Goal: Information Seeking & Learning: Learn about a topic

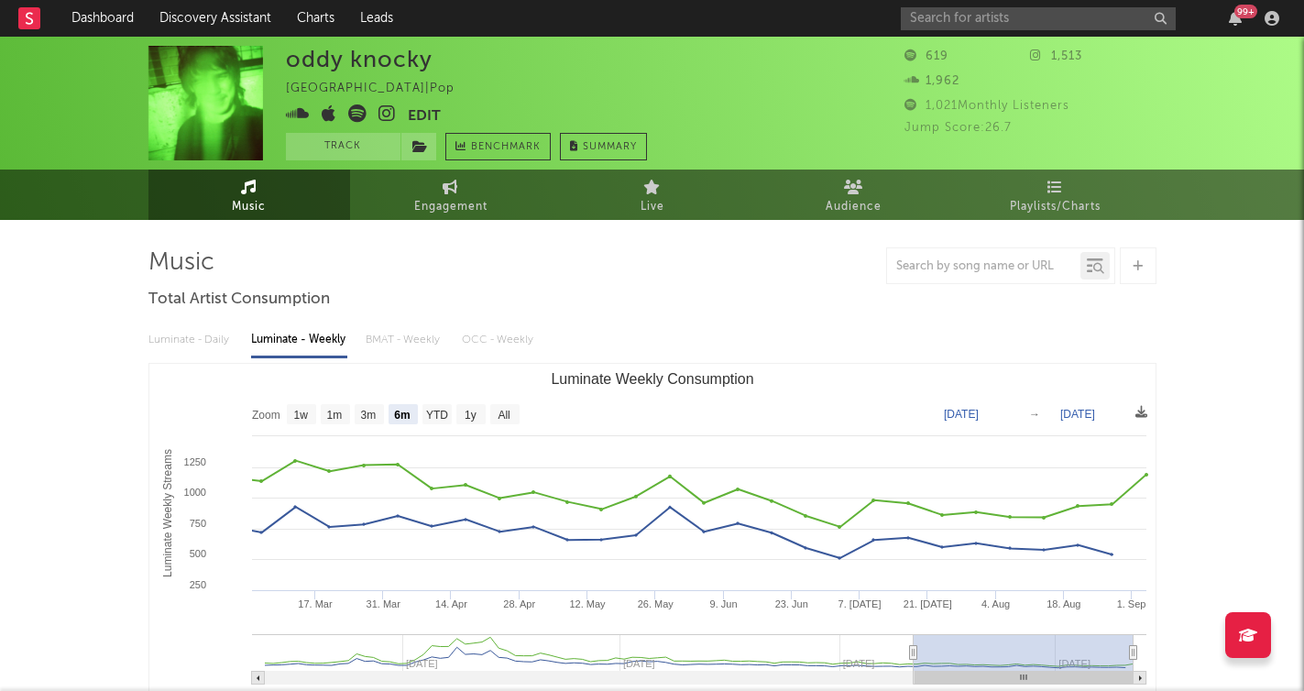
select select "6m"
click at [205, 21] on link "Discovery Assistant" at bounding box center [215, 18] width 137 height 37
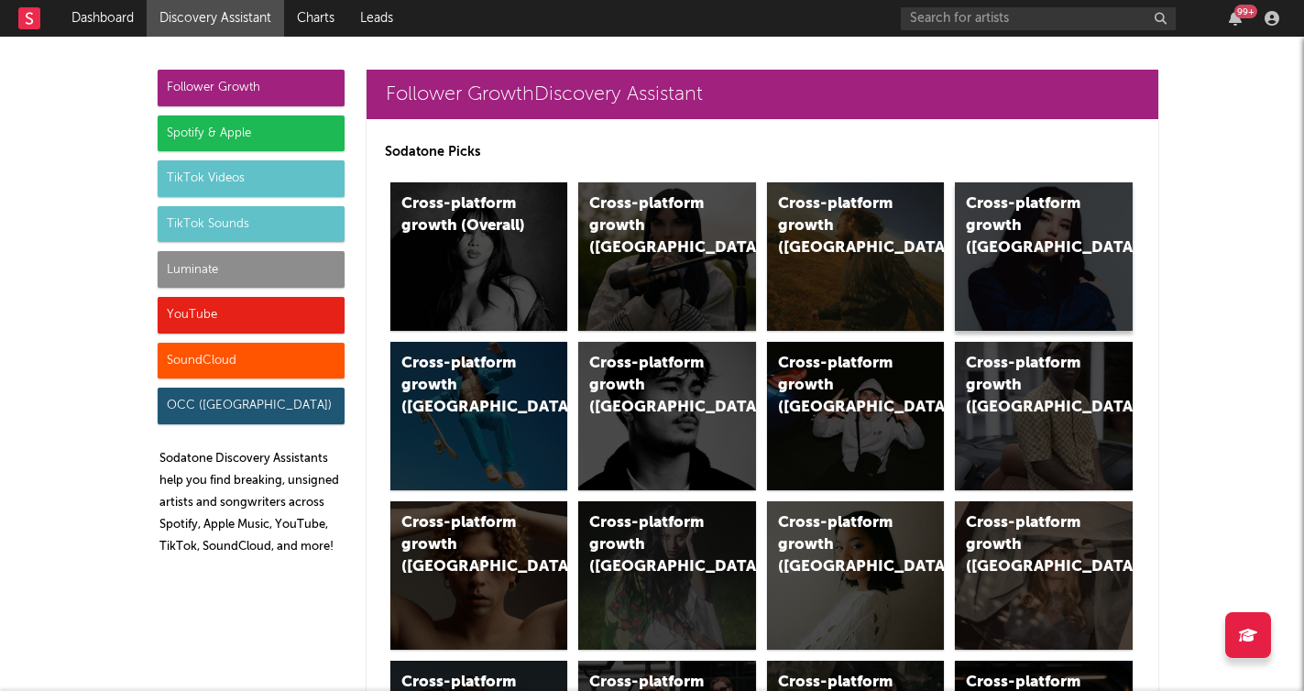
click at [1089, 277] on div "Cross-platform growth (Canada)" at bounding box center [1044, 256] width 178 height 148
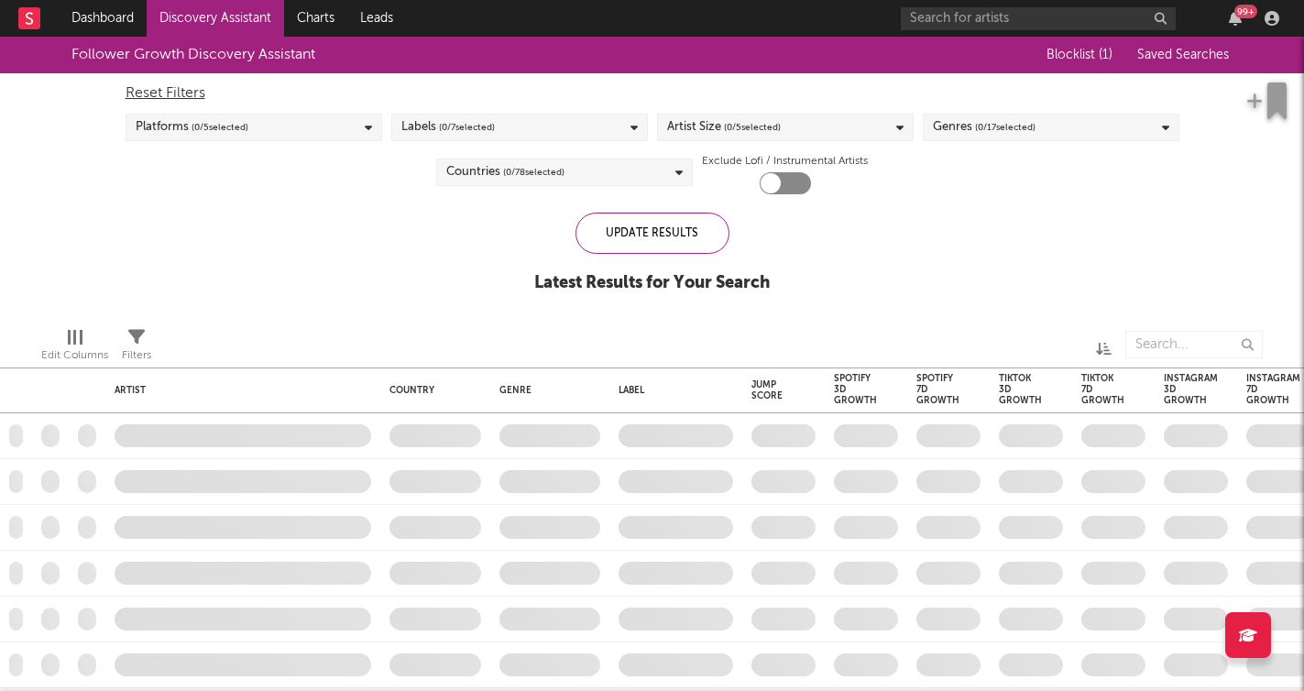
checkbox input "true"
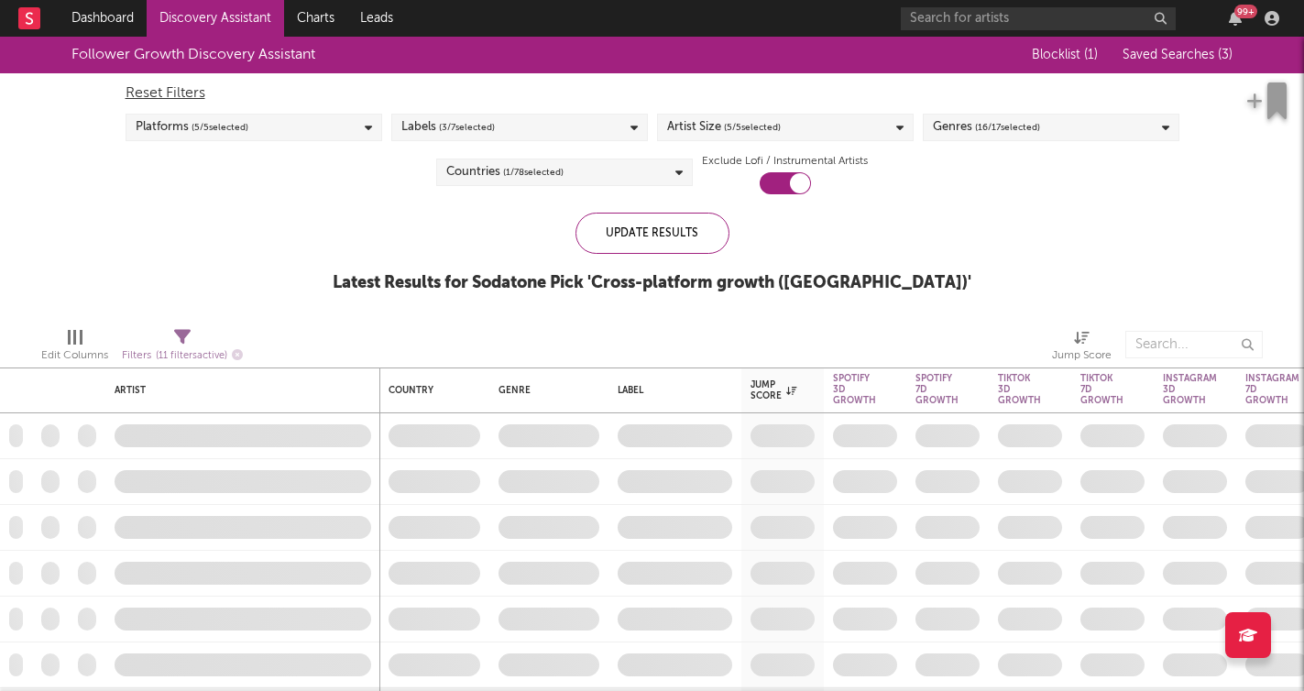
click at [344, 137] on div "Platforms ( 5 / 5 selected)" at bounding box center [254, 127] width 257 height 27
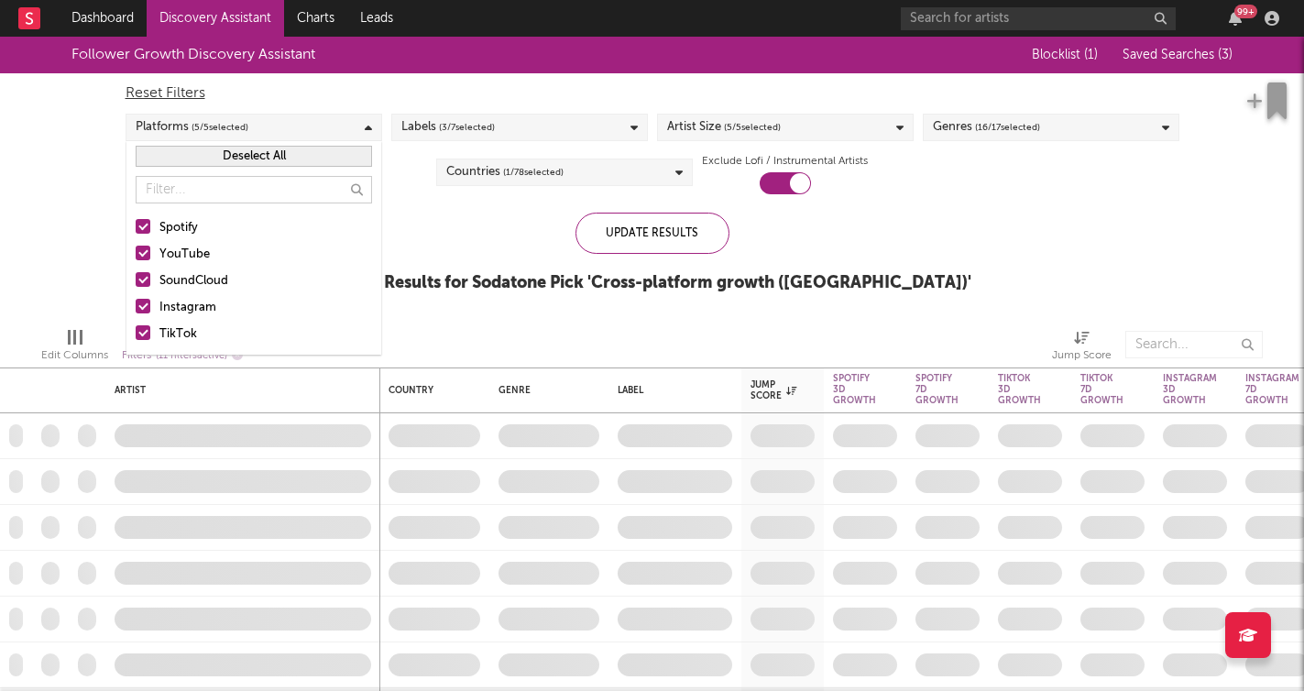
click at [326, 131] on div "Platforms ( 5 / 5 selected)" at bounding box center [254, 127] width 257 height 27
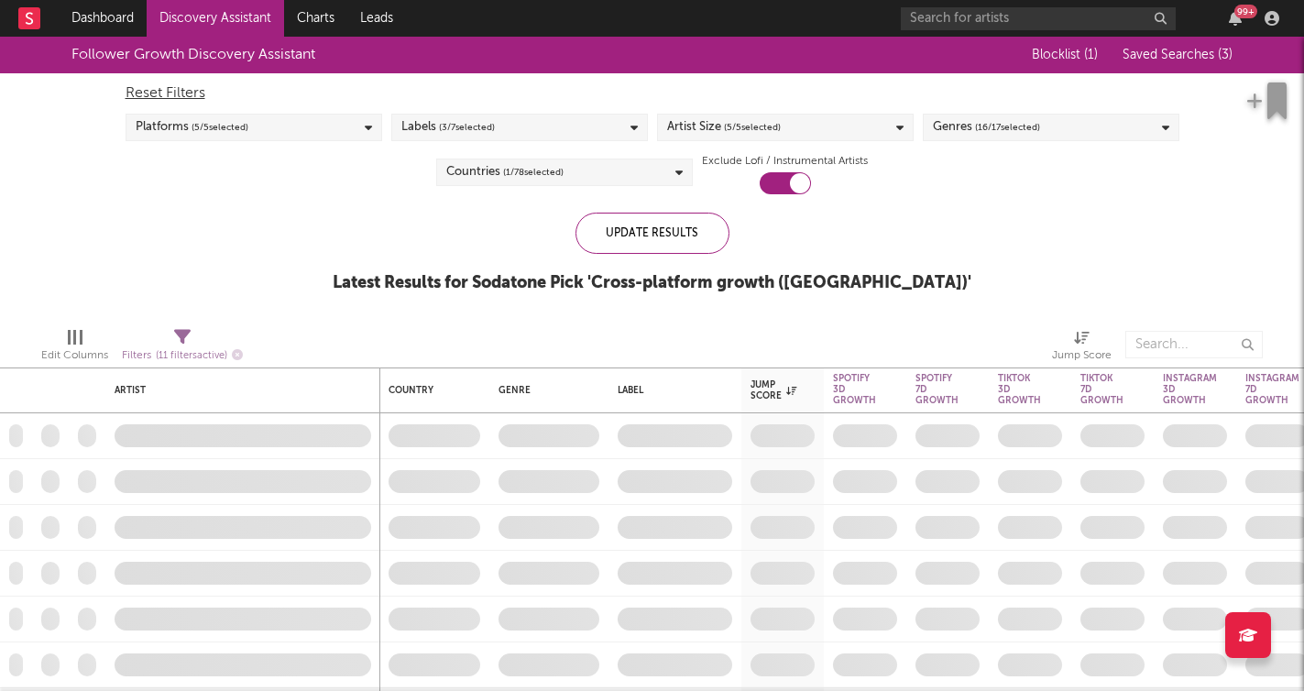
click at [773, 126] on span "( 5 / 5 selected)" at bounding box center [752, 127] width 57 height 22
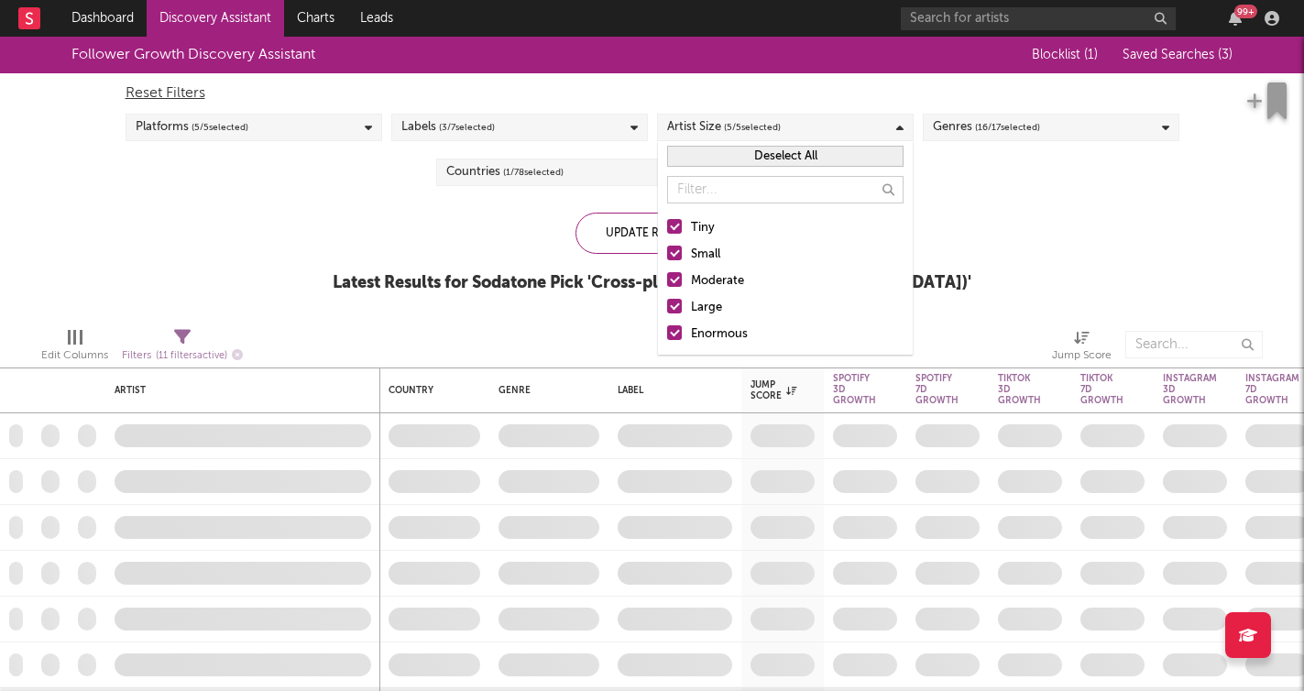
click at [773, 126] on span "( 5 / 5 selected)" at bounding box center [752, 127] width 57 height 22
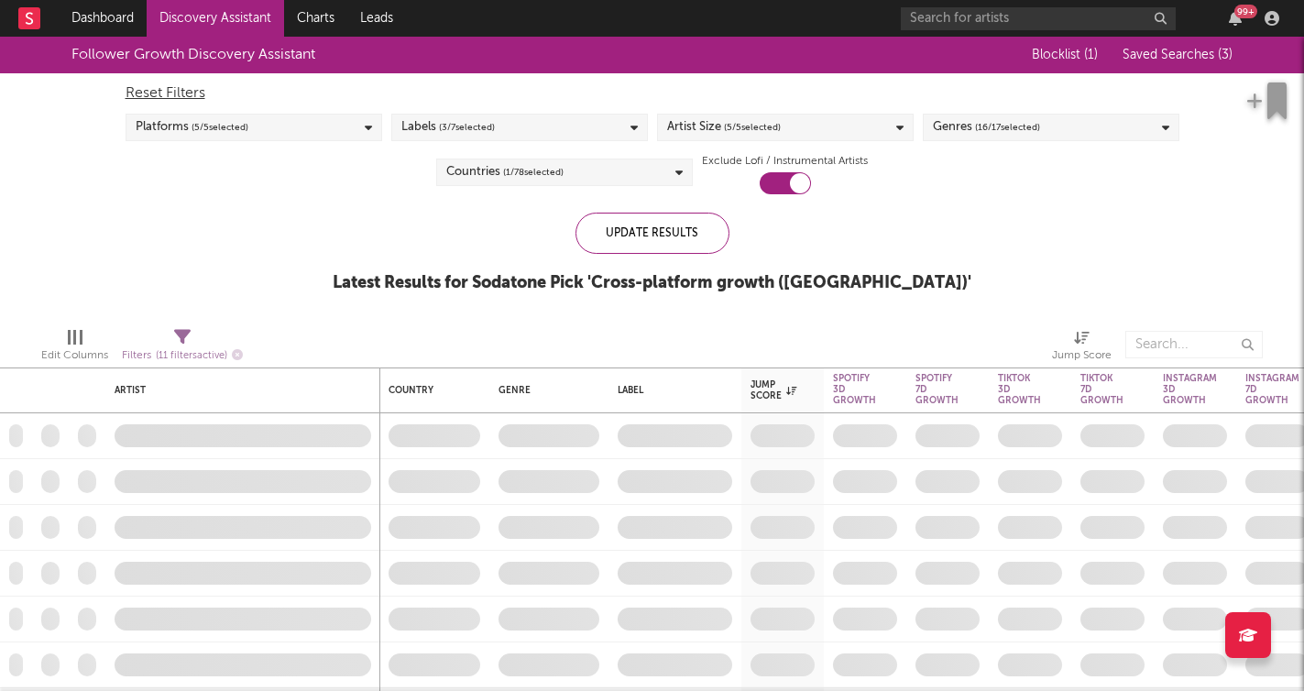
click at [1070, 126] on div "Genres ( 16 / 17 selected)" at bounding box center [1051, 127] width 257 height 27
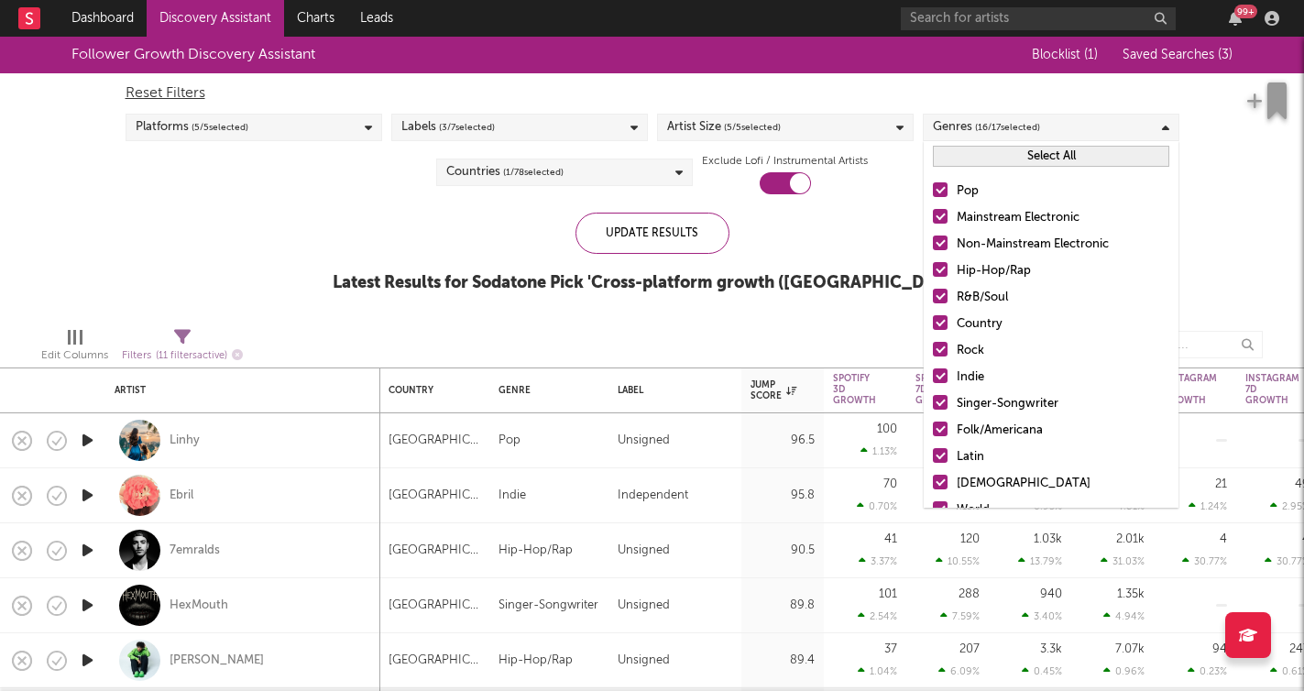
click at [995, 274] on div "Hip-Hop/Rap" at bounding box center [1063, 271] width 213 height 22
click at [933, 274] on input "Hip-Hop/Rap" at bounding box center [933, 271] width 0 height 22
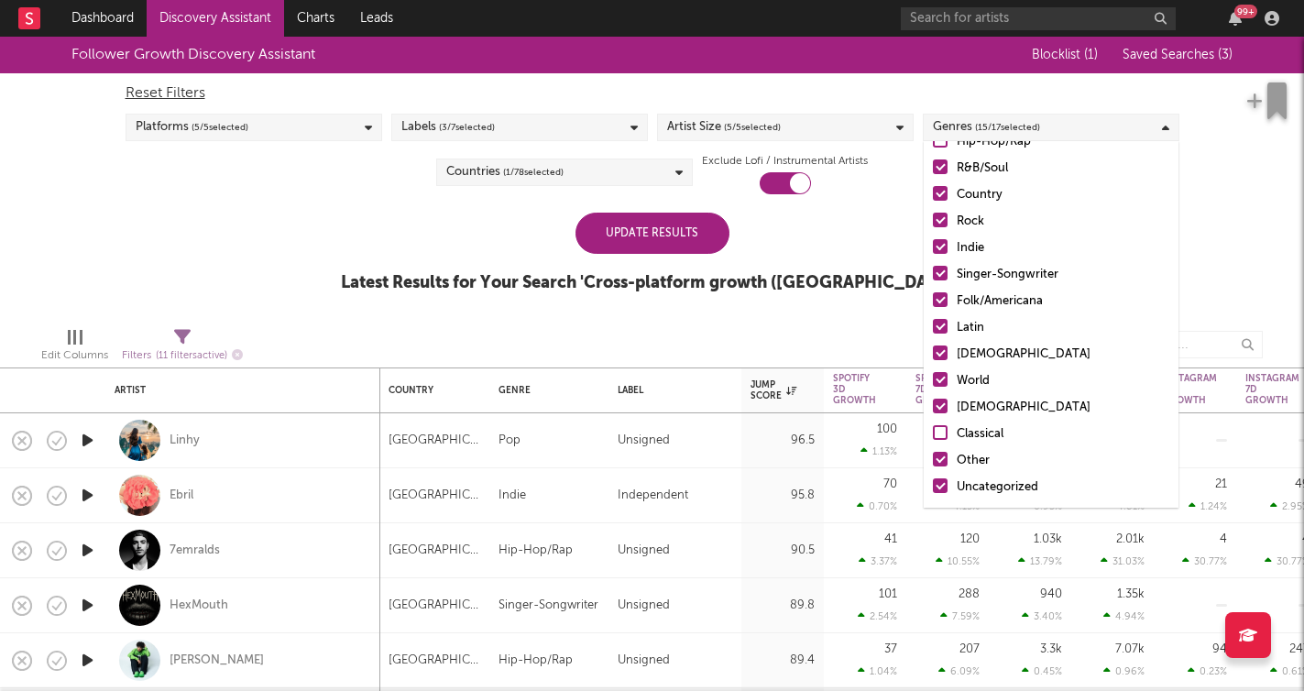
scroll to position [129, 0]
click at [961, 412] on div "Christian" at bounding box center [1063, 408] width 213 height 22
click at [933, 412] on input "Christian" at bounding box center [933, 408] width 0 height 22
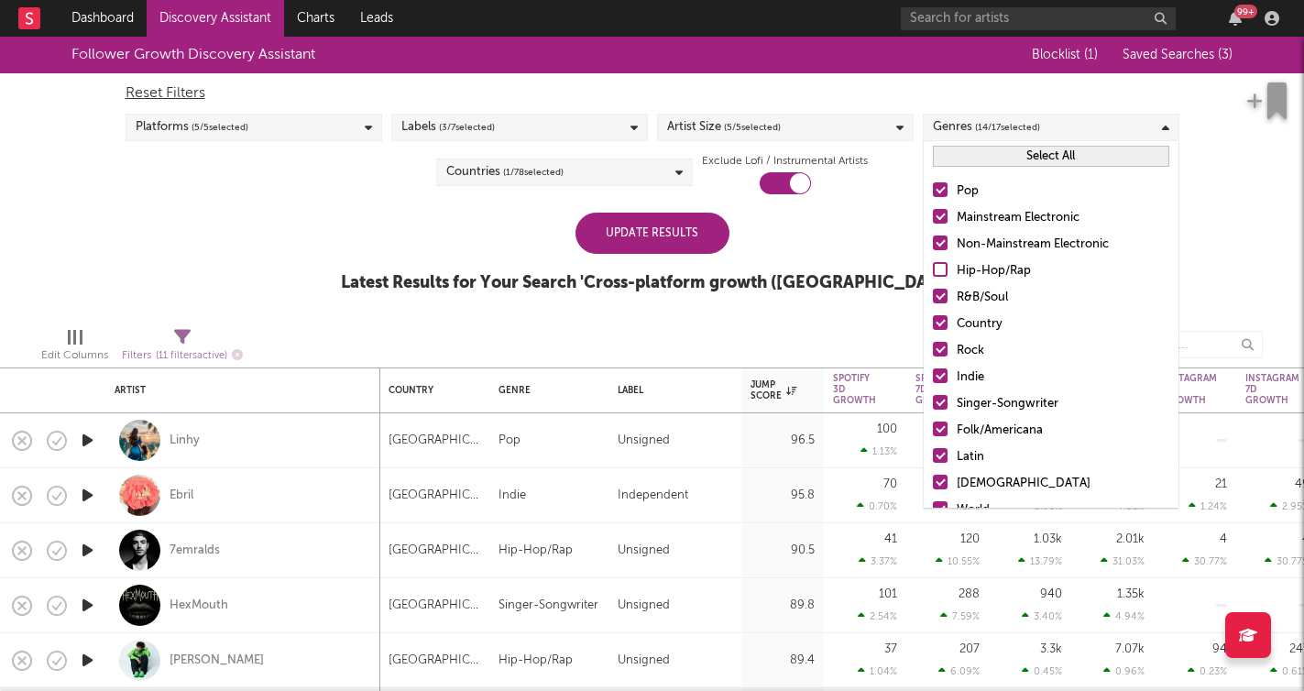
scroll to position [0, 0]
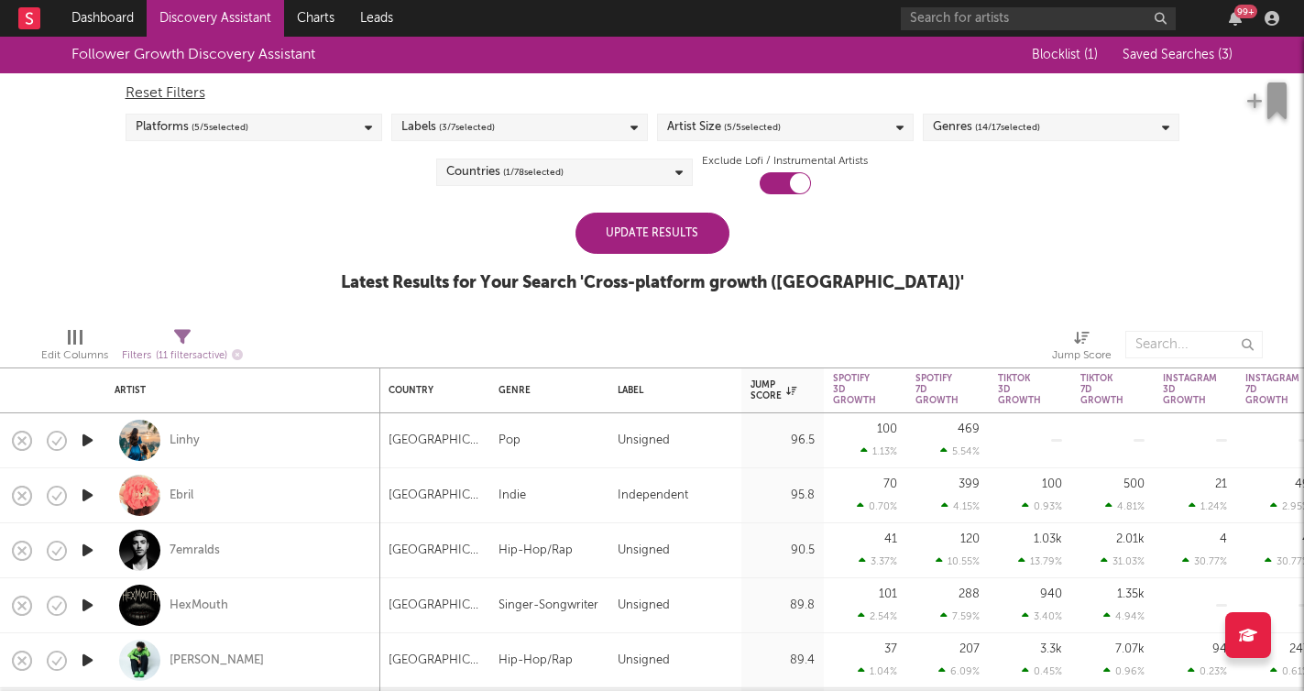
click at [694, 242] on div "Update Results" at bounding box center [653, 233] width 154 height 41
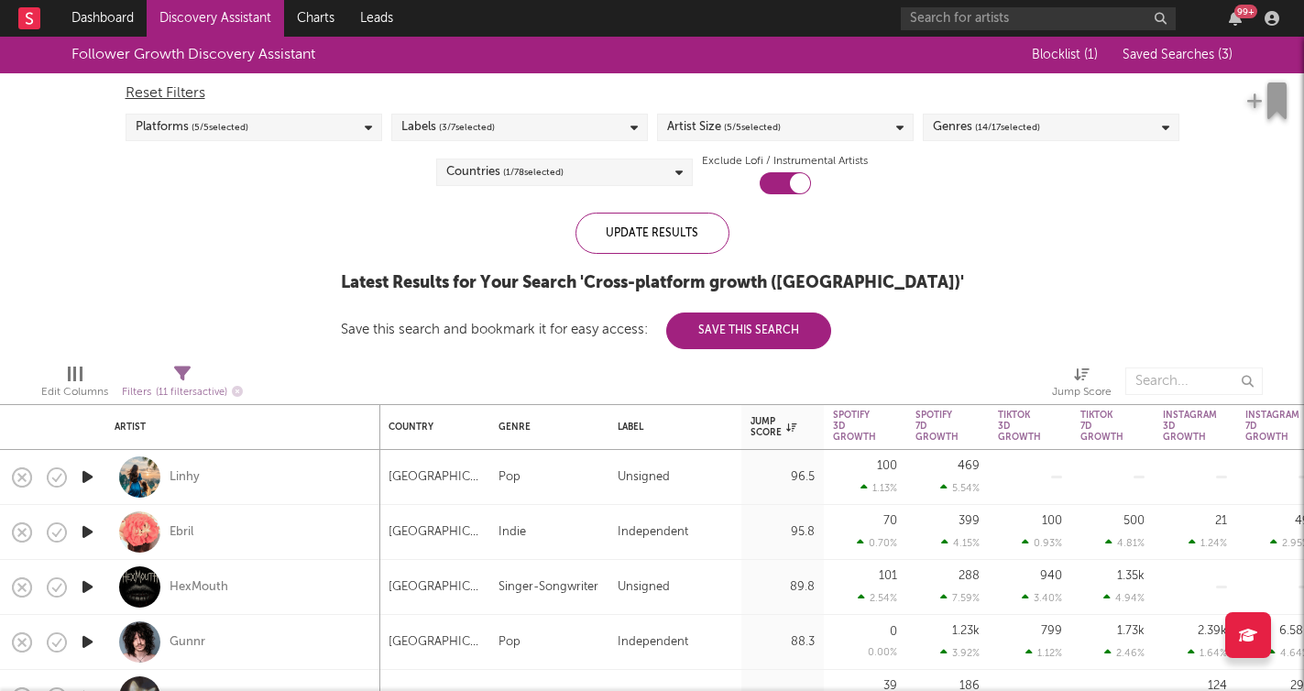
click at [1059, 107] on div "Reset Filters Platforms ( 5 / 5 selected) Labels ( 3 / 7 selected) Artist Size …" at bounding box center [652, 133] width 1072 height 121
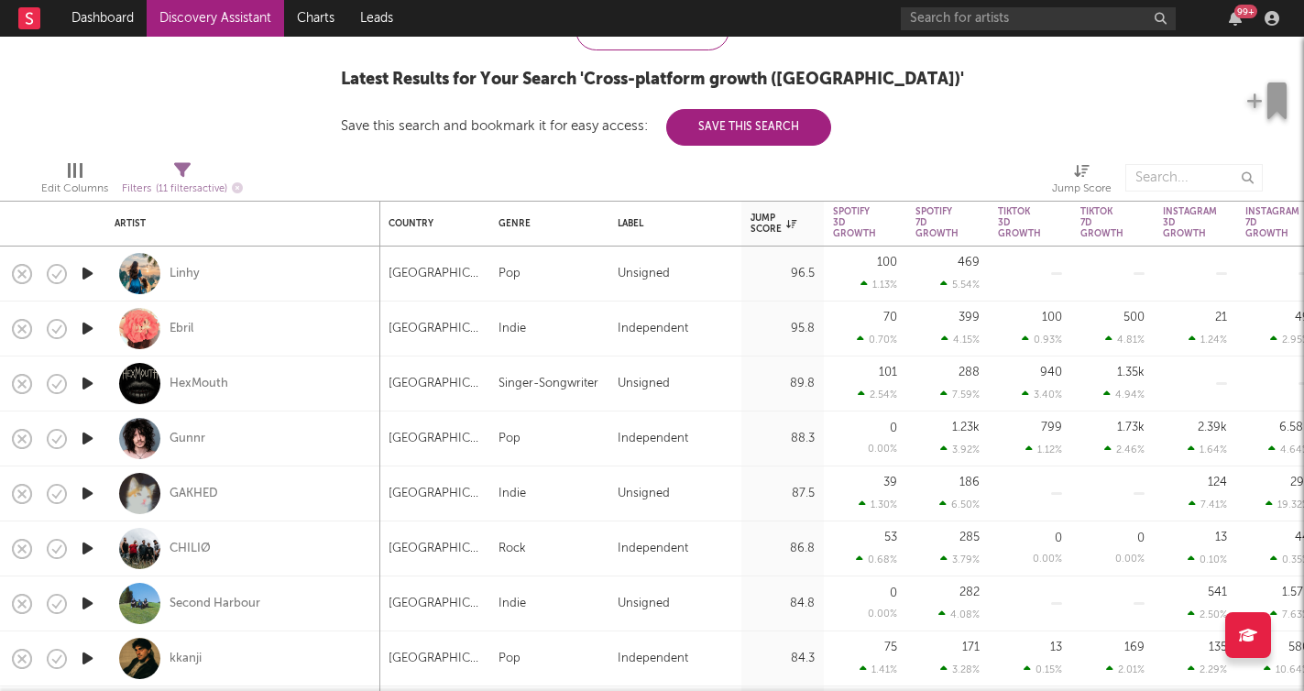
click at [95, 280] on icon "button" at bounding box center [87, 273] width 19 height 23
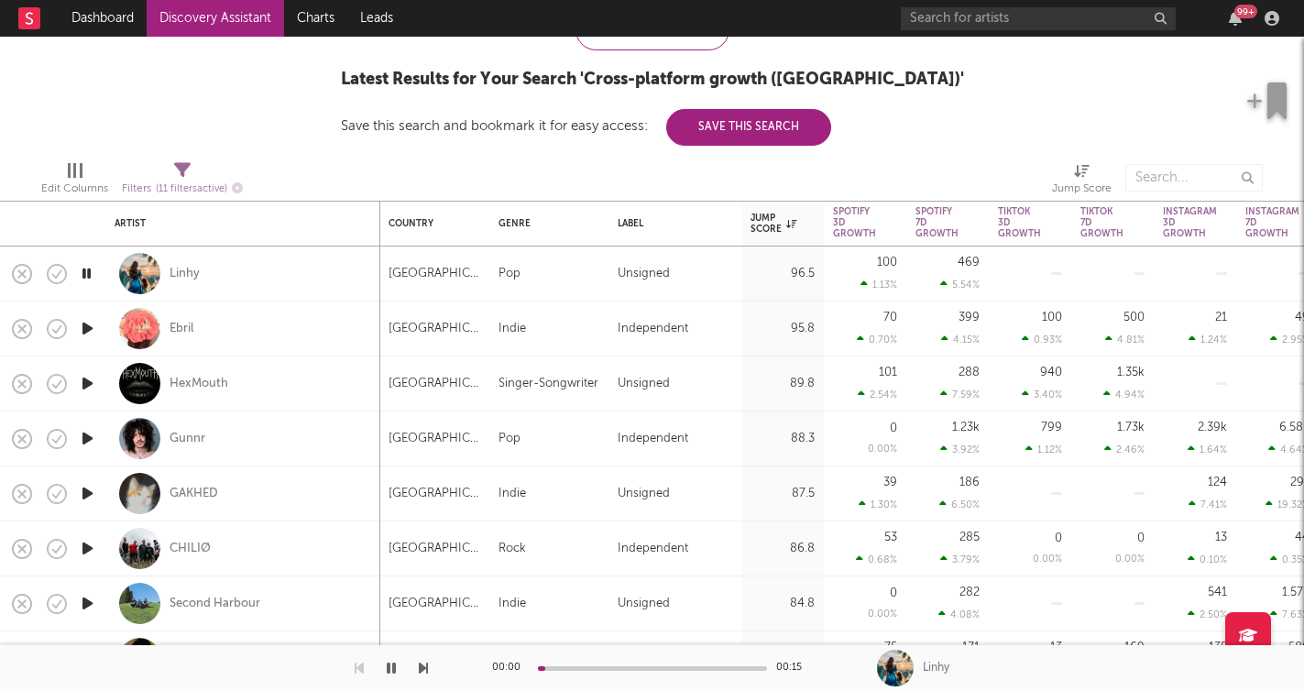
click at [91, 273] on icon "button" at bounding box center [86, 273] width 17 height 23
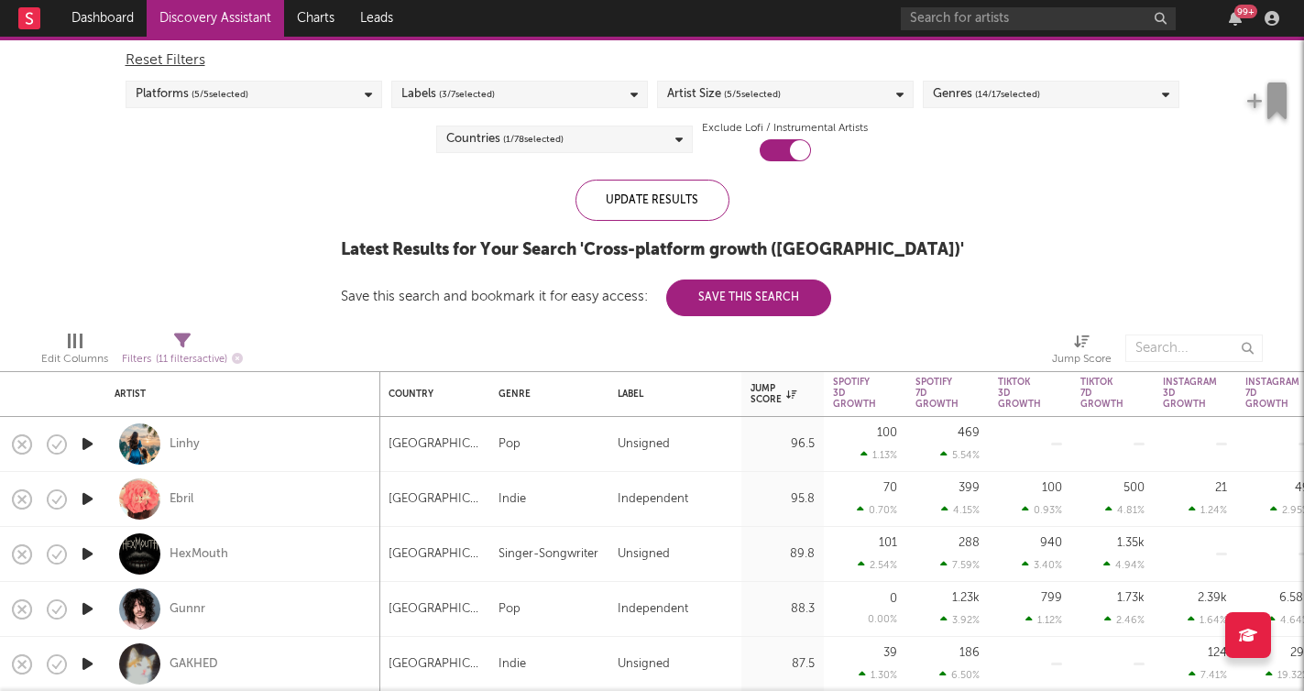
select select "or"
select select "between"
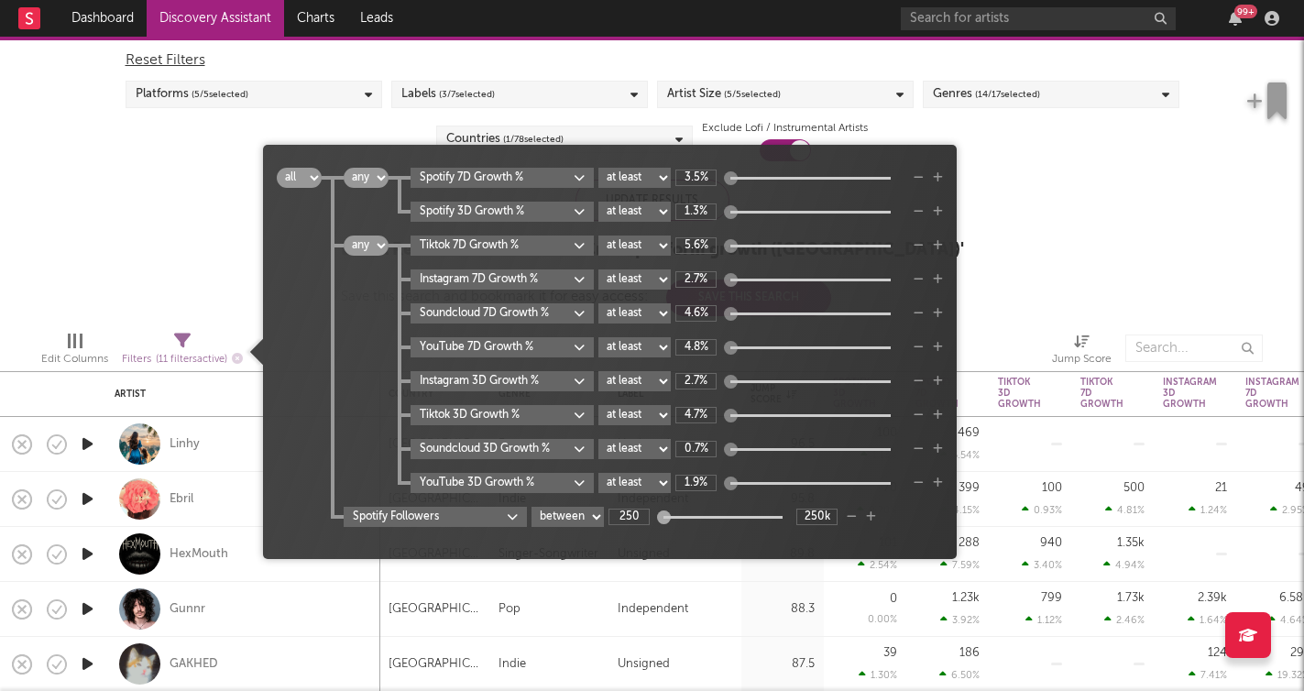
click at [184, 349] on div "Filters ( 11 filters active)" at bounding box center [182, 359] width 121 height 23
click at [187, 261] on div "Follower Growth Discovery Assistant Blocklist ( 1 ) Saved Searches ( 3 ) Reset …" at bounding box center [652, 160] width 1304 height 313
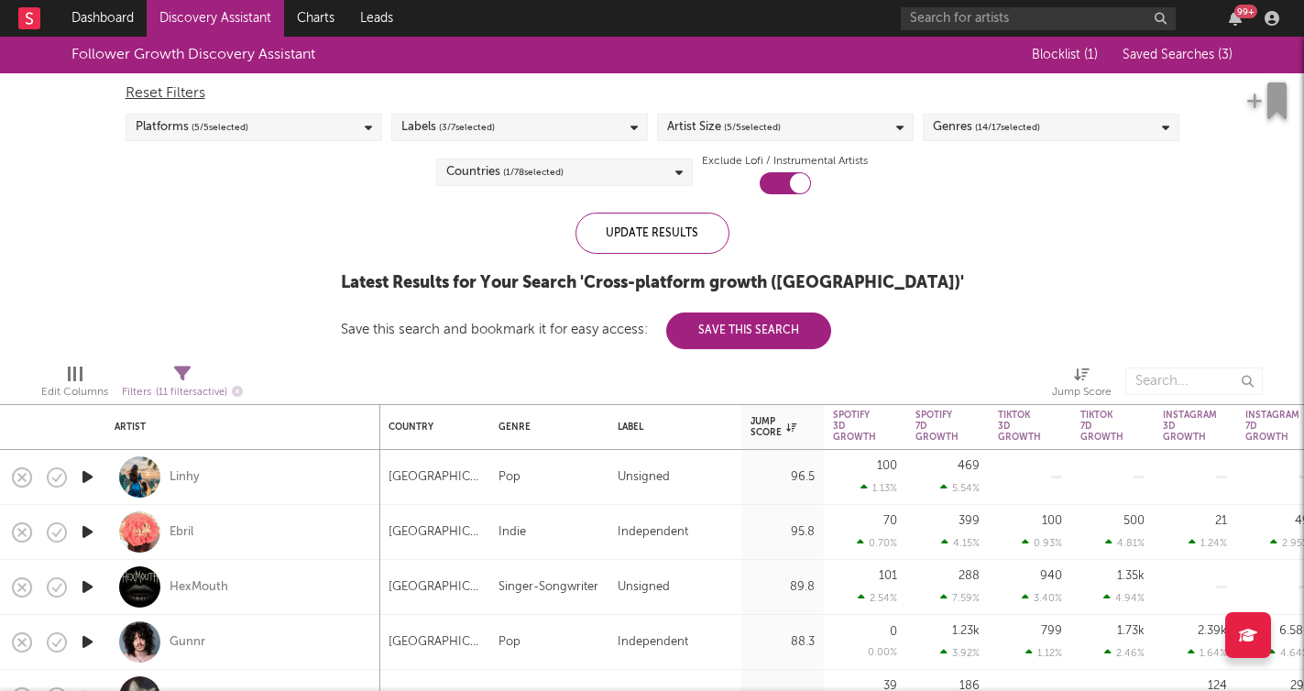
click at [1156, 52] on span "Saved Searches ( 3 )" at bounding box center [1178, 55] width 110 height 13
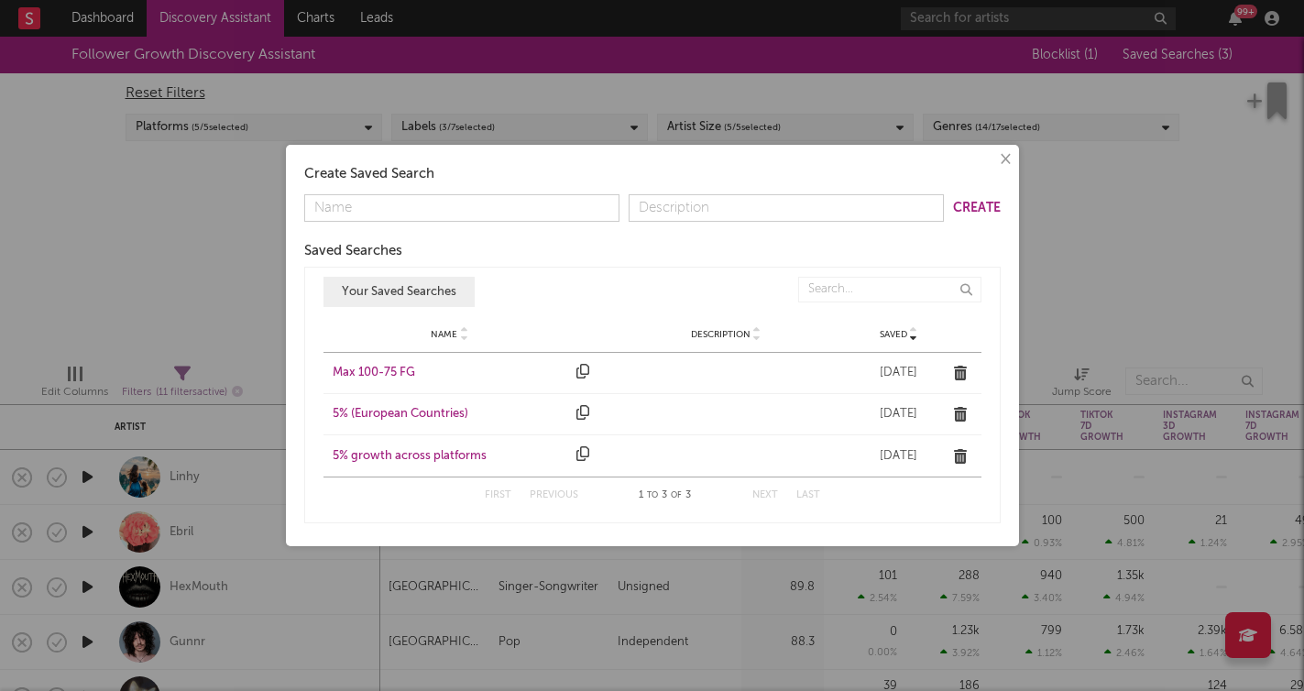
click at [411, 374] on div "Max 100-75 FG" at bounding box center [451, 373] width 236 height 18
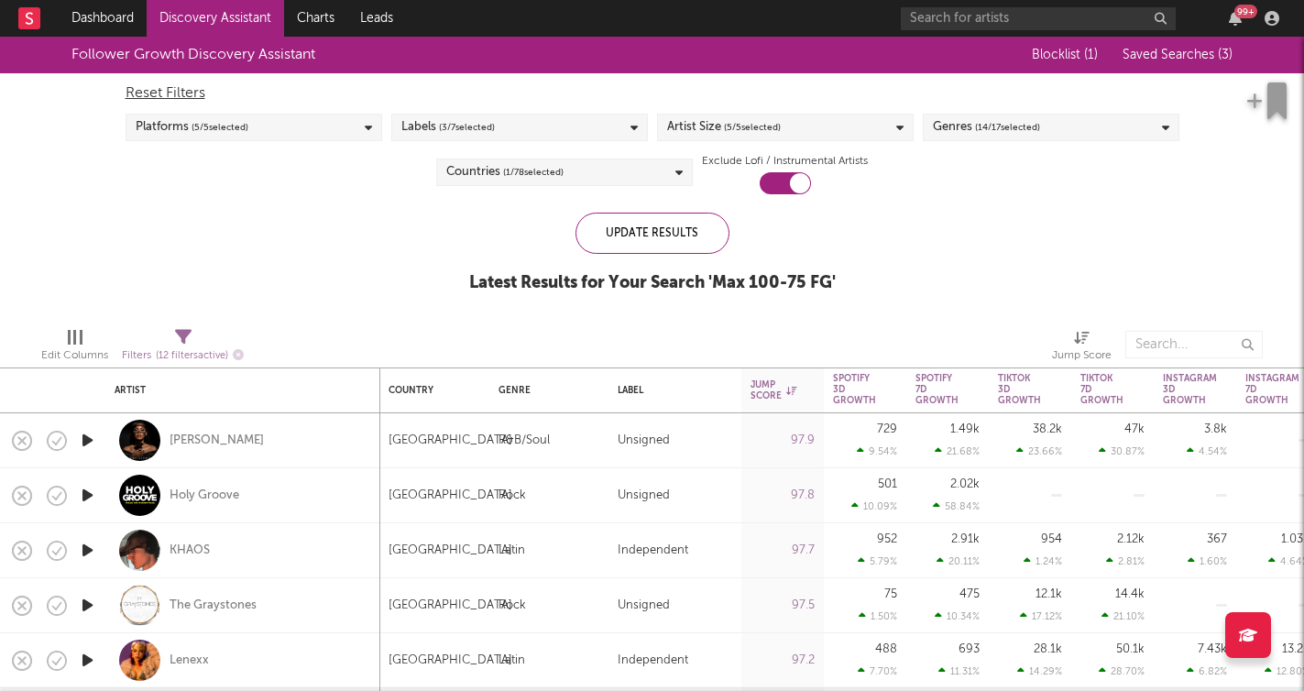
click at [1192, 48] on button "Saved Searches ( 3 )" at bounding box center [1174, 55] width 115 height 15
click at [236, 292] on div "× Create Saved Search Create Saved Searches Saved Name Description Saved Your S…" at bounding box center [652, 345] width 1304 height 691
click at [488, 167] on div "Countries ( 1 / 78 selected)" at bounding box center [504, 172] width 117 height 22
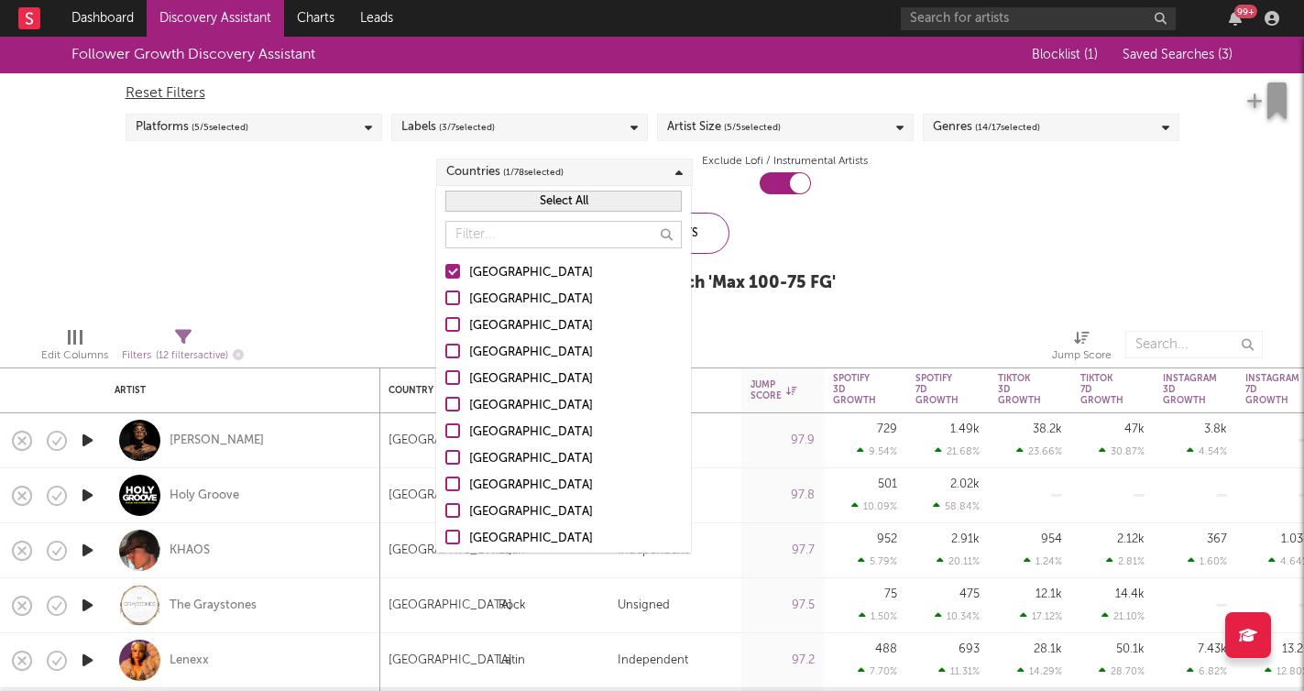
click at [456, 271] on div at bounding box center [452, 271] width 15 height 15
click at [445, 271] on input "[GEOGRAPHIC_DATA]" at bounding box center [445, 273] width 0 height 22
click at [452, 322] on div at bounding box center [452, 324] width 15 height 15
click at [445, 322] on input "Canada" at bounding box center [445, 326] width 0 height 22
click at [398, 258] on div "Follower Growth Discovery Assistant Blocklist ( 1 ) Saved Searches ( 3 ) Reset …" at bounding box center [652, 175] width 1304 height 276
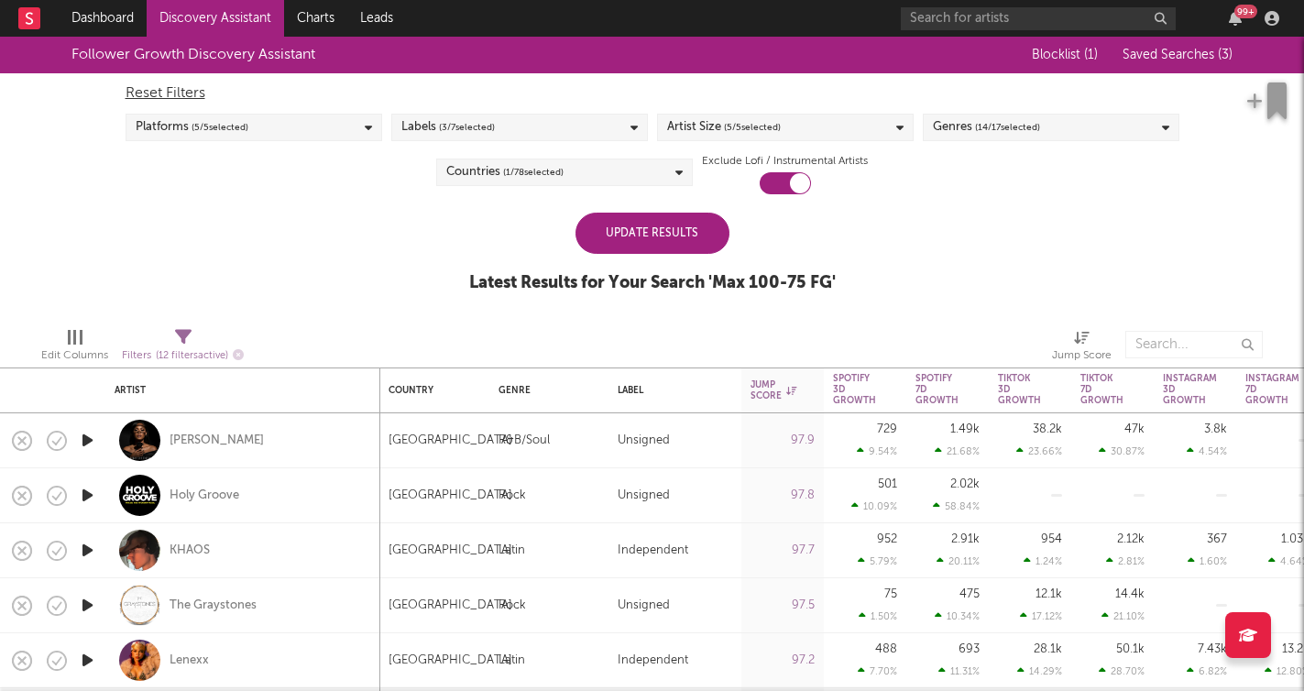
click at [648, 248] on div "Update Results" at bounding box center [653, 233] width 154 height 41
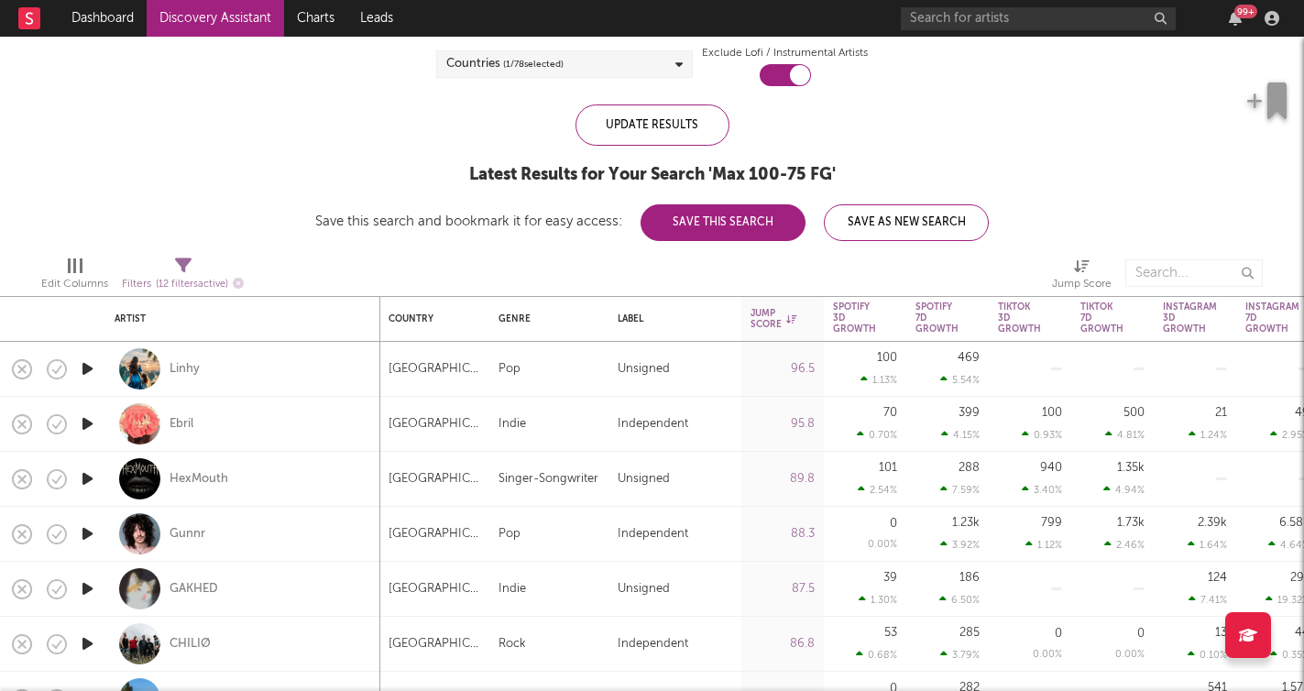
click at [94, 374] on icon "button" at bounding box center [87, 368] width 19 height 23
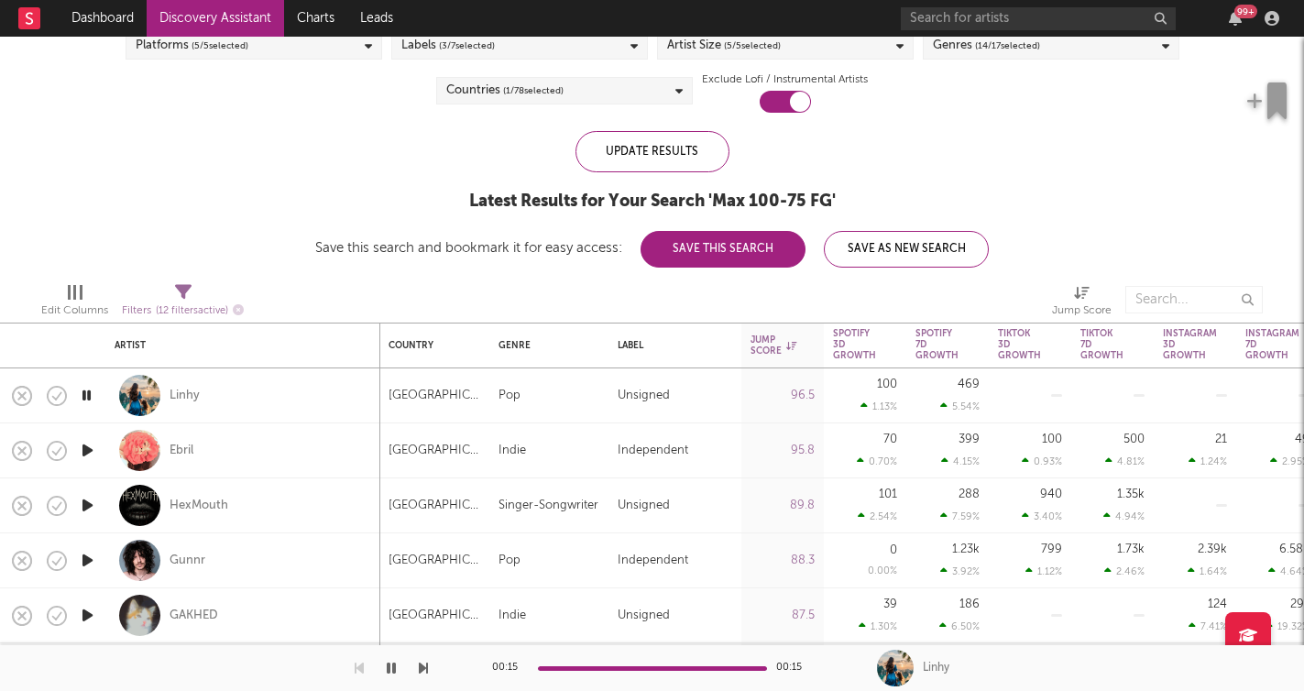
click at [424, 674] on icon "button" at bounding box center [423, 668] width 9 height 15
click at [188, 453] on div "Ebril" at bounding box center [182, 451] width 24 height 16
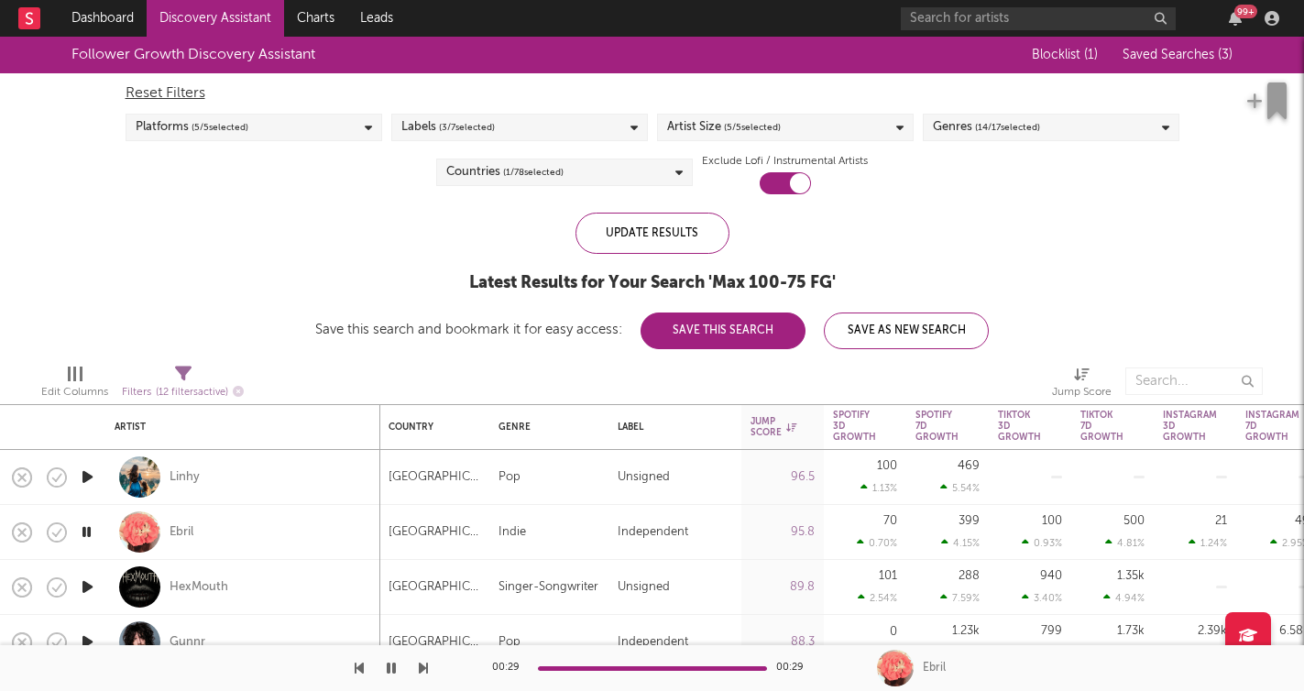
click at [642, 161] on div "Countries ( 1 / 78 selected)" at bounding box center [564, 172] width 257 height 27
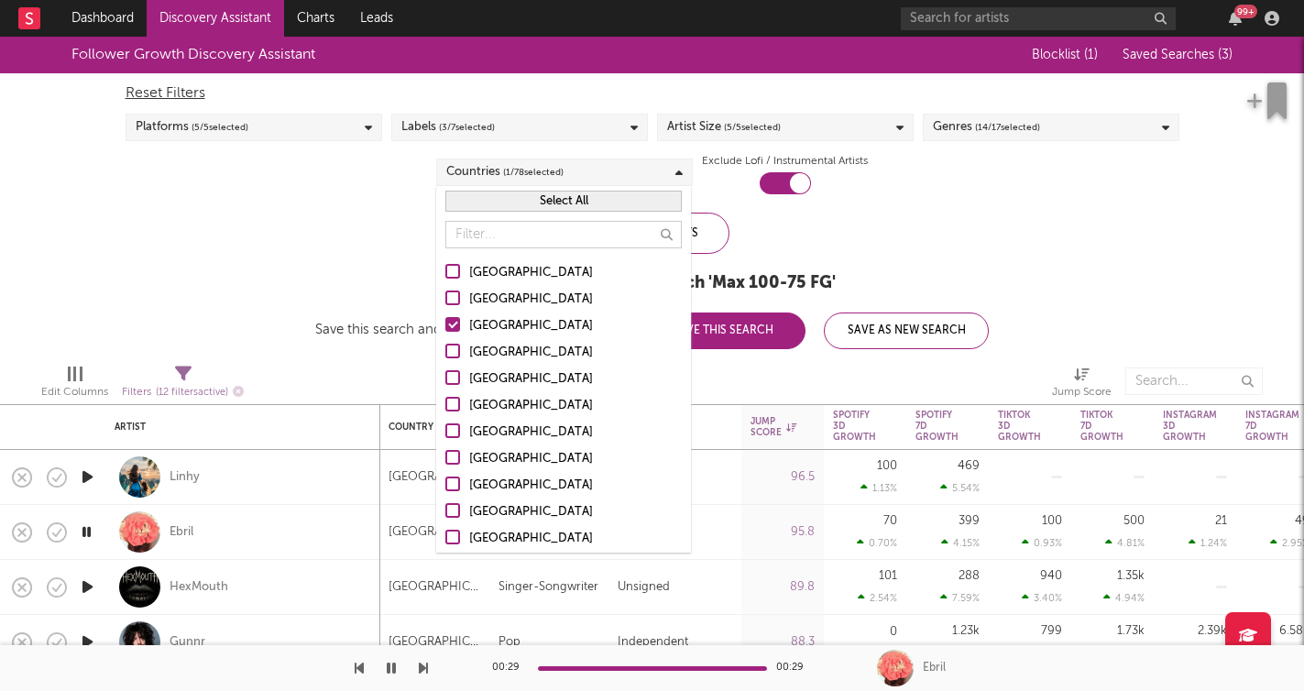
click at [642, 161] on div "Countries ( 1 / 78 selected)" at bounding box center [564, 172] width 257 height 27
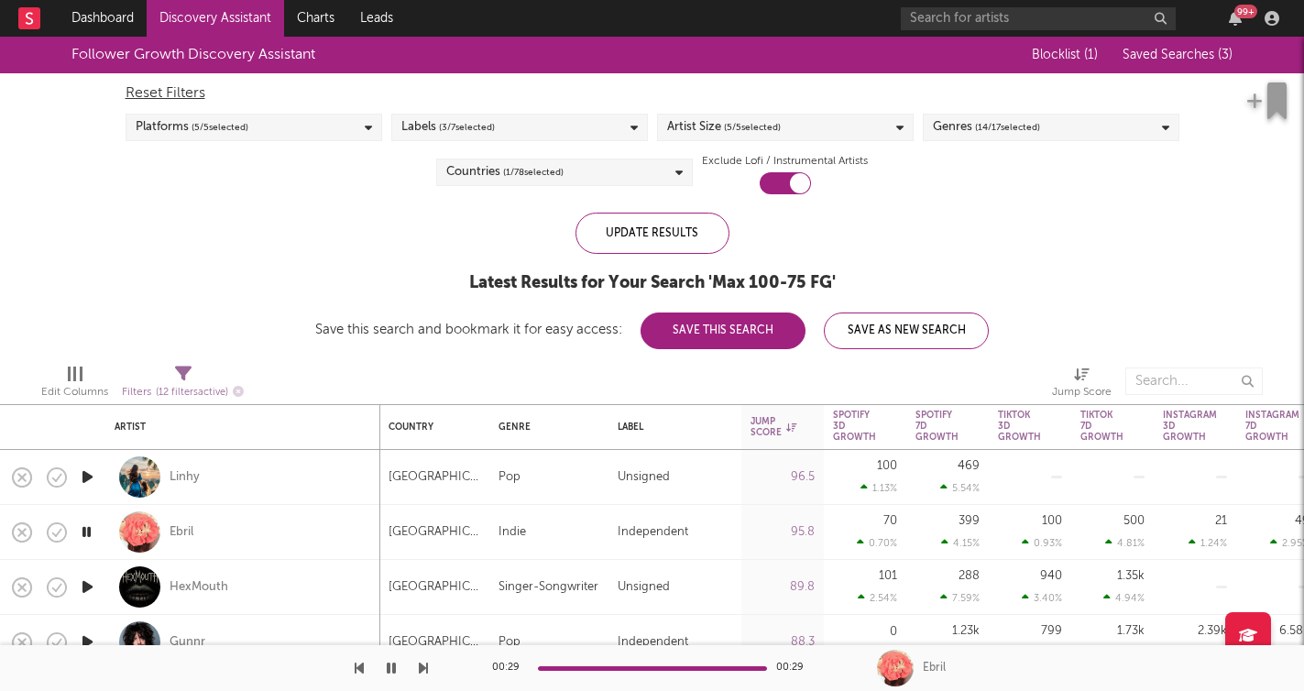
click at [177, 385] on div "Filters ( 12 filters active)" at bounding box center [183, 392] width 122 height 23
select select "or"
select select "between"
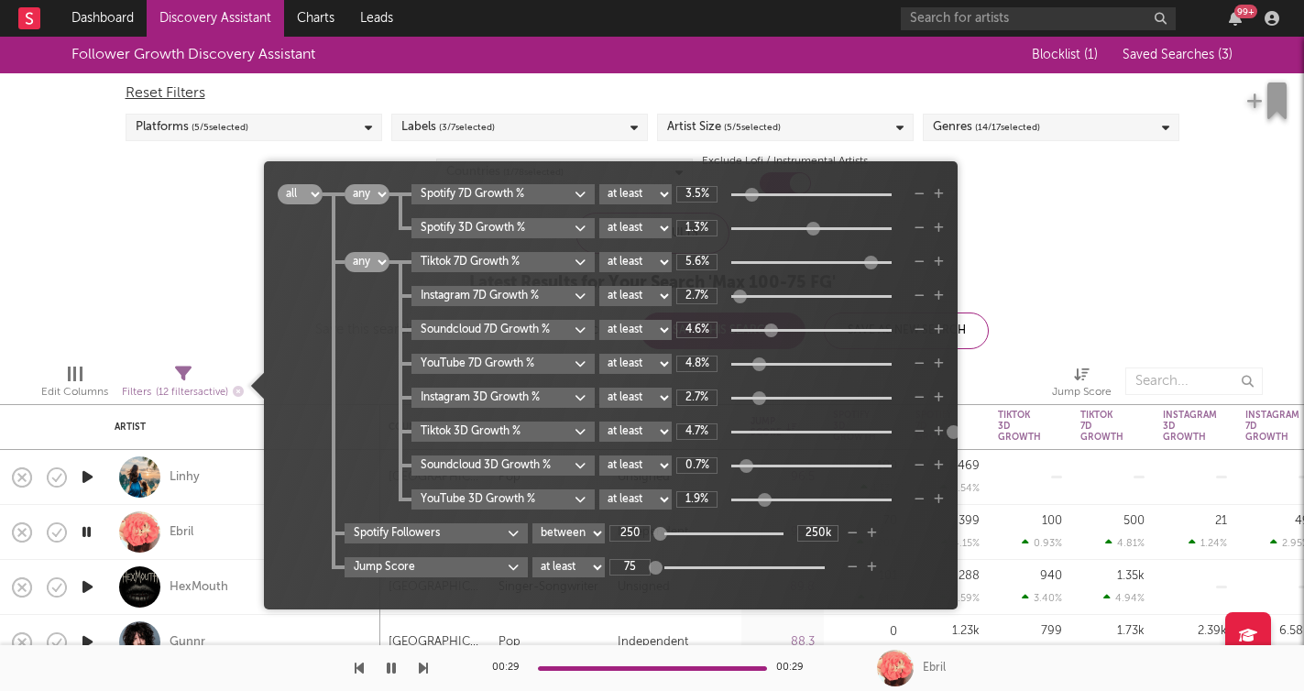
click at [177, 293] on div "Follower Growth Discovery Assistant Blocklist ( 1 ) Saved Searches ( 3 ) Reset …" at bounding box center [652, 193] width 1304 height 313
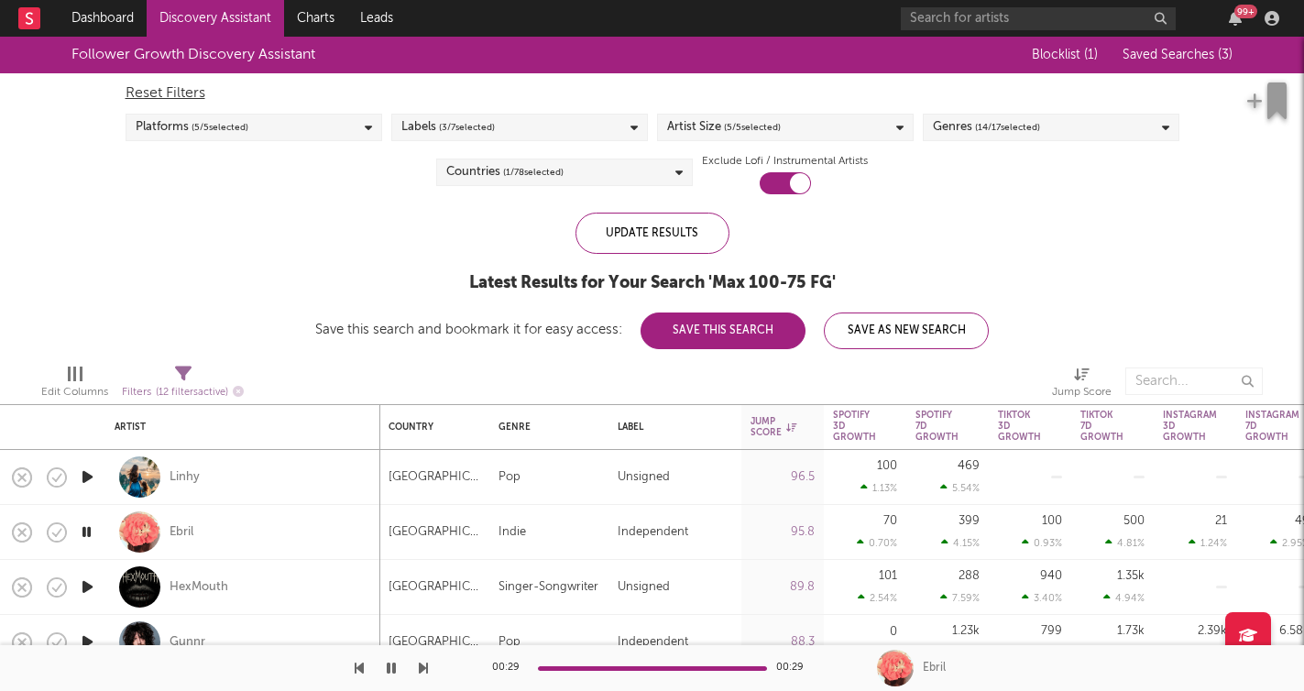
click at [1075, 126] on div "Genres ( 14 / 17 selected)" at bounding box center [1051, 127] width 257 height 27
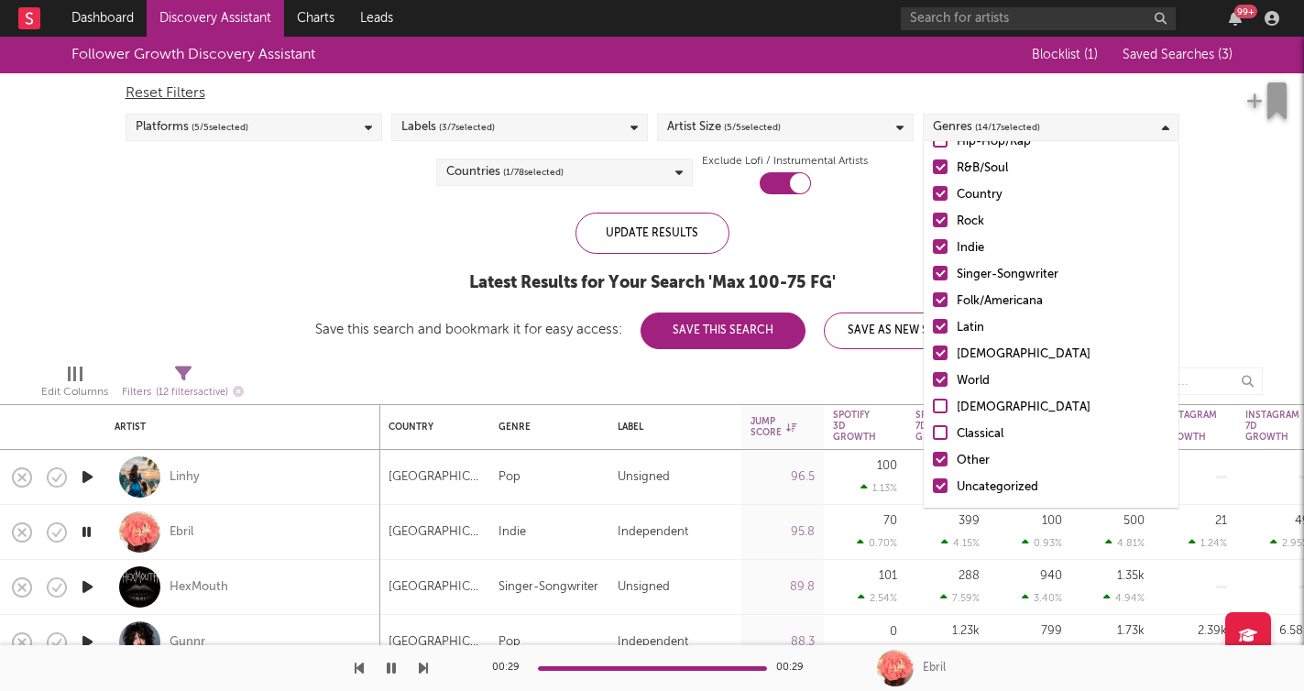
scroll to position [129, 0]
click at [1252, 294] on div "Follower Growth Discovery Assistant Blocklist ( 1 ) Saved Searches ( 3 ) Reset …" at bounding box center [652, 193] width 1304 height 313
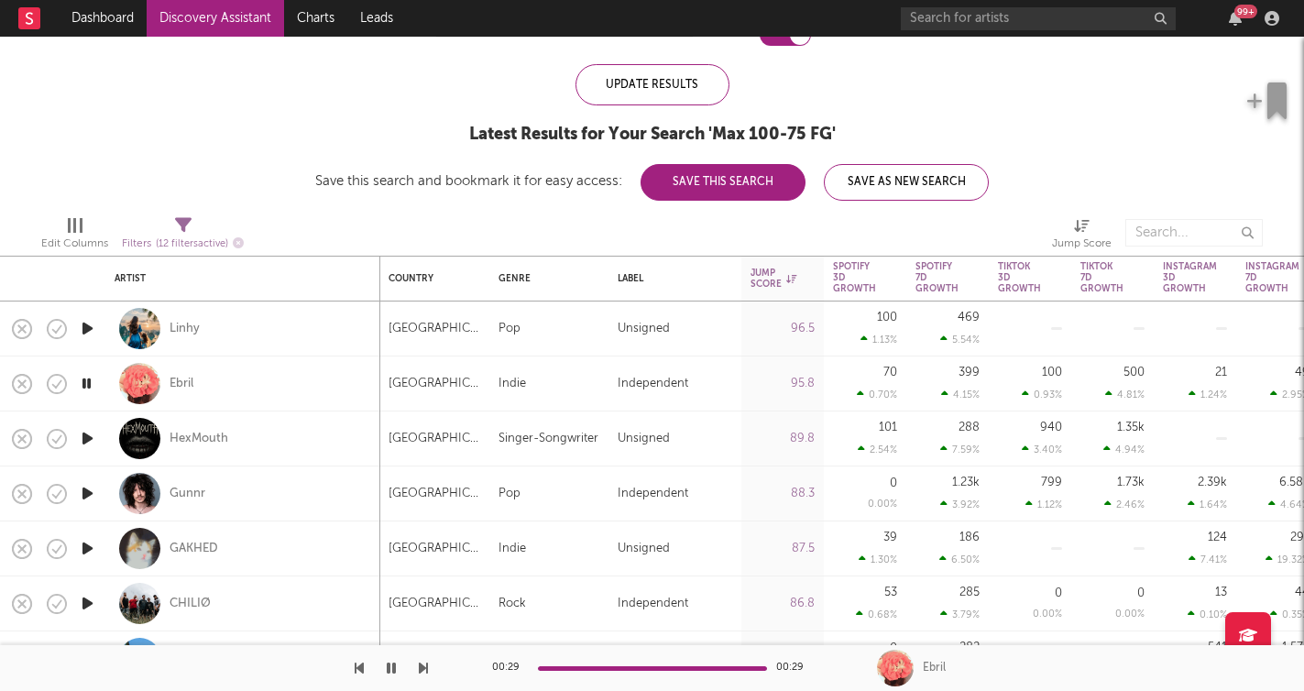
click at [395, 665] on icon "button" at bounding box center [391, 668] width 9 height 15
click at [395, 665] on icon "button" at bounding box center [391, 668] width 11 height 15
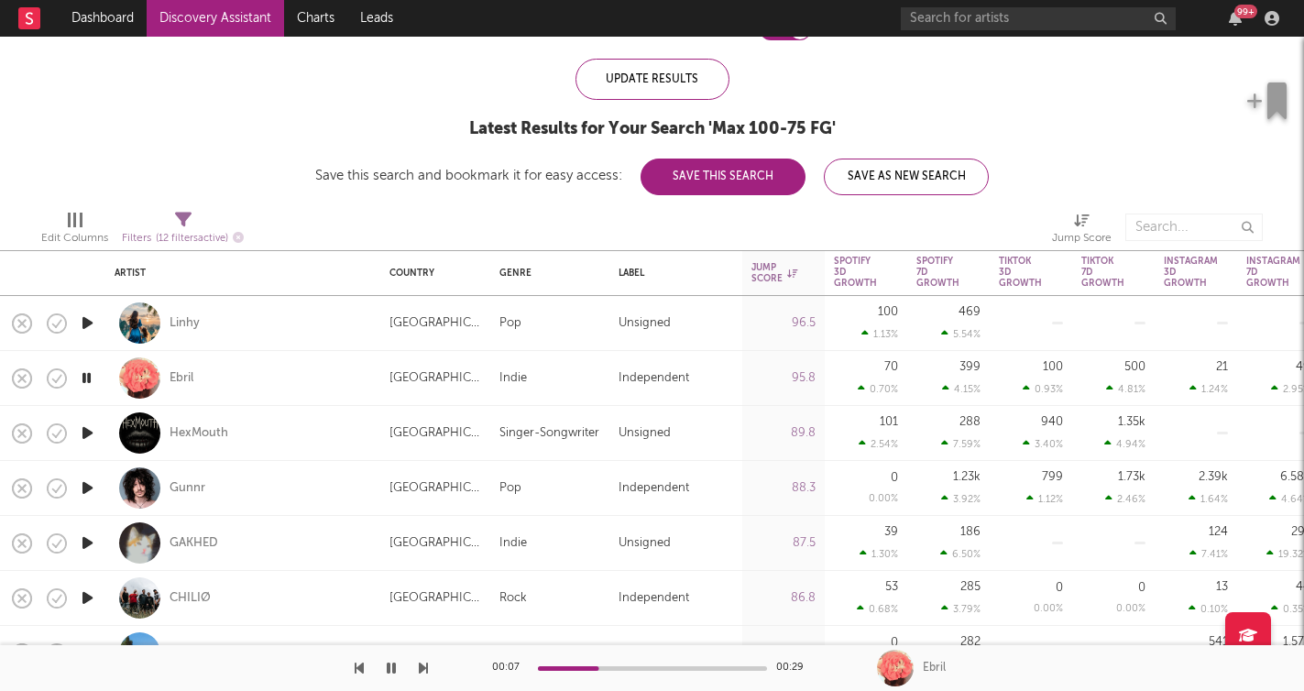
click at [422, 667] on icon "button" at bounding box center [423, 668] width 9 height 15
click at [423, 670] on icon "button" at bounding box center [423, 668] width 9 height 15
click at [423, 674] on icon "button" at bounding box center [423, 668] width 9 height 15
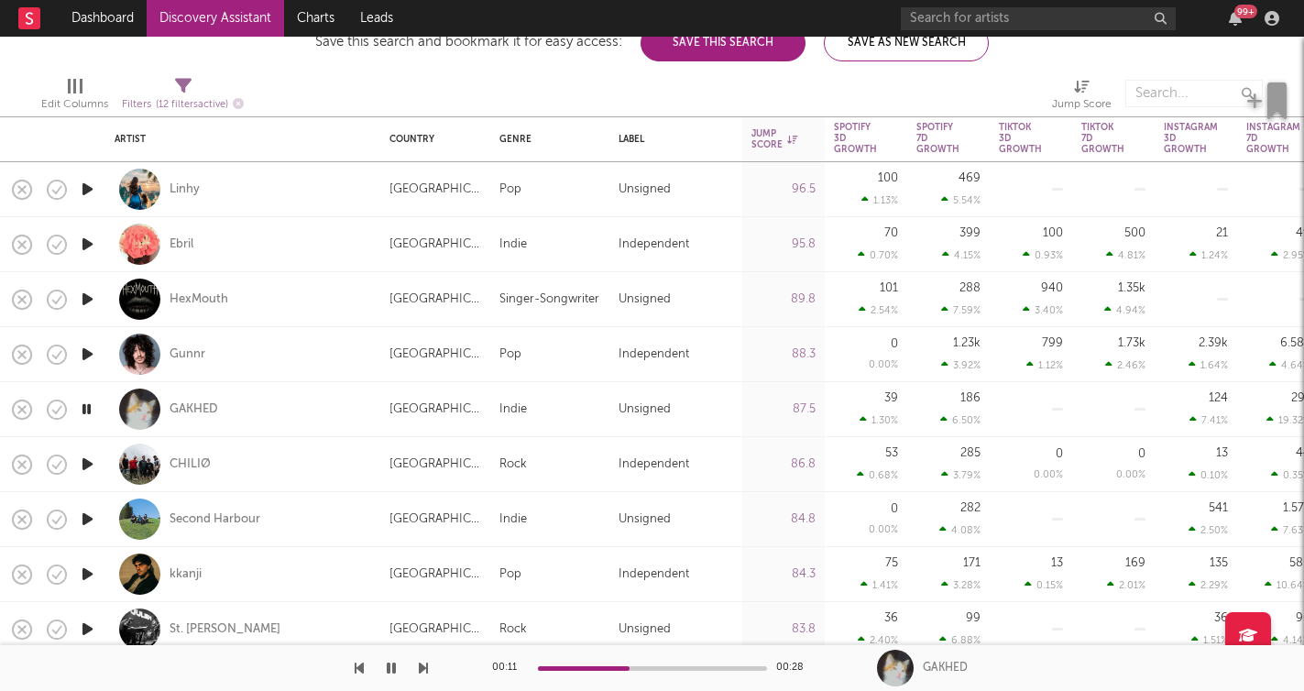
click at [425, 669] on icon "button" at bounding box center [423, 668] width 9 height 15
click at [424, 668] on icon "button" at bounding box center [423, 668] width 9 height 15
click at [420, 669] on icon "button" at bounding box center [423, 668] width 9 height 15
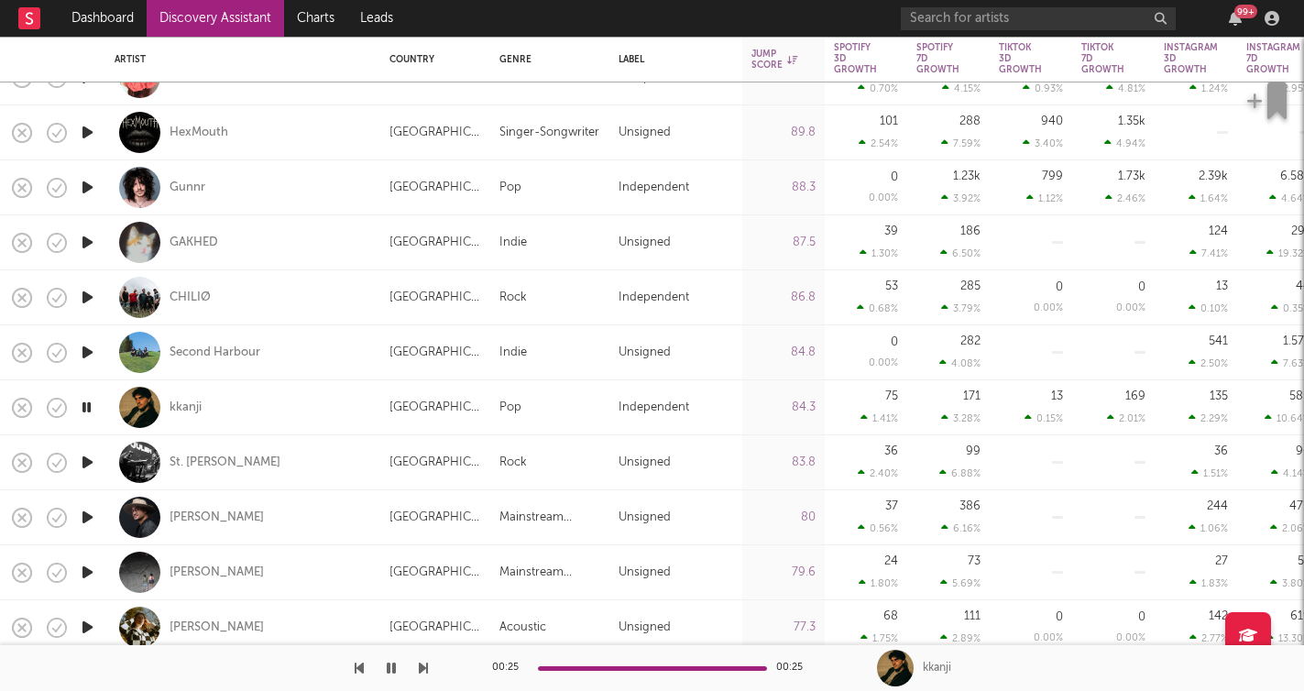
click at [425, 671] on icon "button" at bounding box center [423, 668] width 9 height 15
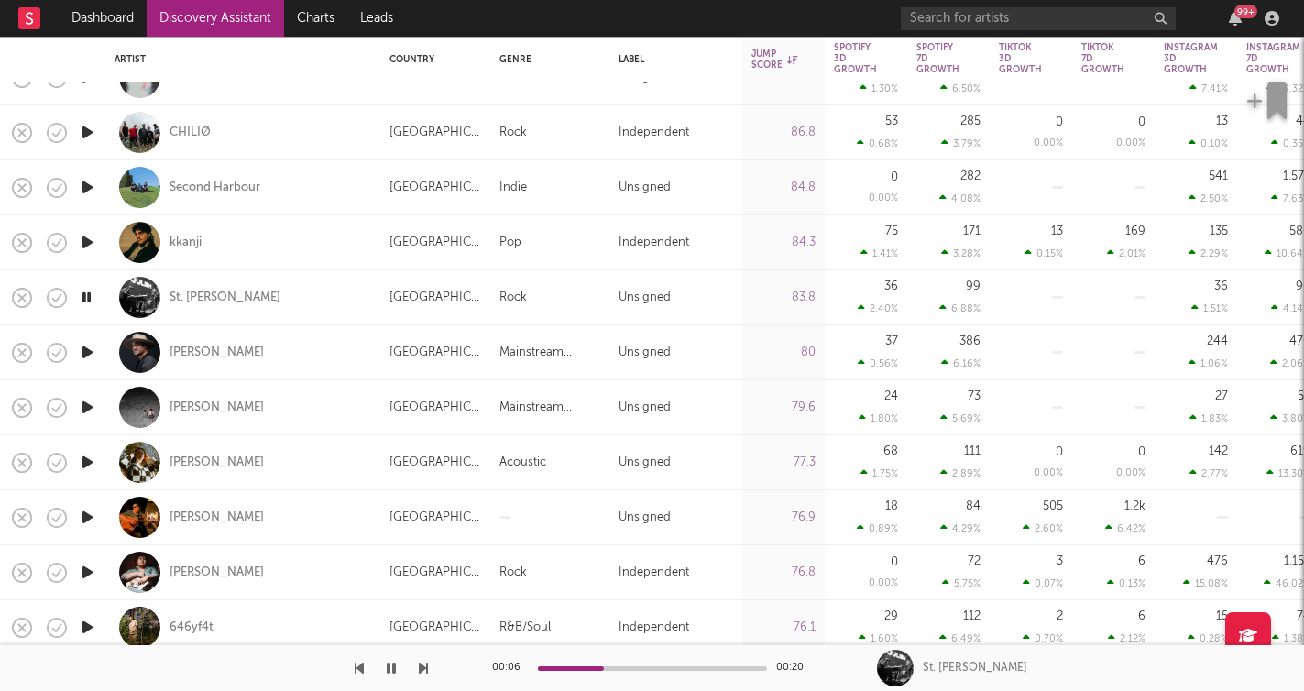
click at [420, 668] on icon "button" at bounding box center [423, 668] width 9 height 15
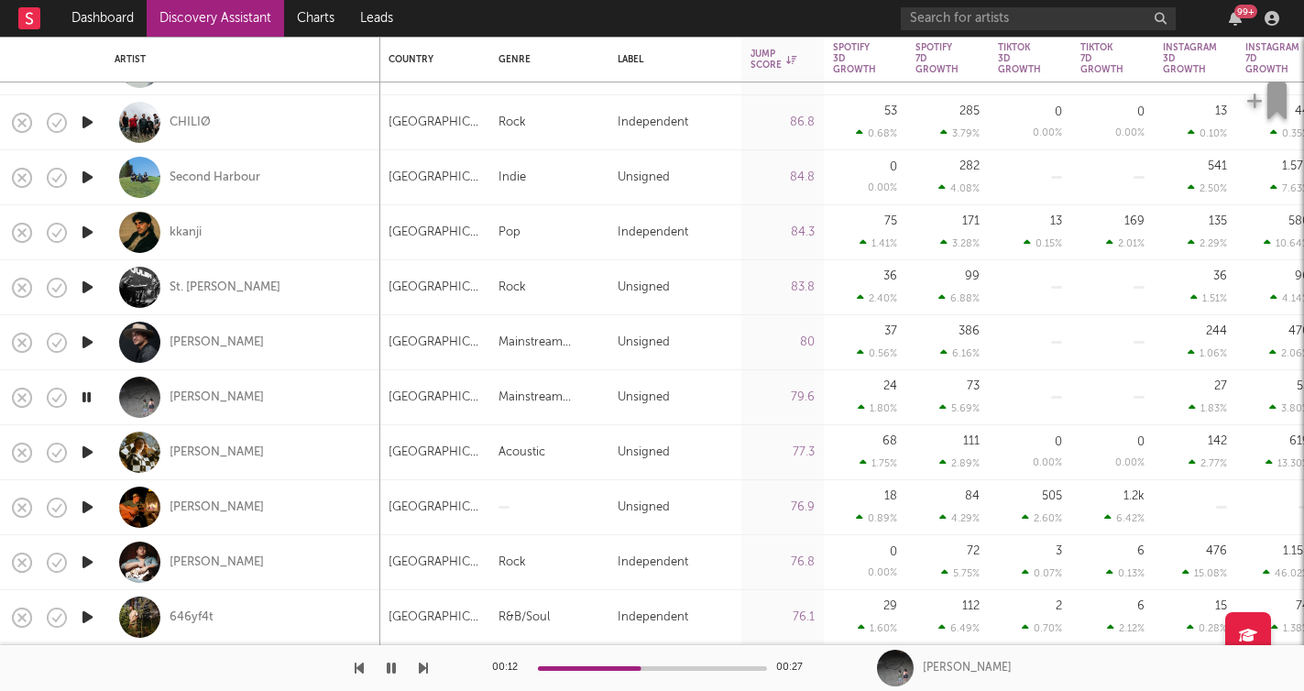
click at [422, 668] on icon "button" at bounding box center [423, 668] width 9 height 15
click at [420, 664] on icon "button" at bounding box center [423, 668] width 9 height 15
click at [387, 661] on icon "button" at bounding box center [391, 668] width 9 height 15
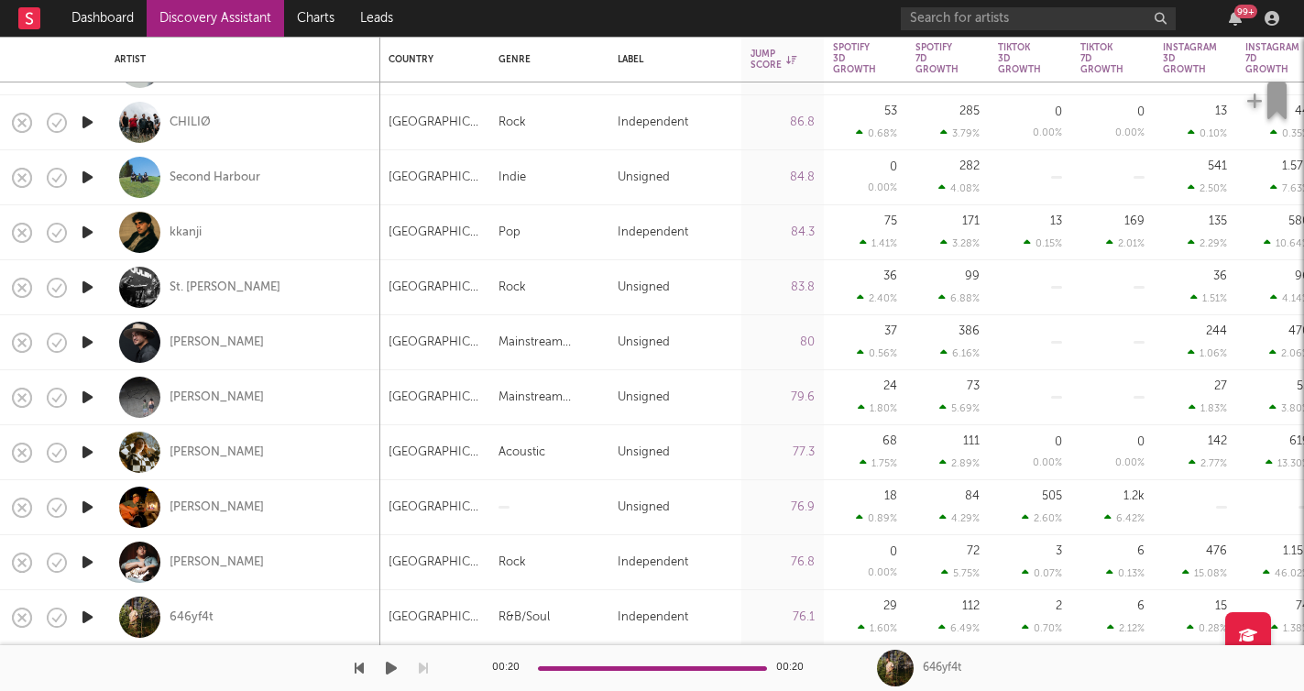
click at [386, 661] on icon "button" at bounding box center [391, 668] width 11 height 15
click at [389, 663] on icon "button" at bounding box center [391, 668] width 9 height 15
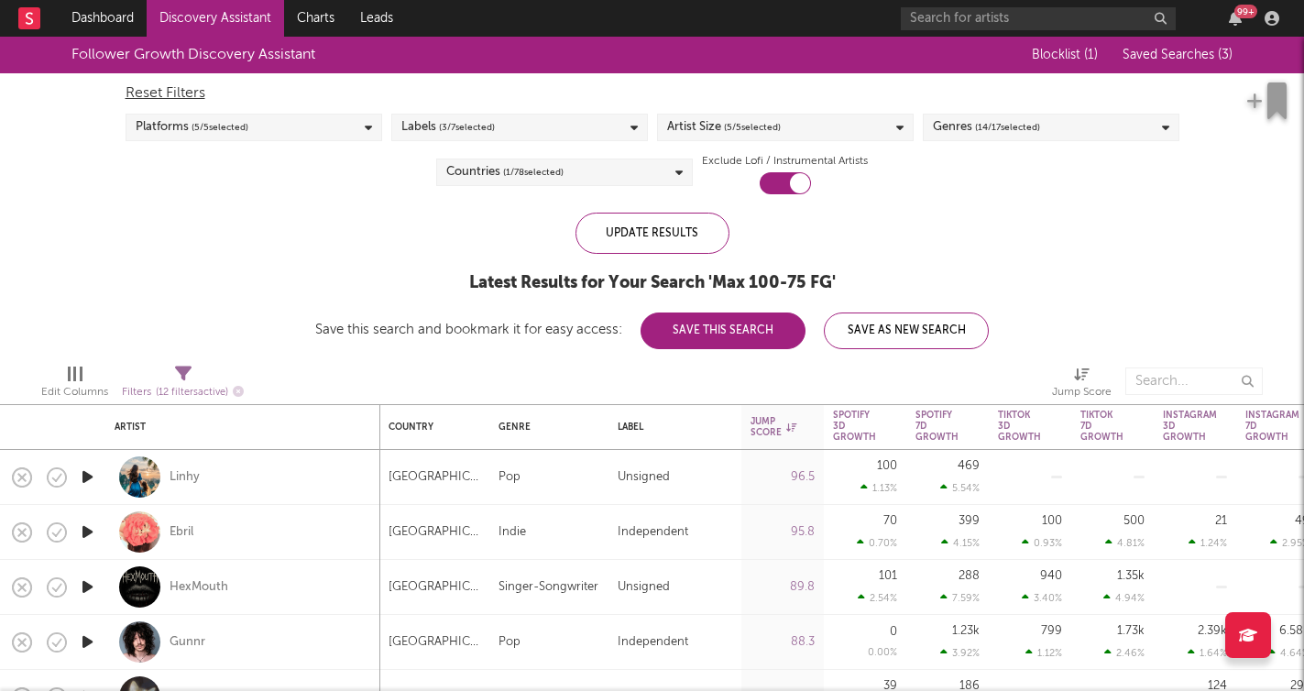
click at [507, 182] on span "( 1 / 78 selected)" at bounding box center [533, 172] width 60 height 22
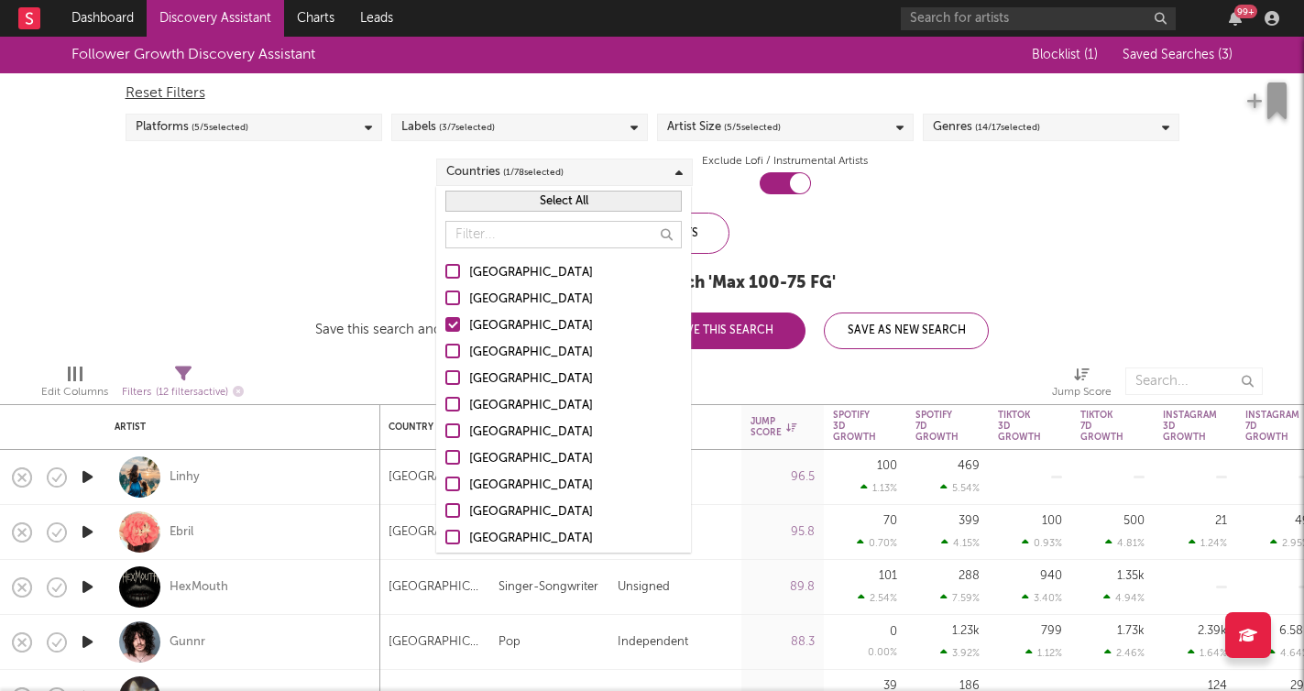
click at [494, 326] on div "Canada" at bounding box center [575, 326] width 213 height 22
click at [445, 326] on input "Canada" at bounding box center [445, 326] width 0 height 22
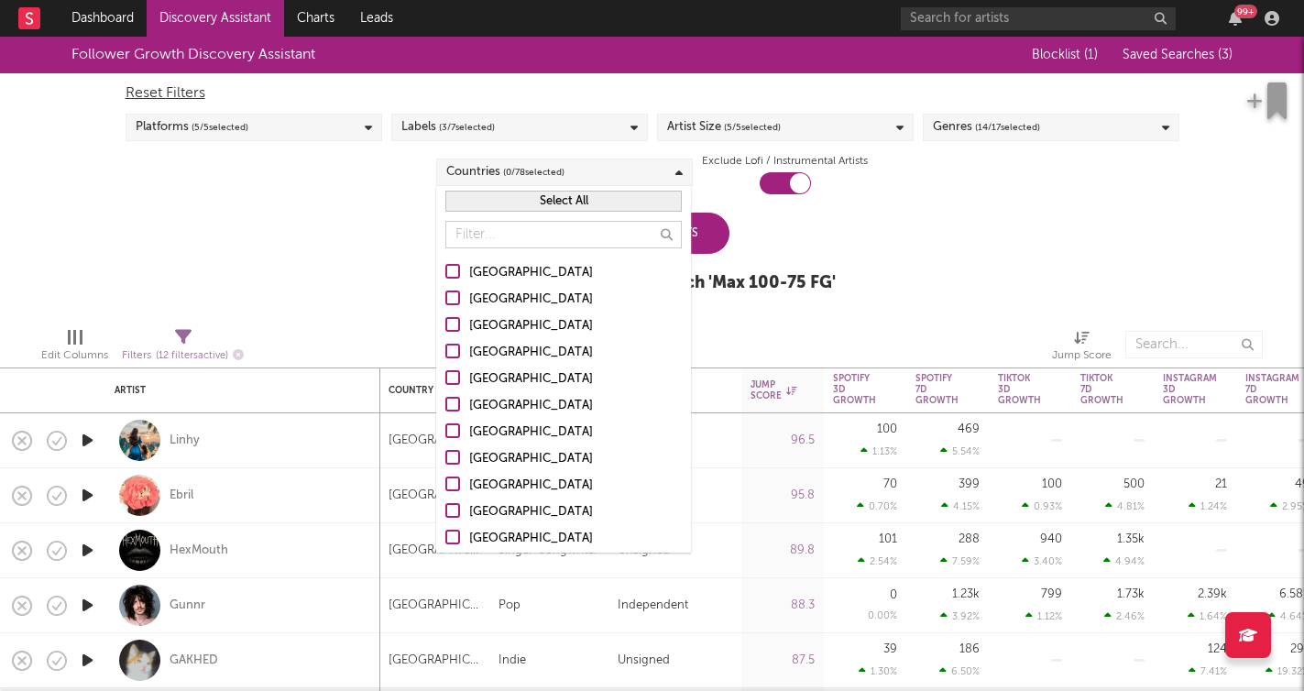
click at [498, 296] on div "Australia" at bounding box center [575, 300] width 213 height 22
click at [445, 296] on input "Australia" at bounding box center [445, 300] width 0 height 22
click at [335, 247] on div "Follower Growth Discovery Assistant Blocklist ( 1 ) Saved Searches ( 3 ) Reset …" at bounding box center [652, 175] width 1304 height 276
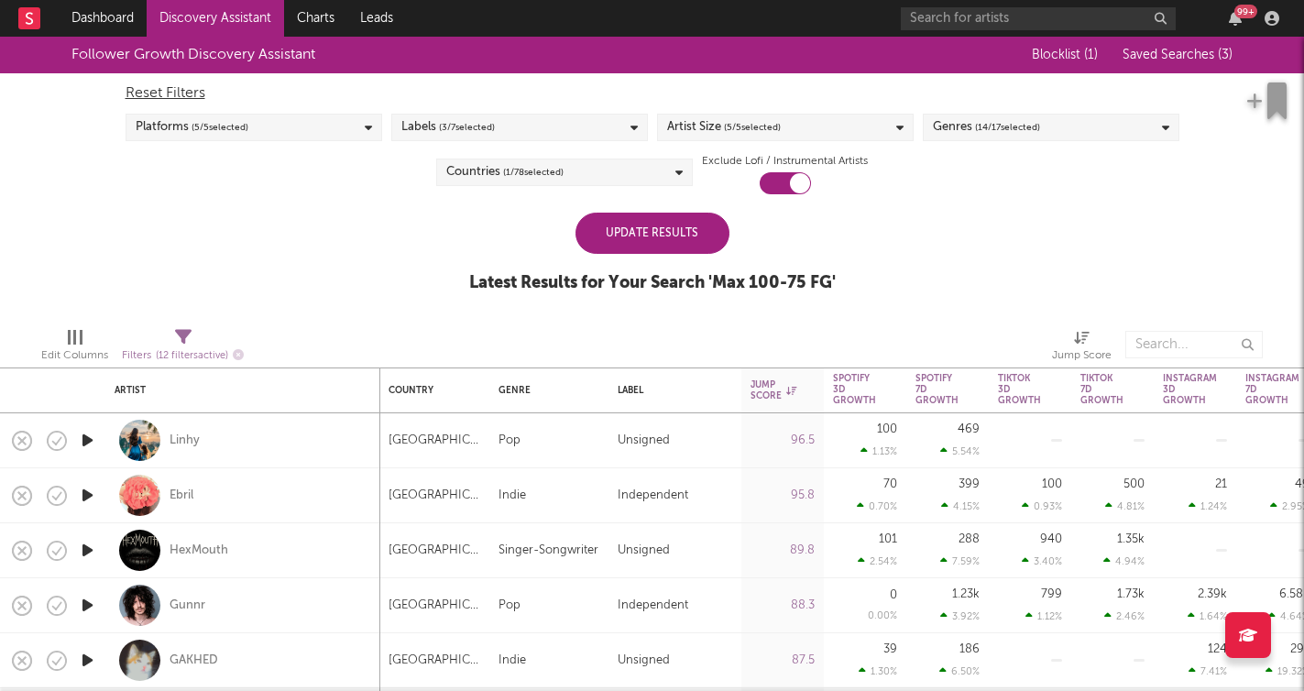
click at [628, 233] on div "Update Results" at bounding box center [653, 233] width 154 height 41
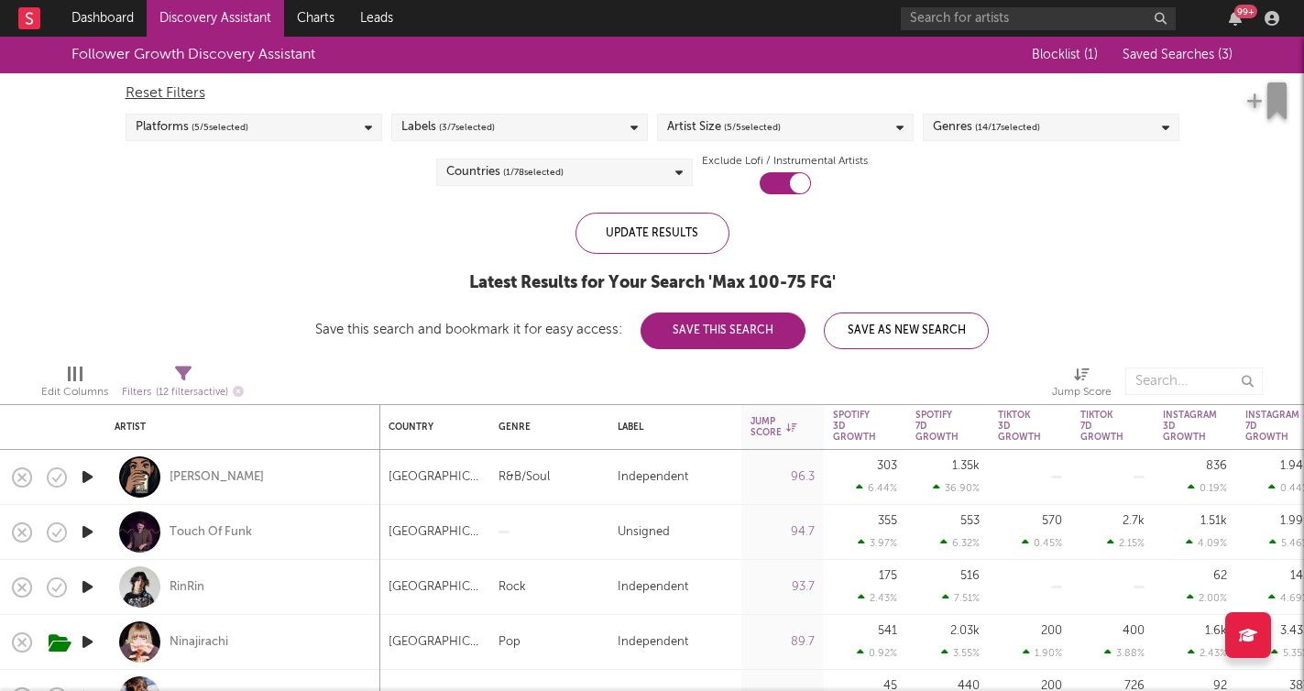
click at [667, 165] on div "Countries ( 1 / 78 selected)" at bounding box center [564, 172] width 257 height 27
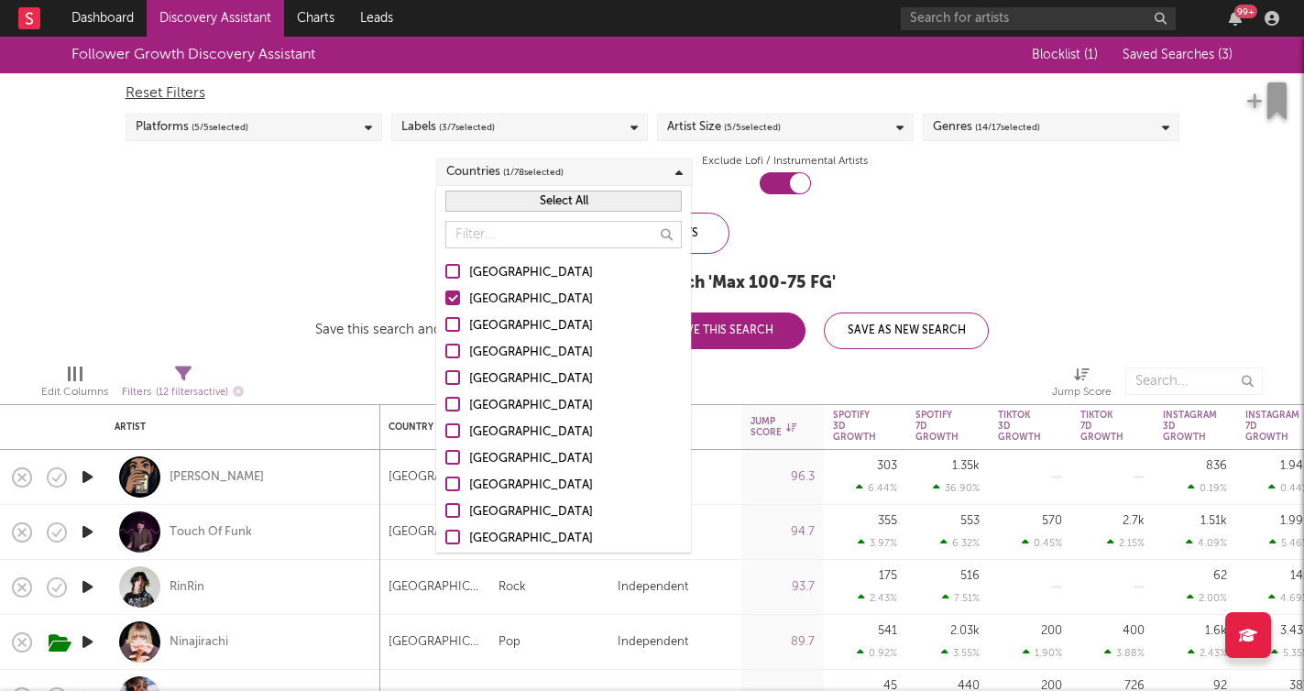
click at [501, 263] on div "[GEOGRAPHIC_DATA]" at bounding box center [575, 273] width 213 height 22
click at [445, 263] on input "[GEOGRAPHIC_DATA]" at bounding box center [445, 273] width 0 height 22
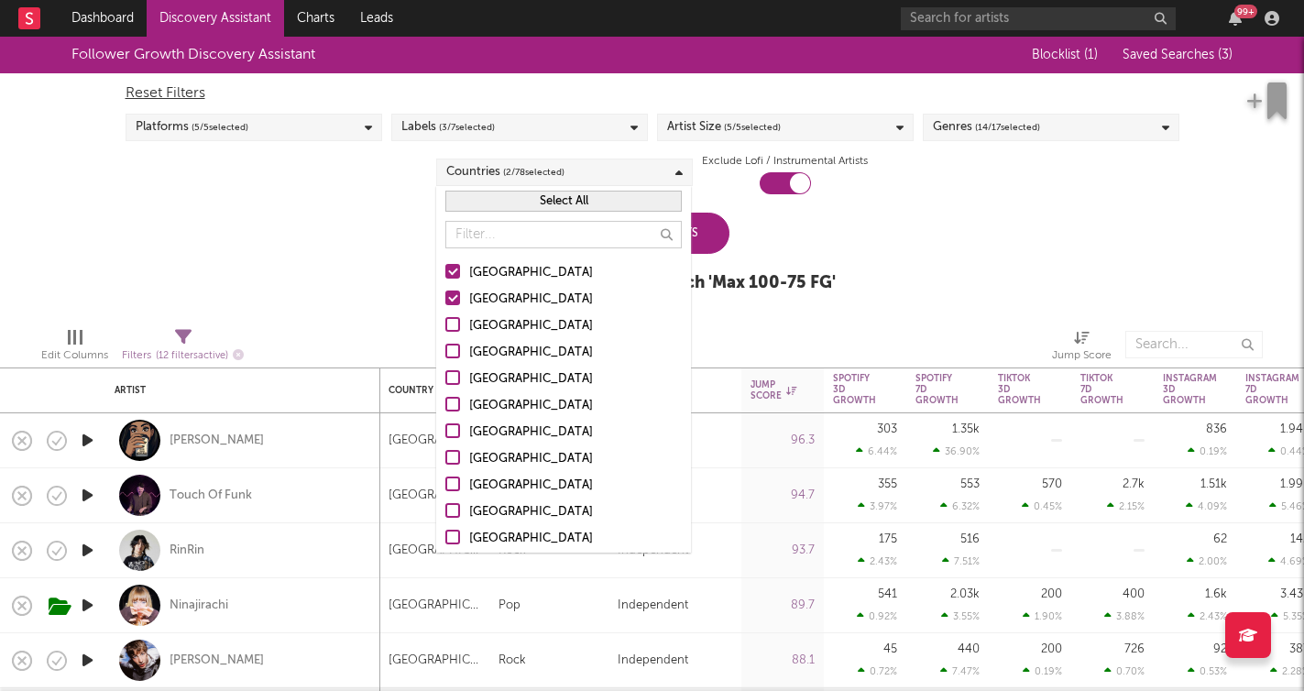
click at [489, 329] on div "Canada" at bounding box center [575, 326] width 213 height 22
click at [445, 329] on input "Canada" at bounding box center [445, 326] width 0 height 22
click at [489, 348] on div "United Kingdom" at bounding box center [575, 353] width 213 height 22
click at [445, 348] on input "United Kingdom" at bounding box center [445, 353] width 0 height 22
click at [492, 378] on div "Germany" at bounding box center [575, 379] width 213 height 22
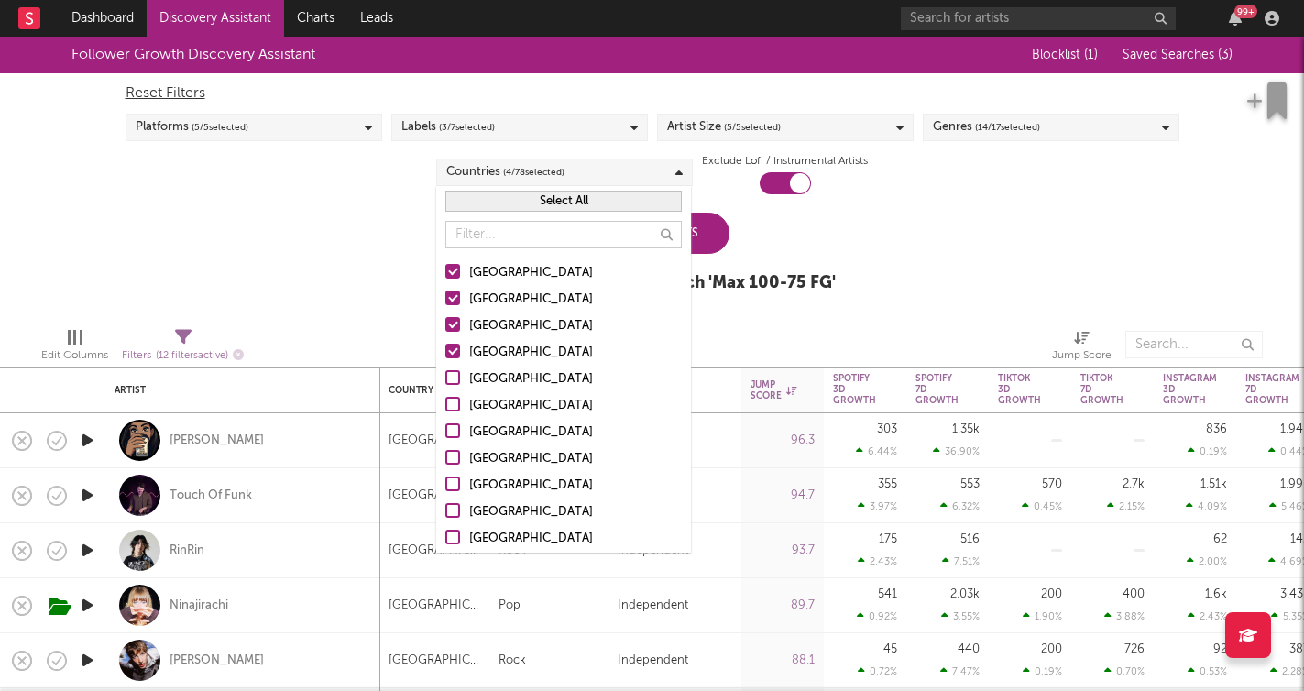
click at [445, 378] on input "Germany" at bounding box center [445, 379] width 0 height 22
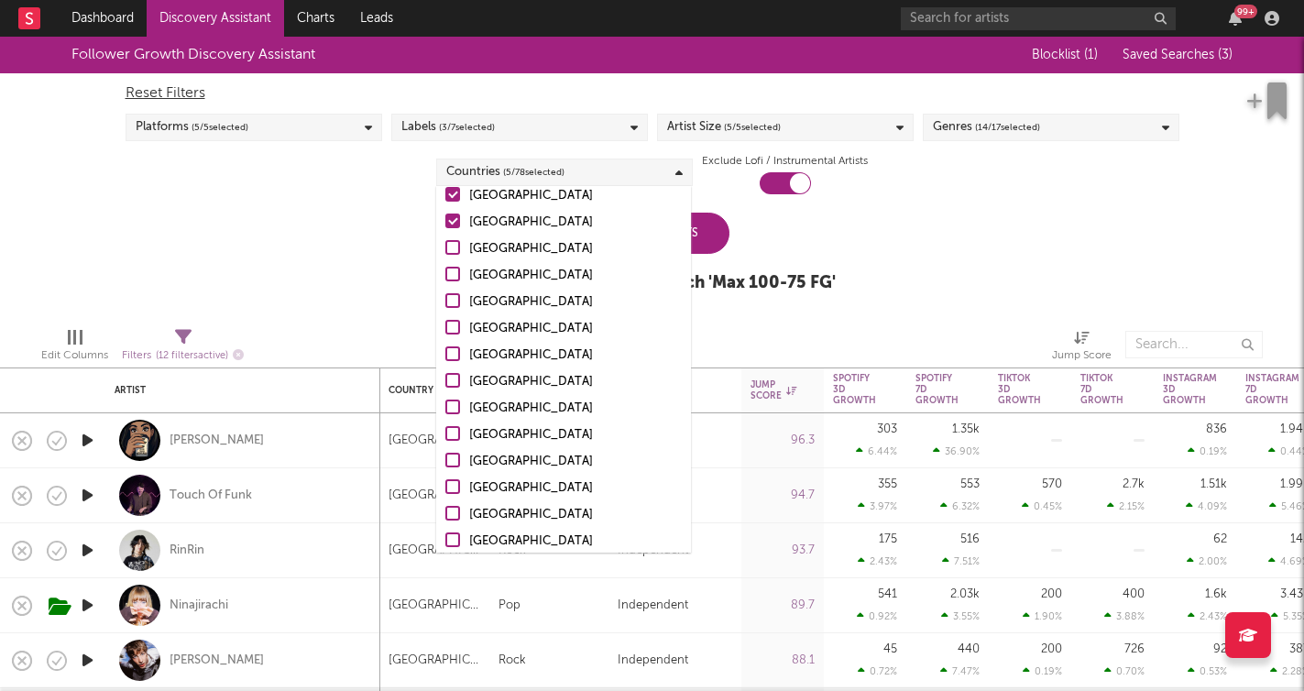
scroll to position [148, 0]
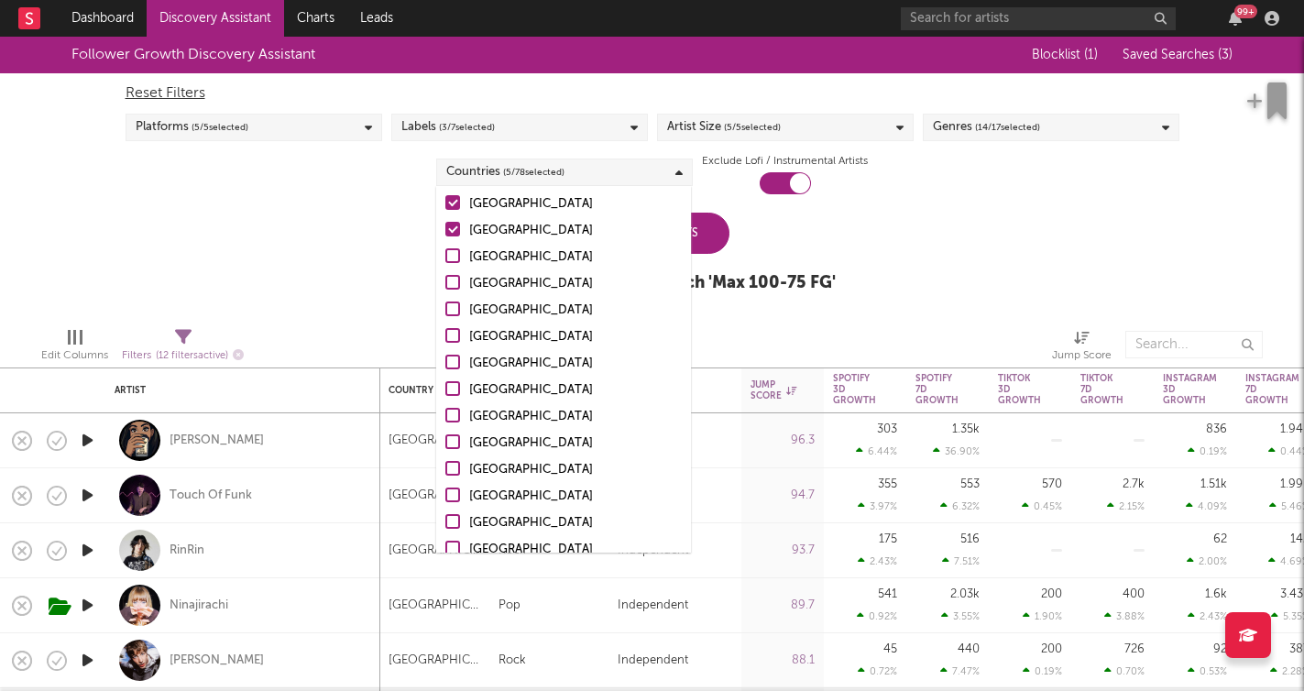
click at [489, 544] on div "Sweden" at bounding box center [575, 550] width 213 height 22
click at [445, 544] on input "Sweden" at bounding box center [445, 550] width 0 height 22
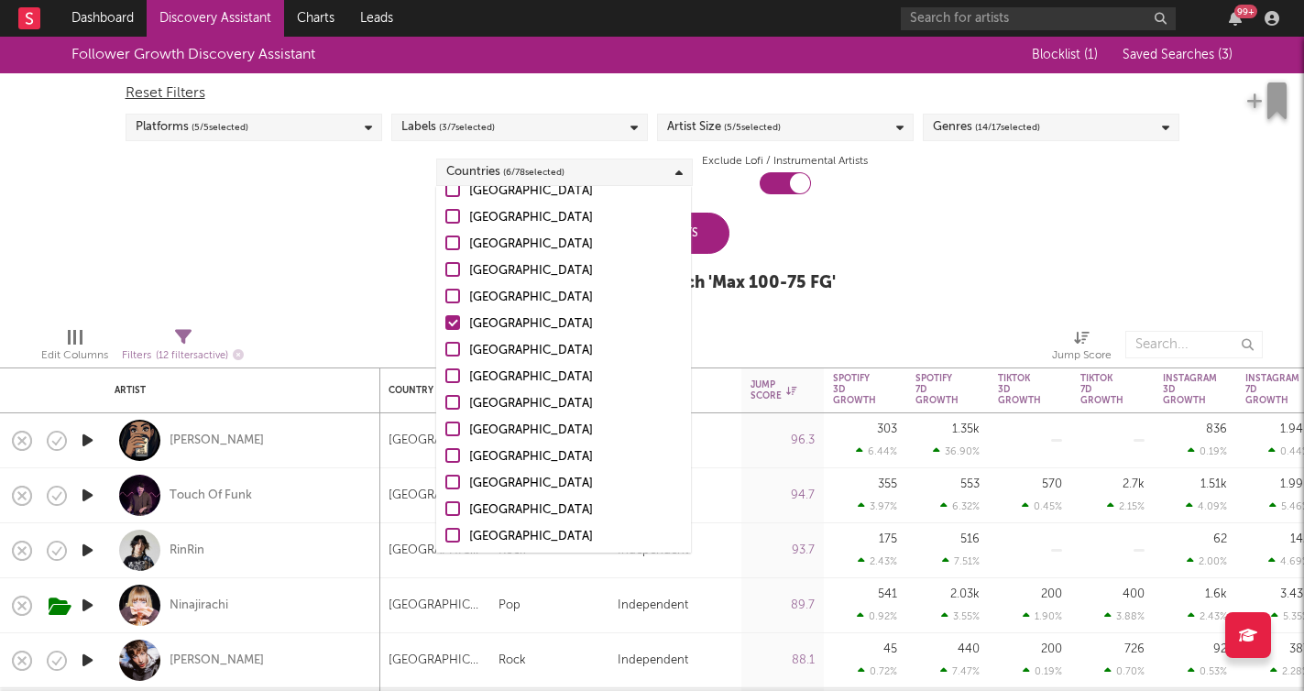
scroll to position [378, 0]
click at [395, 301] on div "Follower Growth Discovery Assistant Blocklist ( 1 ) Saved Searches ( 3 ) Reset …" at bounding box center [652, 175] width 1304 height 276
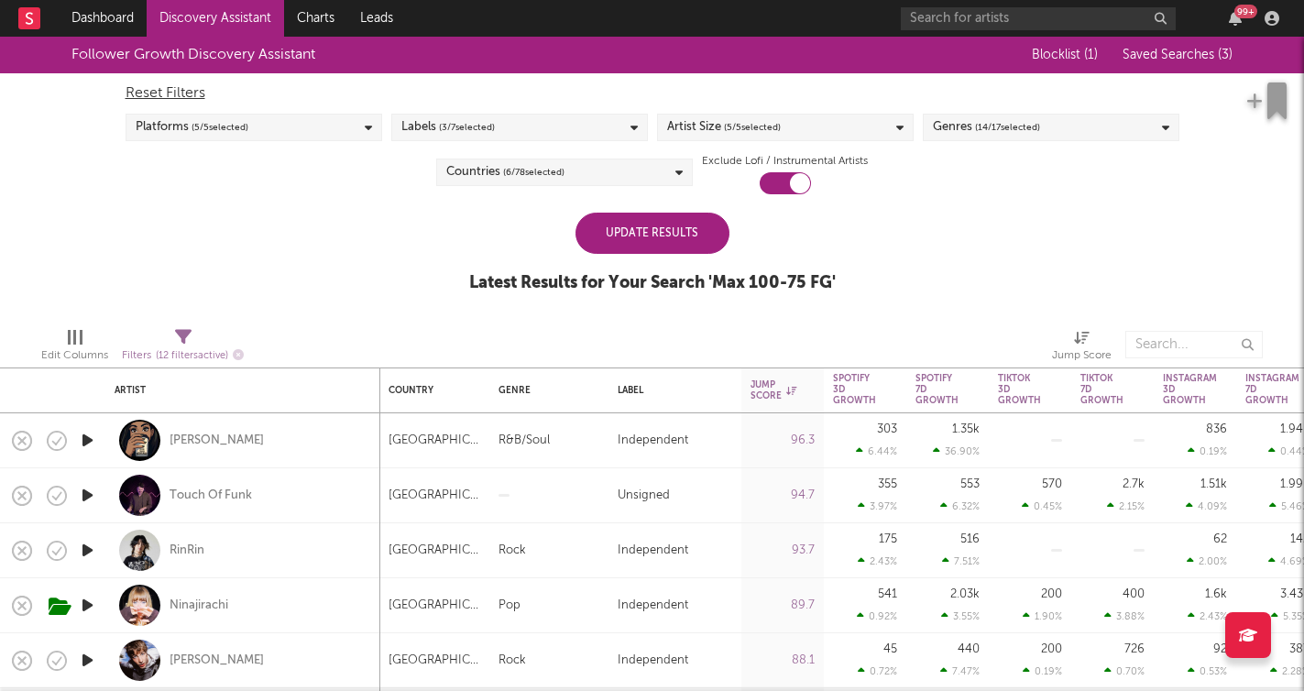
click at [644, 243] on div "Update Results" at bounding box center [653, 233] width 154 height 41
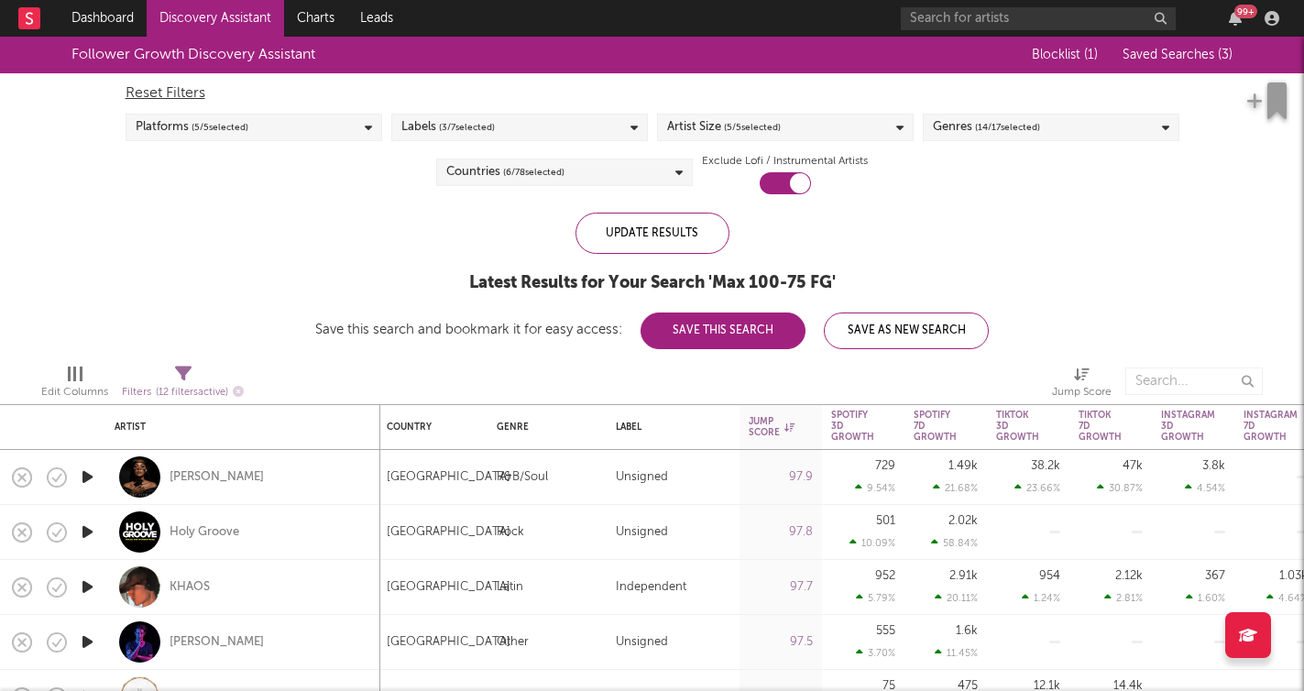
click at [777, 331] on button "Save This Search" at bounding box center [723, 331] width 165 height 37
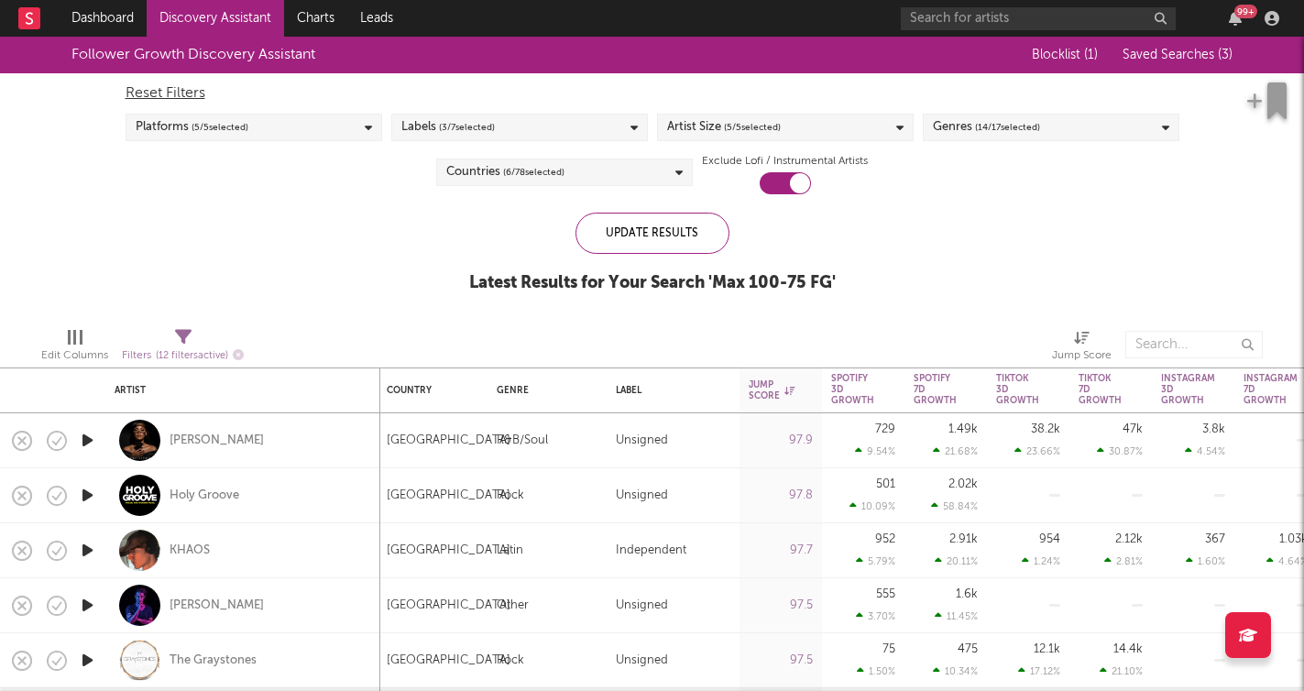
click at [644, 164] on div "Countries ( 6 / 78 selected)" at bounding box center [564, 172] width 257 height 27
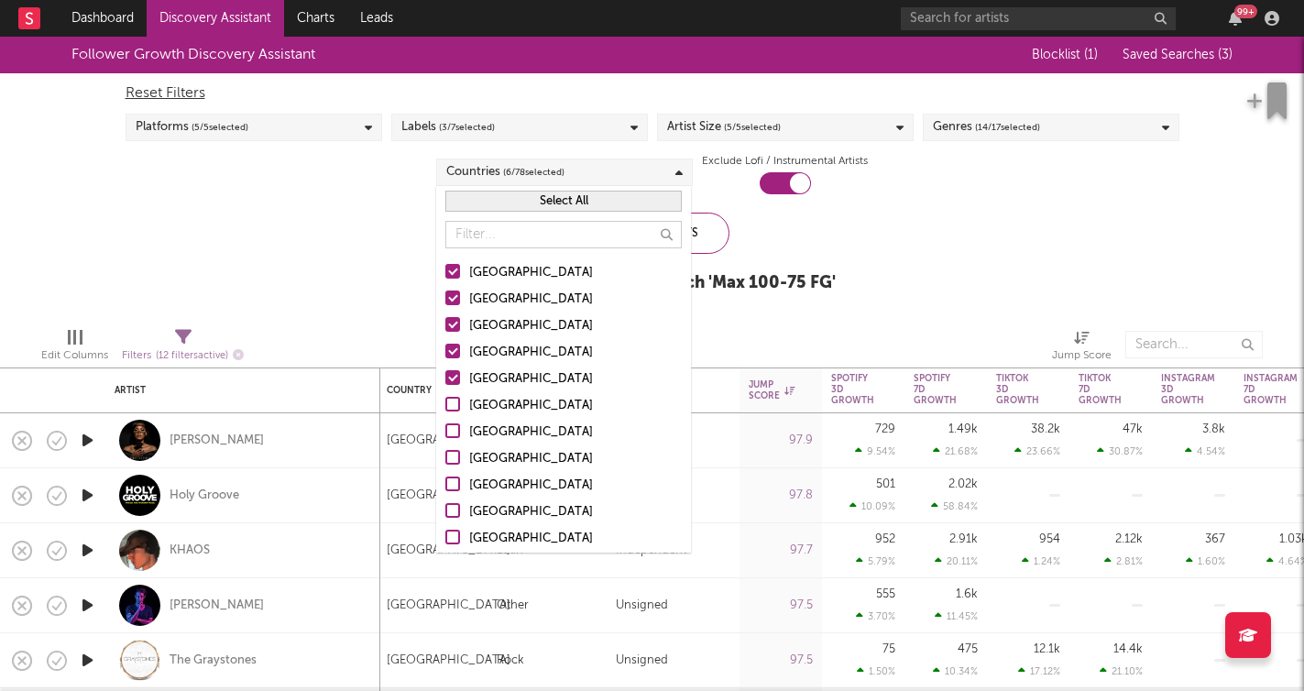
click at [512, 272] on div "[GEOGRAPHIC_DATA]" at bounding box center [575, 273] width 213 height 22
click at [445, 272] on input "[GEOGRAPHIC_DATA]" at bounding box center [445, 273] width 0 height 22
click at [499, 321] on div "Canada" at bounding box center [575, 326] width 213 height 22
click at [445, 321] on input "Canada" at bounding box center [445, 326] width 0 height 22
click at [499, 351] on div "United Kingdom" at bounding box center [575, 353] width 213 height 22
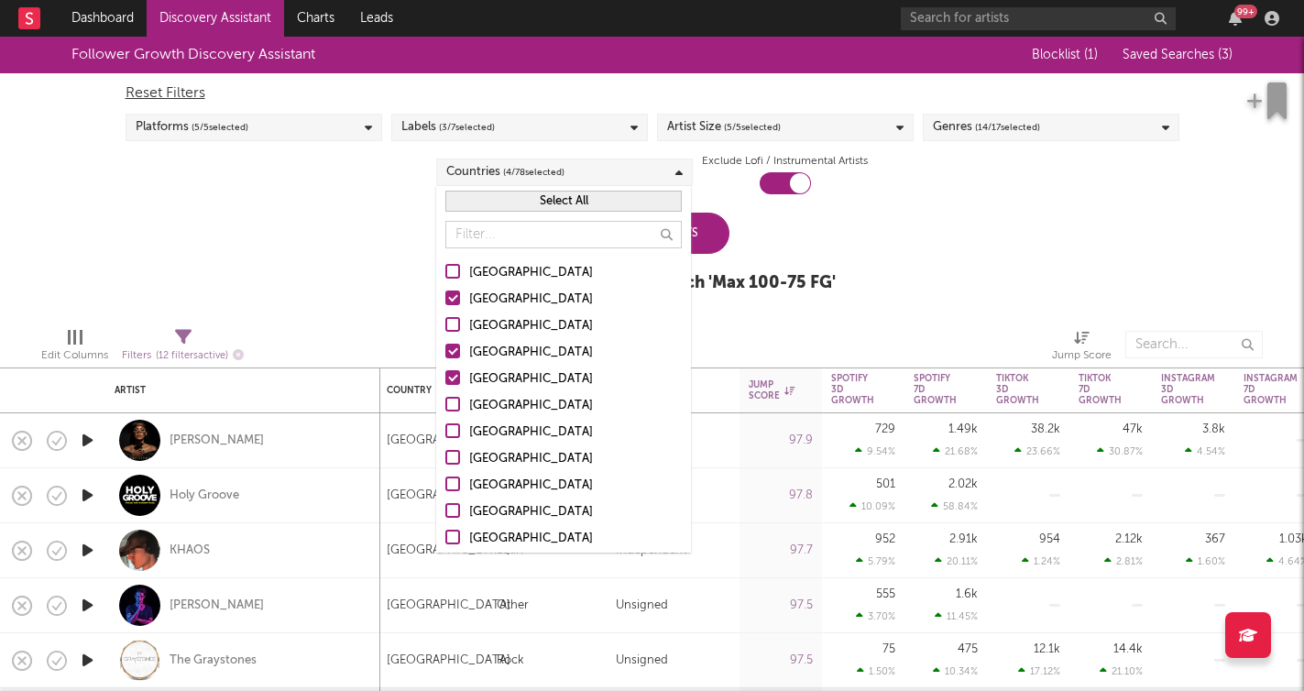
click at [445, 351] on input "United Kingdom" at bounding box center [445, 353] width 0 height 22
click at [500, 378] on div "Germany" at bounding box center [575, 379] width 213 height 22
click at [445, 378] on input "Germany" at bounding box center [445, 379] width 0 height 22
click at [498, 322] on div "Canada" at bounding box center [575, 326] width 213 height 22
click at [445, 322] on input "Canada" at bounding box center [445, 326] width 0 height 22
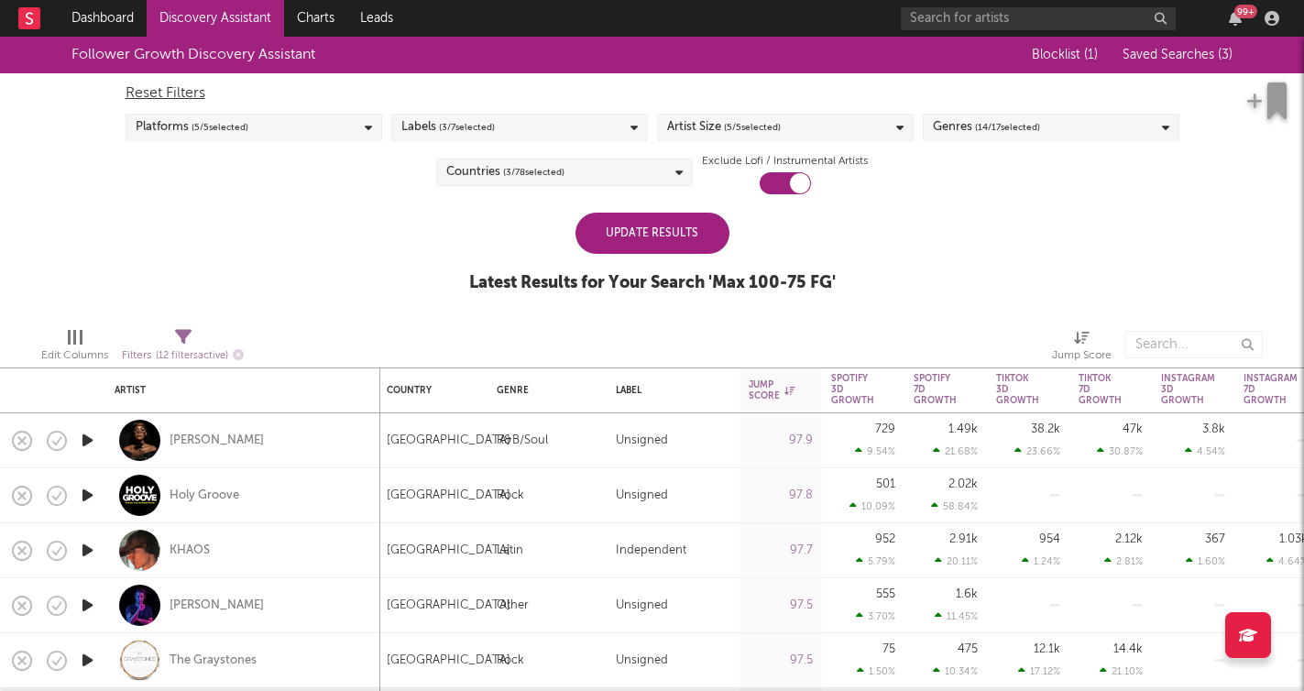
click at [1176, 61] on button "Saved Searches ( 3 )" at bounding box center [1174, 55] width 115 height 15
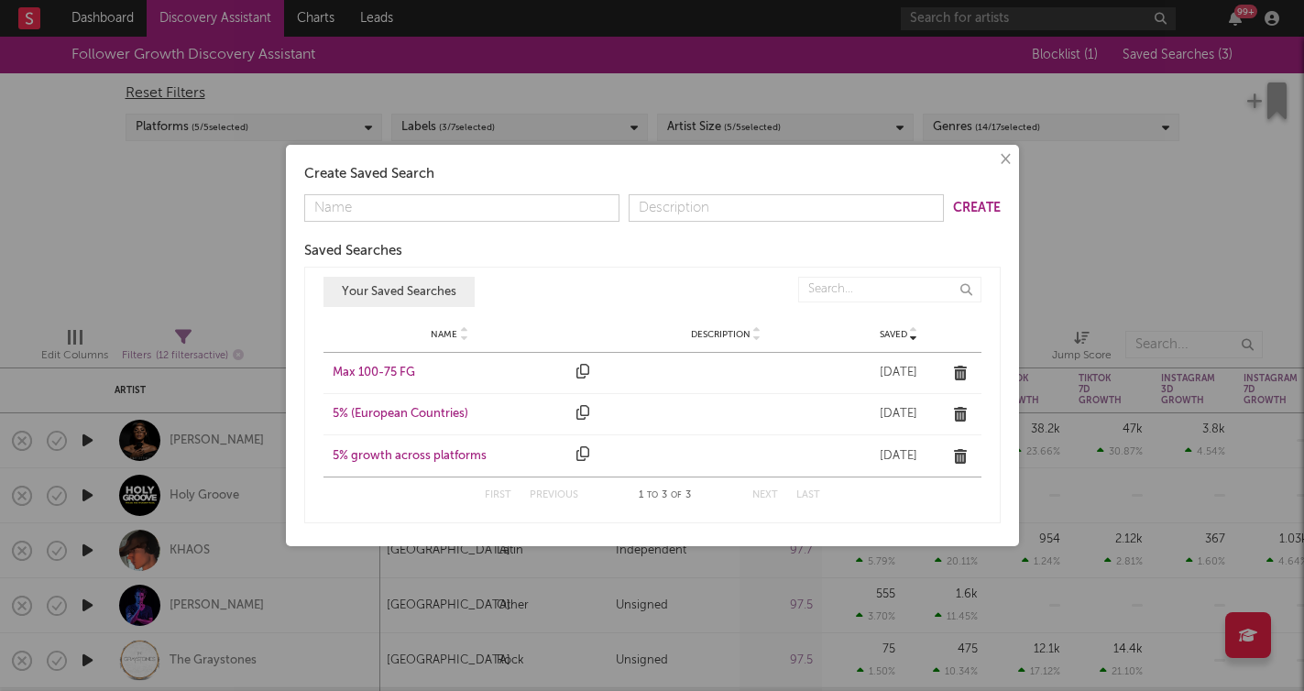
click at [402, 365] on div "Max 100-75 FG" at bounding box center [451, 373] width 236 height 18
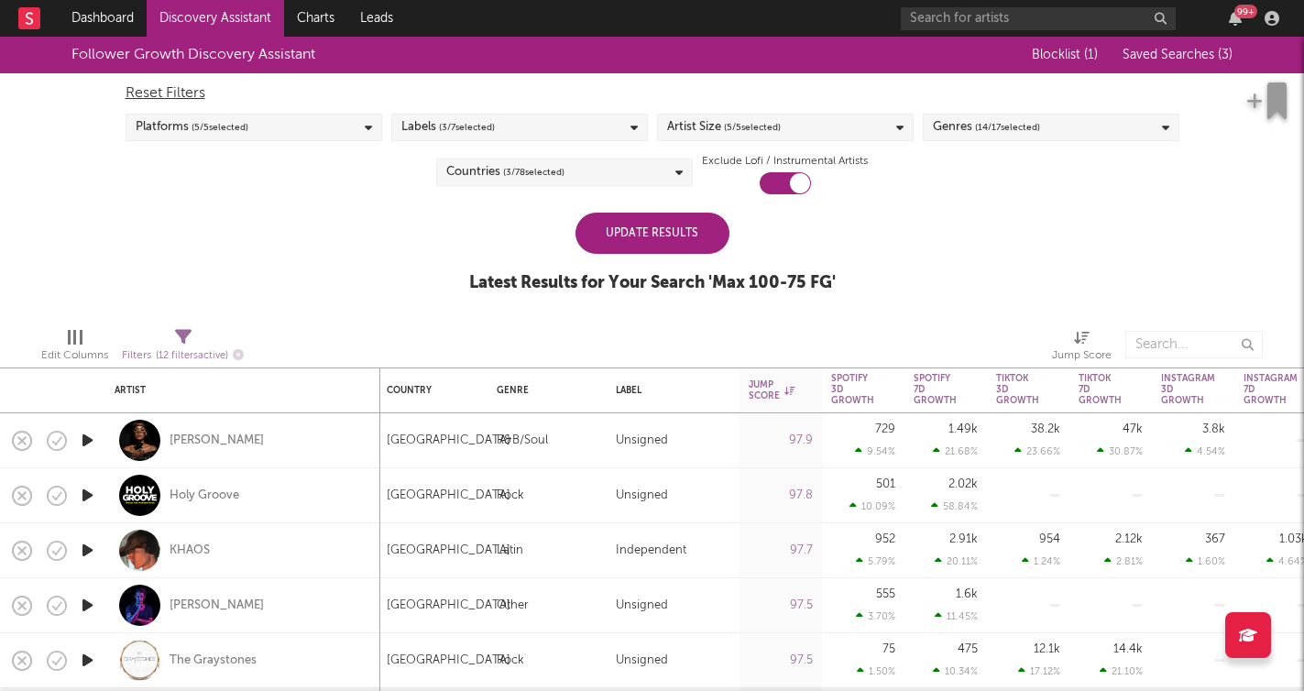
click at [1178, 52] on span "Saved Searches ( 3 )" at bounding box center [1178, 55] width 110 height 13
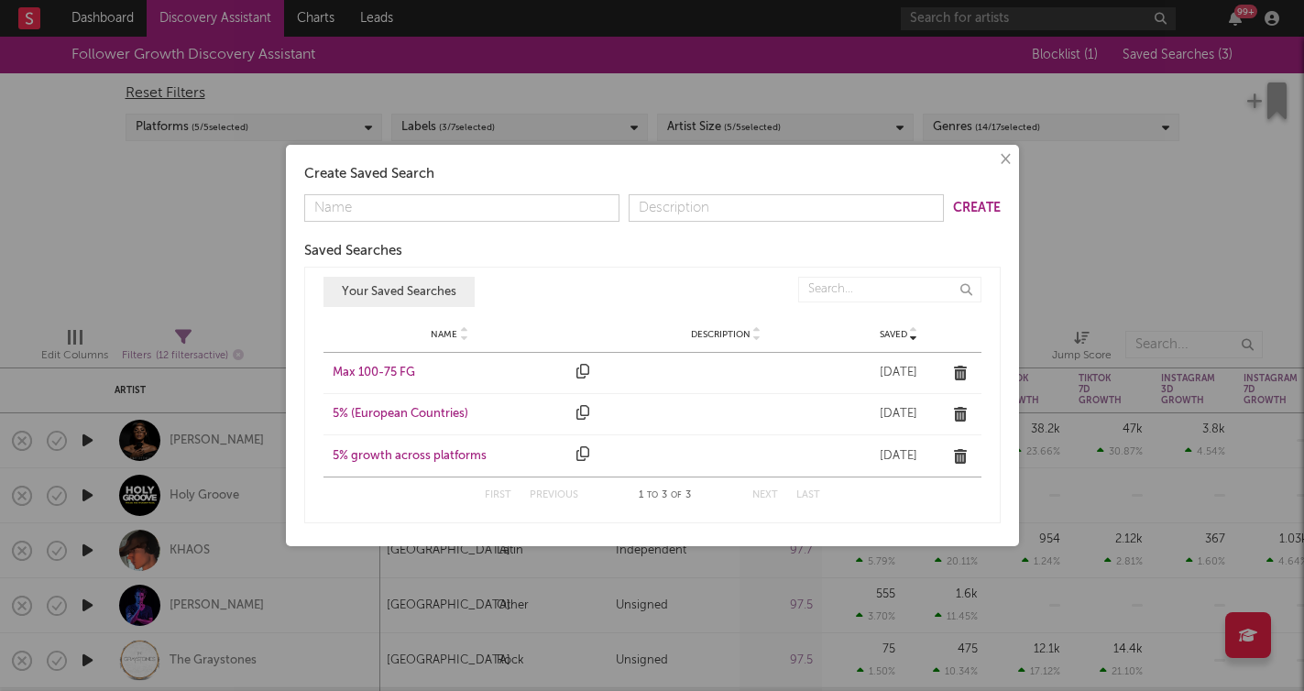
click at [383, 368] on div "Max 100-75 FG" at bounding box center [451, 373] width 236 height 18
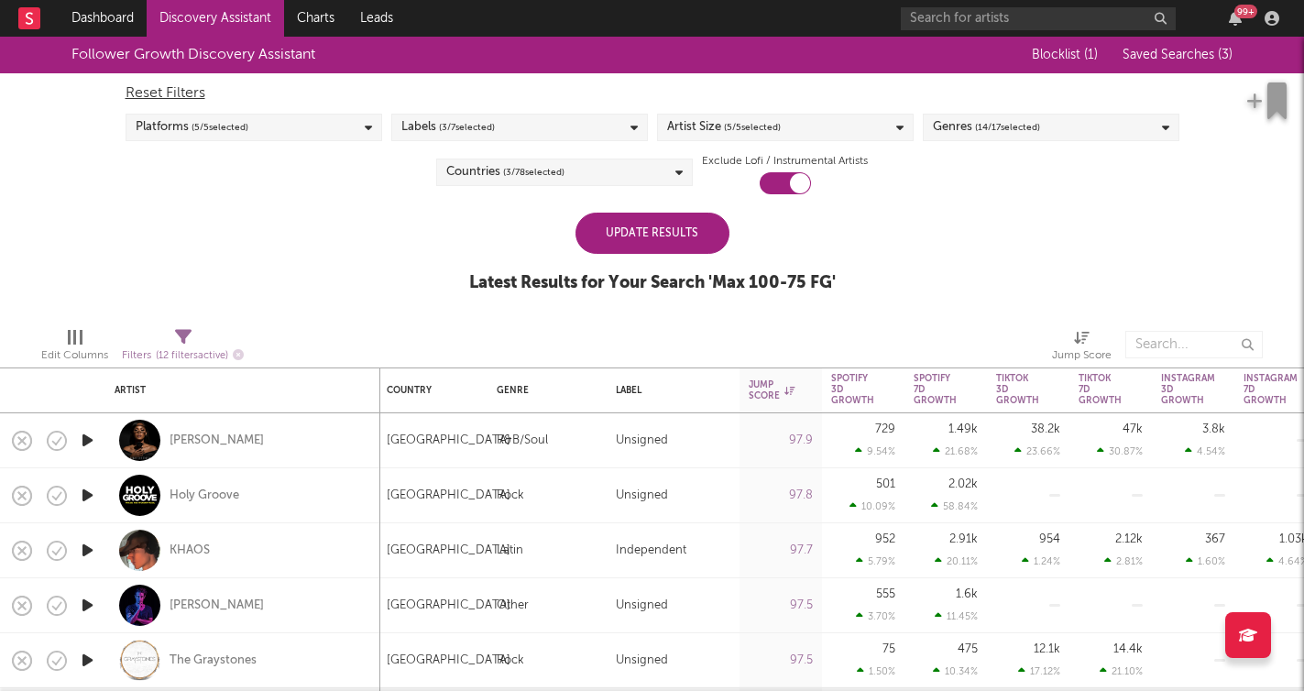
click at [629, 174] on div "Countries ( 3 / 78 selected)" at bounding box center [564, 172] width 257 height 27
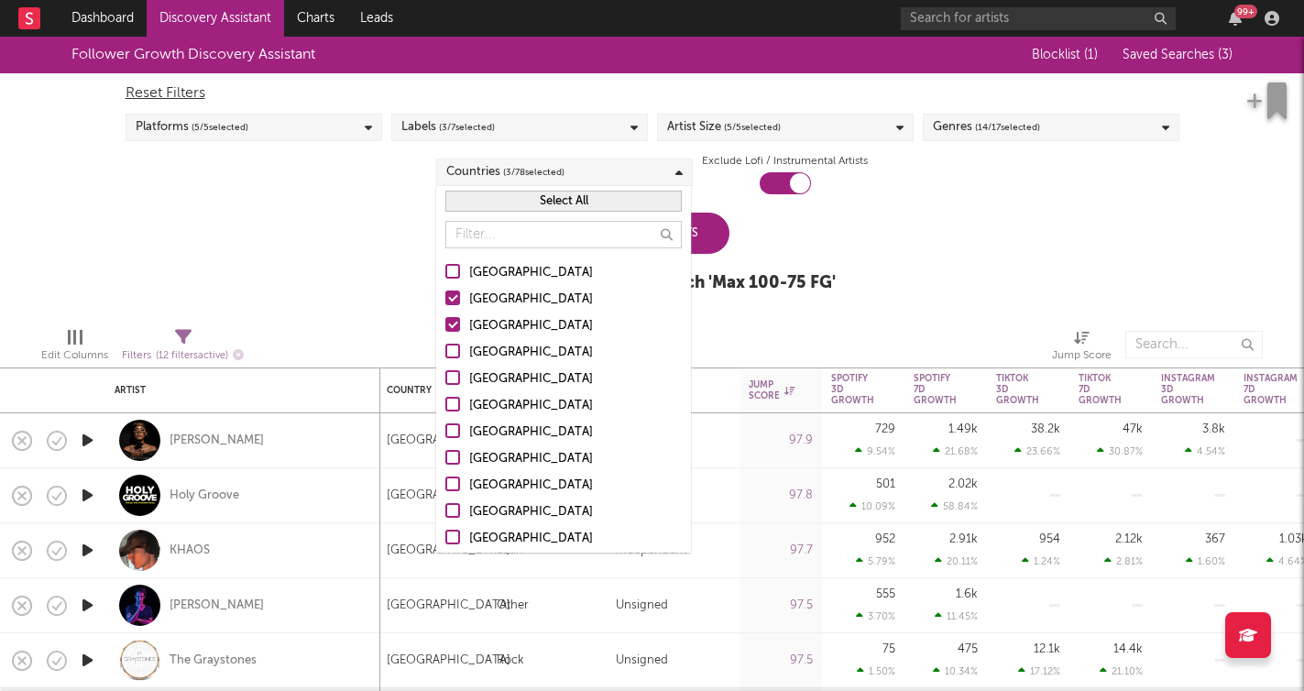
click at [509, 268] on div "[GEOGRAPHIC_DATA]" at bounding box center [575, 273] width 213 height 22
click at [445, 268] on input "[GEOGRAPHIC_DATA]" at bounding box center [445, 273] width 0 height 22
click at [498, 355] on div "United Kingdom" at bounding box center [575, 353] width 213 height 22
click at [445, 355] on input "United Kingdom" at bounding box center [445, 353] width 0 height 22
click at [492, 381] on div "Germany" at bounding box center [575, 379] width 213 height 22
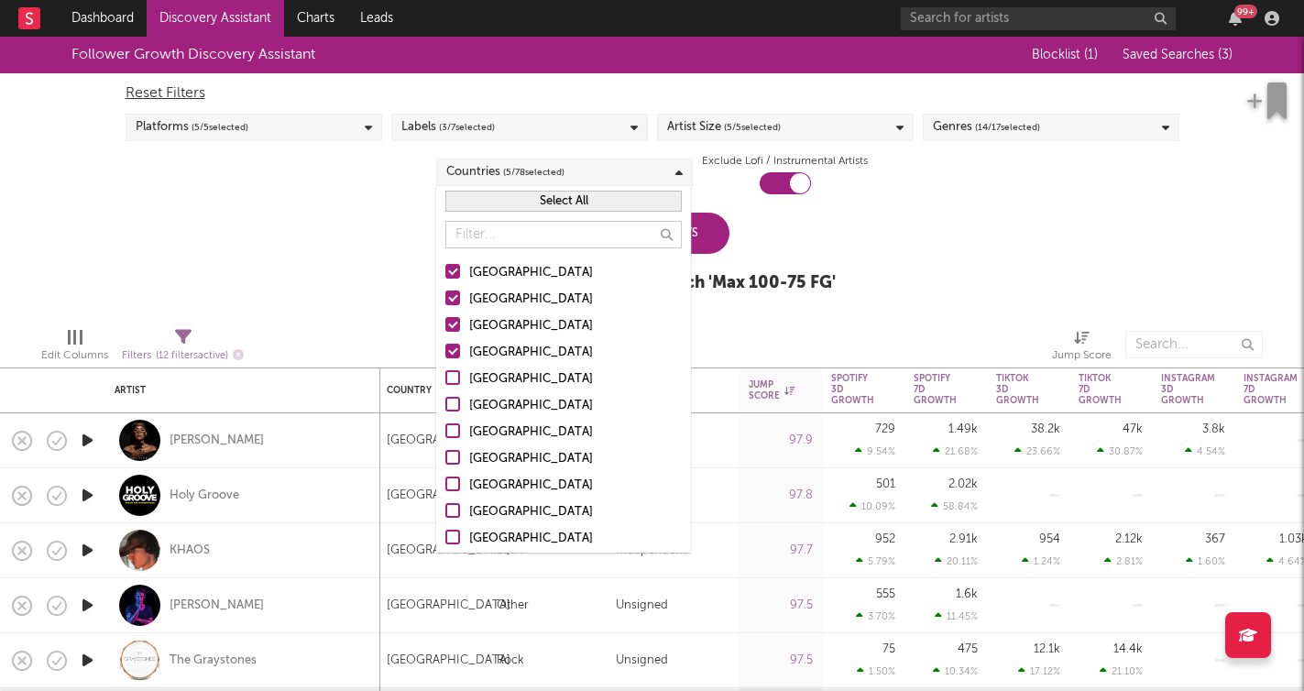
click at [445, 381] on input "Germany" at bounding box center [445, 379] width 0 height 22
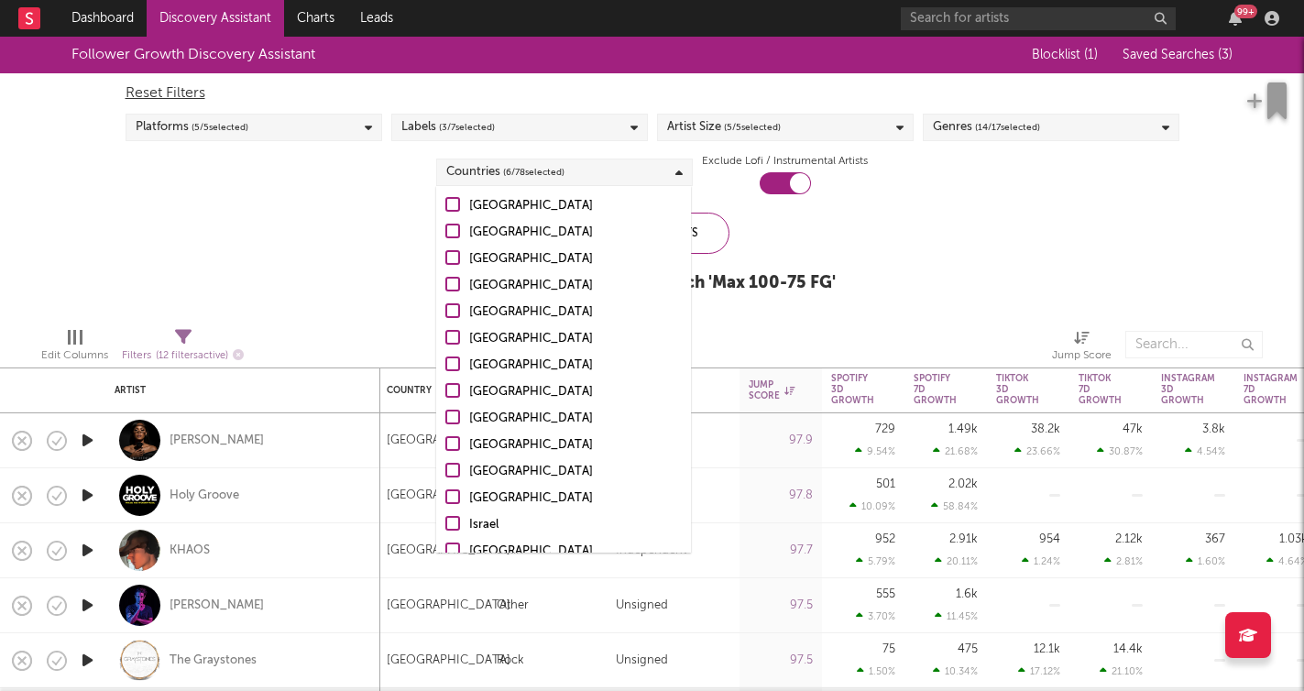
scroll to position [796, 0]
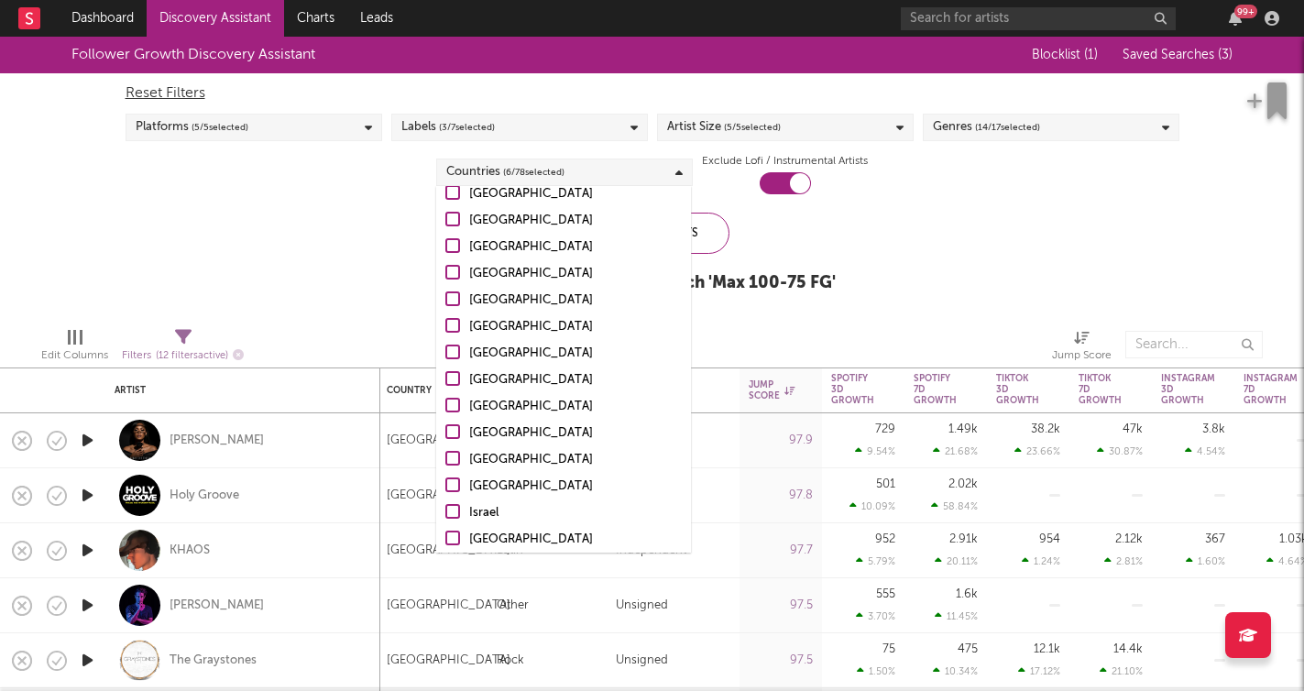
click at [507, 404] on div "New Zealand" at bounding box center [575, 407] width 213 height 22
click at [445, 404] on input "New Zealand" at bounding box center [445, 407] width 0 height 22
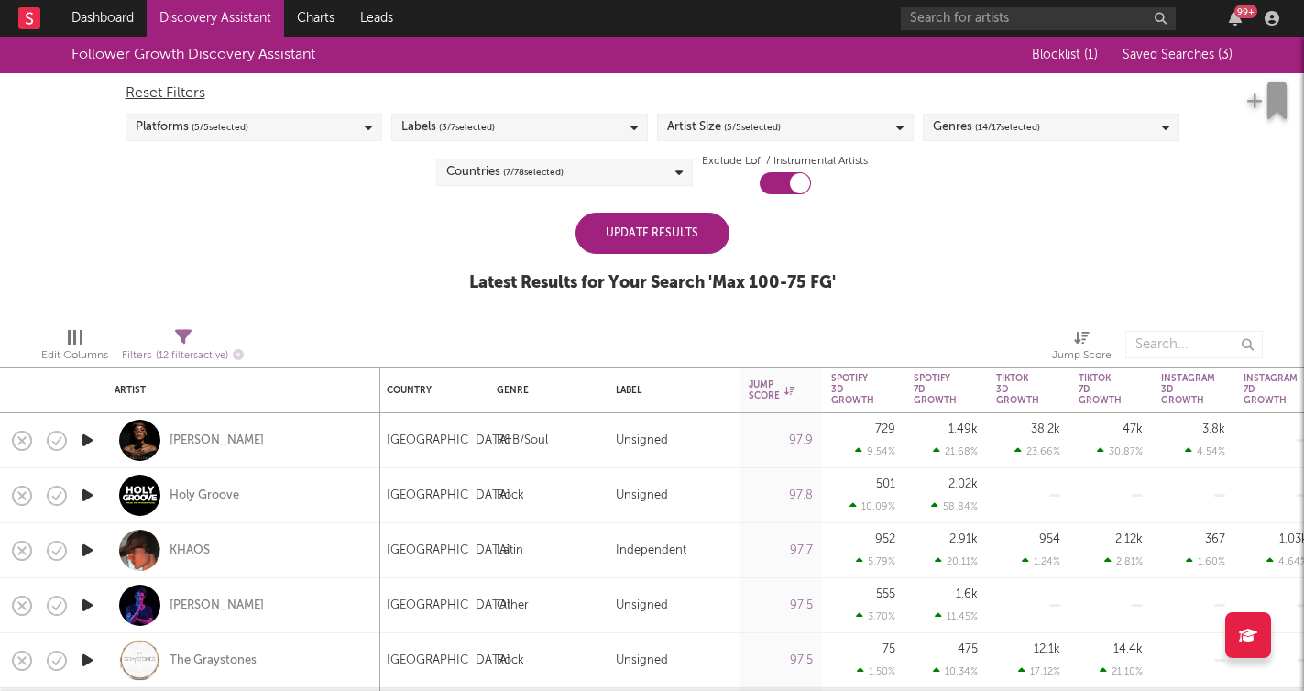
click at [379, 301] on div "Follower Growth Discovery Assistant Blocklist ( 1 ) Saved Searches ( 3 ) Reset …" at bounding box center [652, 175] width 1304 height 276
click at [634, 236] on div "Update Results" at bounding box center [653, 233] width 154 height 41
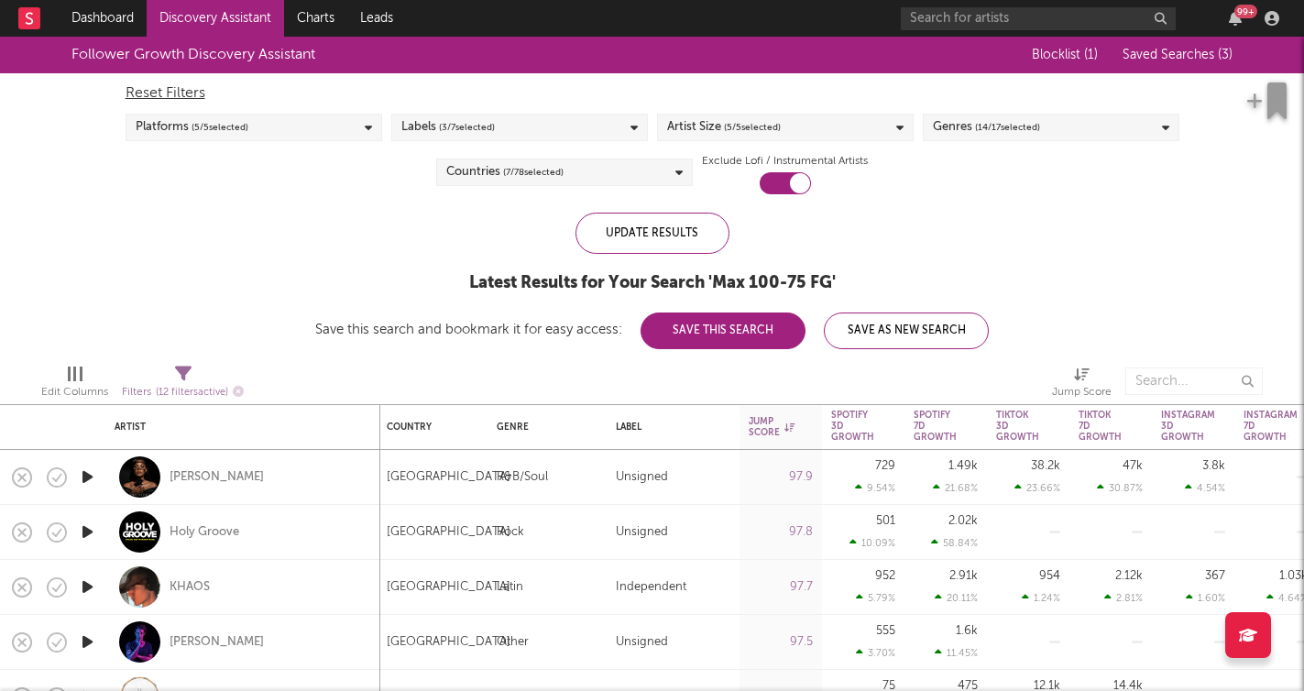
click at [752, 332] on button "Save This Search" at bounding box center [723, 331] width 165 height 37
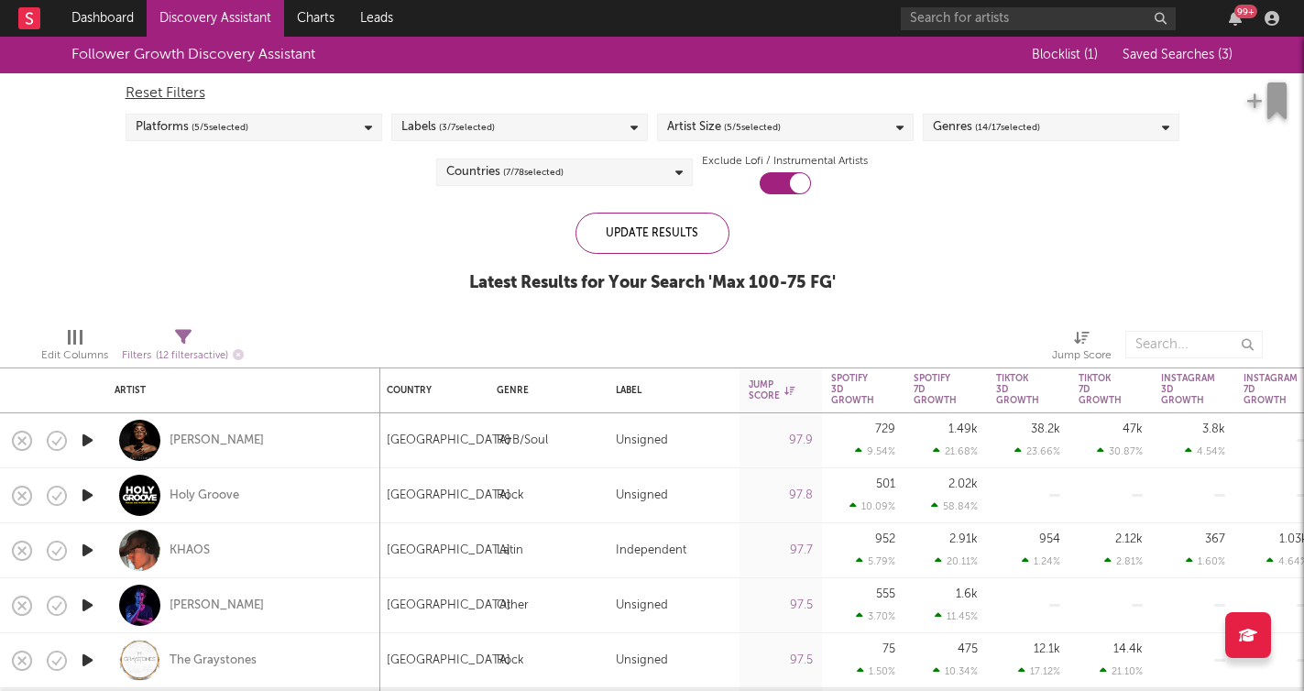
click at [630, 182] on div "Countries ( 7 / 78 selected)" at bounding box center [564, 172] width 257 height 27
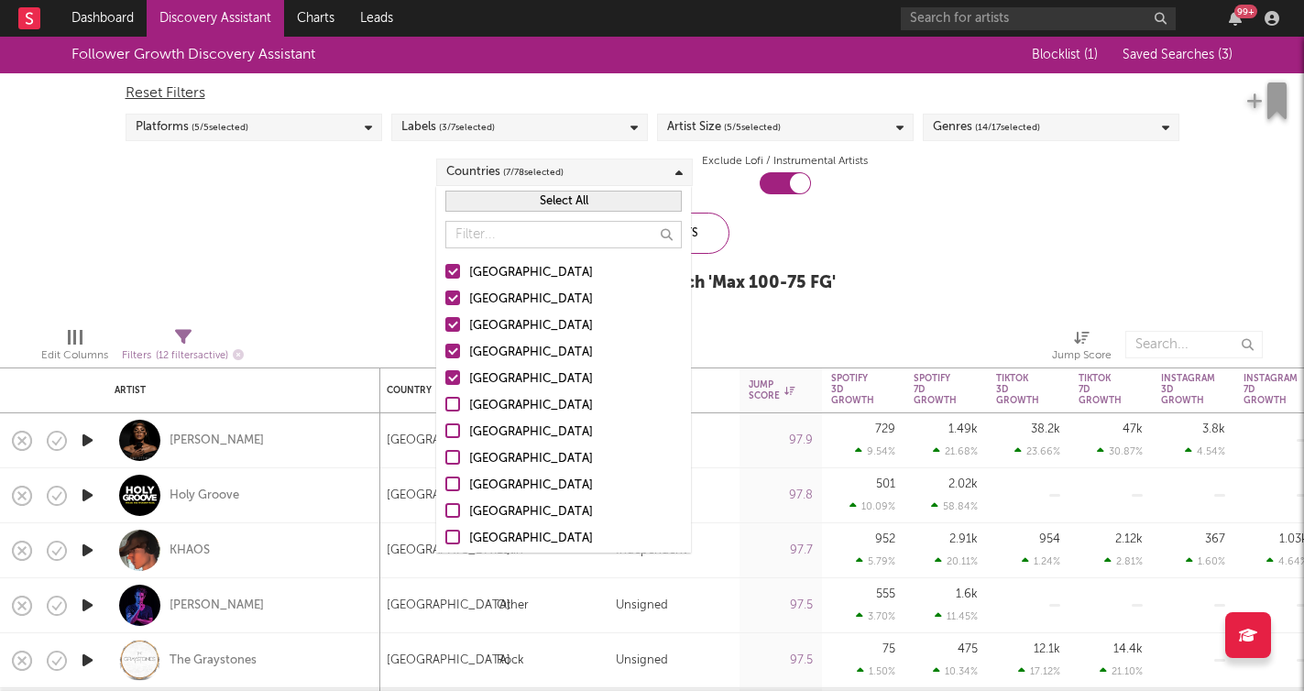
click at [575, 201] on button "Select All" at bounding box center [563, 201] width 236 height 21
click at [575, 201] on button "Deselect All" at bounding box center [563, 201] width 236 height 21
click at [552, 229] on input "text" at bounding box center [563, 234] width 236 height 27
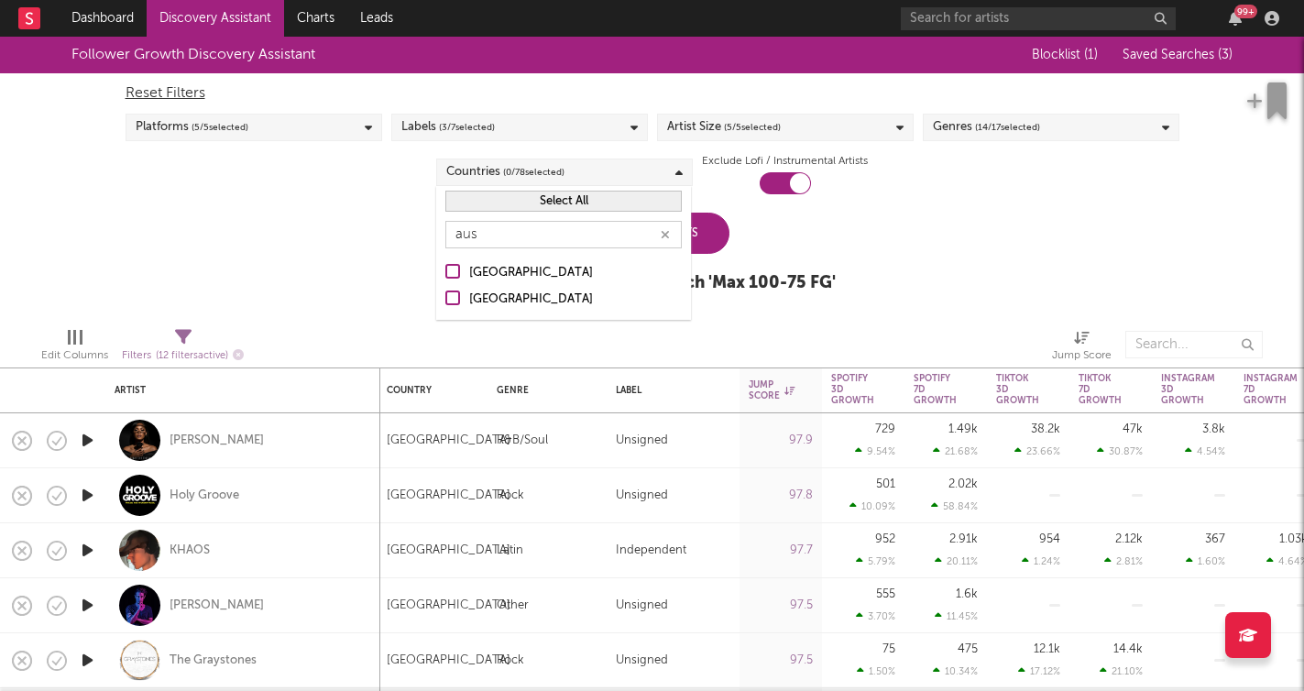
click at [475, 272] on div "Australia" at bounding box center [575, 273] width 213 height 22
click at [445, 272] on input "Australia" at bounding box center [445, 273] width 0 height 22
click at [549, 229] on input "aus" at bounding box center [563, 234] width 236 height 27
type input "a"
click at [497, 266] on div "New Zealand" at bounding box center [575, 273] width 213 height 22
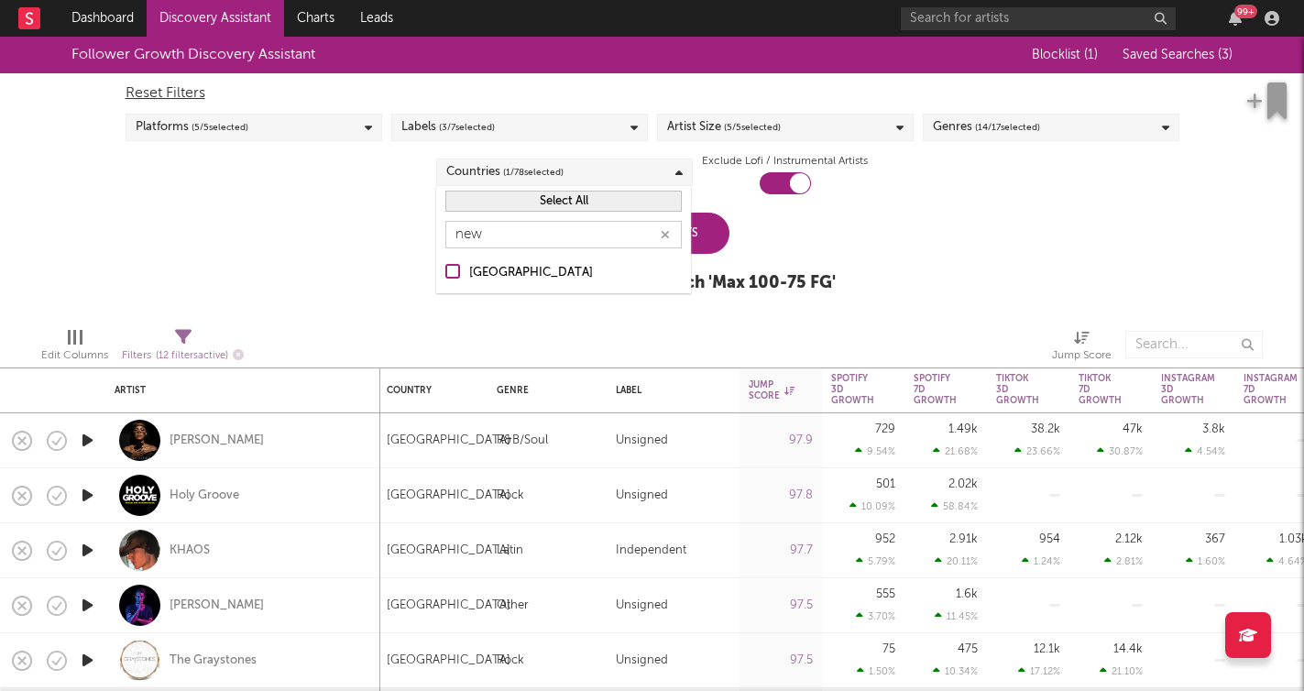
click at [445, 266] on input "New Zealand" at bounding box center [445, 273] width 0 height 22
click at [521, 240] on input "new" at bounding box center [563, 234] width 236 height 27
type input "n"
type input "swe"
click at [475, 280] on div "Sweden" at bounding box center [575, 273] width 213 height 22
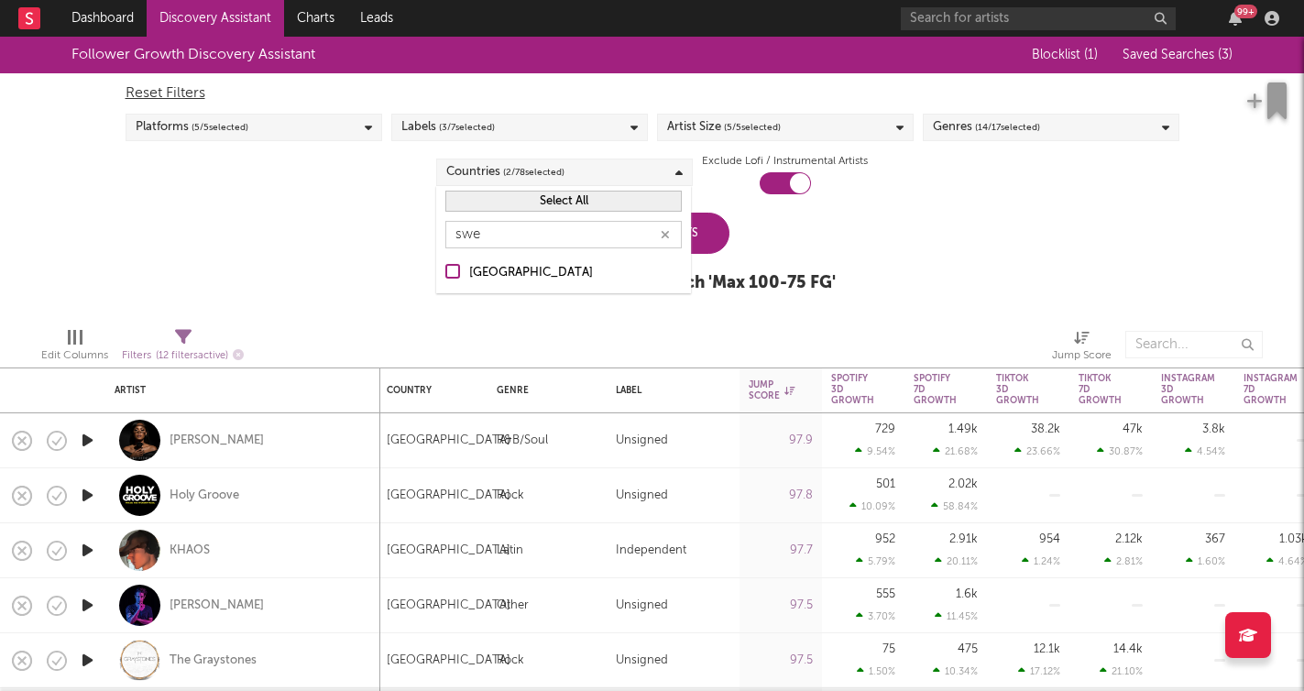
click at [445, 280] on input "Sweden" at bounding box center [445, 273] width 0 height 22
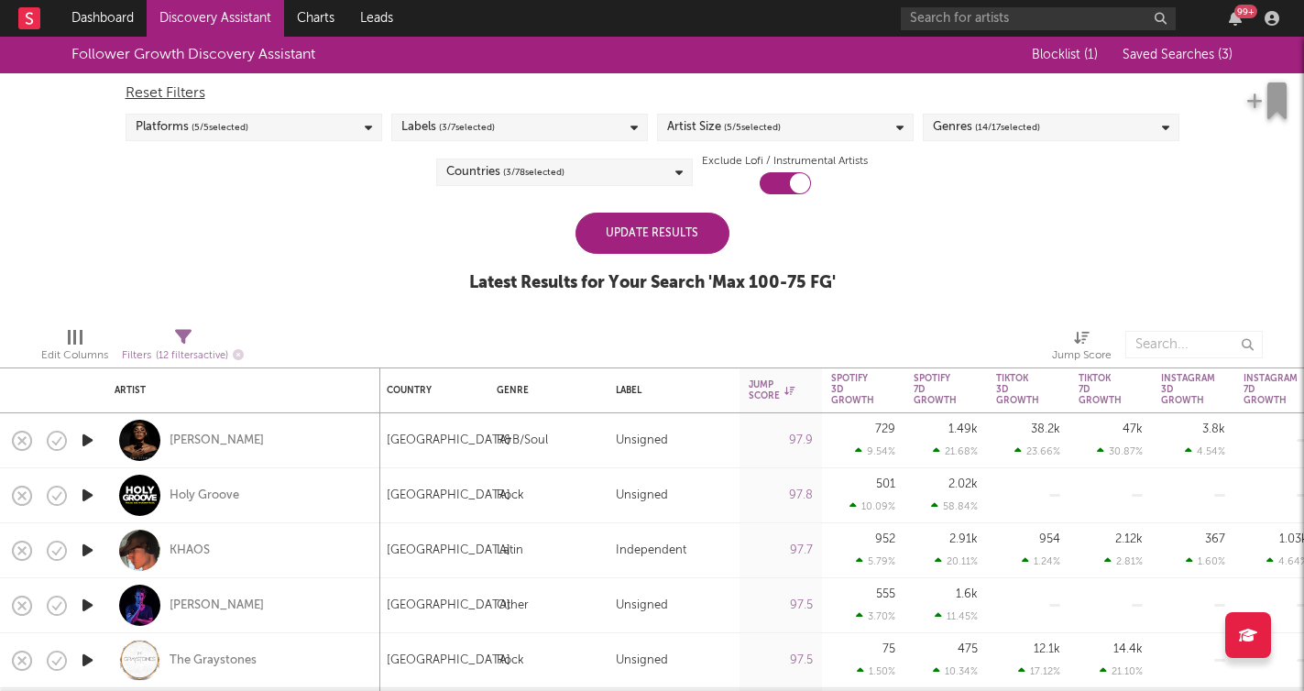
click at [359, 247] on div "Follower Growth Discovery Assistant Blocklist ( 1 ) Saved Searches ( 3 ) Reset …" at bounding box center [652, 175] width 1304 height 276
click at [629, 229] on div "Update Results" at bounding box center [653, 233] width 154 height 41
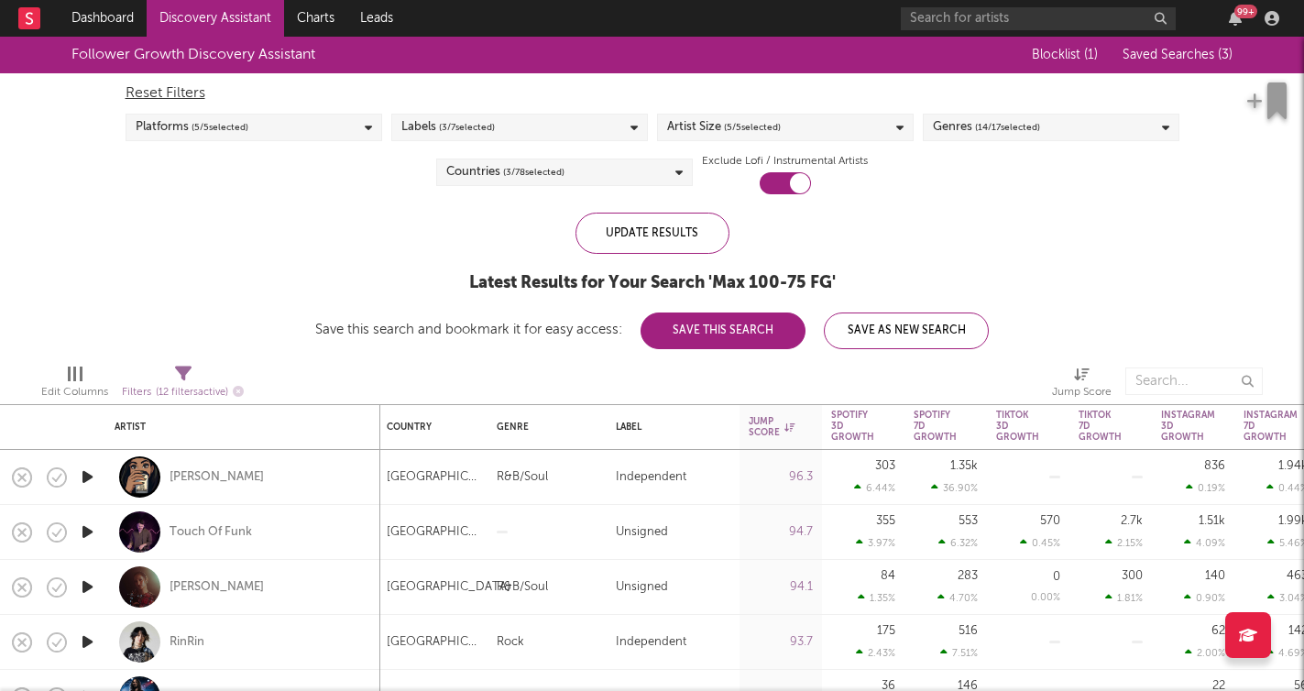
click at [87, 479] on icon "button" at bounding box center [87, 477] width 19 height 23
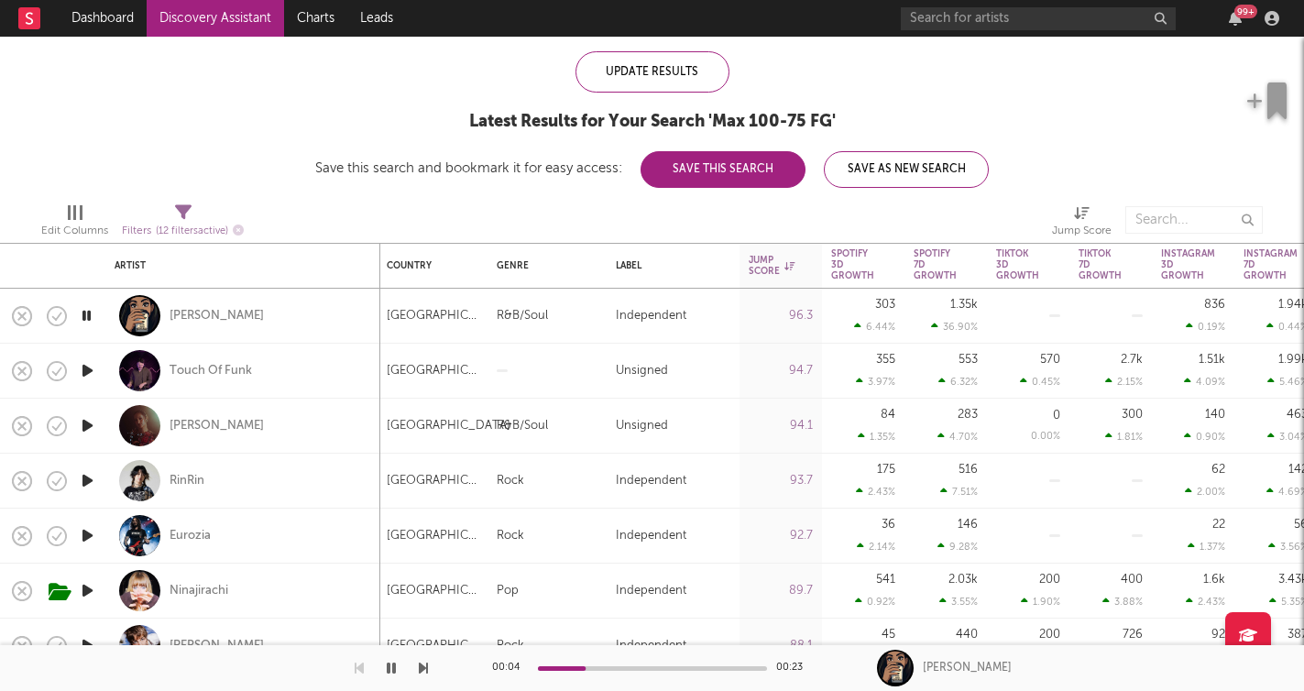
click at [421, 668] on icon "button" at bounding box center [423, 668] width 9 height 15
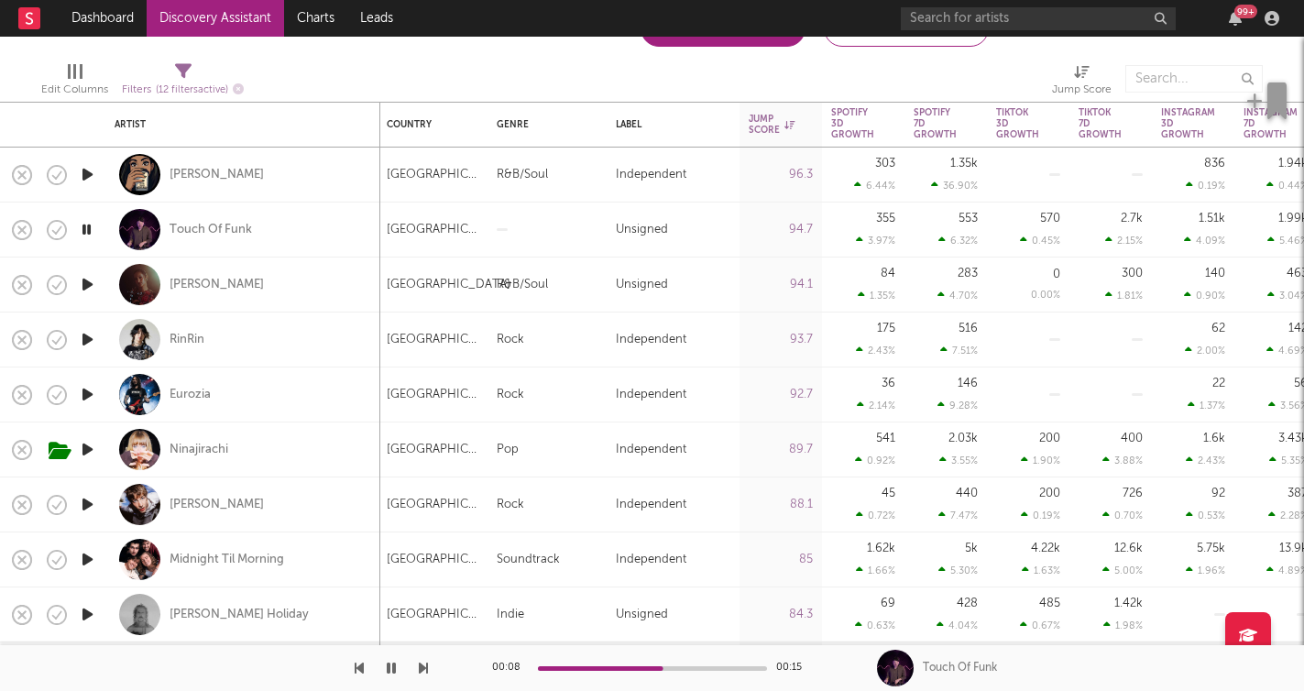
click at [425, 666] on icon "button" at bounding box center [423, 668] width 9 height 15
click at [425, 668] on icon "button" at bounding box center [423, 668] width 9 height 15
click at [424, 667] on icon "button" at bounding box center [423, 668] width 9 height 15
click at [424, 669] on icon "button" at bounding box center [423, 668] width 9 height 15
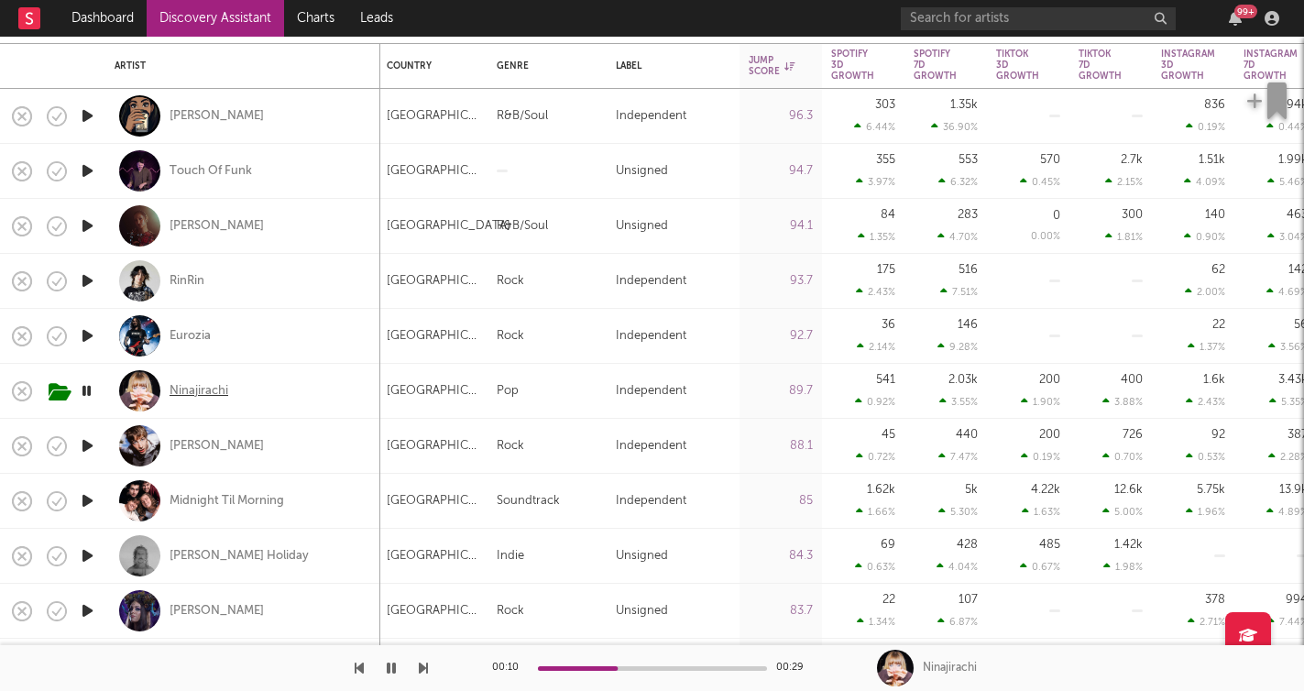
click at [207, 387] on div "Ninajirachi" at bounding box center [199, 391] width 59 height 16
click at [89, 389] on icon "button" at bounding box center [86, 390] width 17 height 23
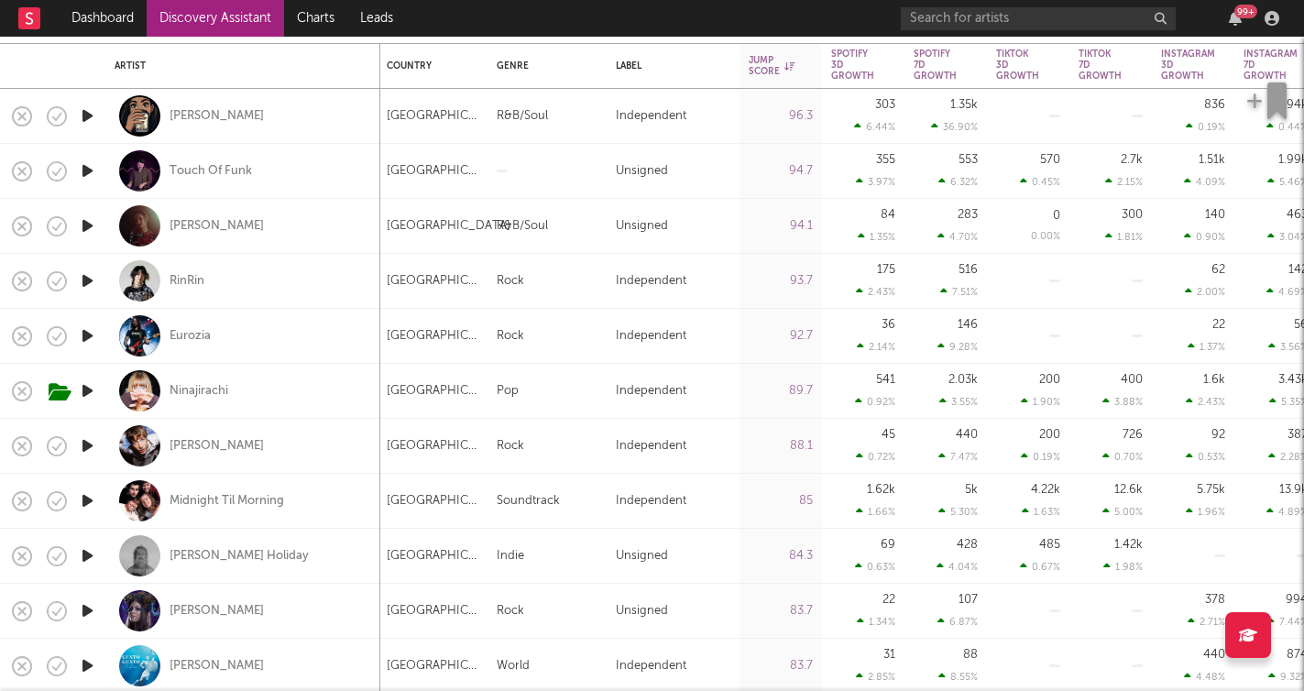
click at [89, 389] on icon "button" at bounding box center [87, 390] width 19 height 23
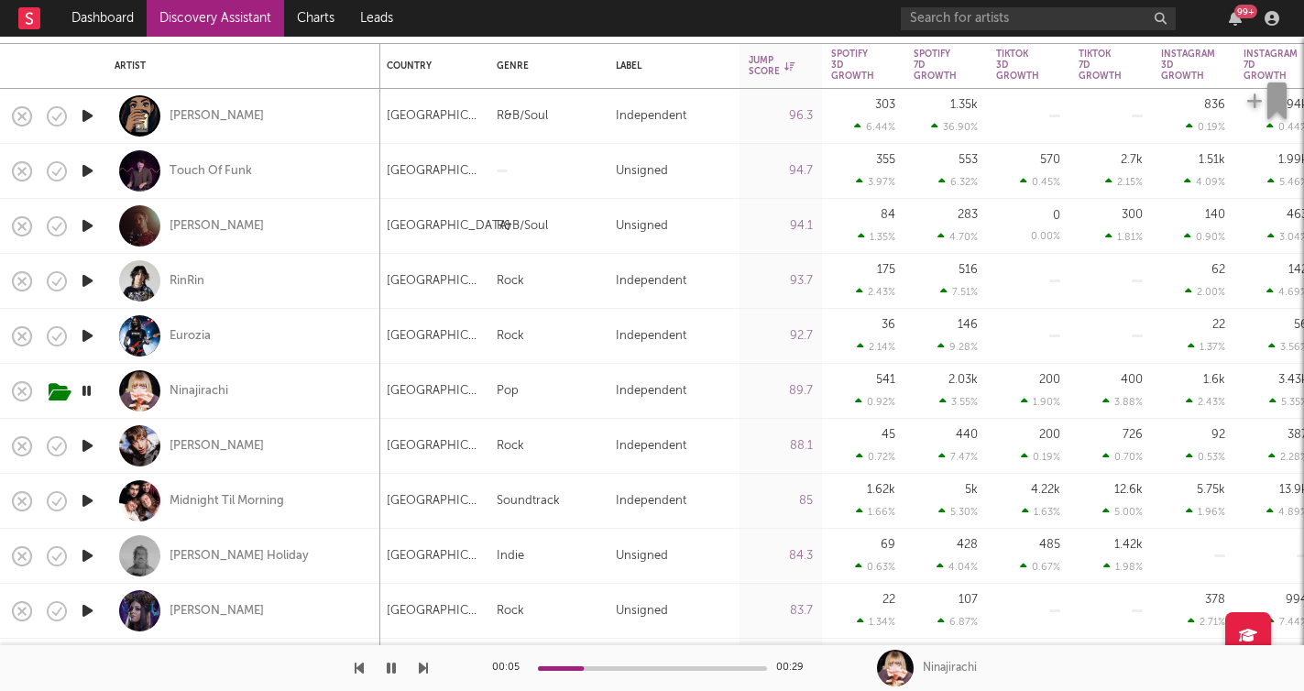
click at [419, 664] on icon "button" at bounding box center [423, 668] width 9 height 15
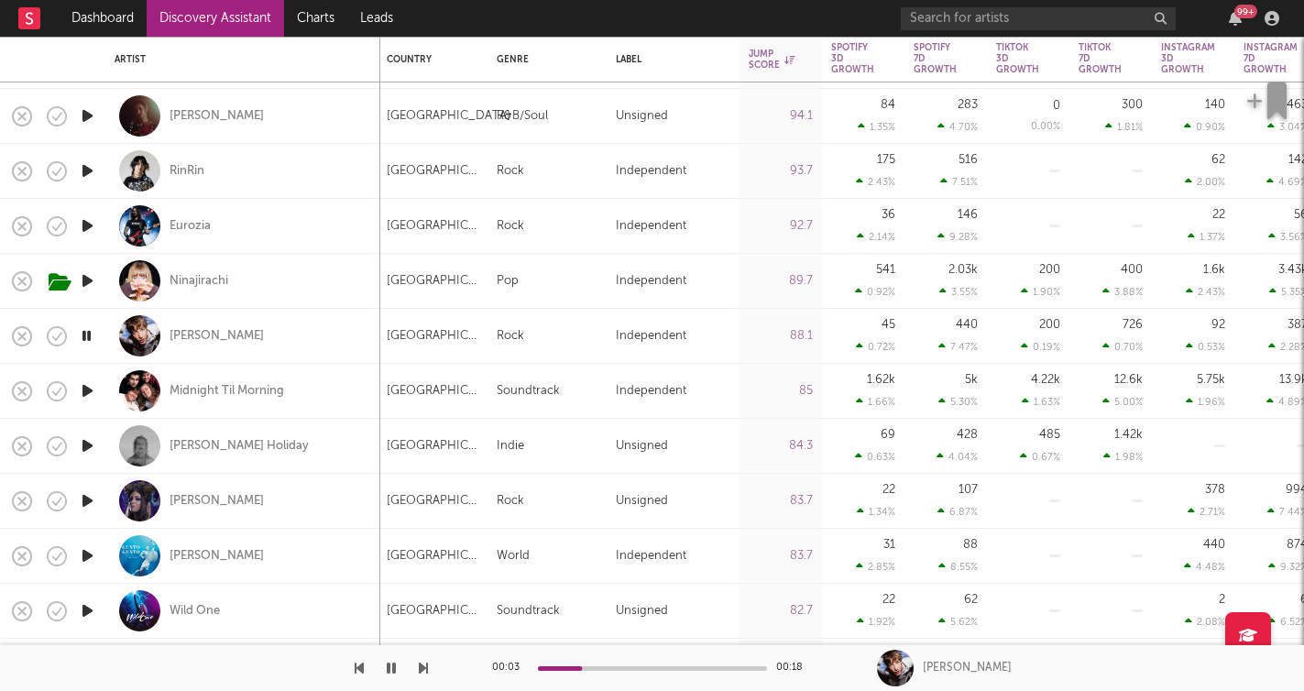
click at [421, 665] on icon "button" at bounding box center [423, 668] width 9 height 15
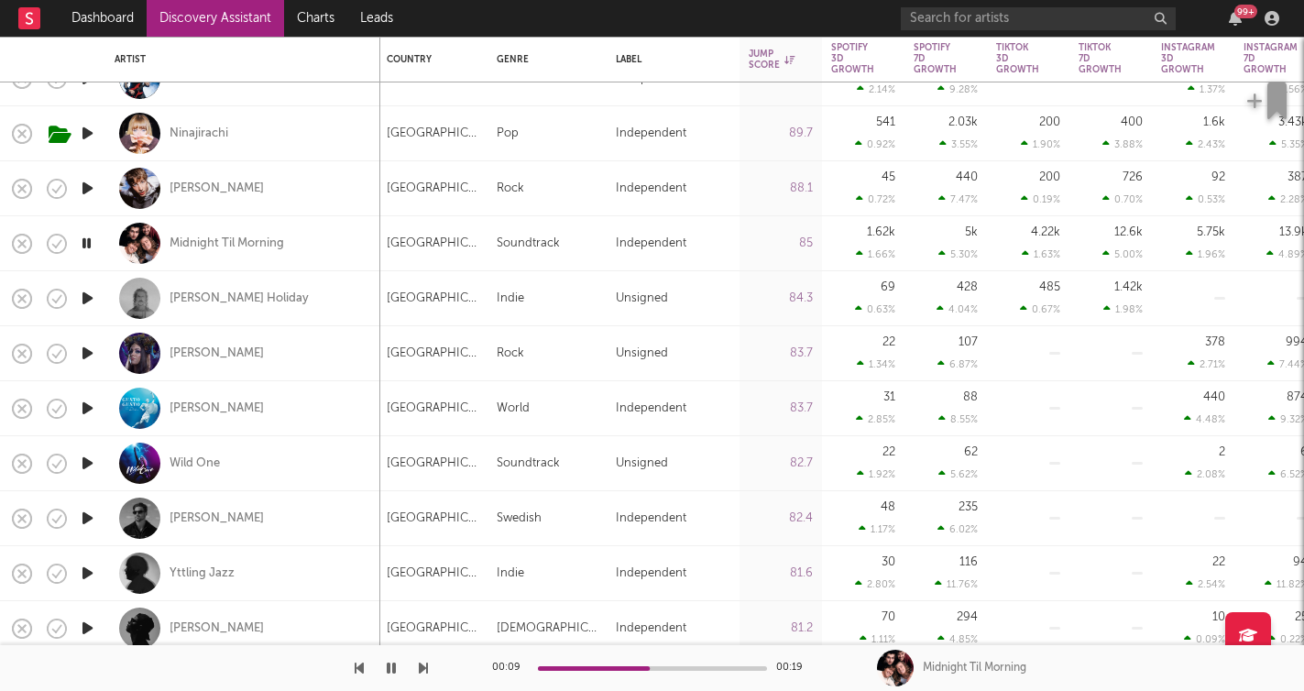
click at [423, 666] on icon "button" at bounding box center [423, 668] width 9 height 15
click at [405, 649] on div at bounding box center [214, 668] width 428 height 46
click at [424, 667] on icon "button" at bounding box center [423, 668] width 9 height 15
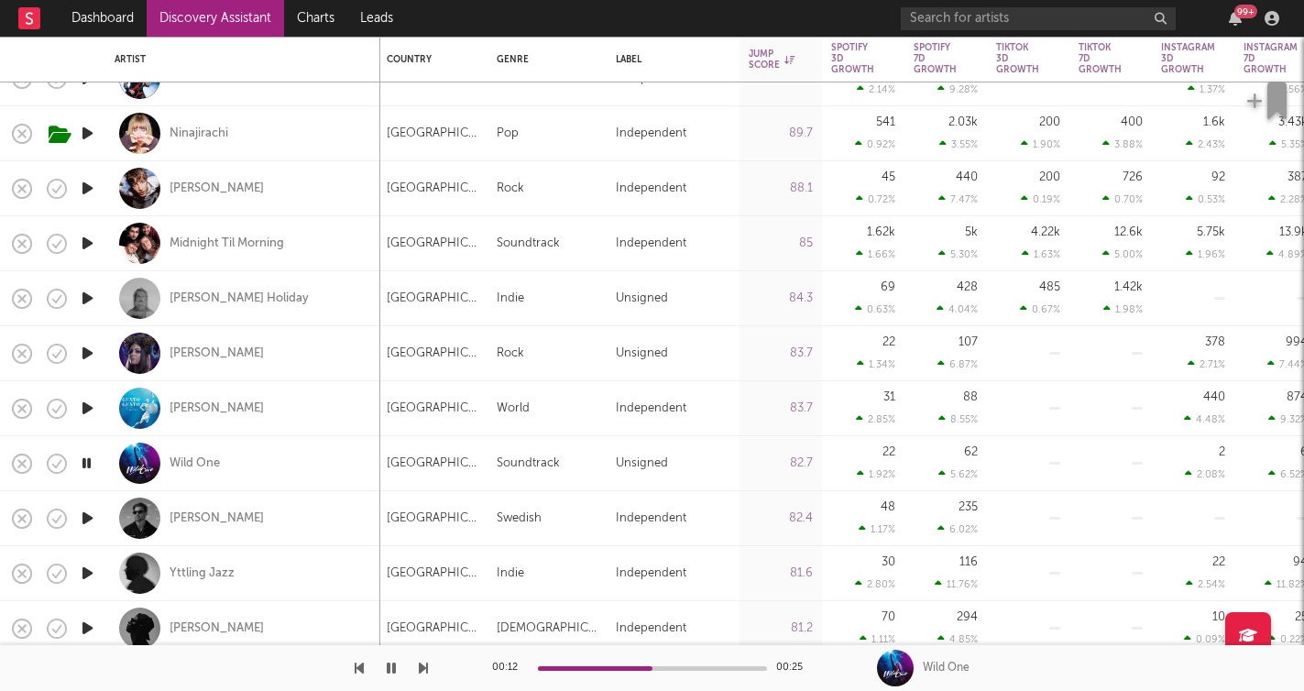
click at [424, 667] on icon "button" at bounding box center [423, 668] width 9 height 15
click at [426, 672] on icon "button" at bounding box center [423, 668] width 9 height 15
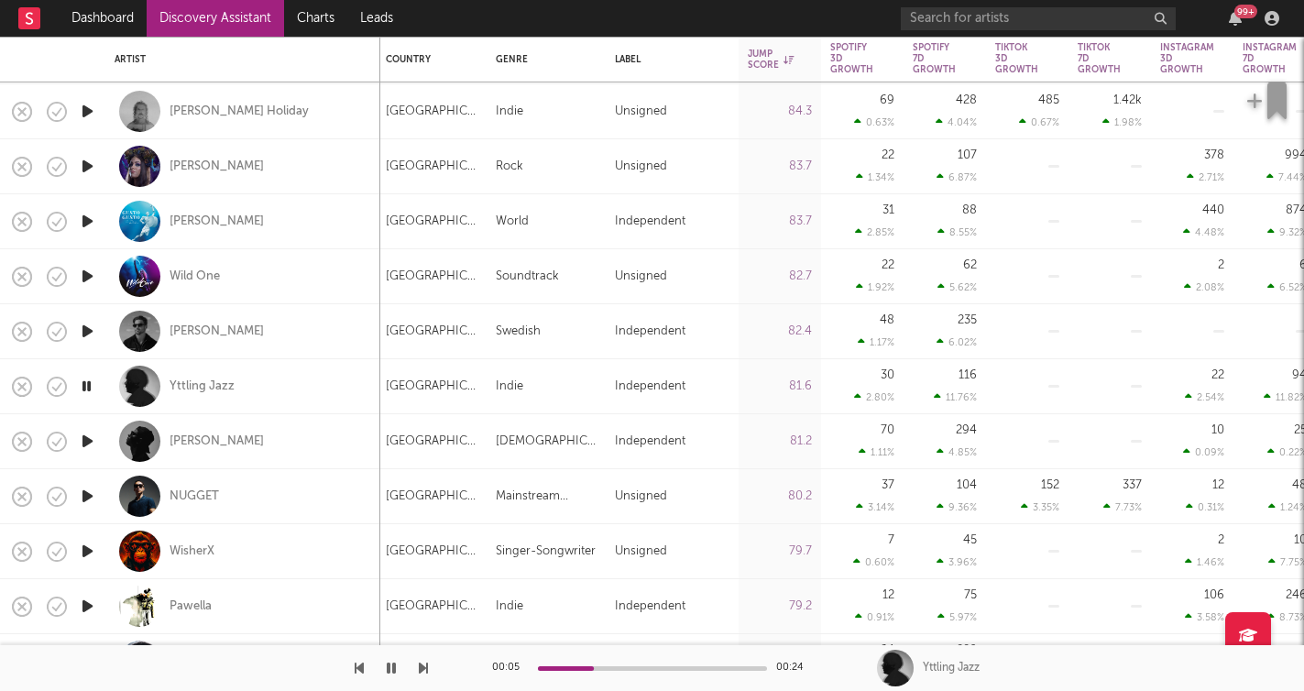
click at [424, 673] on icon "button" at bounding box center [423, 668] width 9 height 15
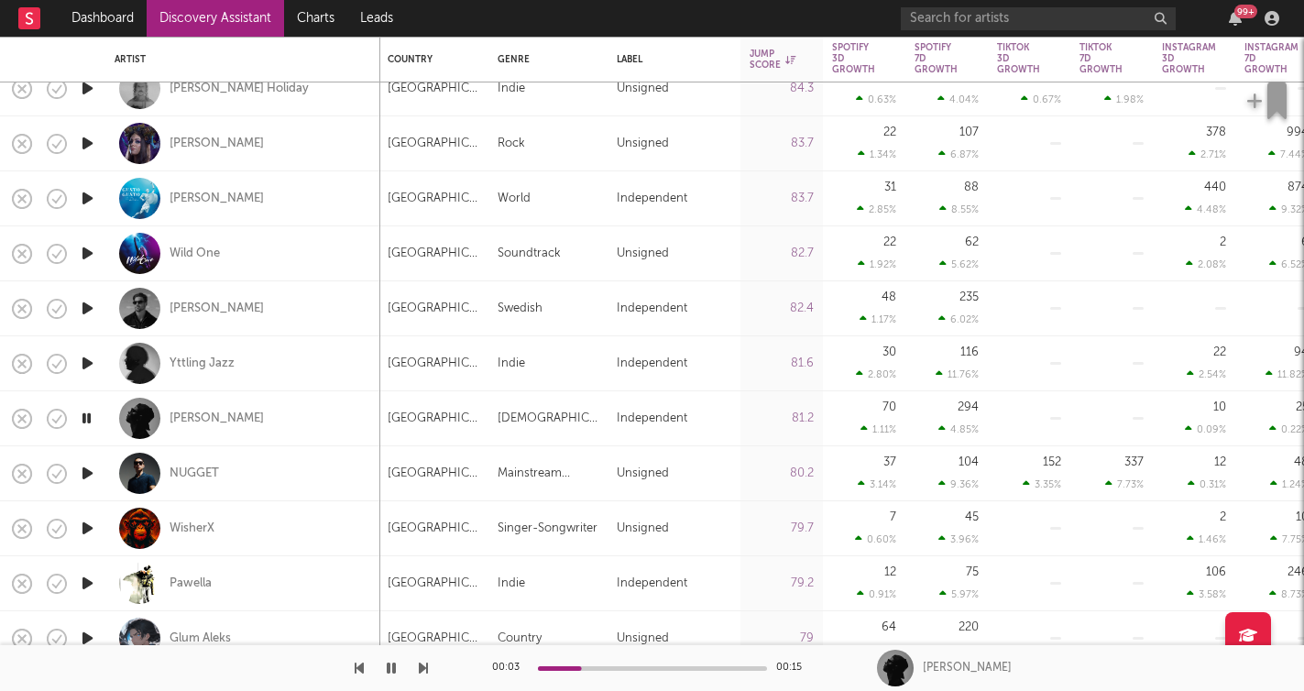
click at [426, 668] on icon "button" at bounding box center [423, 668] width 9 height 15
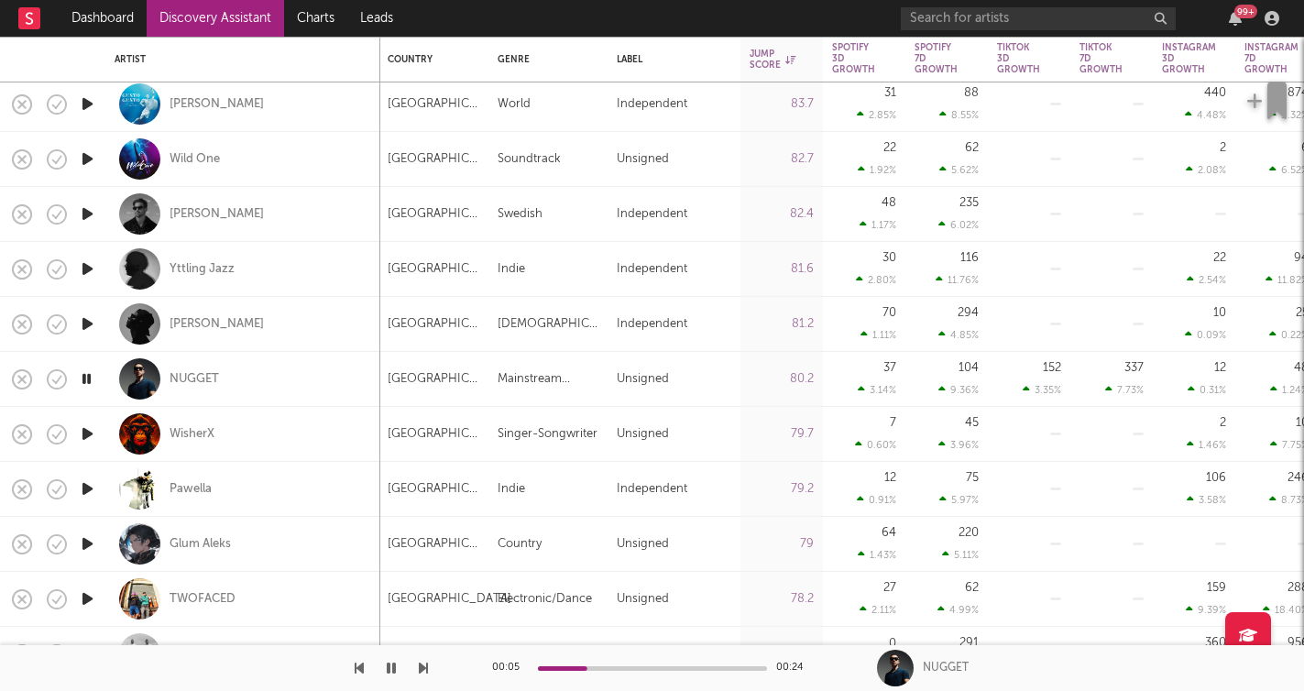
click at [427, 670] on icon "button" at bounding box center [423, 668] width 9 height 15
click at [414, 671] on div at bounding box center [214, 668] width 428 height 46
click at [423, 669] on icon "button" at bounding box center [423, 668] width 9 height 15
click at [423, 667] on icon "button" at bounding box center [423, 668] width 9 height 15
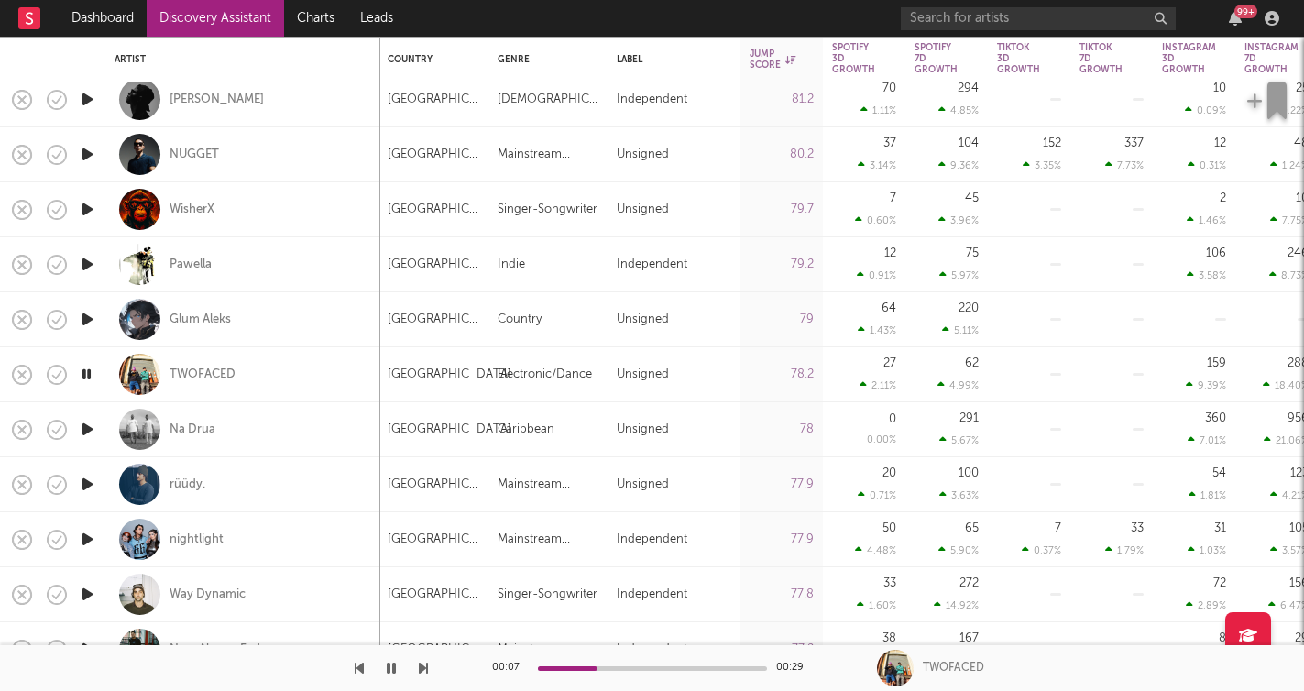
click at [422, 668] on icon "button" at bounding box center [423, 668] width 9 height 15
click at [423, 675] on icon "button" at bounding box center [423, 668] width 9 height 15
click at [422, 667] on icon "button" at bounding box center [423, 668] width 9 height 15
click at [423, 671] on icon "button" at bounding box center [423, 668] width 9 height 15
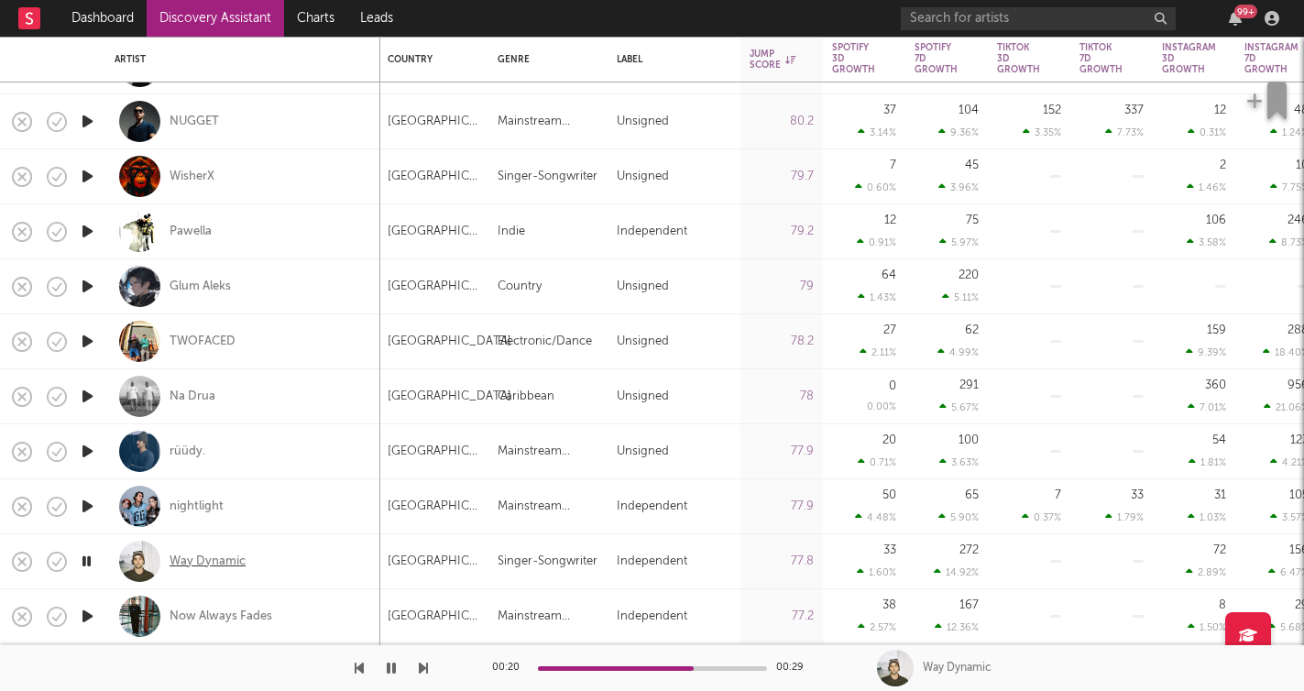
click at [236, 566] on div "Way Dynamic" at bounding box center [208, 562] width 76 height 16
click at [90, 613] on icon "button" at bounding box center [87, 616] width 19 height 23
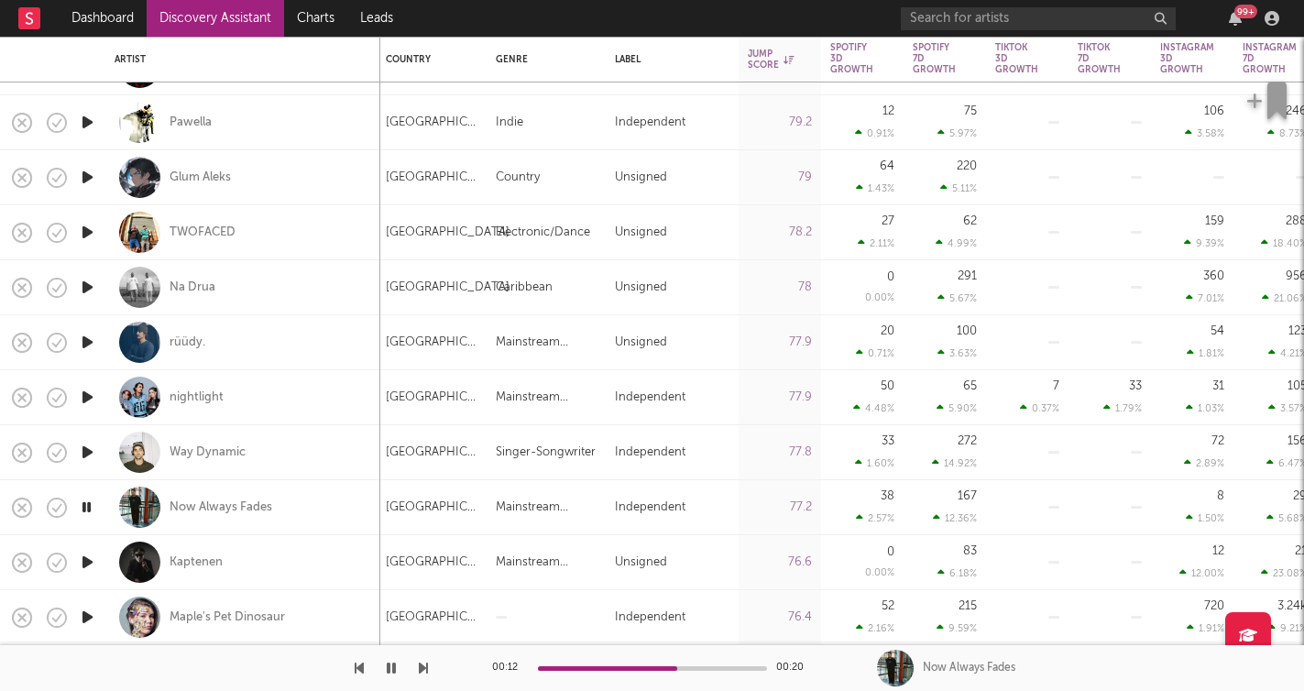
click at [422, 671] on icon "button" at bounding box center [423, 668] width 9 height 15
click at [424, 668] on icon "button" at bounding box center [423, 668] width 9 height 15
click at [391, 668] on icon "button" at bounding box center [391, 668] width 9 height 15
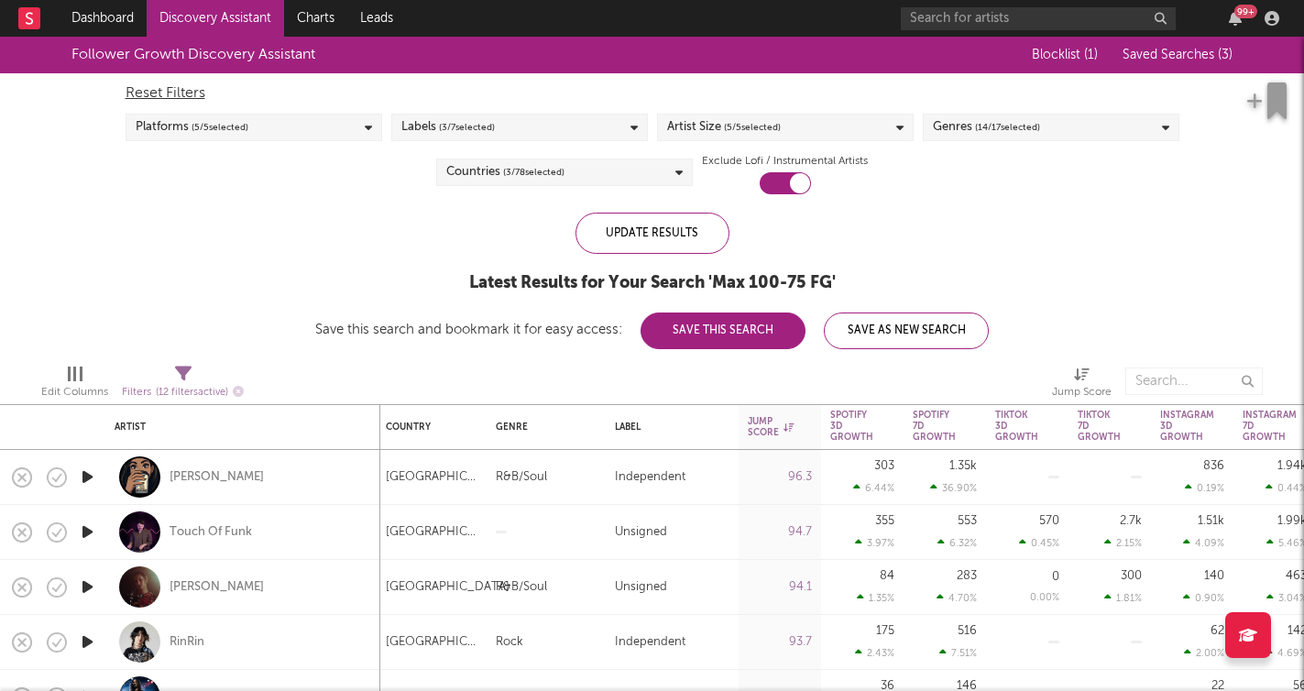
click at [636, 172] on div "Countries ( 3 / 78 selected)" at bounding box center [564, 172] width 257 height 27
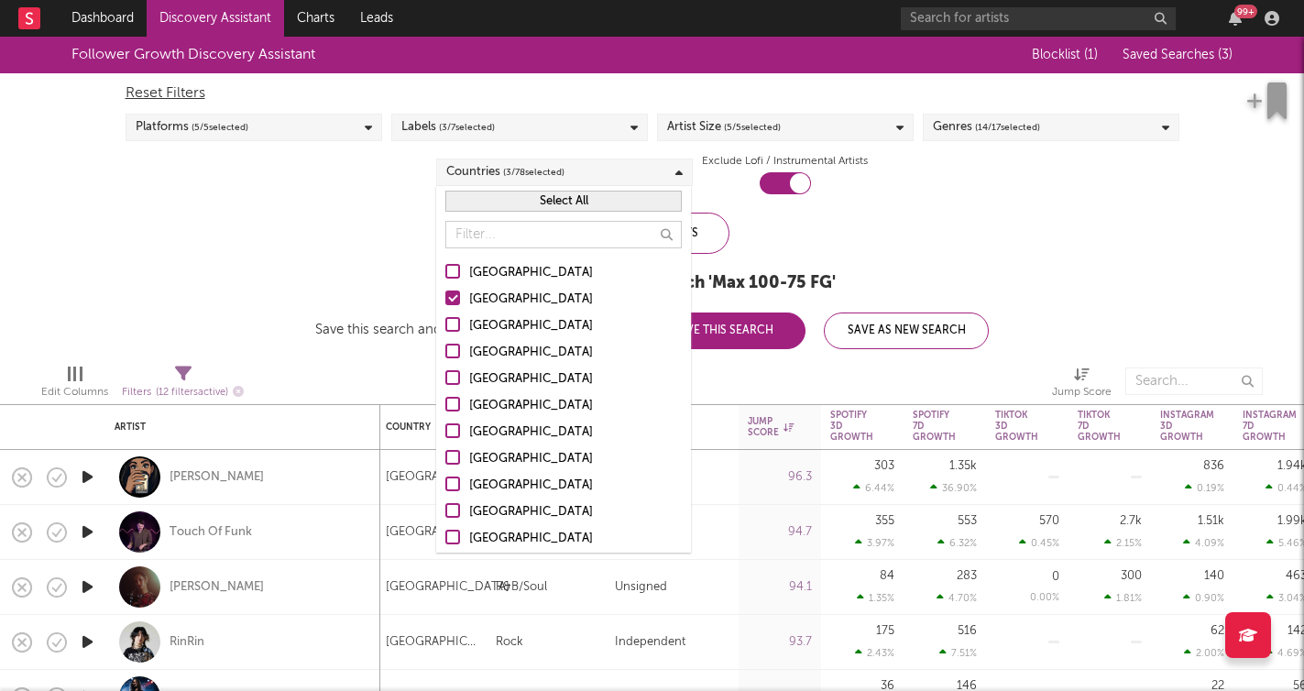
click at [636, 172] on div "Countries ( 3 / 78 selected)" at bounding box center [564, 172] width 257 height 27
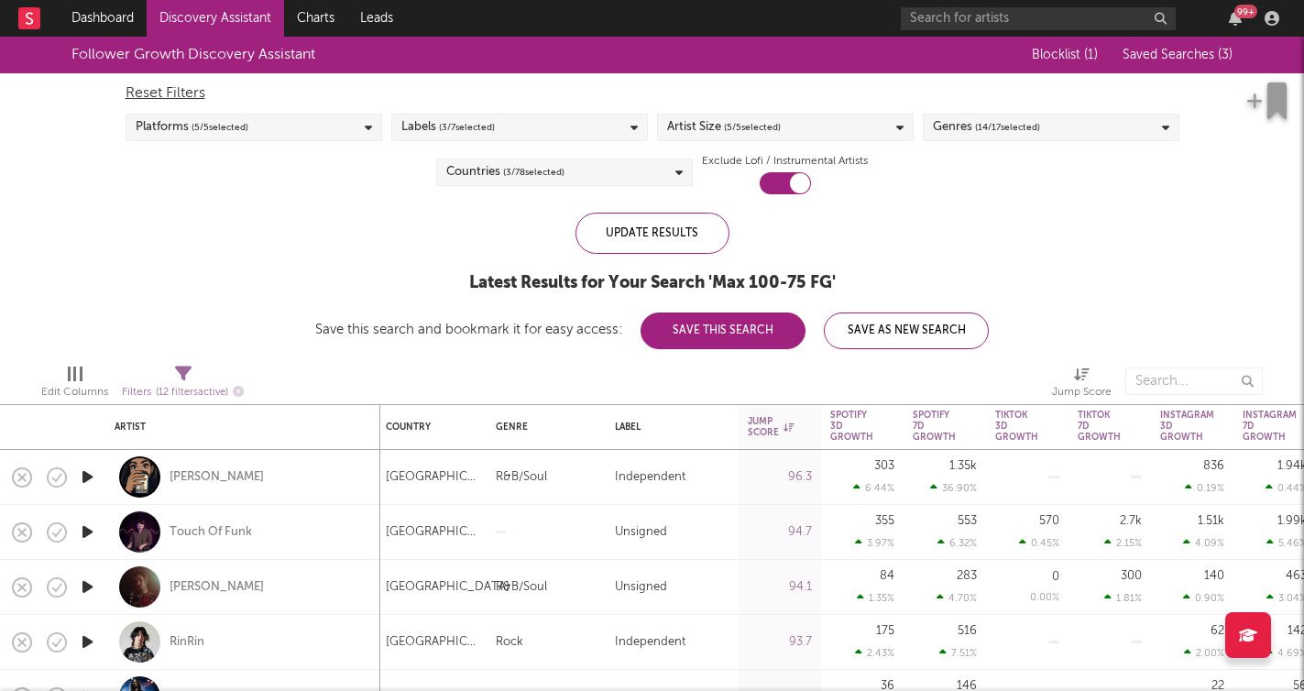
click at [1211, 62] on button "Saved Searches ( 3 )" at bounding box center [1174, 55] width 115 height 15
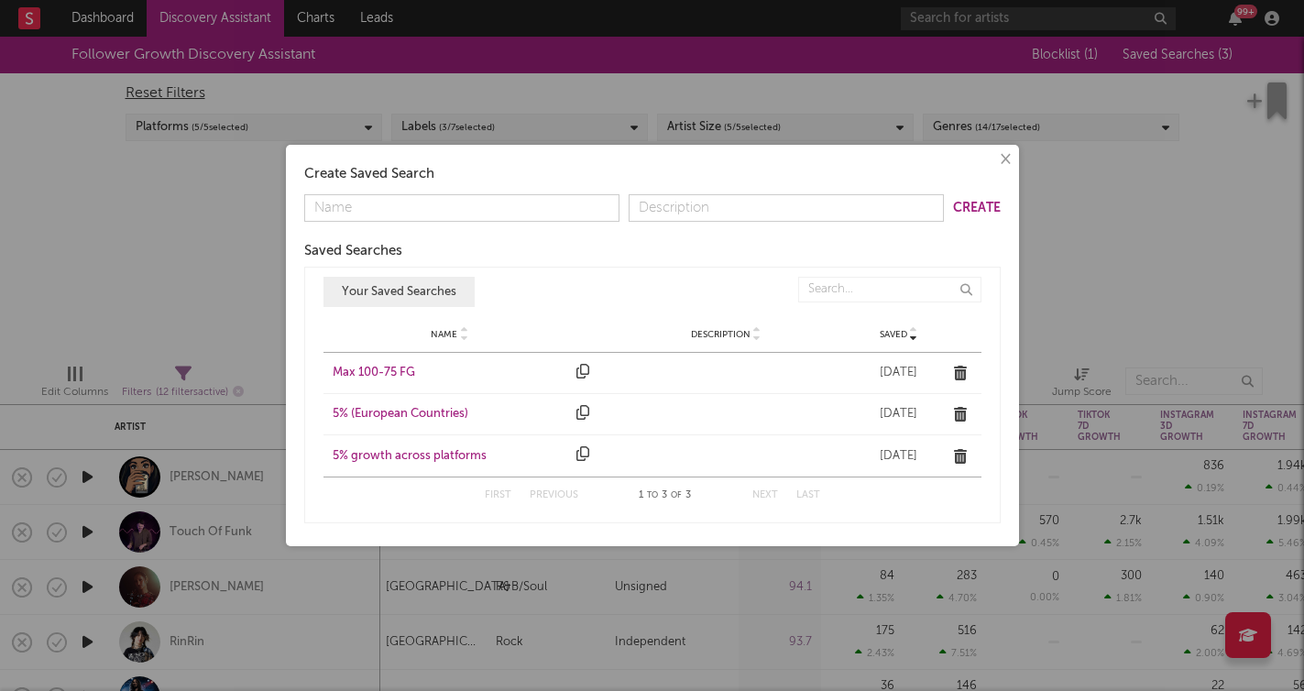
click at [402, 375] on div "Max 100-75 FG" at bounding box center [451, 373] width 236 height 18
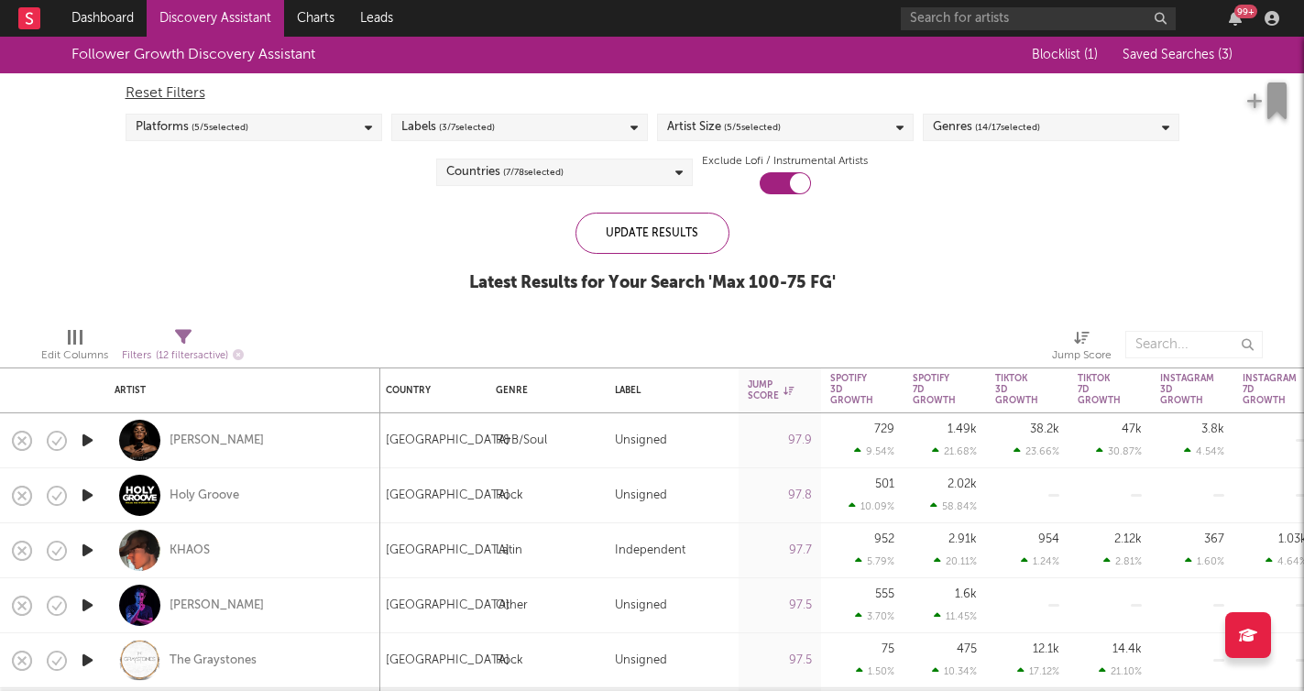
click at [555, 173] on span "( 7 / 78 selected)" at bounding box center [533, 172] width 60 height 22
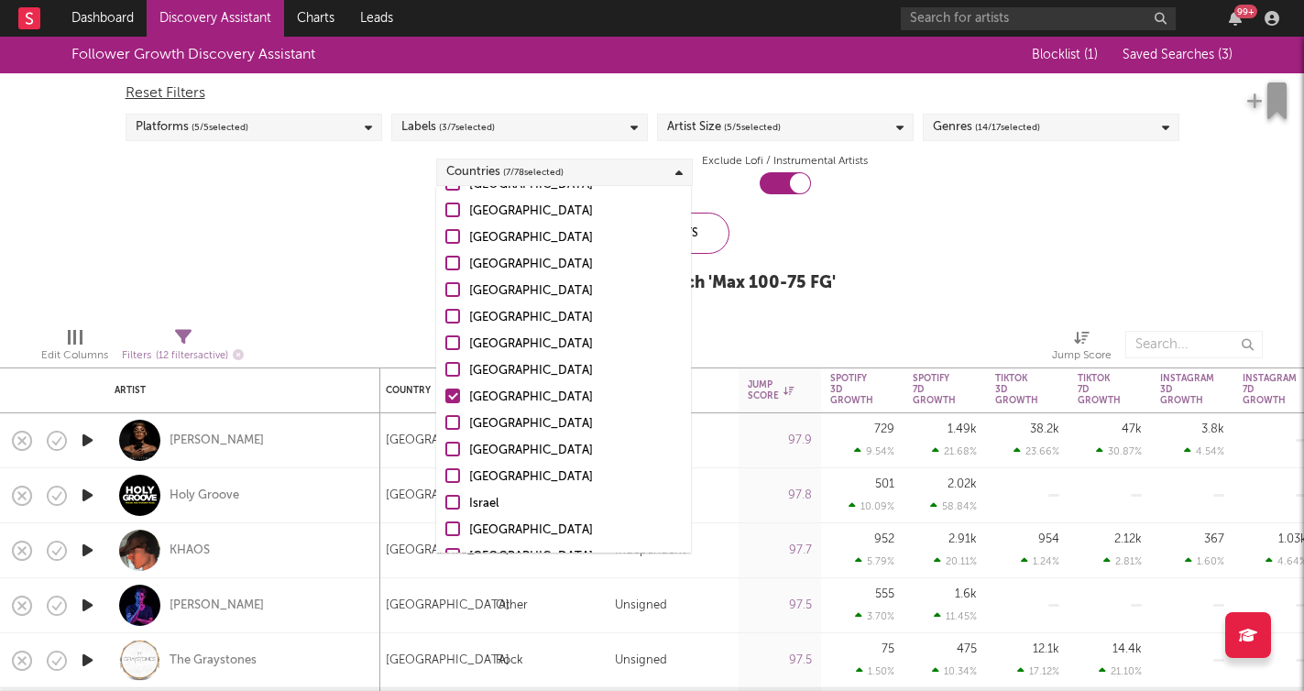
scroll to position [807, 0]
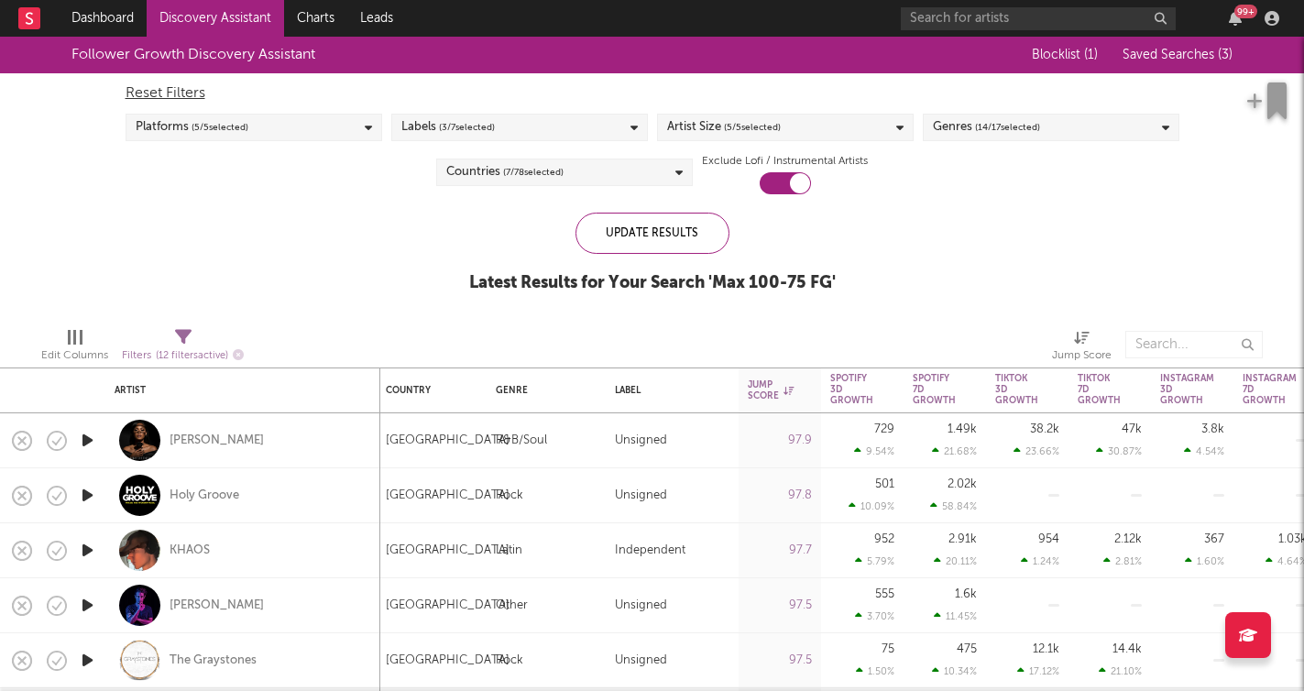
click at [938, 270] on div "Follower Growth Discovery Assistant Blocklist ( 1 ) Saved Searches ( 3 ) Reset …" at bounding box center [652, 175] width 1304 height 276
click at [257, 19] on link "Discovery Assistant" at bounding box center [215, 18] width 137 height 37
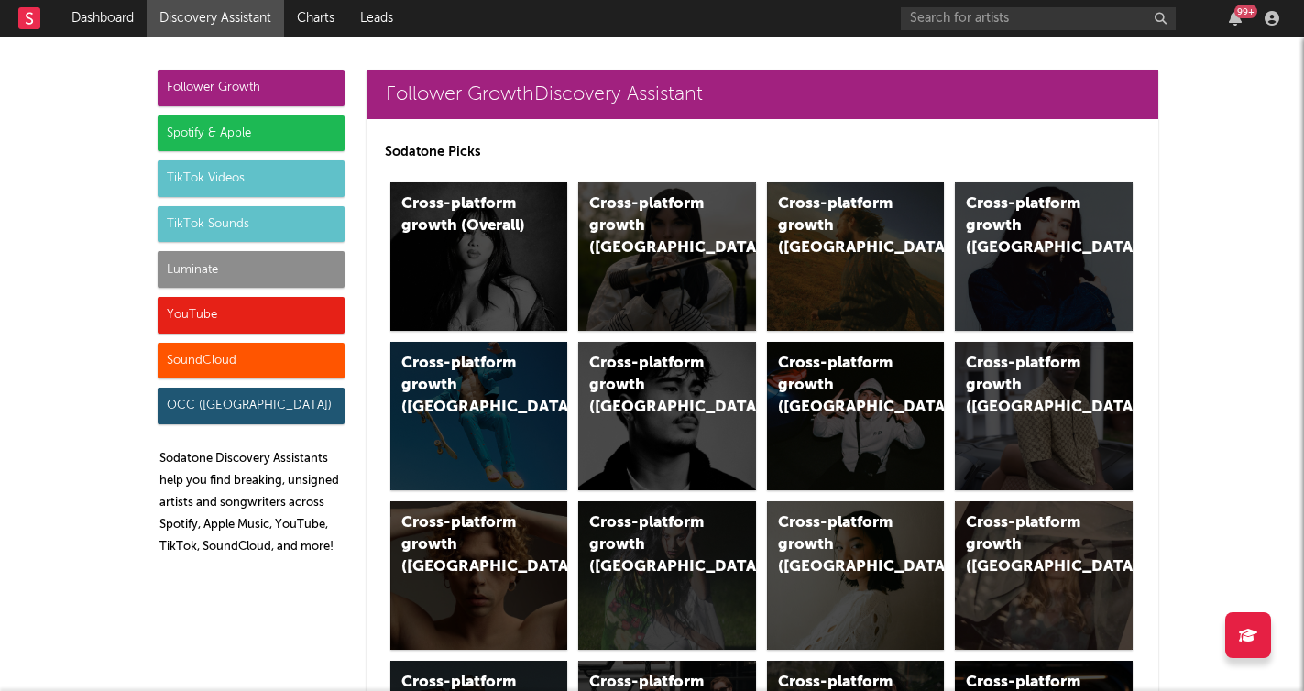
click at [301, 139] on div "Spotify & Apple" at bounding box center [251, 133] width 187 height 37
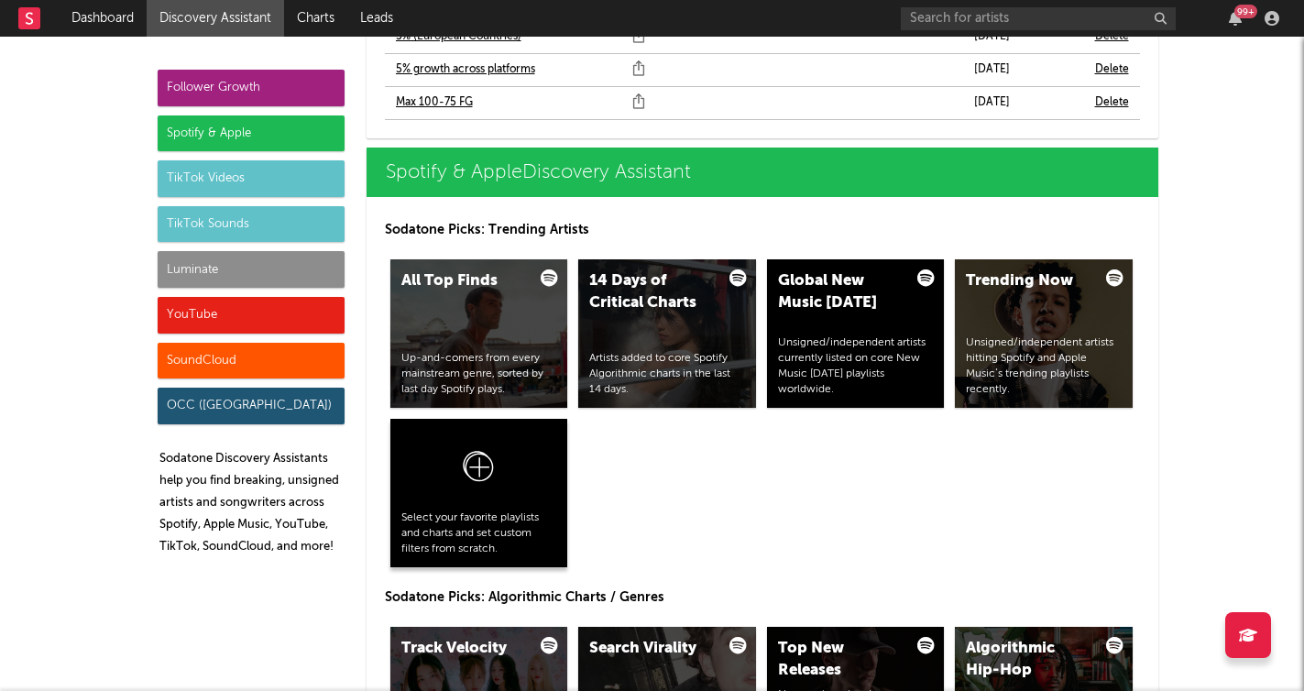
scroll to position [1814, 0]
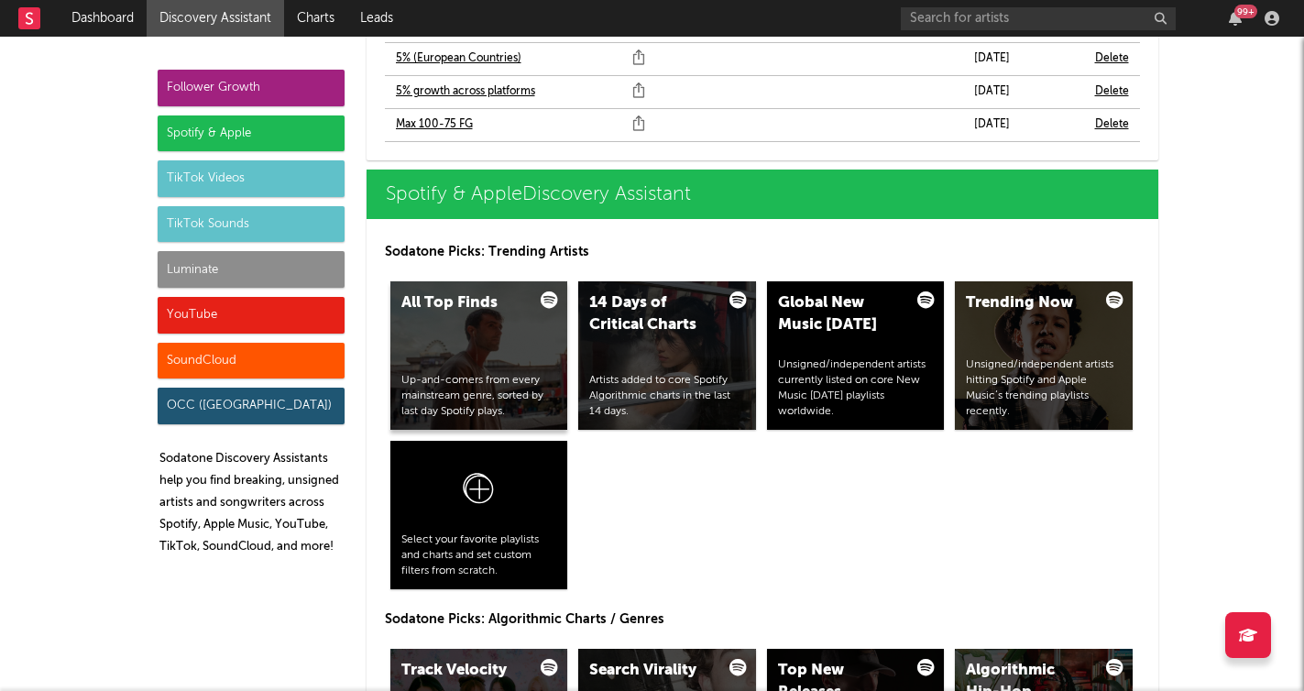
click at [505, 366] on div "All Top Finds Up-and-comers from every mainstream genre, sorted by last day Spo…" at bounding box center [479, 355] width 178 height 148
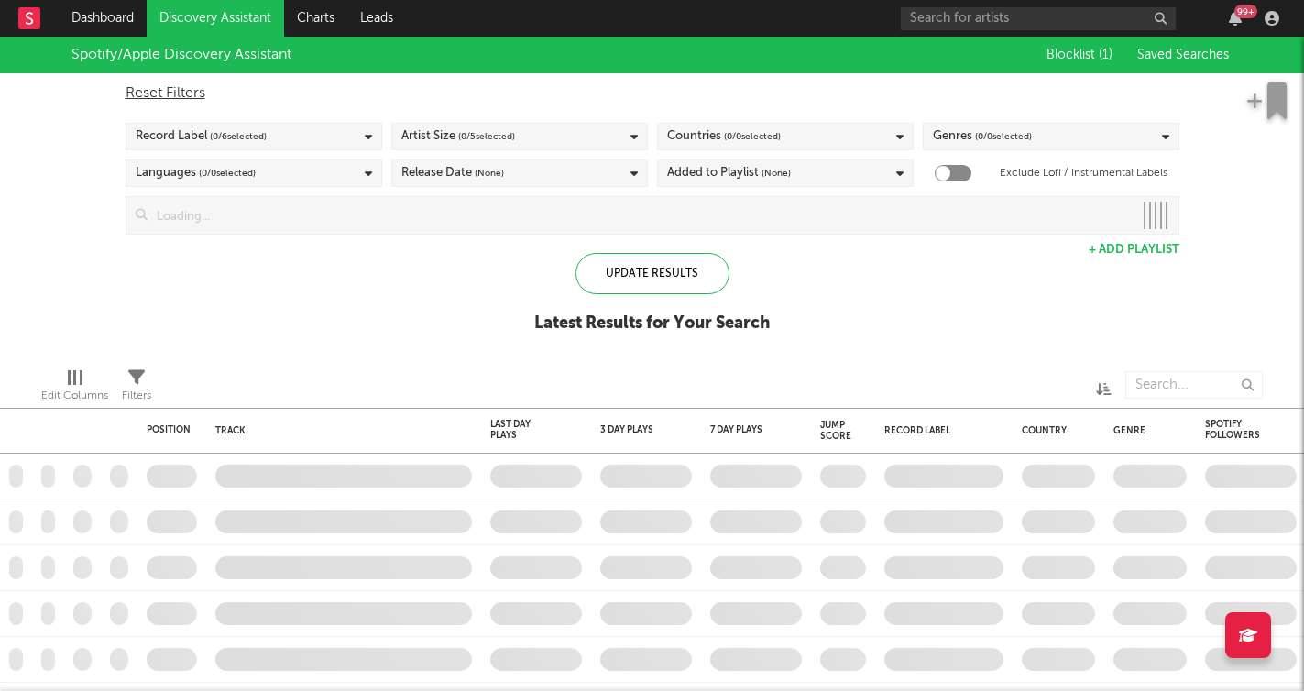
checkbox input "true"
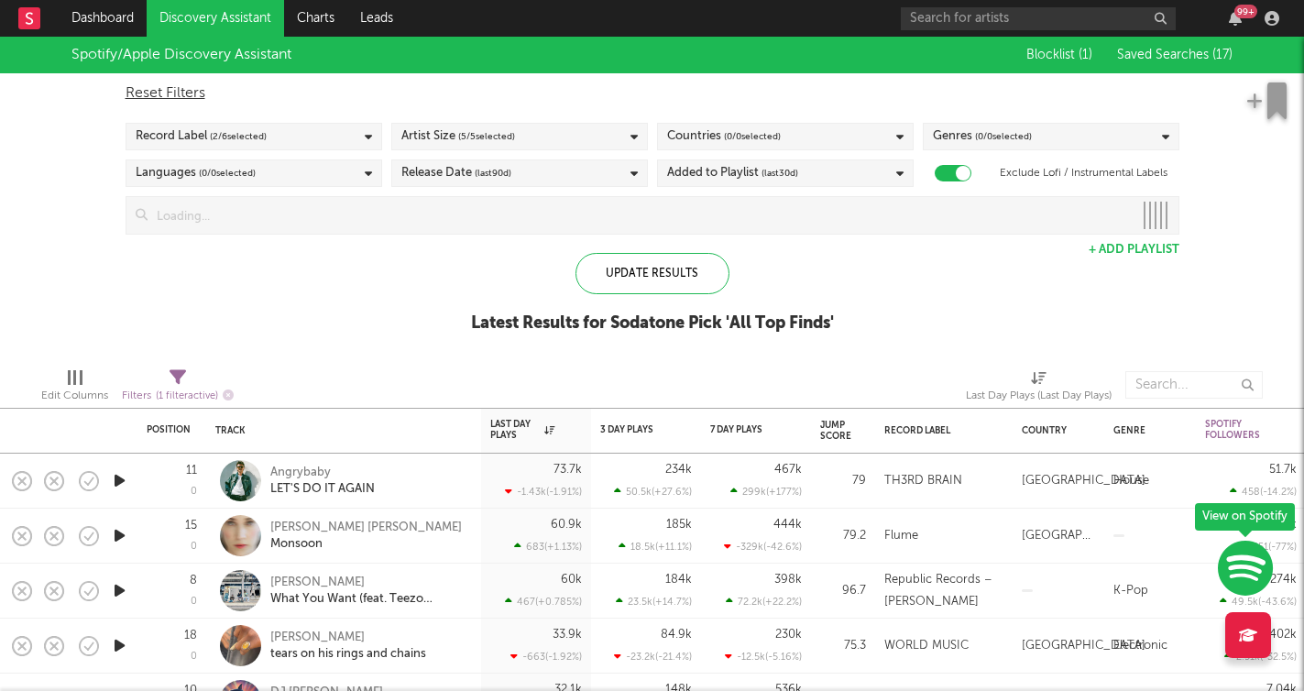
click at [841, 136] on div "Countries ( 0 / 0 selected)" at bounding box center [785, 136] width 257 height 27
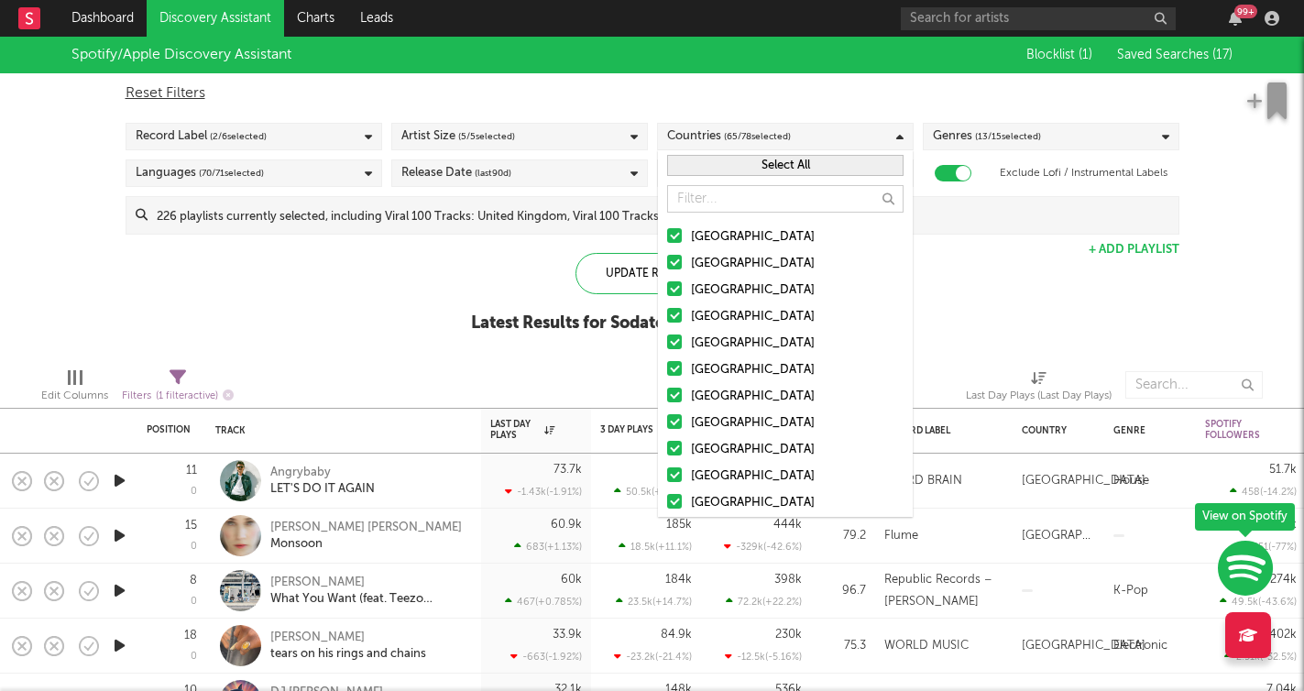
click at [841, 136] on div "Countries ( 65 / 78 selected)" at bounding box center [785, 136] width 257 height 27
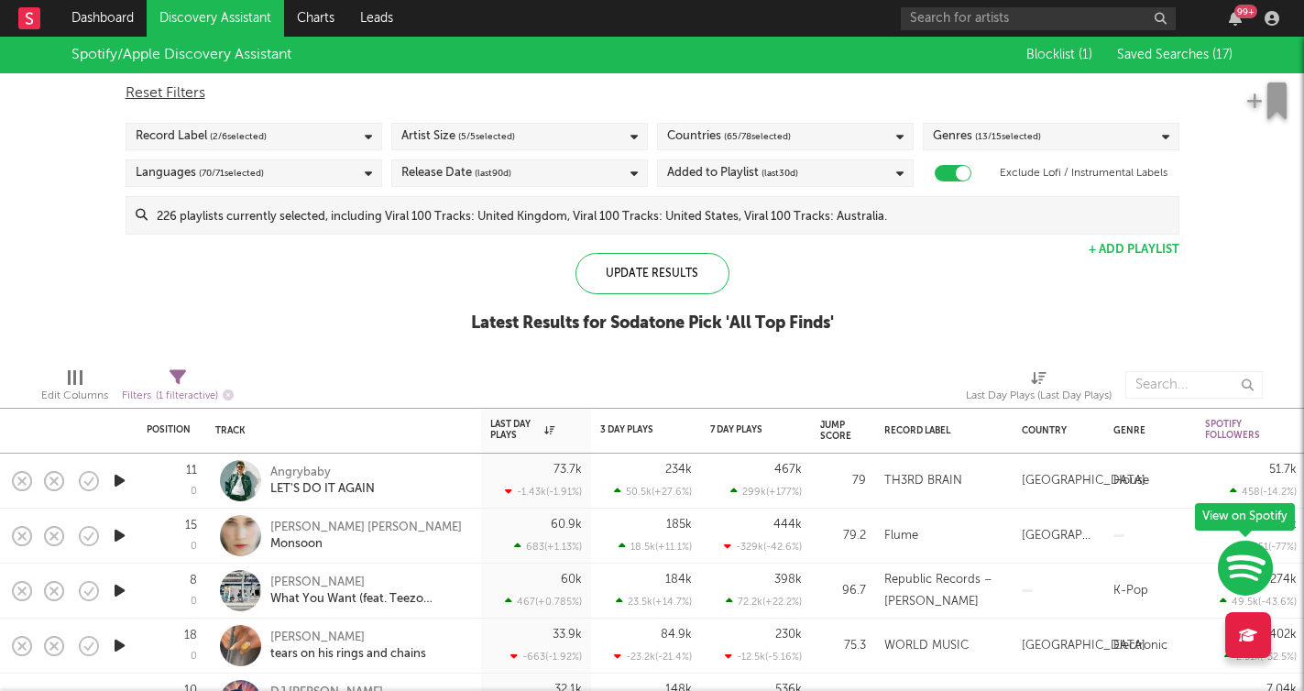
click at [841, 136] on div "Countries ( 65 / 78 selected)" at bounding box center [785, 136] width 257 height 27
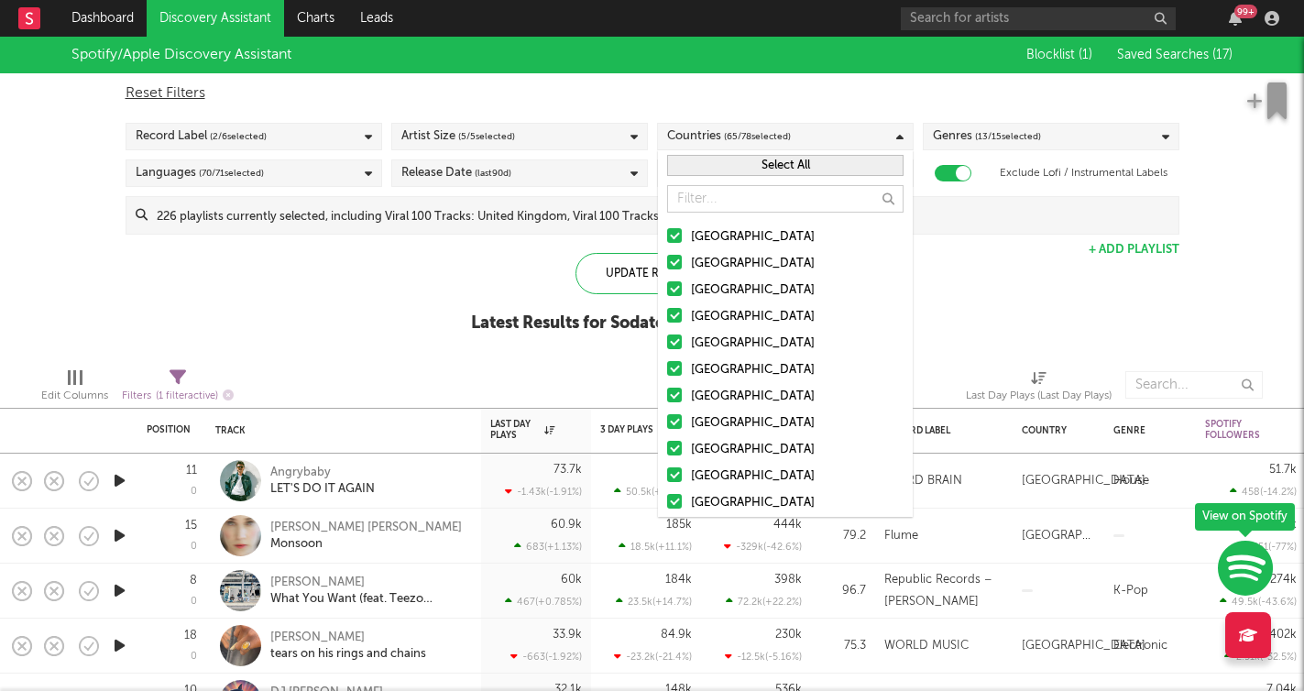
click at [824, 170] on button "Select All" at bounding box center [785, 165] width 236 height 21
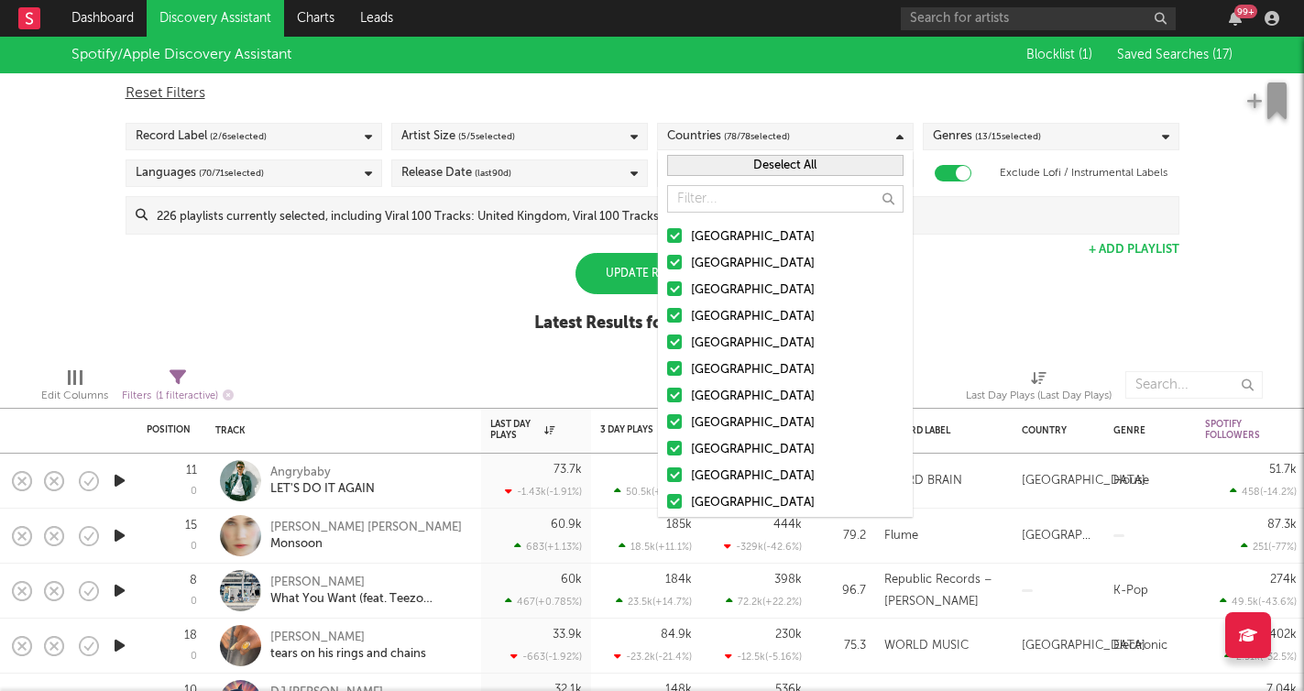
click at [824, 170] on button "Deselect All" at bounding box center [785, 165] width 236 height 21
click at [707, 238] on div "[GEOGRAPHIC_DATA]" at bounding box center [797, 237] width 213 height 22
click at [667, 238] on input "[GEOGRAPHIC_DATA]" at bounding box center [667, 237] width 0 height 22
click at [706, 262] on div "Australia" at bounding box center [797, 264] width 213 height 22
click at [667, 262] on input "Australia" at bounding box center [667, 264] width 0 height 22
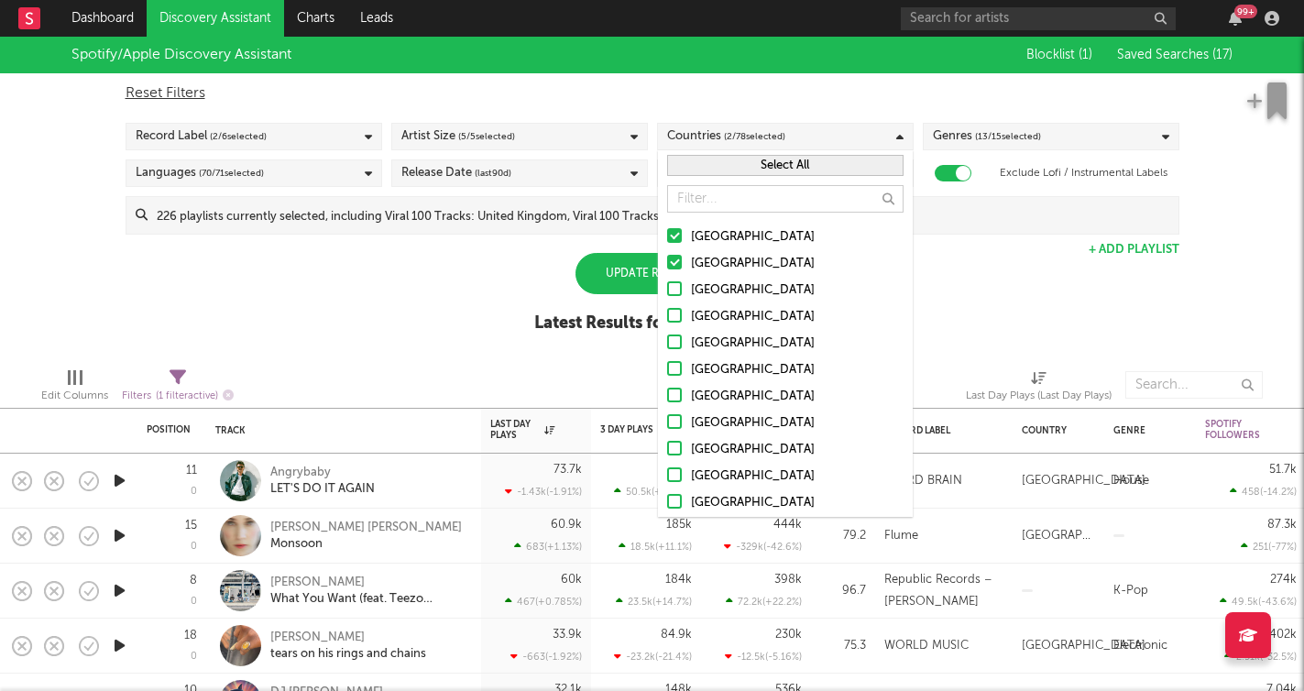
click at [747, 164] on button "Select All" at bounding box center [785, 165] width 236 height 21
click at [392, 296] on div "Spotify/Apple Discovery Assistant Blocklist ( 1 ) Saved Searches ( 17 ) Reset F…" at bounding box center [652, 195] width 1304 height 316
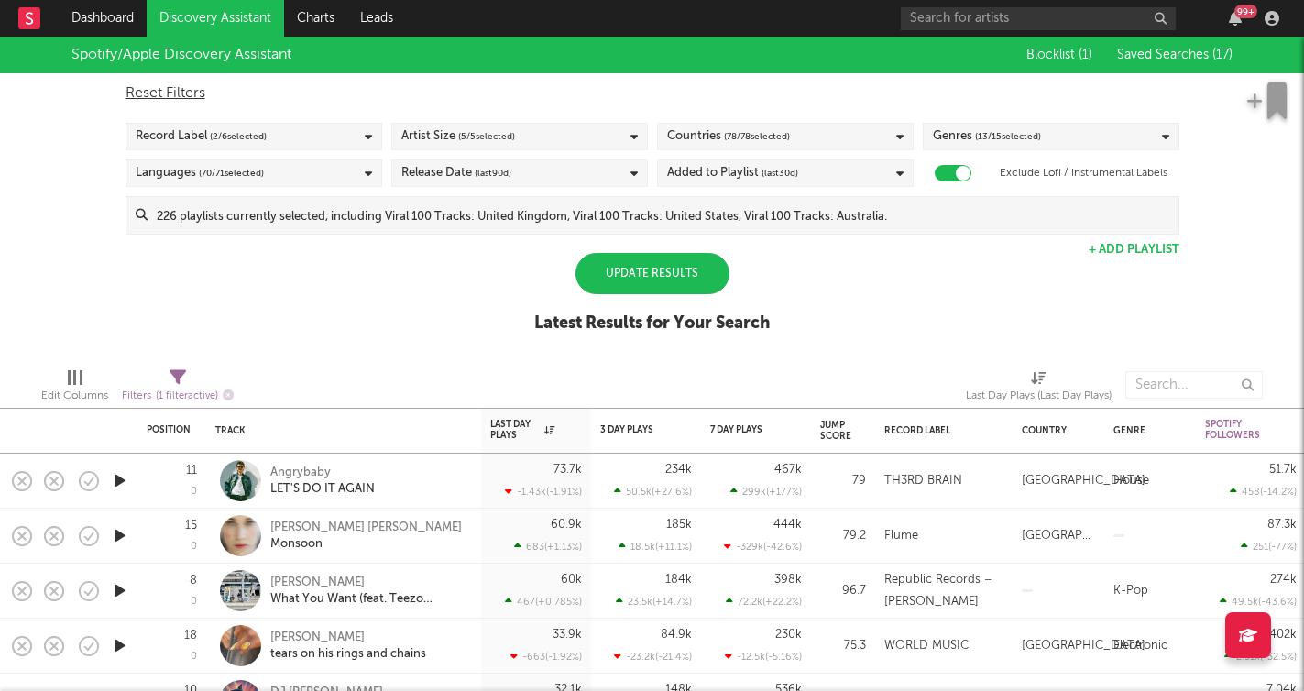
click at [346, 181] on div "Languages ( 70 / 71 selected)" at bounding box center [254, 172] width 257 height 27
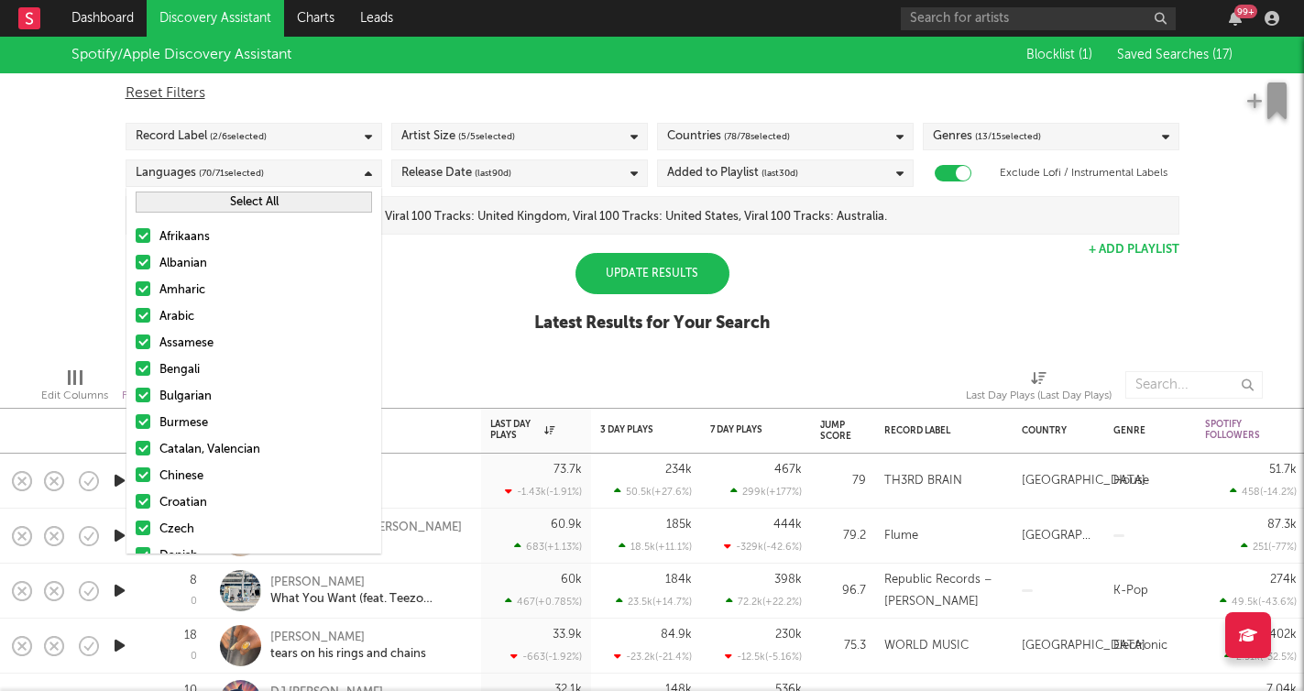
click at [287, 208] on button "Select All" at bounding box center [254, 202] width 236 height 21
click at [287, 195] on button "Deselect All" at bounding box center [254, 202] width 236 height 21
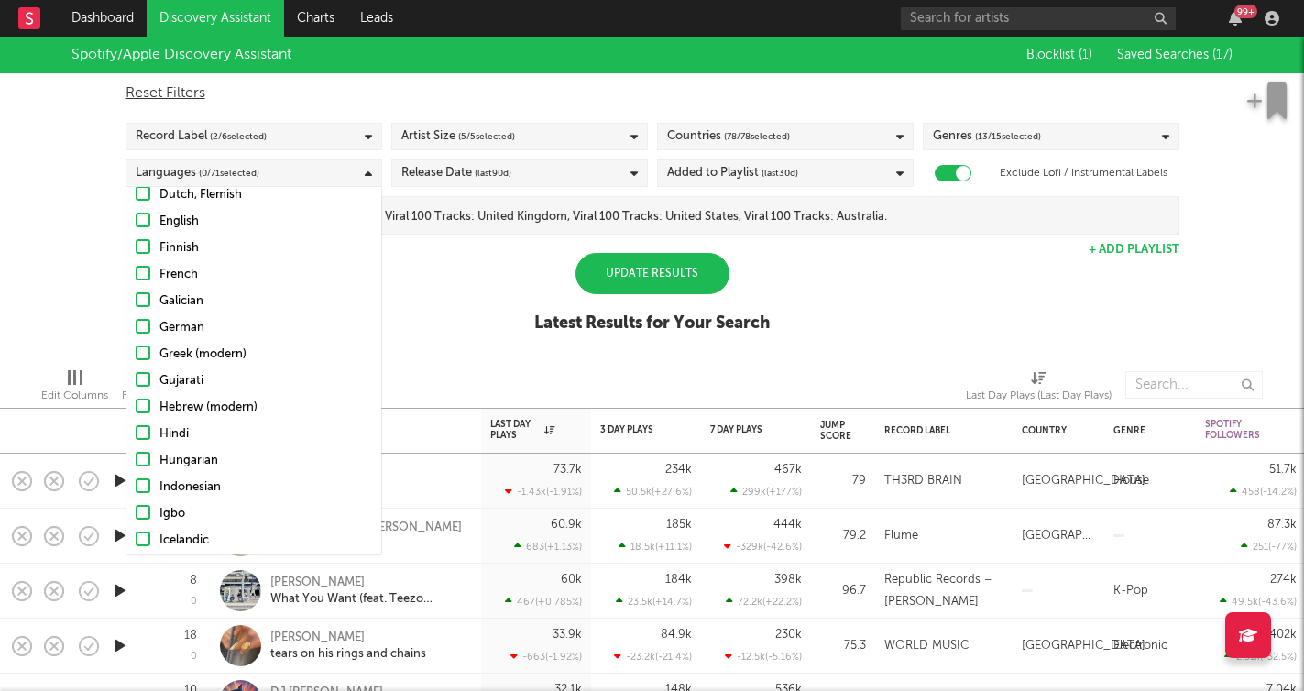
scroll to position [337, 0]
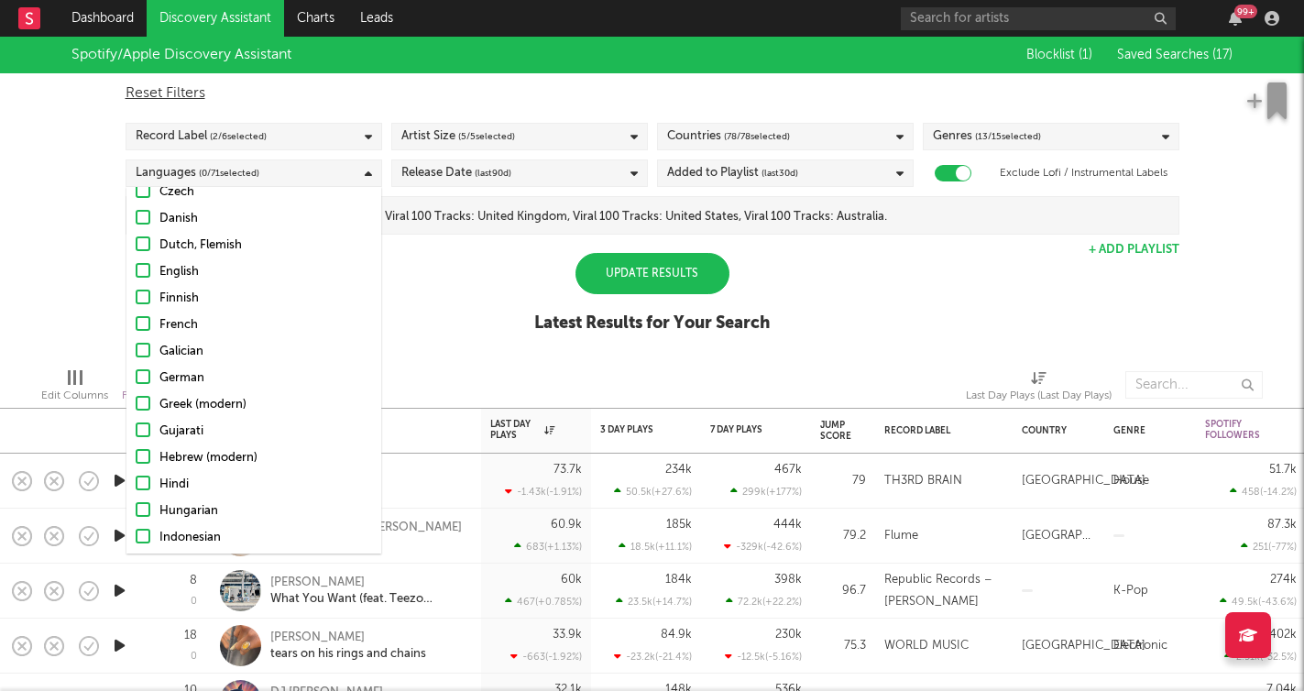
click at [173, 274] on div "English" at bounding box center [265, 272] width 213 height 22
click at [136, 274] on input "English" at bounding box center [136, 272] width 0 height 22
click at [442, 298] on div "Spotify/Apple Discovery Assistant Blocklist ( 1 ) Saved Searches ( 17 ) Reset F…" at bounding box center [652, 195] width 1304 height 316
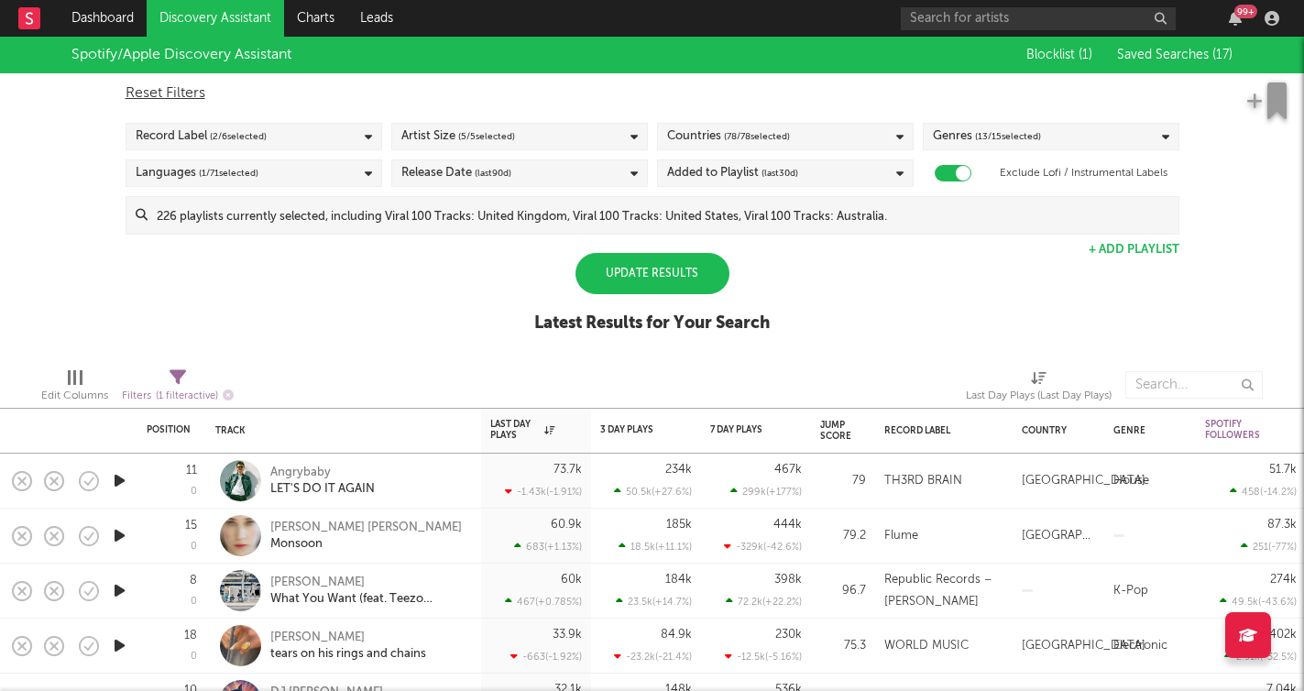
click at [766, 175] on span "(last 30 d)" at bounding box center [780, 173] width 37 height 22
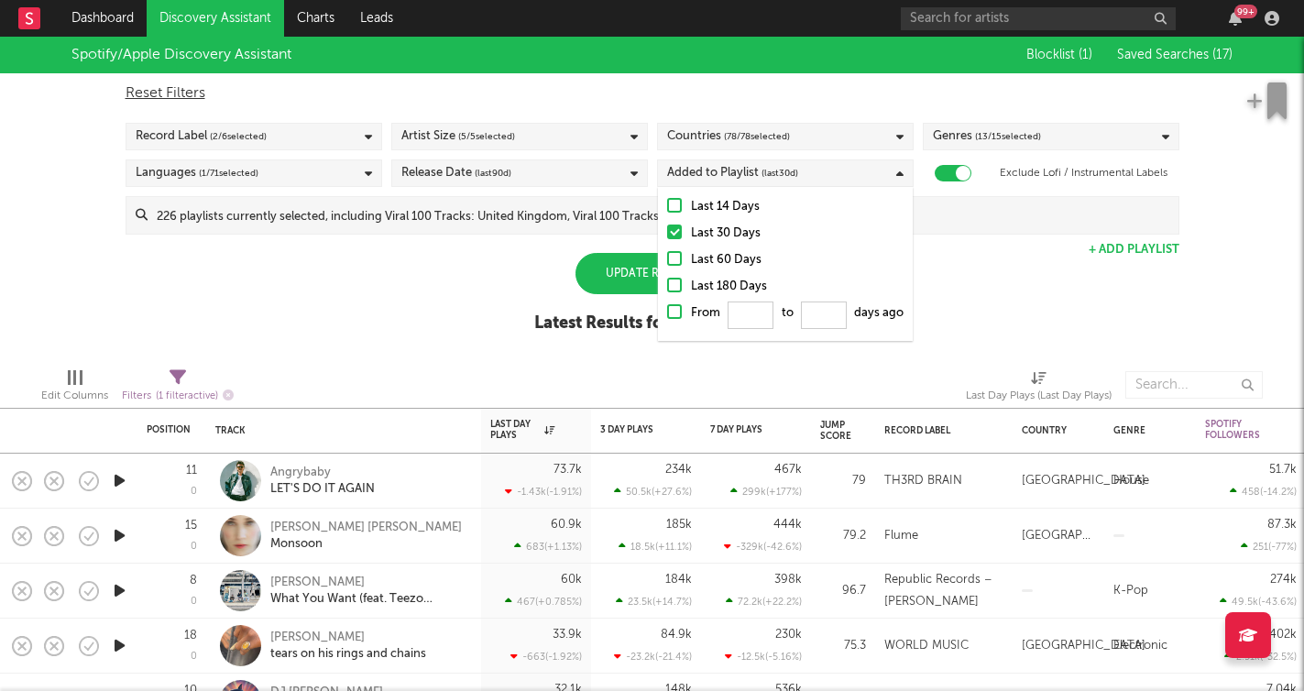
click at [717, 285] on div "Last 180 Days" at bounding box center [797, 287] width 213 height 22
click at [667, 285] on input "Last 180 Days" at bounding box center [667, 287] width 0 height 22
click at [631, 177] on icon at bounding box center [634, 174] width 7 height 12
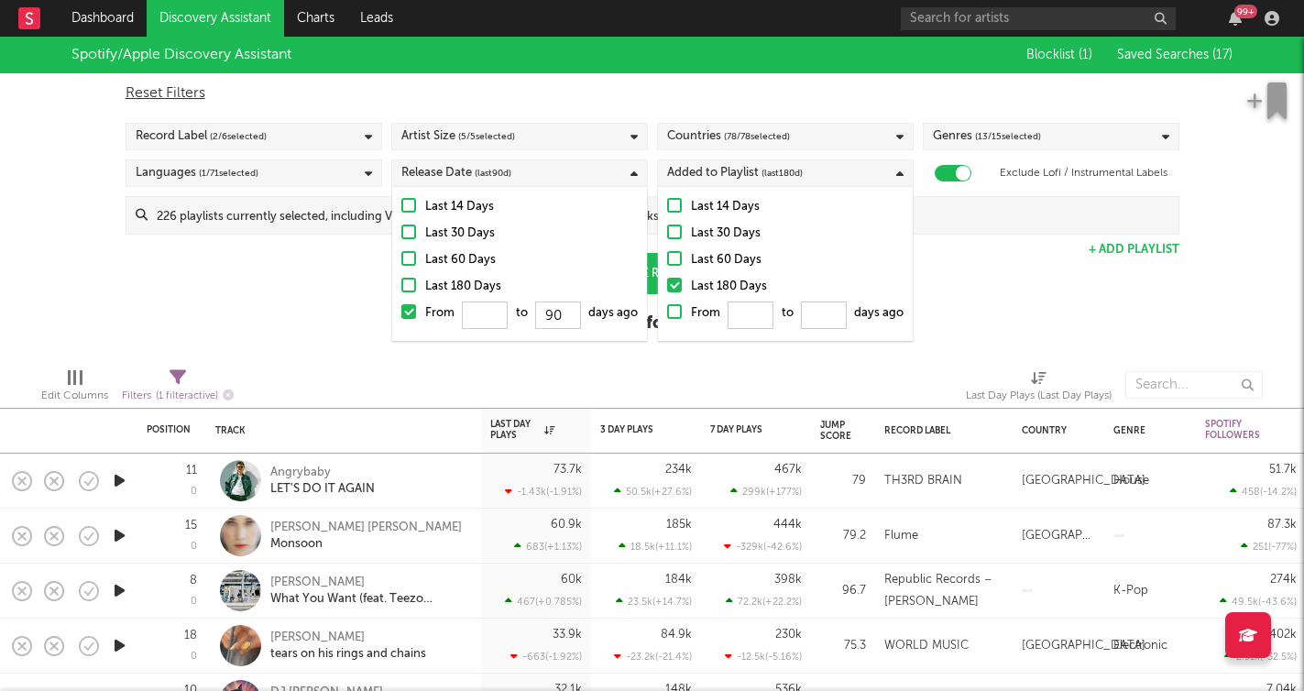
click at [492, 288] on div "Last 180 Days" at bounding box center [531, 287] width 213 height 22
click at [401, 288] on input "Last 180 Days" at bounding box center [401, 287] width 0 height 22
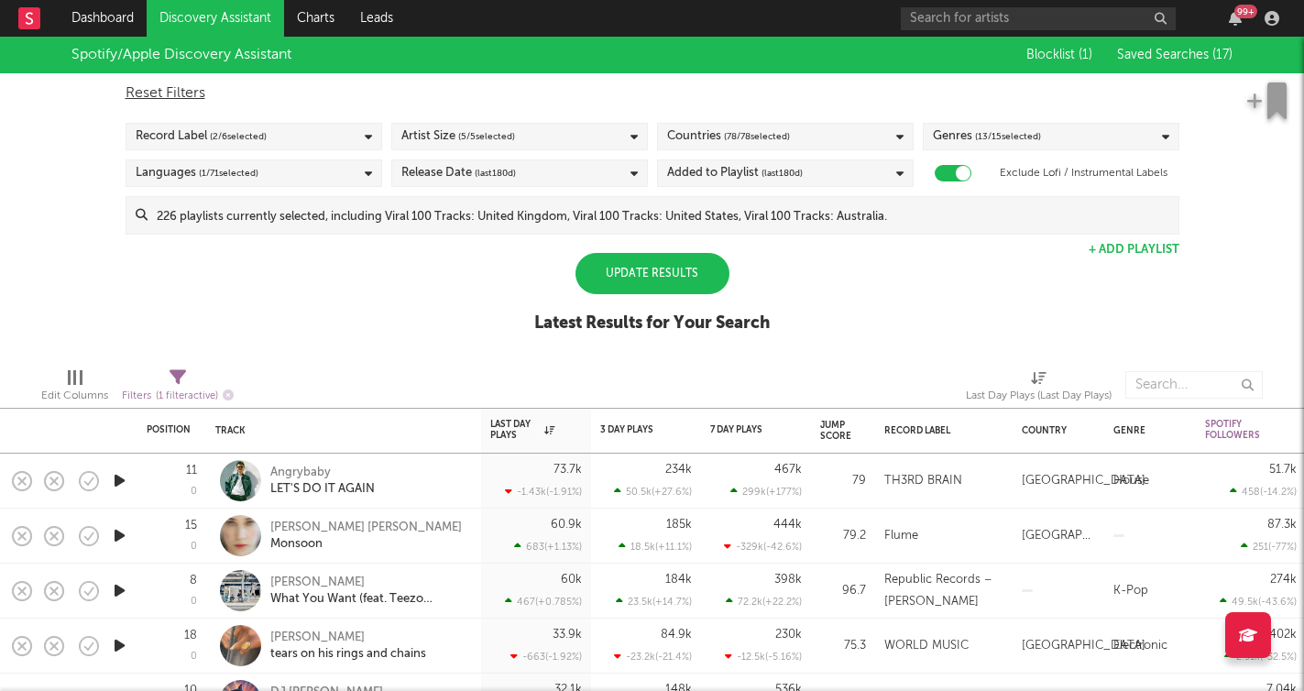
click at [335, 311] on div "Spotify/Apple Discovery Assistant Blocklist ( 1 ) Saved Searches ( 17 ) Reset F…" at bounding box center [652, 195] width 1304 height 316
click at [1054, 131] on div "Genres ( 13 / 15 selected)" at bounding box center [1051, 136] width 257 height 27
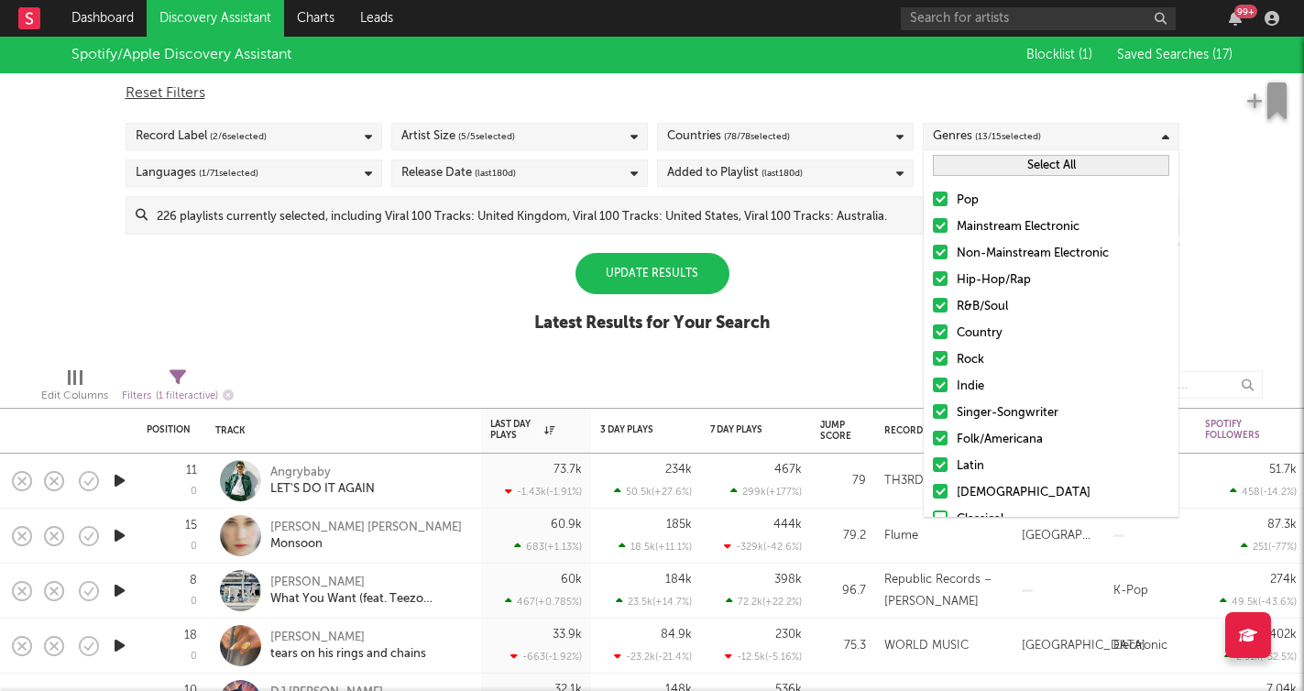
click at [1006, 272] on div "Hip-Hop/Rap" at bounding box center [1063, 280] width 213 height 22
click at [933, 272] on input "Hip-Hop/Rap" at bounding box center [933, 280] width 0 height 22
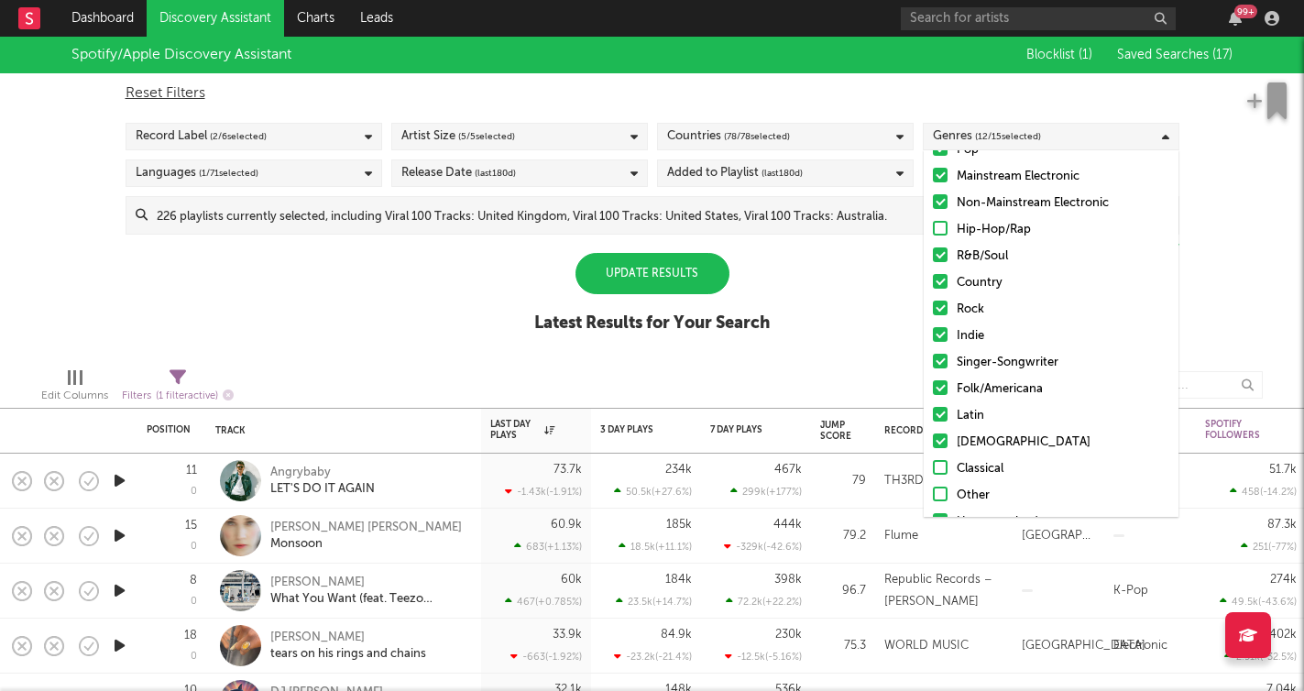
scroll to position [44, 0]
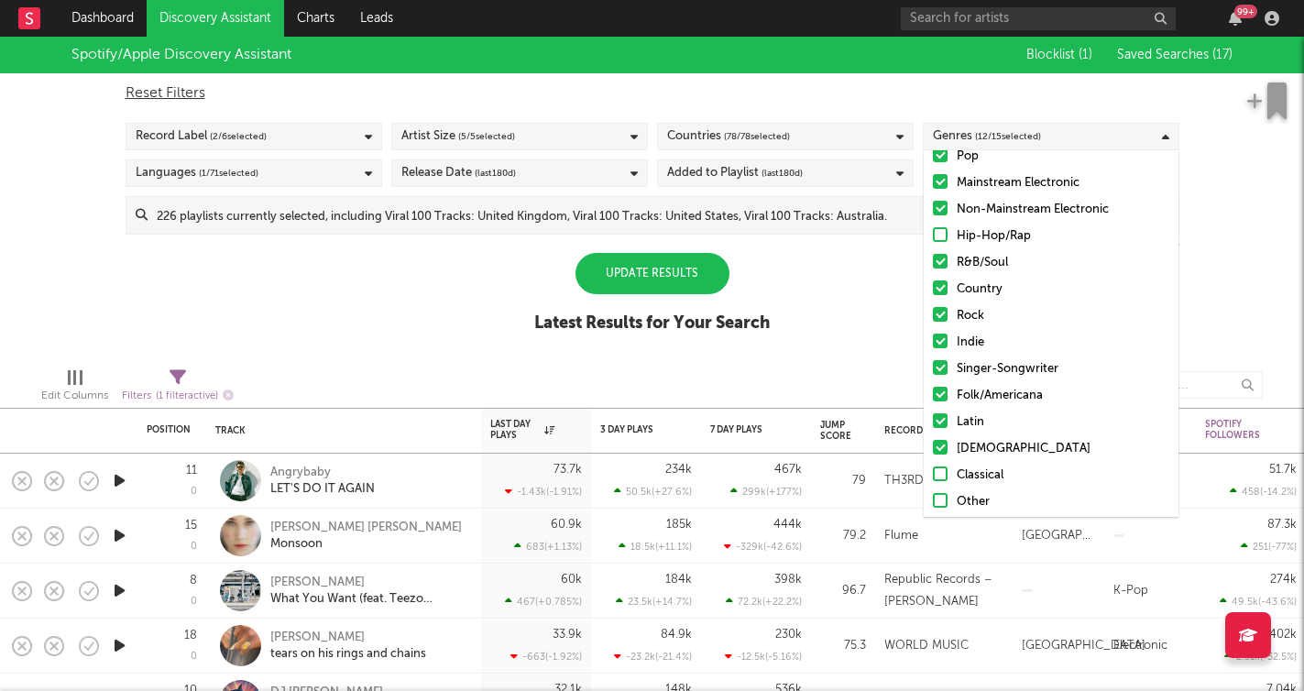
click at [990, 450] on div "Christian" at bounding box center [1063, 449] width 213 height 22
click at [933, 450] on input "Christian" at bounding box center [933, 449] width 0 height 22
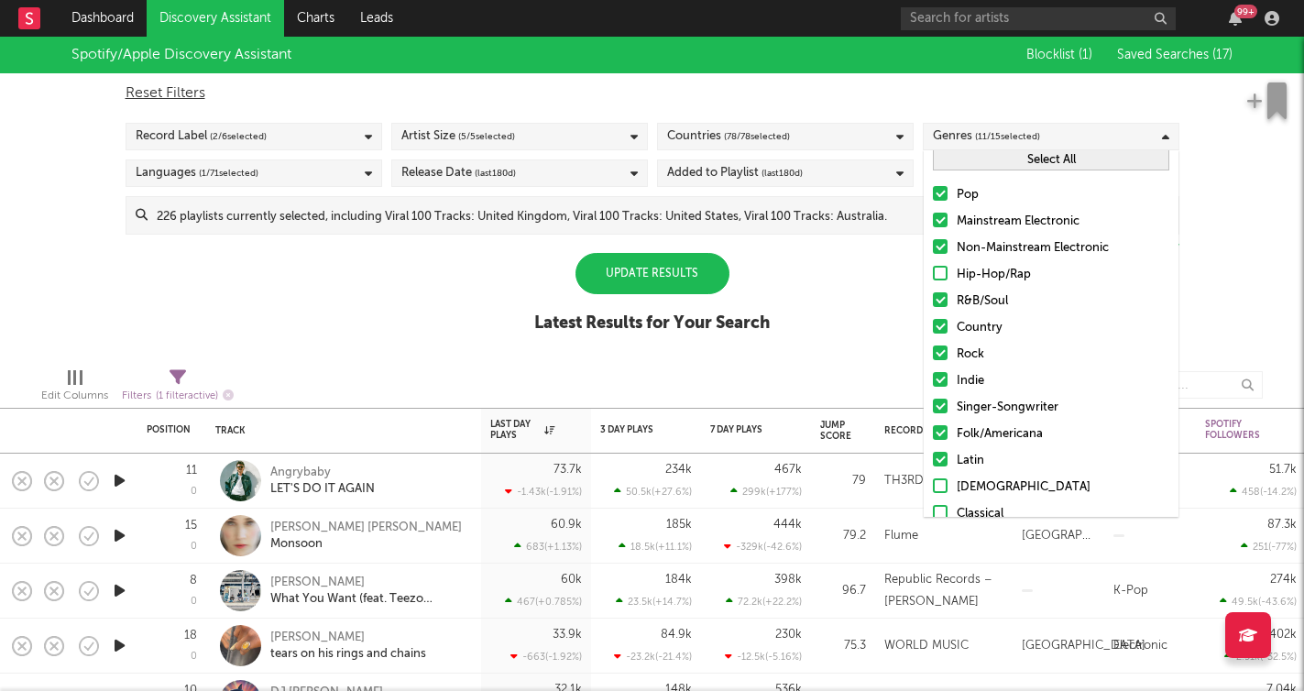
scroll to position [0, 0]
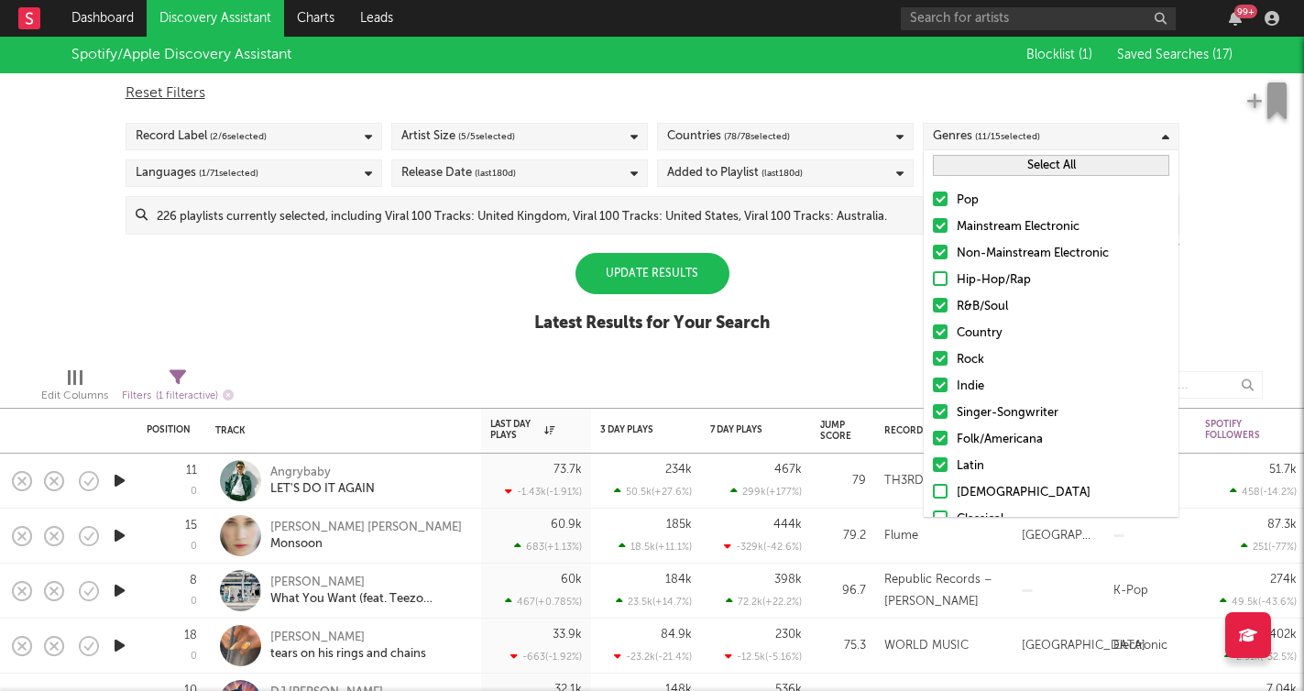
click at [1073, 136] on div "Genres ( 11 / 15 selected)" at bounding box center [1051, 136] width 257 height 27
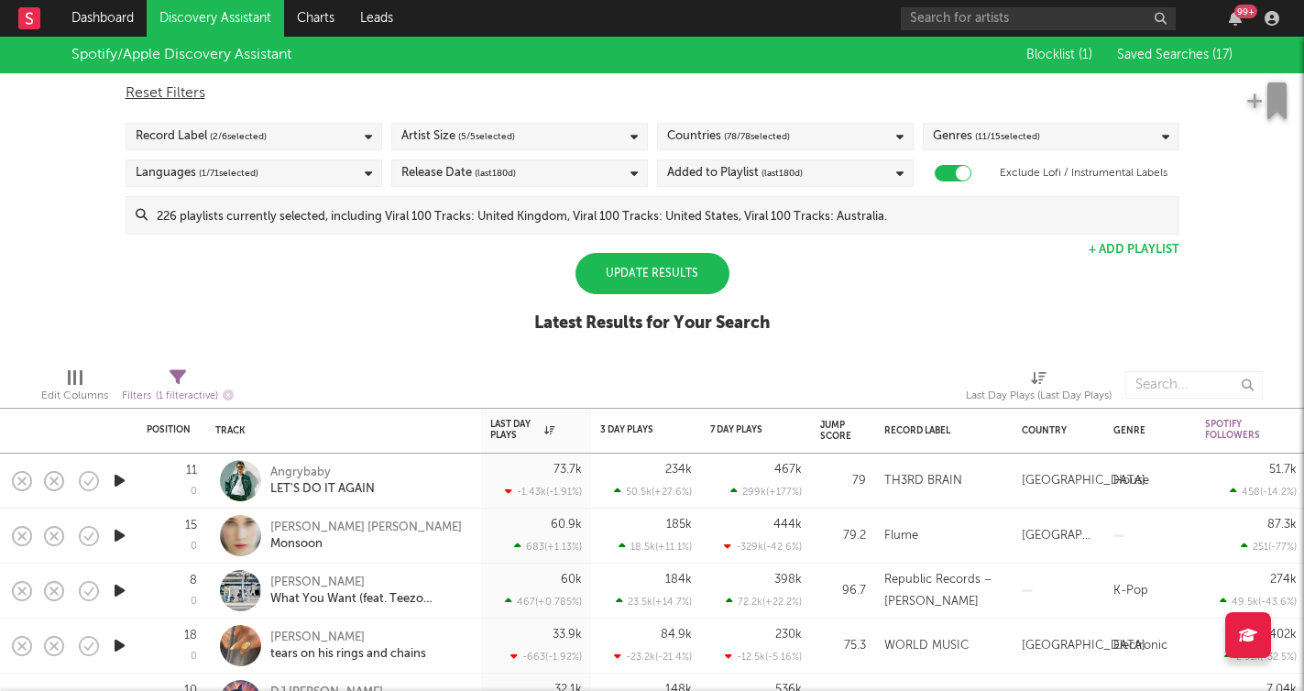
click at [1068, 136] on div "Genres ( 11 / 15 selected)" at bounding box center [1051, 136] width 257 height 27
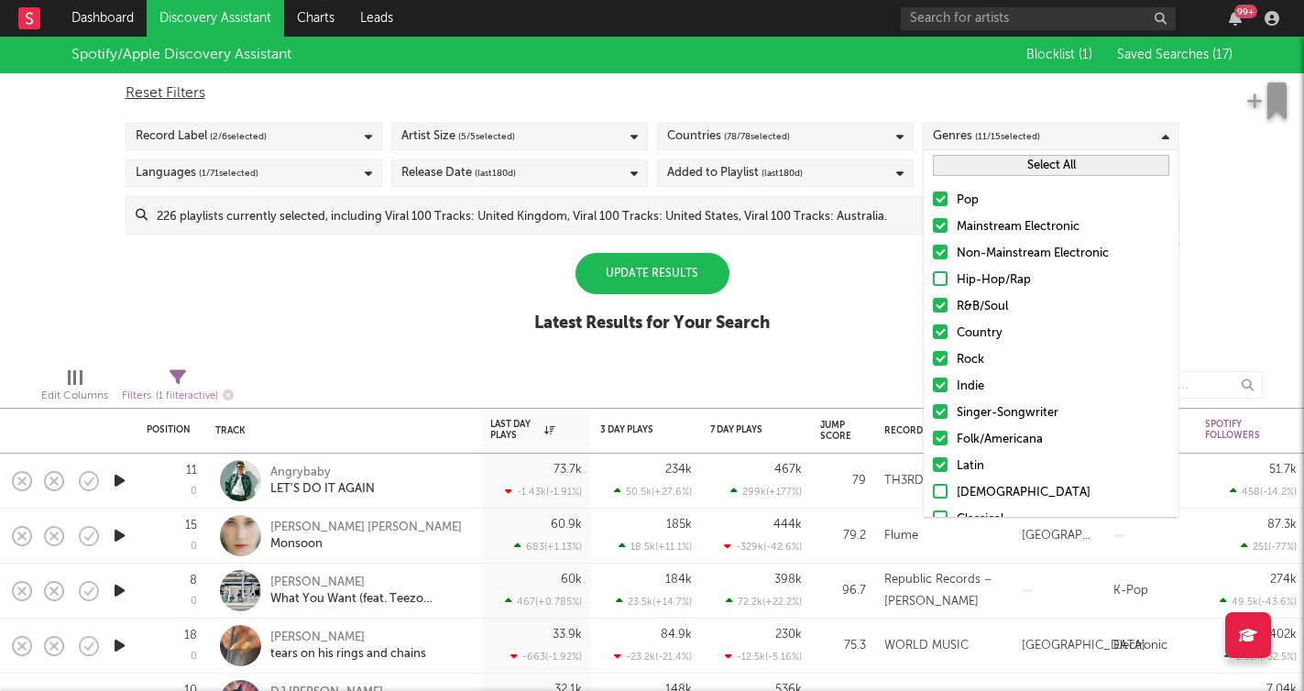
click at [1068, 136] on div "Genres ( 11 / 15 selected)" at bounding box center [1051, 136] width 257 height 27
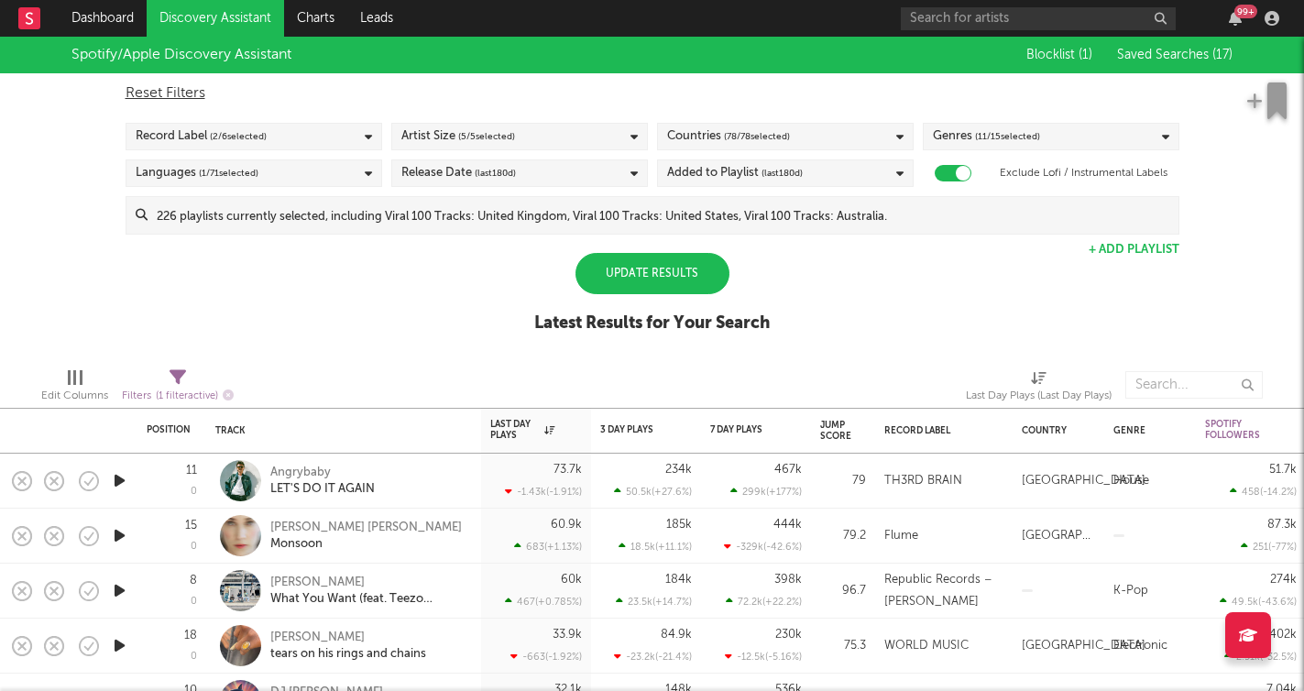
click at [371, 145] on div "Record Label ( 2 / 6 selected)" at bounding box center [254, 136] width 257 height 27
click at [423, 288] on div "Spotify/Apple Discovery Assistant Blocklist ( 1 ) Saved Searches ( 17 ) Reset F…" at bounding box center [652, 195] width 1304 height 316
select select "max"
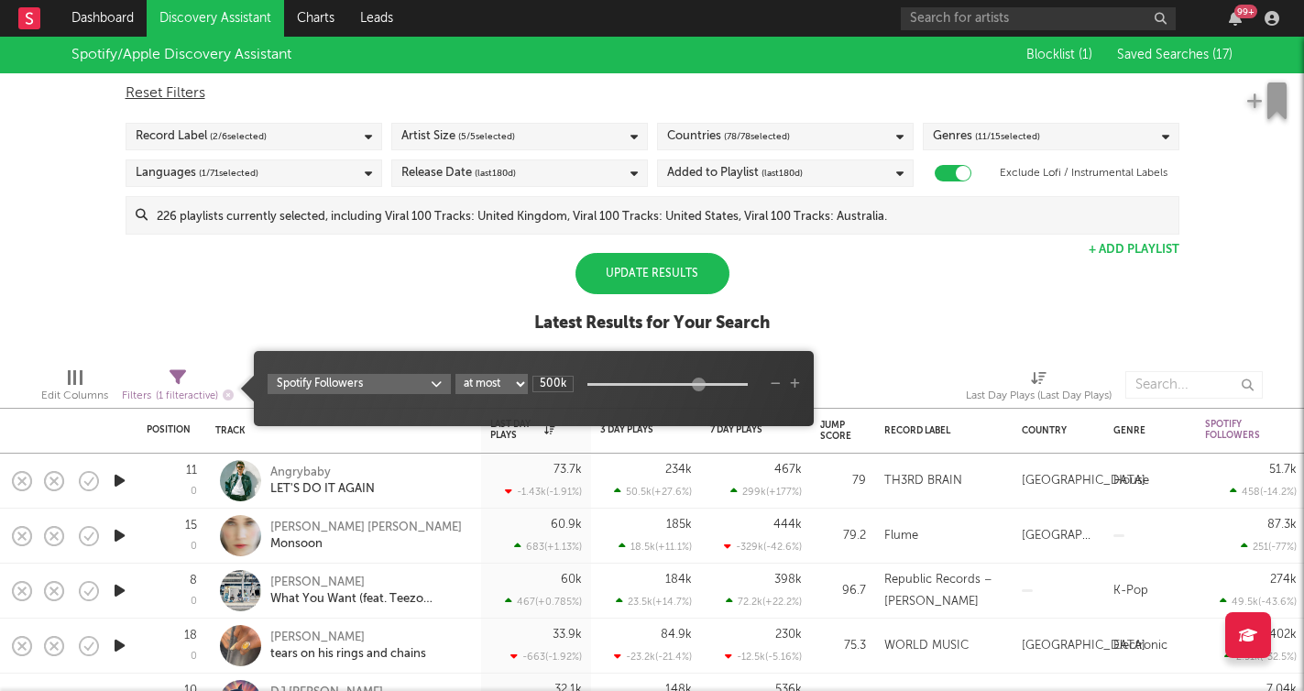
click at [177, 372] on icon at bounding box center [178, 377] width 16 height 16
click at [796, 381] on icon "button" at bounding box center [795, 384] width 10 height 11
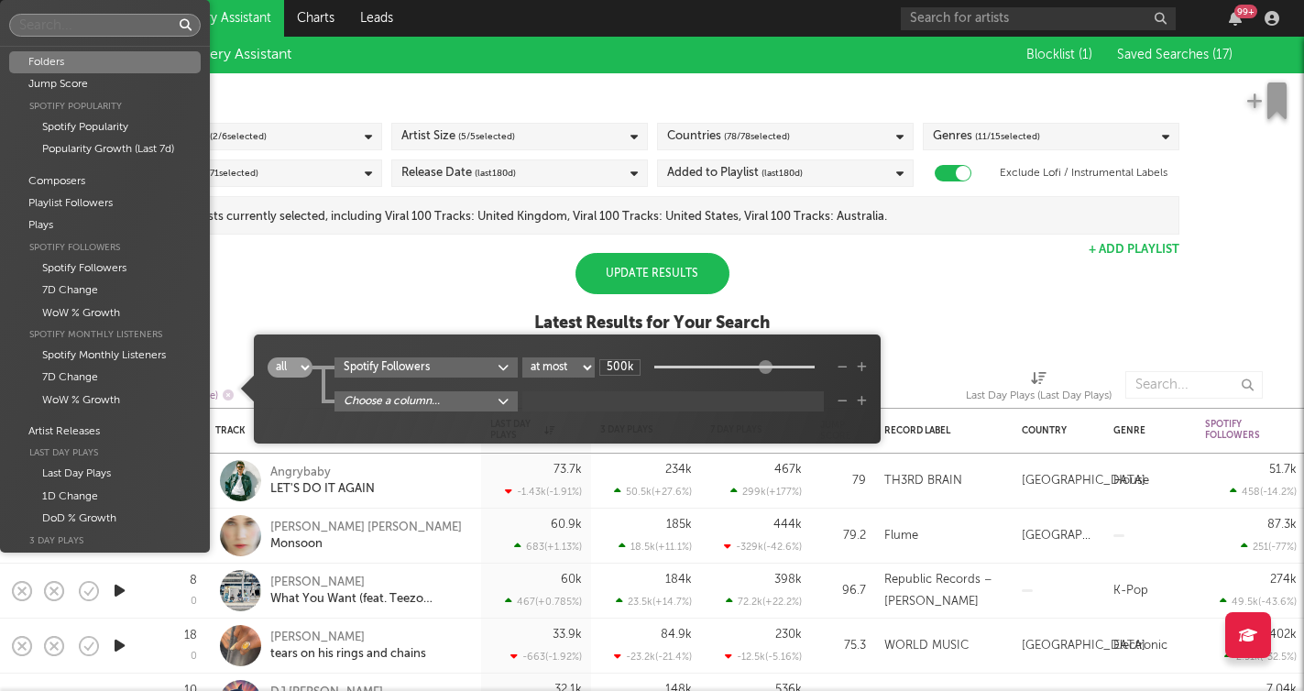
click at [408, 402] on body "Dashboard Discovery Assistant Charts Leads 99 + Notifications Settings Mark all…" at bounding box center [652, 345] width 1304 height 691
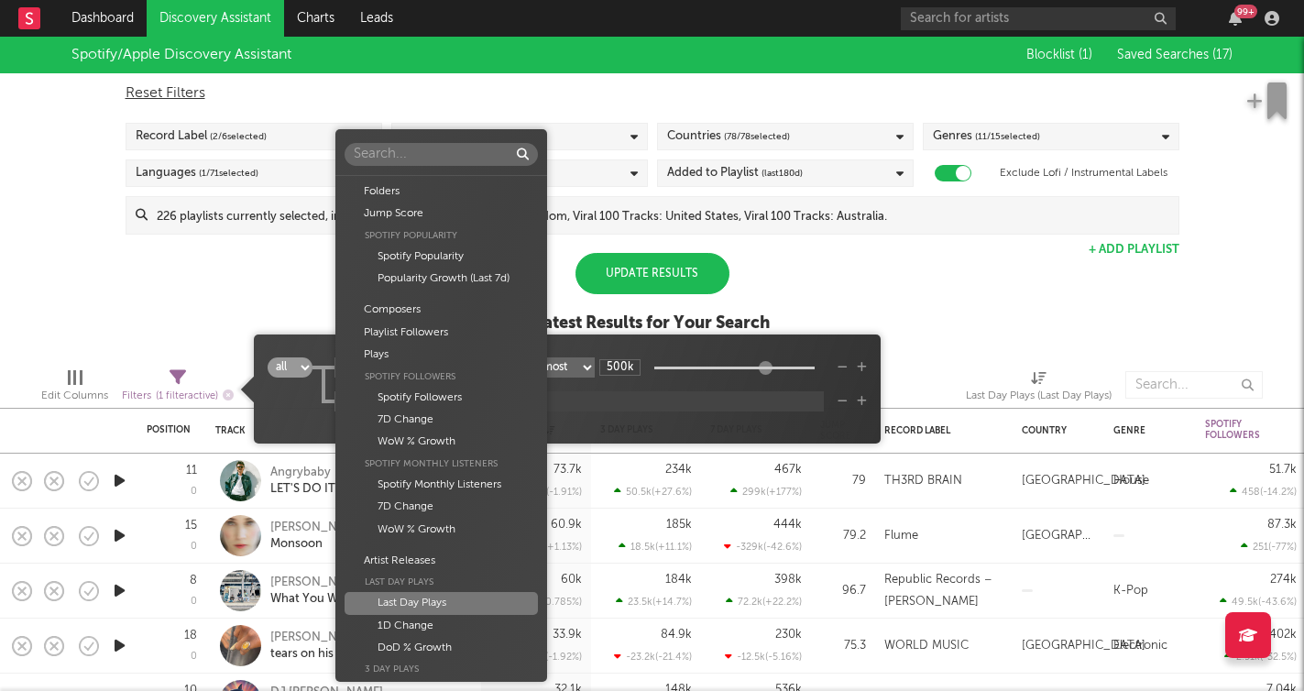
click at [442, 592] on div "Last Day Plays" at bounding box center [441, 603] width 192 height 22
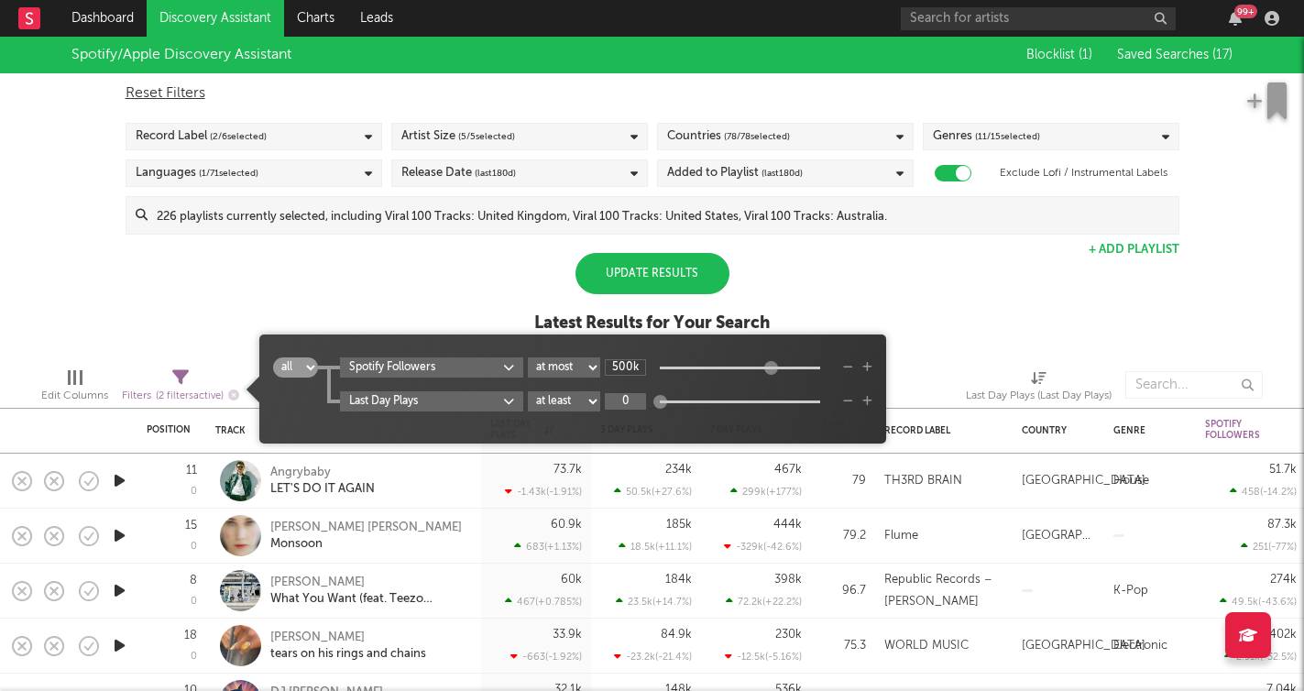
click at [631, 401] on input "0" at bounding box center [625, 401] width 41 height 16
click at [686, 432] on div "all any Spotify Followers at least at most between 500k Last Day Plays at least…" at bounding box center [572, 395] width 599 height 77
drag, startPoint x: 794, startPoint y: 406, endPoint x: 834, endPoint y: 406, distance: 40.3
click at [834, 406] on div "54.7M" at bounding box center [719, 401] width 229 height 16
click at [625, 406] on input "54.7M" at bounding box center [625, 401] width 41 height 16
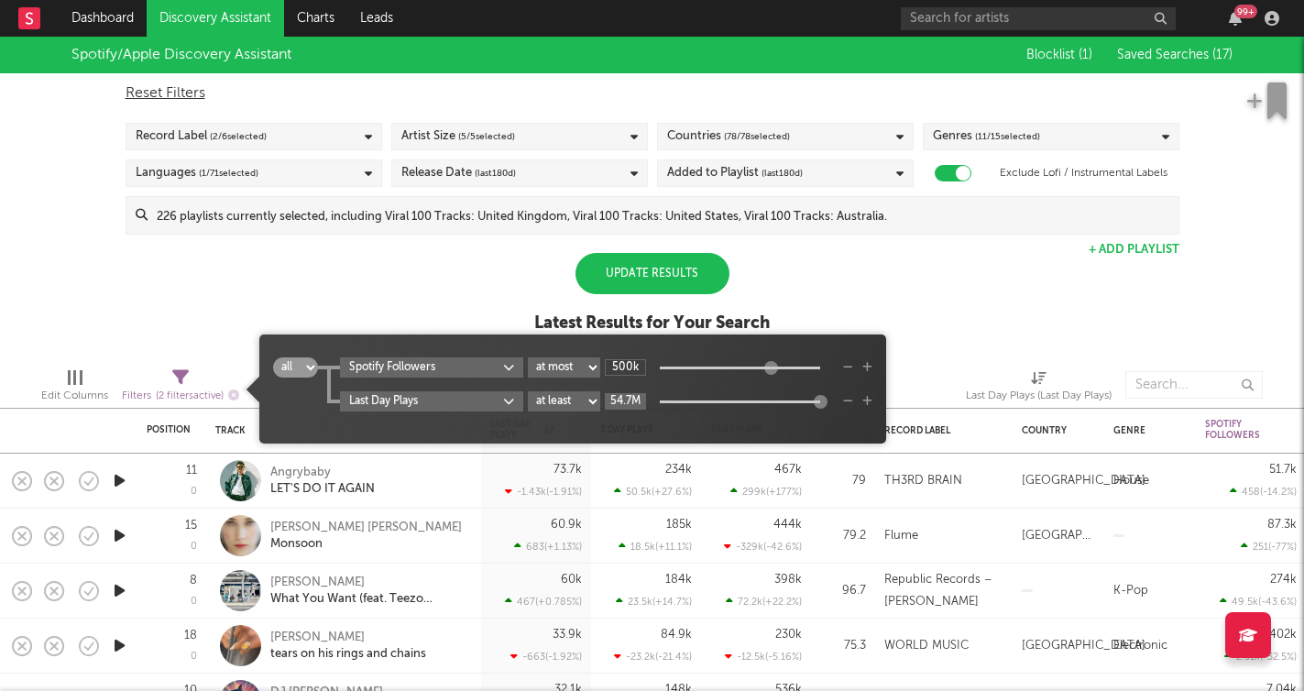
click at [625, 406] on input "54.7M" at bounding box center [625, 401] width 41 height 16
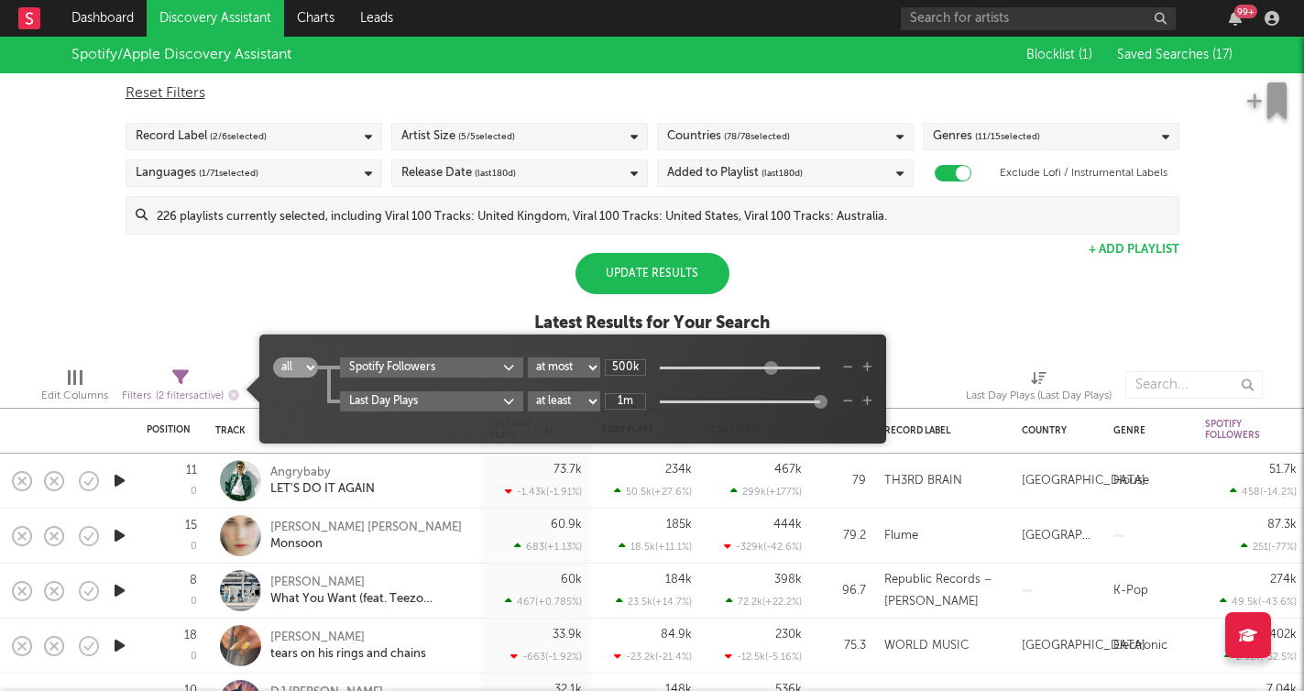
type input "1M"
click at [662, 423] on div "all any Spotify Followers at least at most between 500k Last Day Plays at least…" at bounding box center [572, 395] width 599 height 77
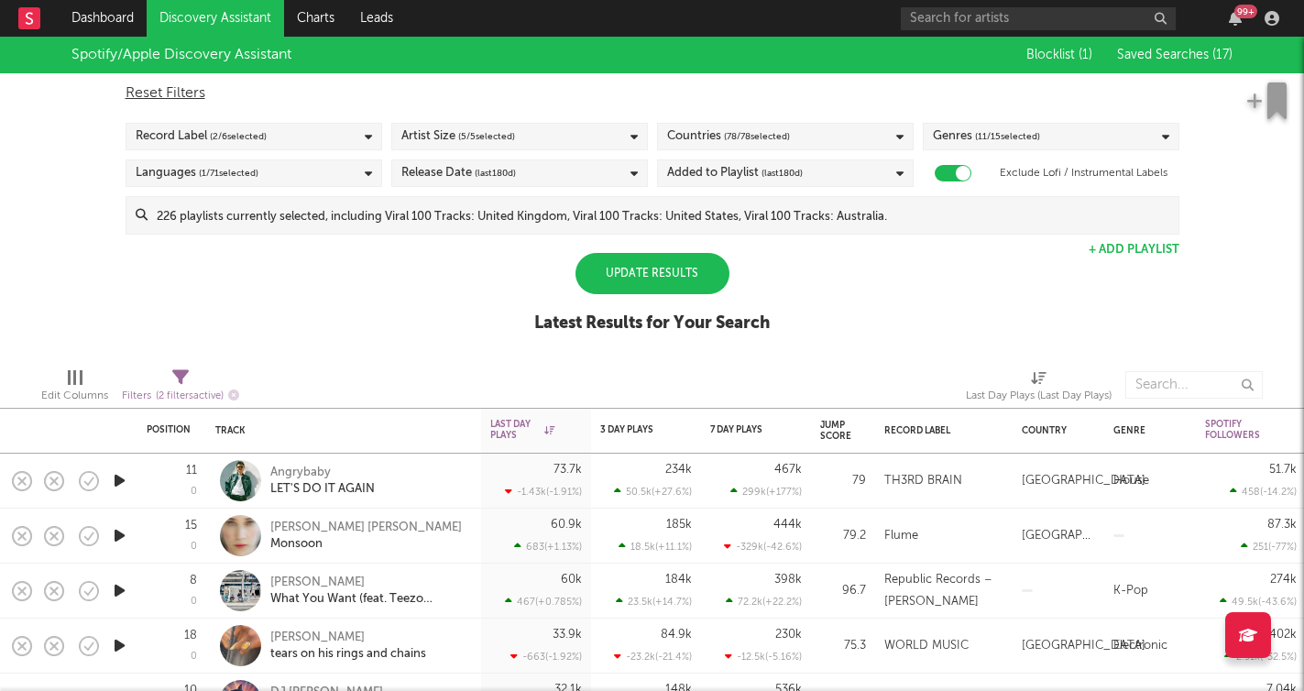
click at [850, 300] on div "Spotify/Apple Discovery Assistant Blocklist ( 1 ) Saved Searches ( 17 ) Reset F…" at bounding box center [652, 195] width 1304 height 316
click at [650, 278] on div "Update Results" at bounding box center [653, 273] width 154 height 41
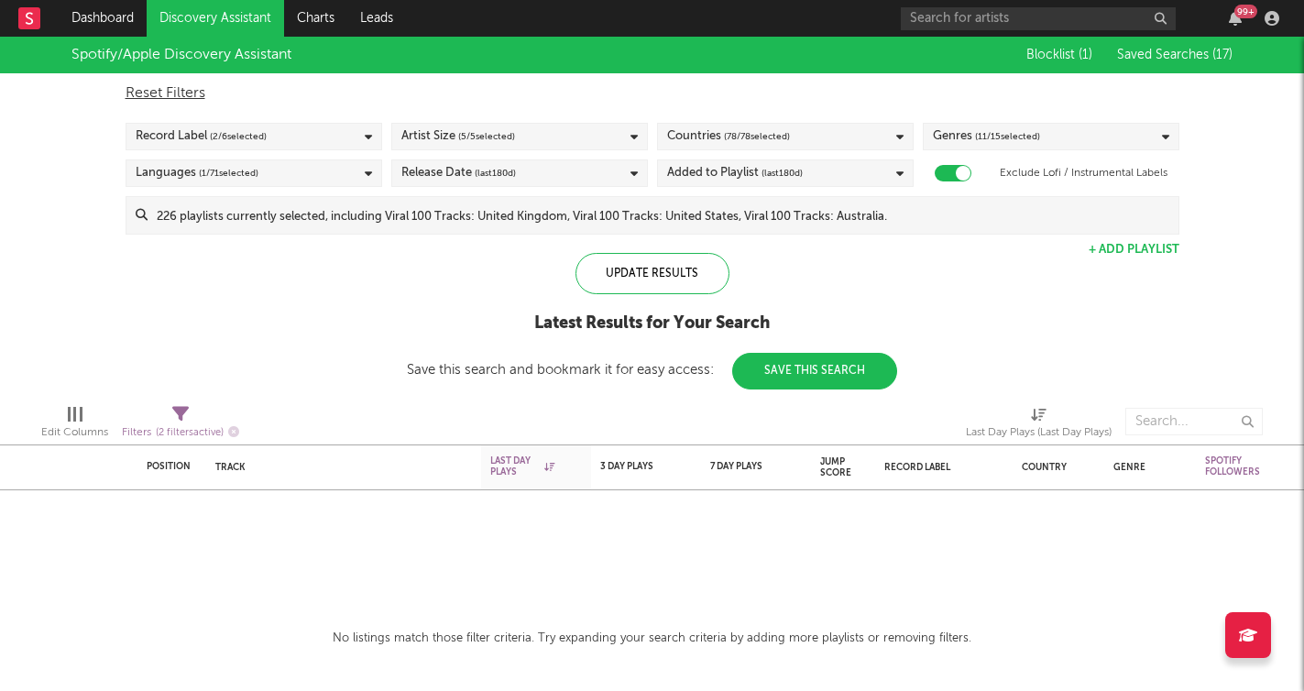
click at [193, 422] on div "Filters ( 2 filters active)" at bounding box center [180, 433] width 117 height 23
select select "max"
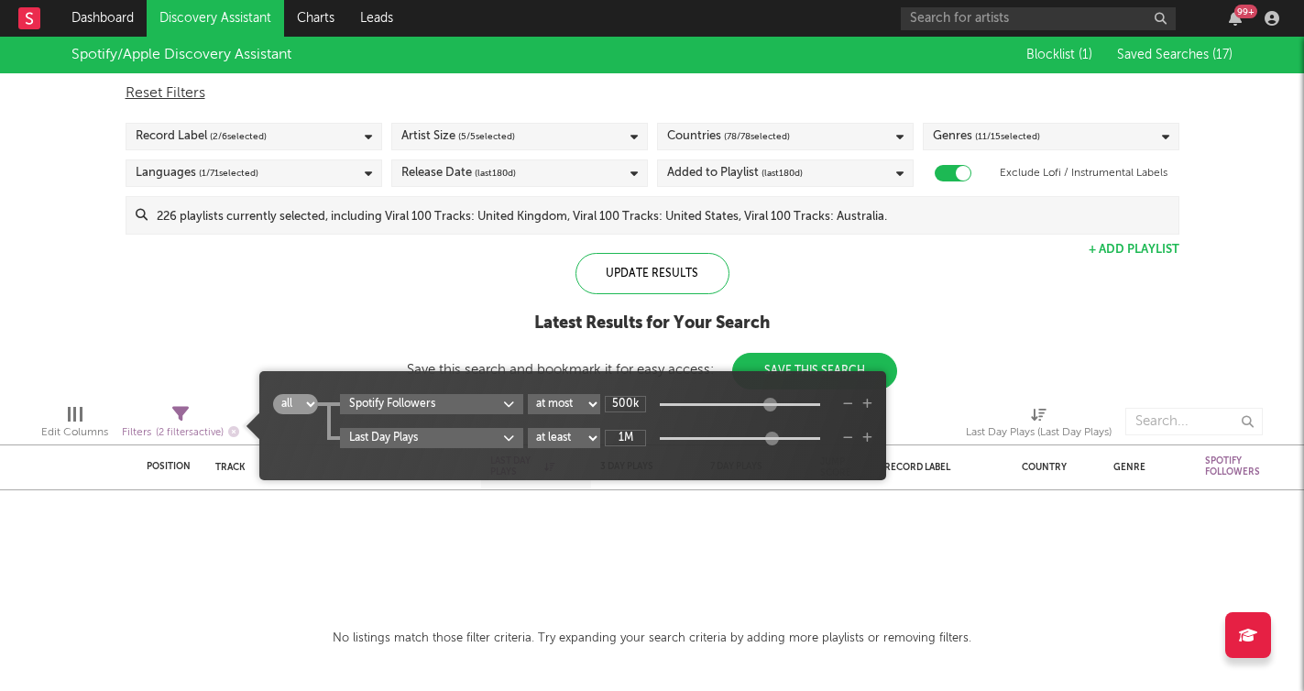
select select "max"
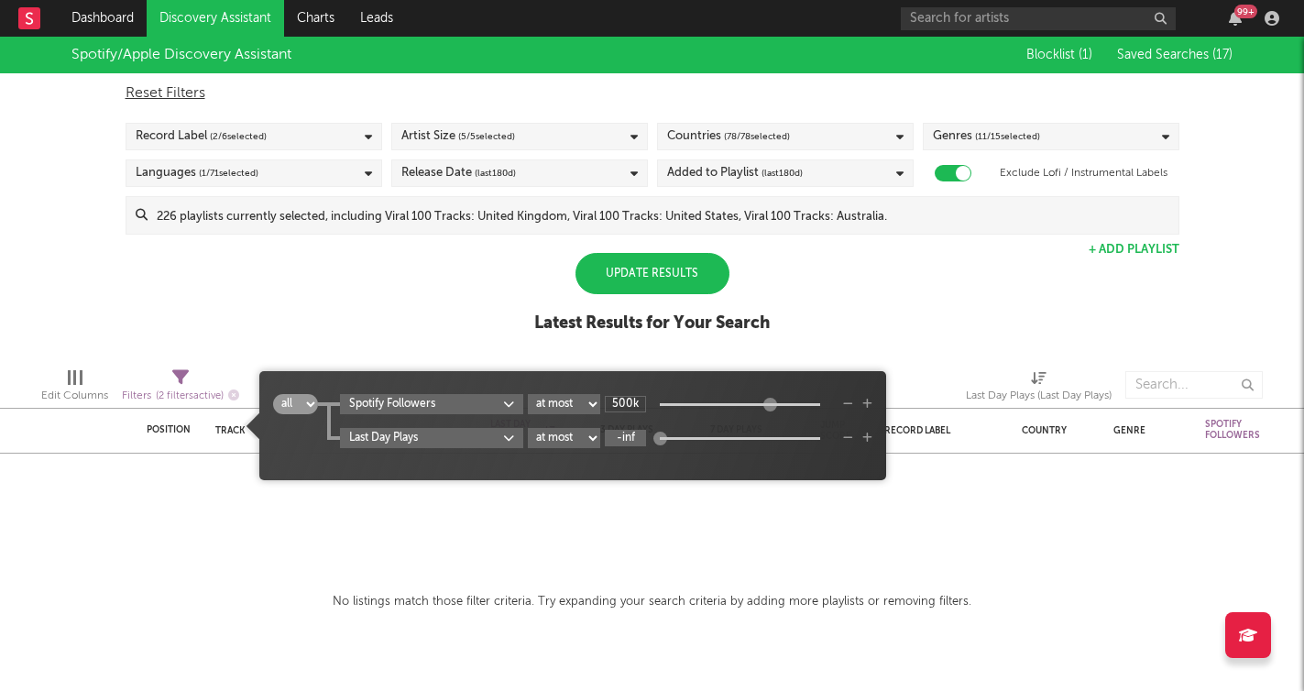
click at [645, 435] on input "-inf" at bounding box center [625, 438] width 41 height 16
type input "-"
type input "1M"
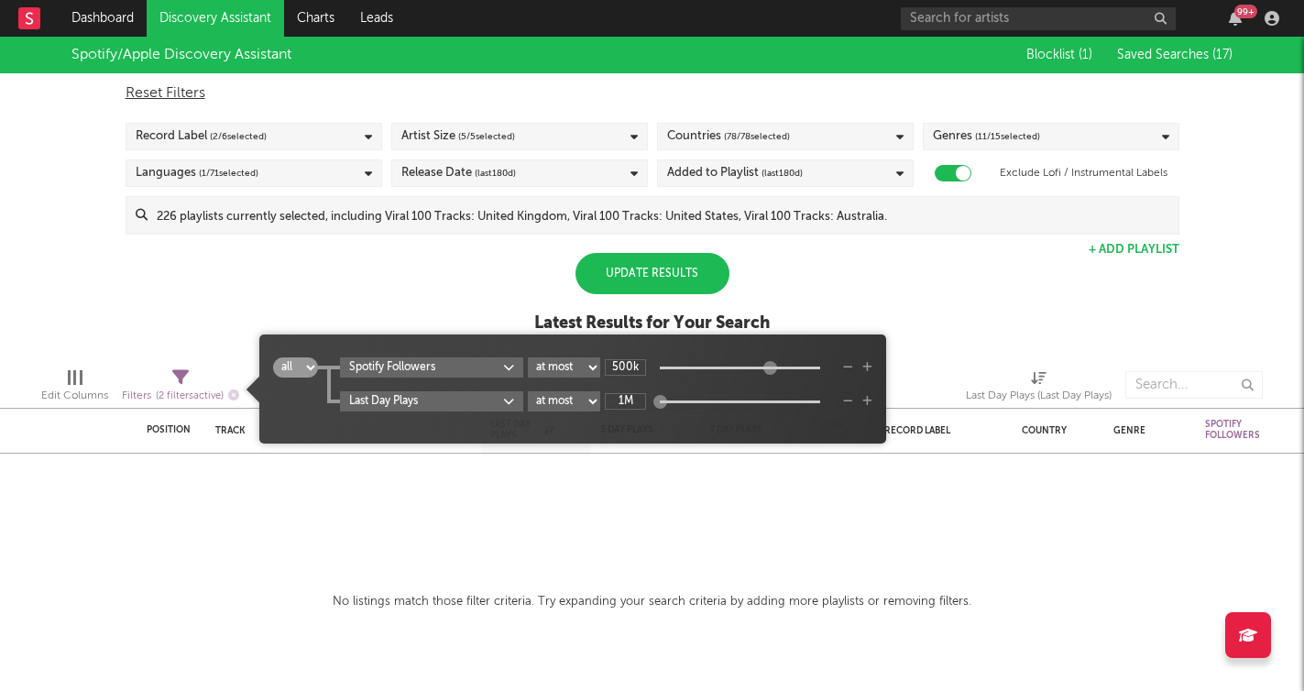
click at [658, 463] on body "Dashboard Discovery Assistant Charts Leads 99 + Notifications Settings Mark all…" at bounding box center [652, 345] width 1304 height 691
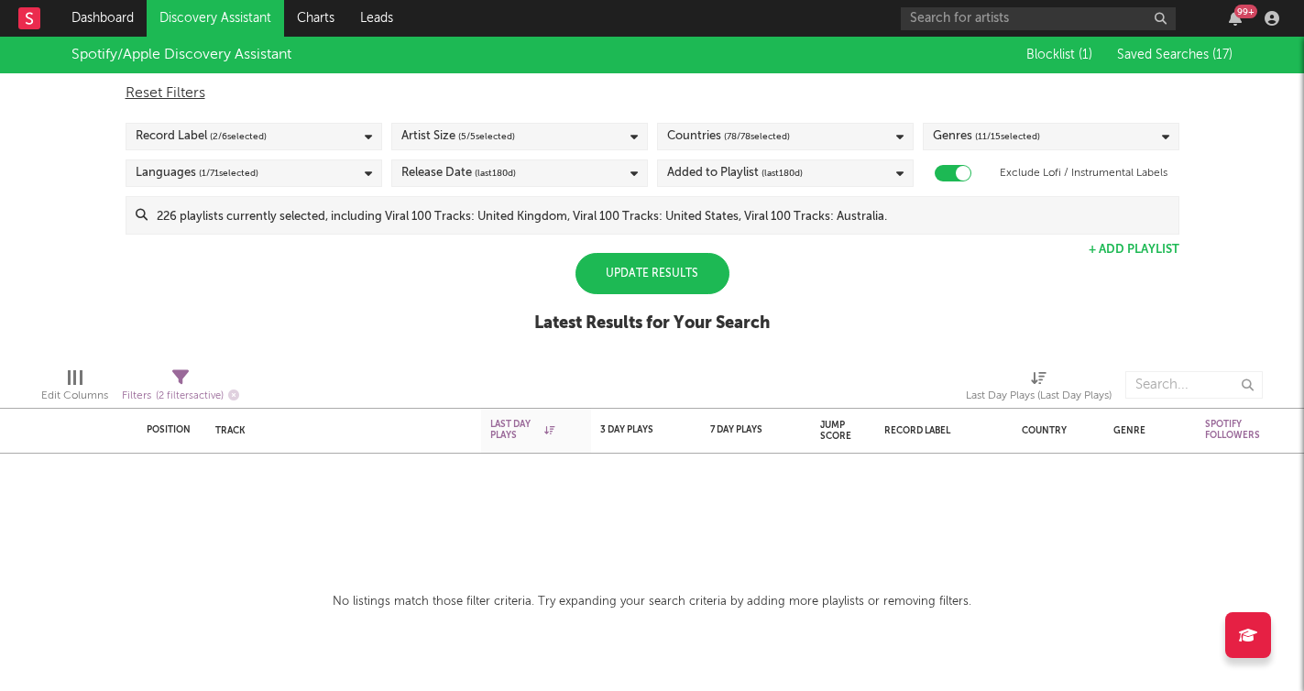
click at [412, 279] on div "Spotify/Apple Discovery Assistant Blocklist ( 1 ) Saved Searches ( 17 ) Reset F…" at bounding box center [652, 195] width 1304 height 316
click at [630, 265] on div "Update Results" at bounding box center [653, 273] width 154 height 41
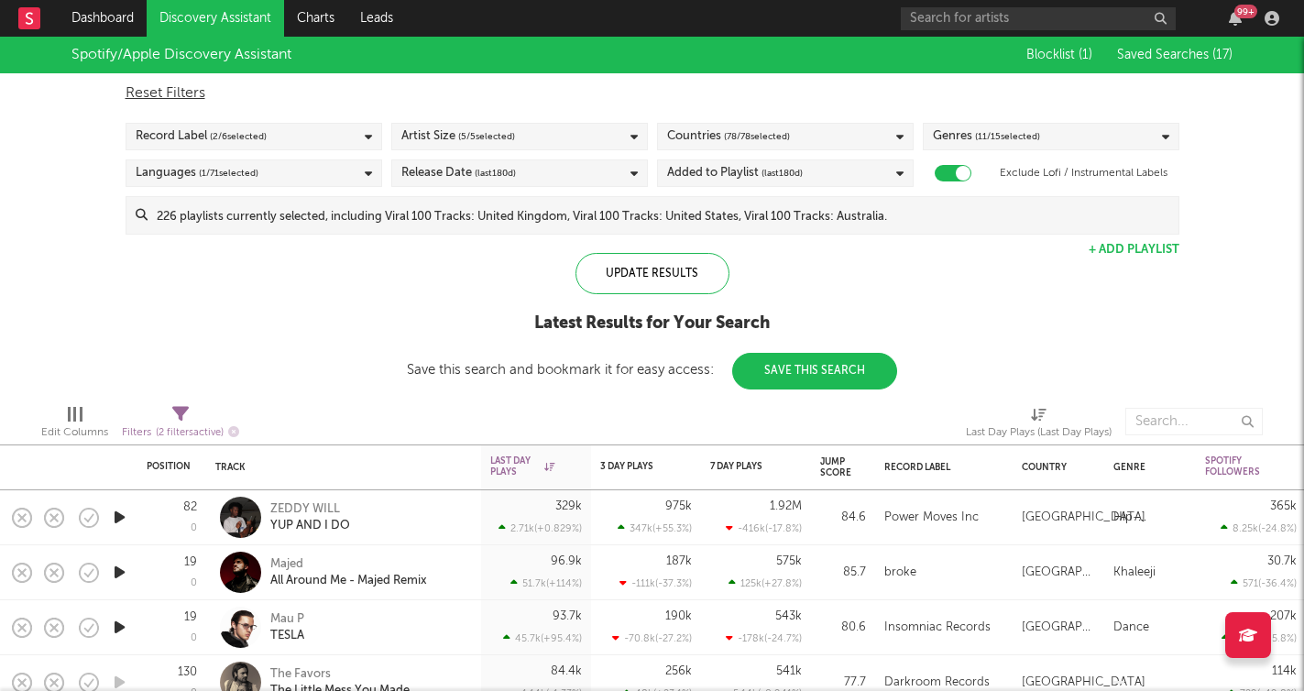
click at [278, 134] on div "Record Label ( 2 / 6 selected)" at bounding box center [254, 136] width 257 height 27
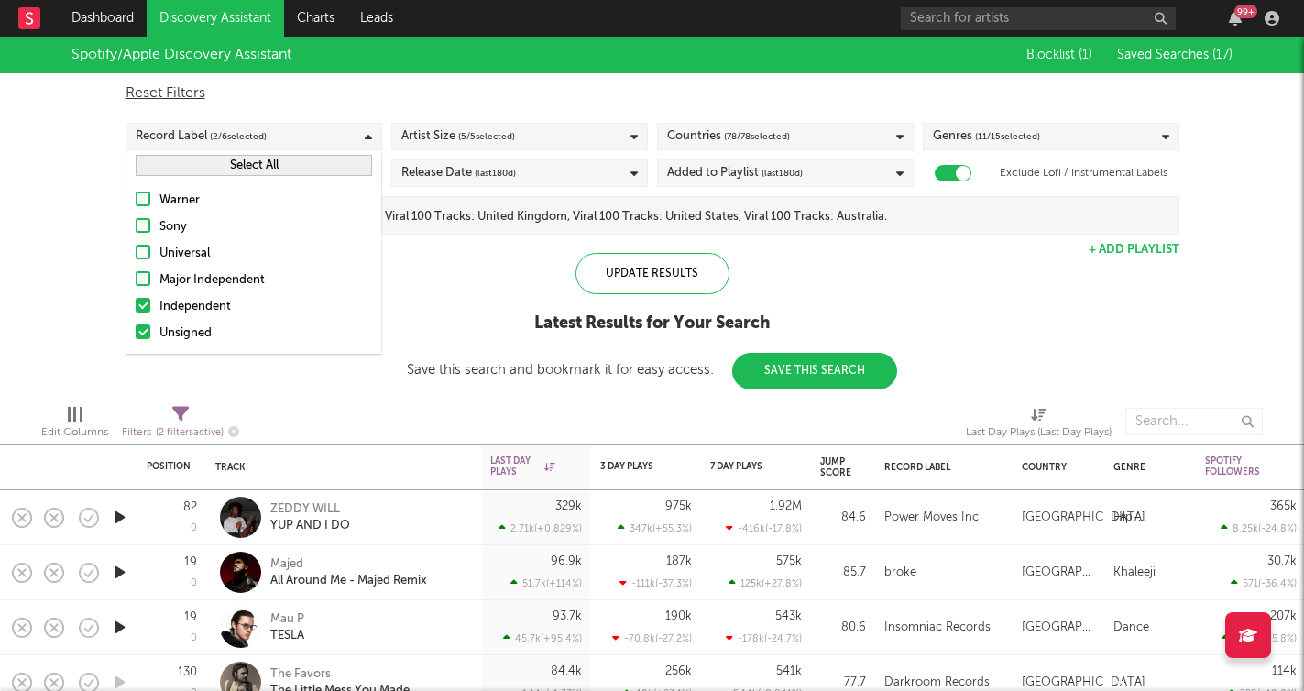
click at [214, 311] on div "Independent" at bounding box center [265, 307] width 213 height 22
click at [136, 311] on input "Independent" at bounding box center [136, 307] width 0 height 22
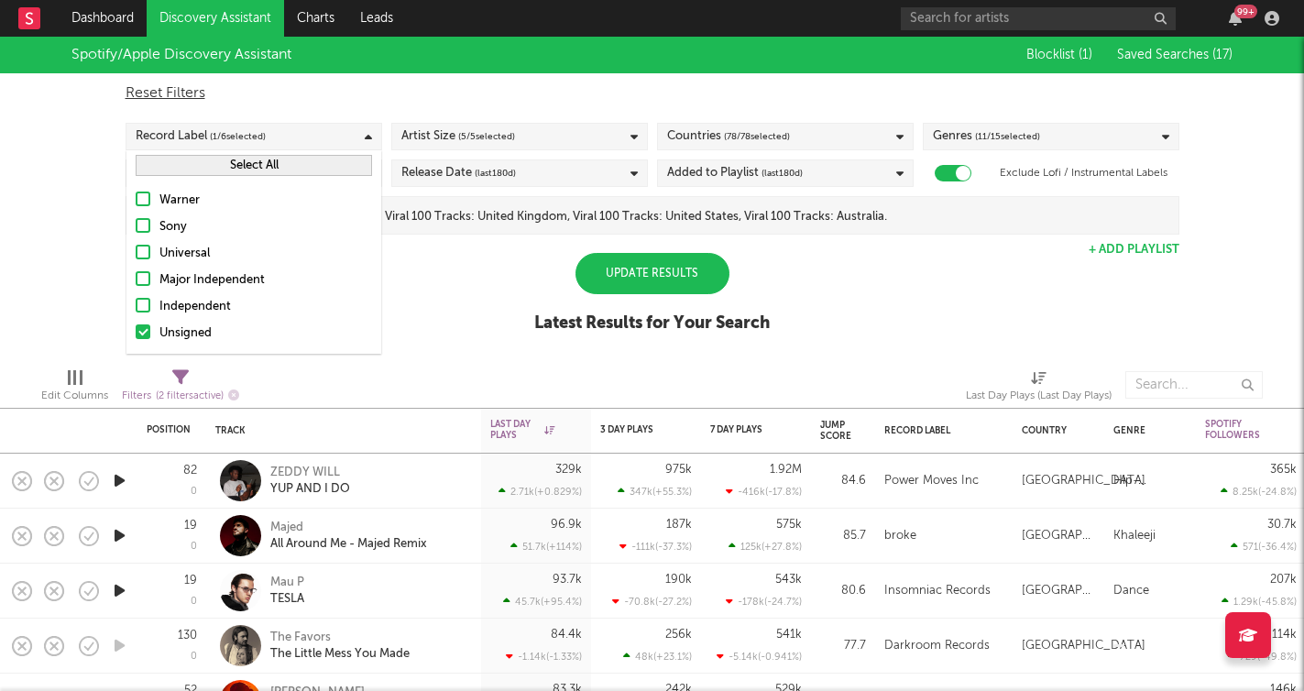
click at [521, 300] on div "Spotify/Apple Discovery Assistant Blocklist ( 1 ) Saved Searches ( 17 ) Reset F…" at bounding box center [652, 195] width 1304 height 316
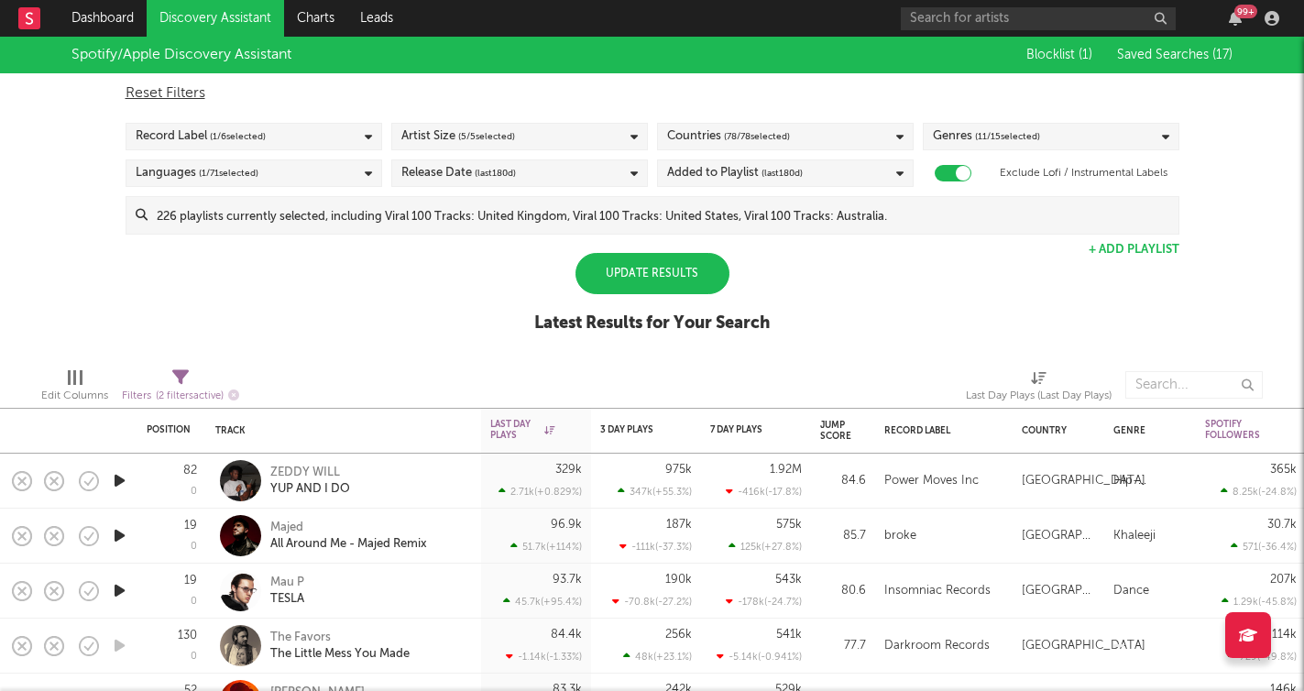
click at [640, 279] on div "Update Results" at bounding box center [653, 273] width 154 height 41
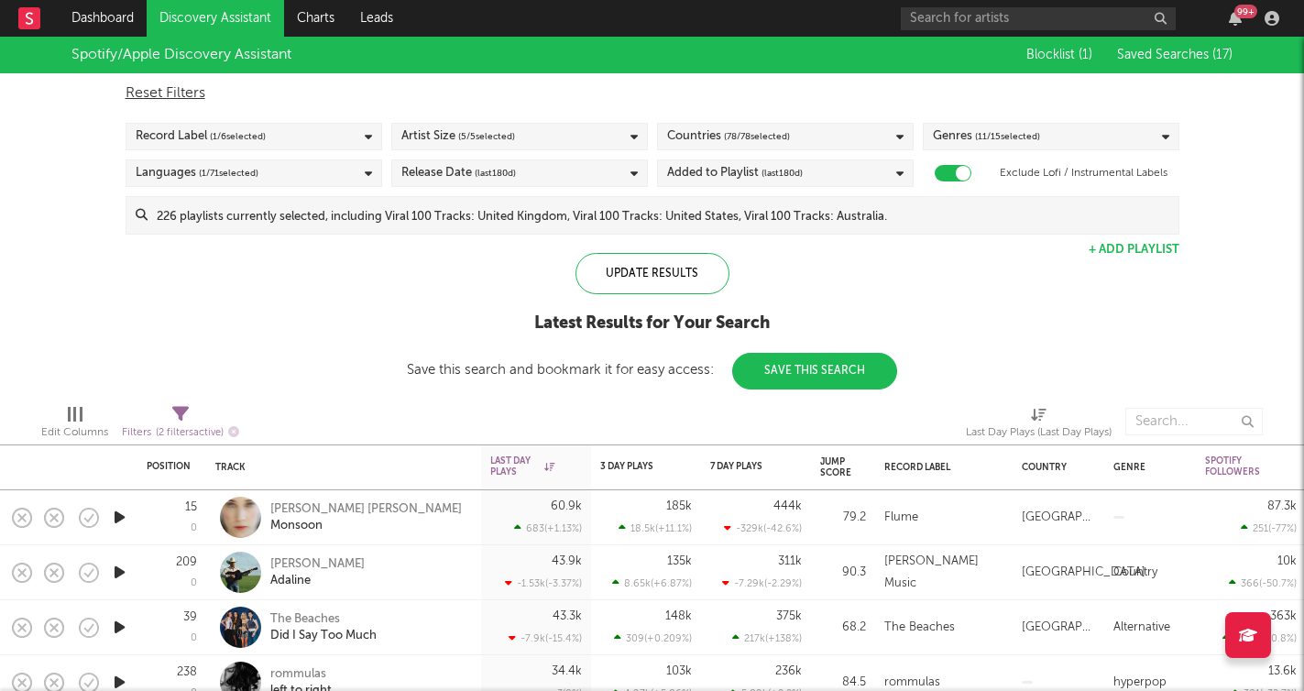
click at [308, 128] on div "Record Label ( 1 / 6 selected)" at bounding box center [254, 136] width 257 height 27
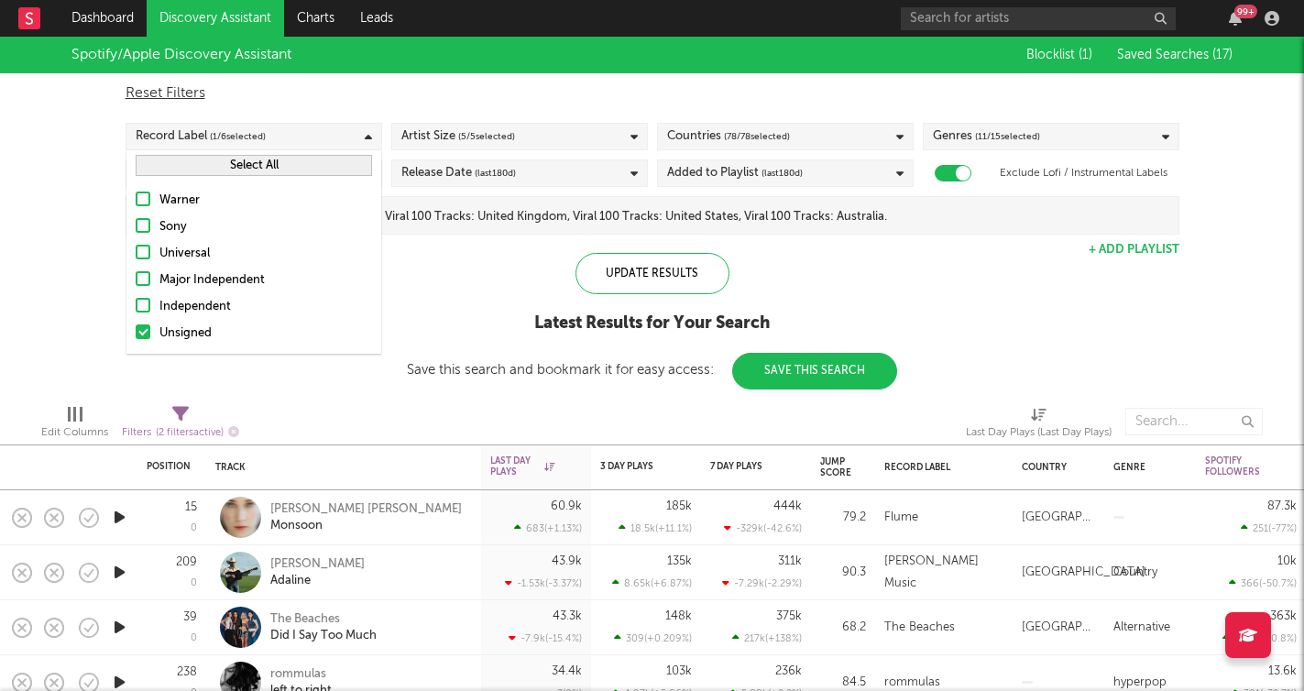
click at [214, 306] on div "Independent" at bounding box center [265, 307] width 213 height 22
click at [136, 306] on input "Independent" at bounding box center [136, 307] width 0 height 22
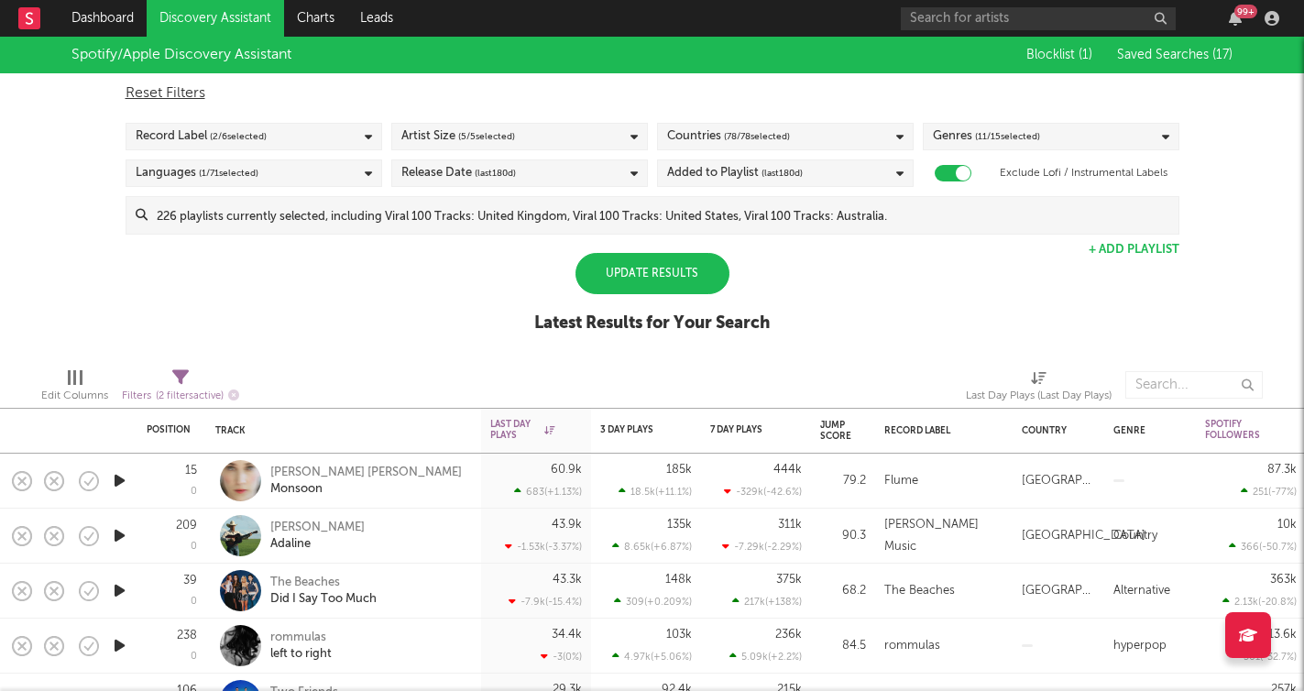
click at [439, 298] on div "Spotify/Apple Discovery Assistant Blocklist ( 1 ) Saved Searches ( 17 ) Reset F…" at bounding box center [652, 195] width 1304 height 316
click at [678, 277] on div "Update Results" at bounding box center [653, 273] width 154 height 41
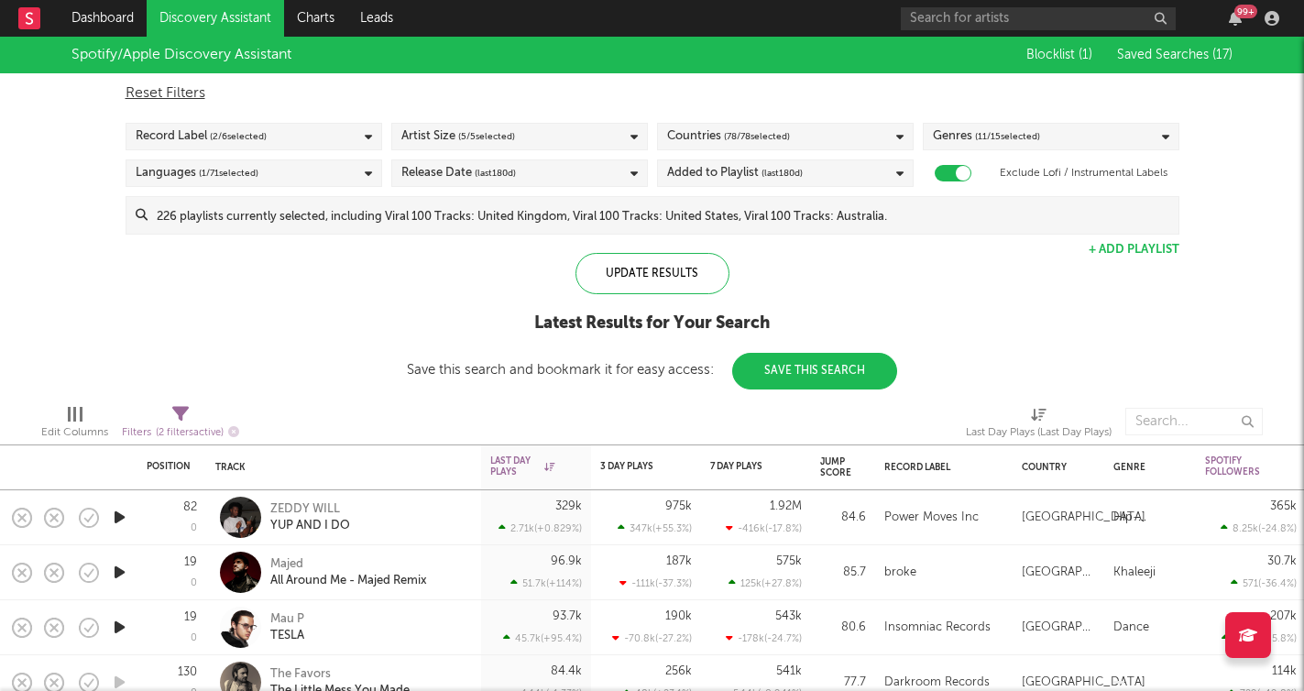
click at [1027, 140] on span "( 11 / 15 selected)" at bounding box center [1007, 137] width 65 height 22
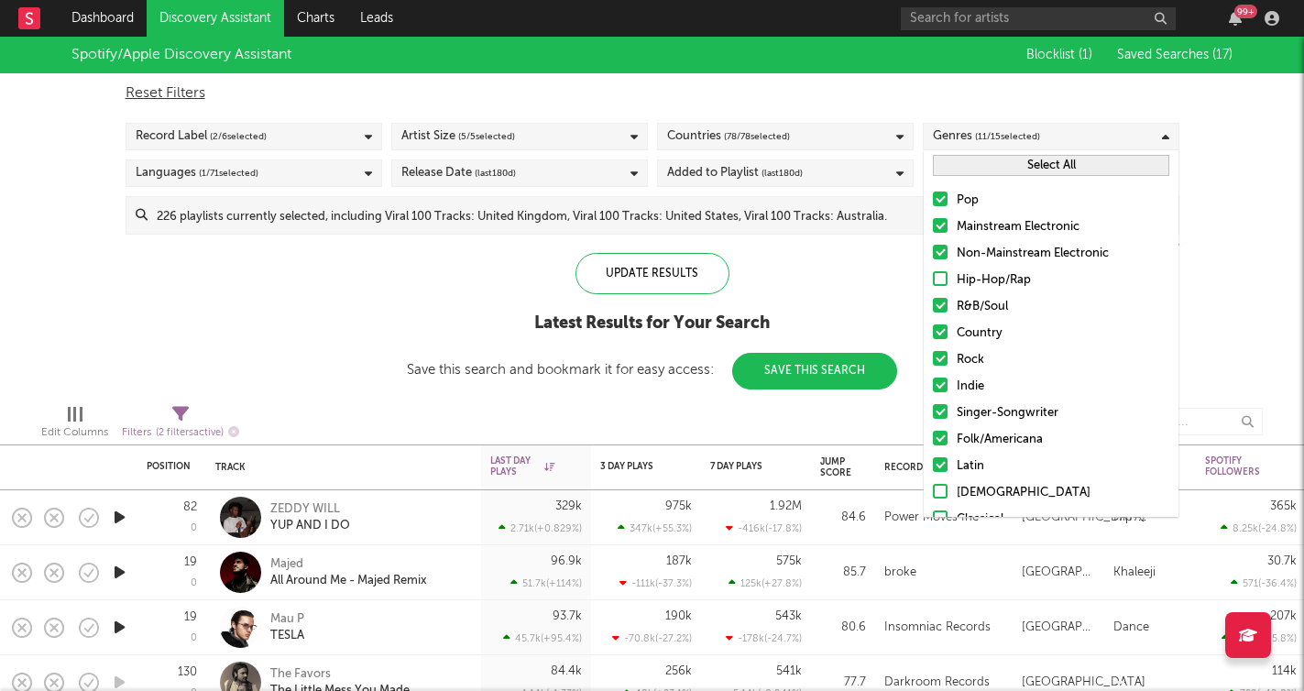
click at [1027, 140] on span "( 11 / 15 selected)" at bounding box center [1007, 137] width 65 height 22
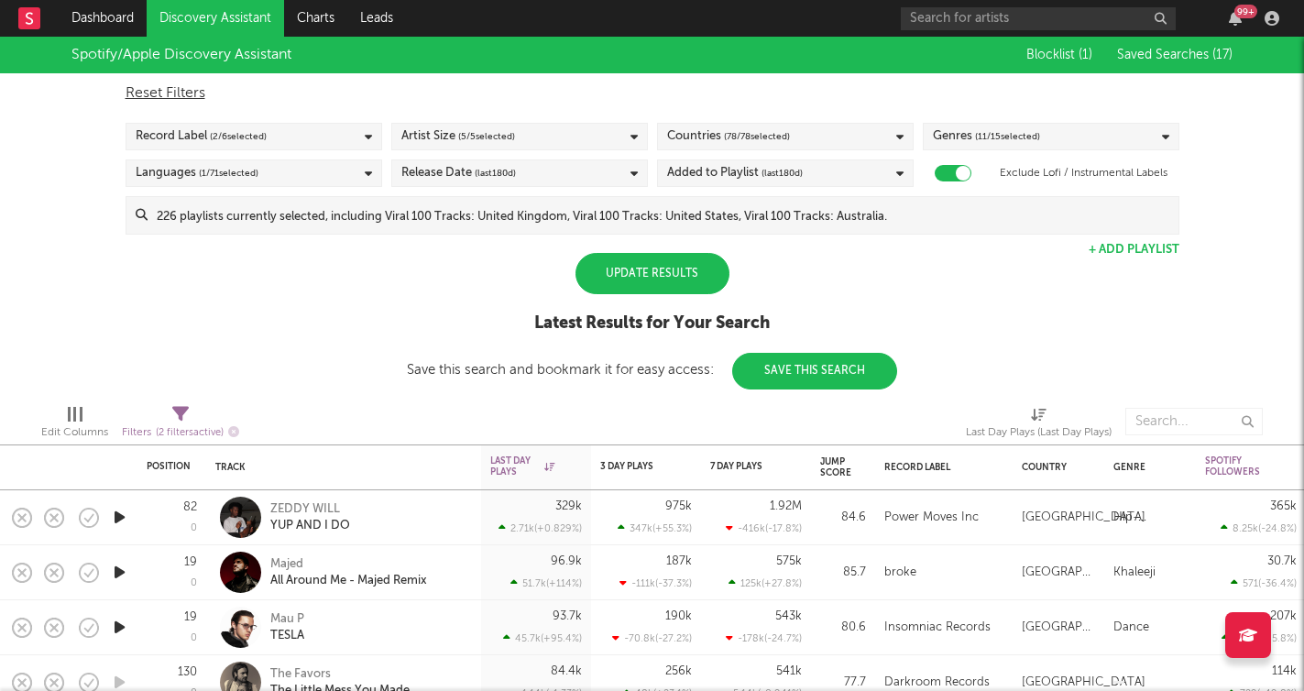
click at [670, 281] on div "Update Results" at bounding box center [653, 273] width 154 height 41
click at [818, 380] on button "Save This Search" at bounding box center [814, 371] width 165 height 37
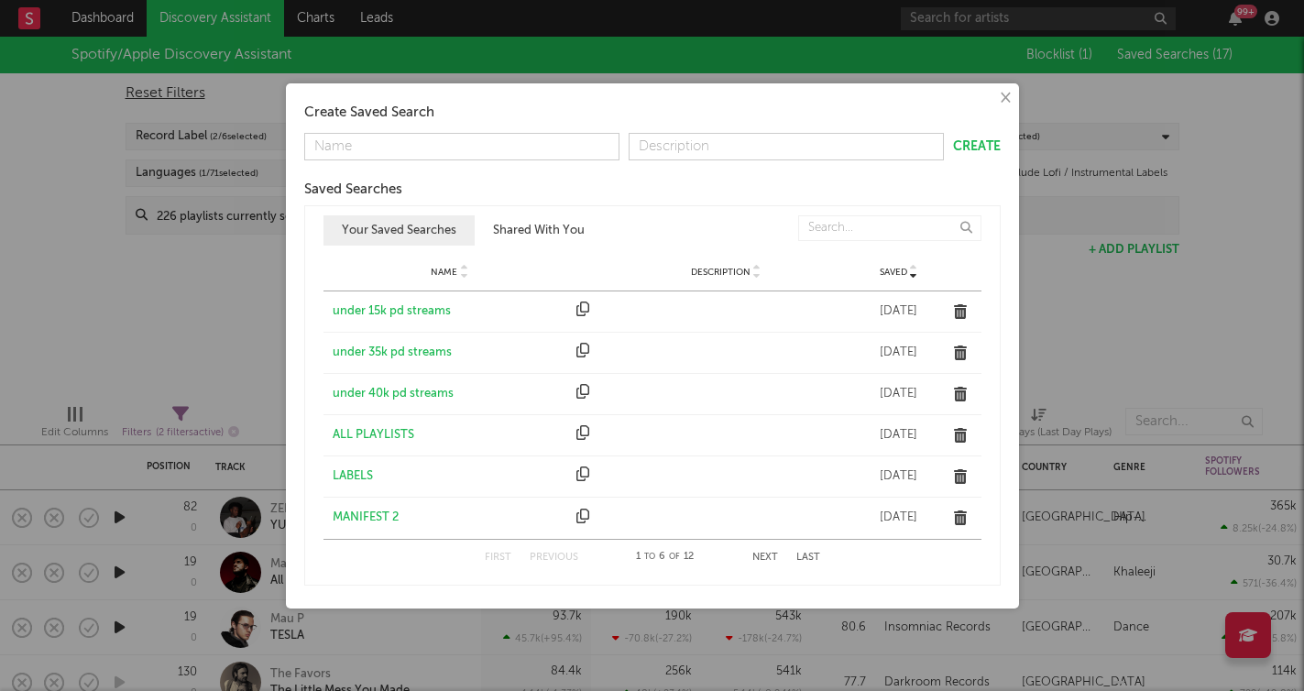
click at [1003, 100] on button "×" at bounding box center [1004, 98] width 20 height 20
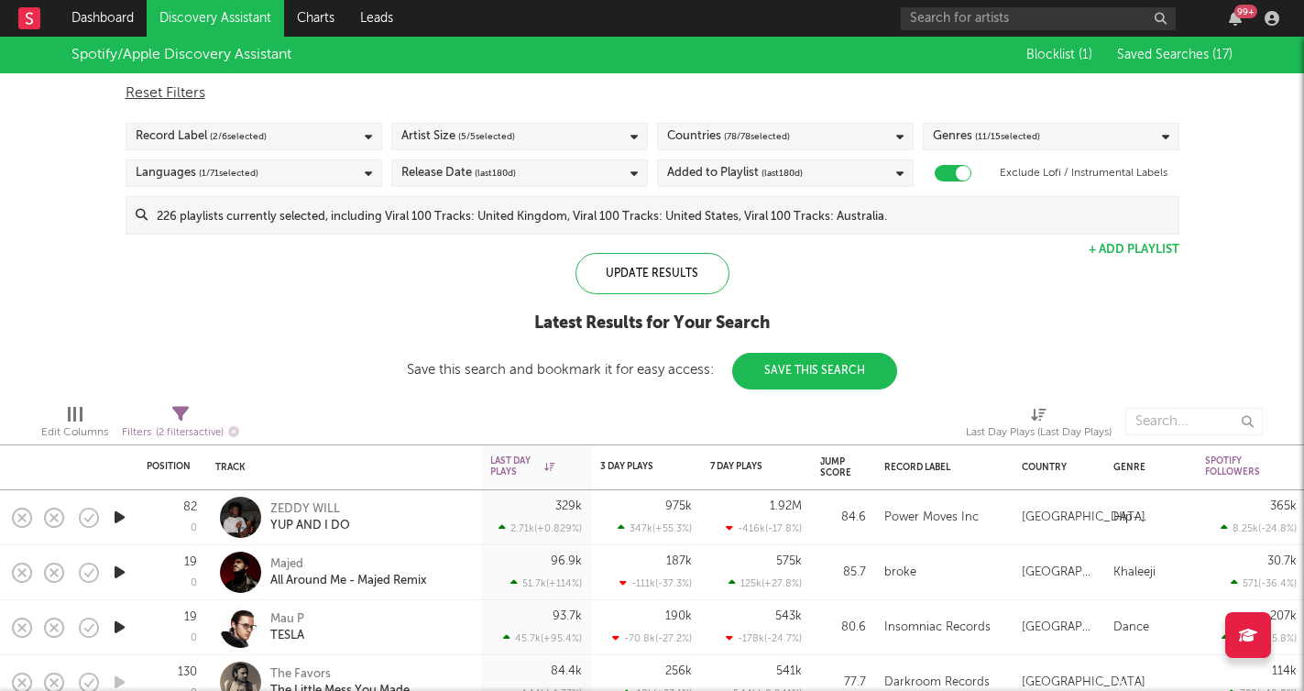
click at [1126, 253] on button "+ Add Playlist" at bounding box center [1134, 250] width 91 height 12
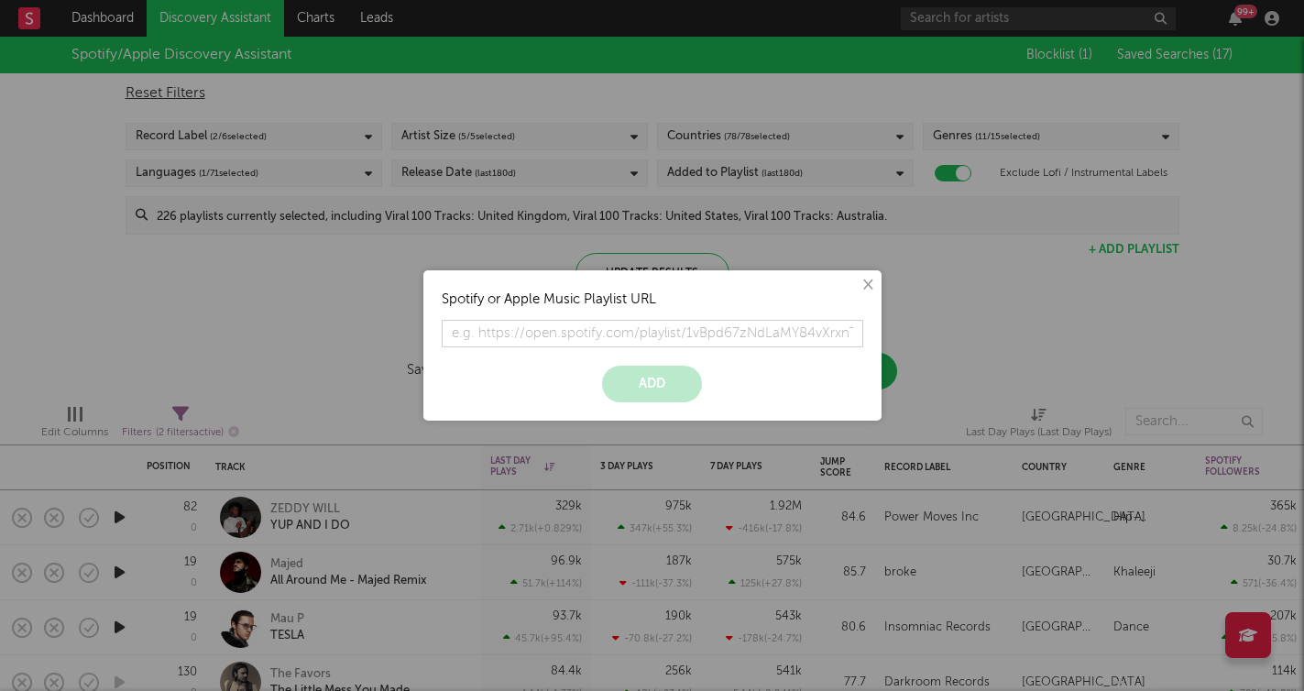
click at [883, 286] on div "× Spotify or Apple Music Playlist URL Add" at bounding box center [652, 345] width 1304 height 691
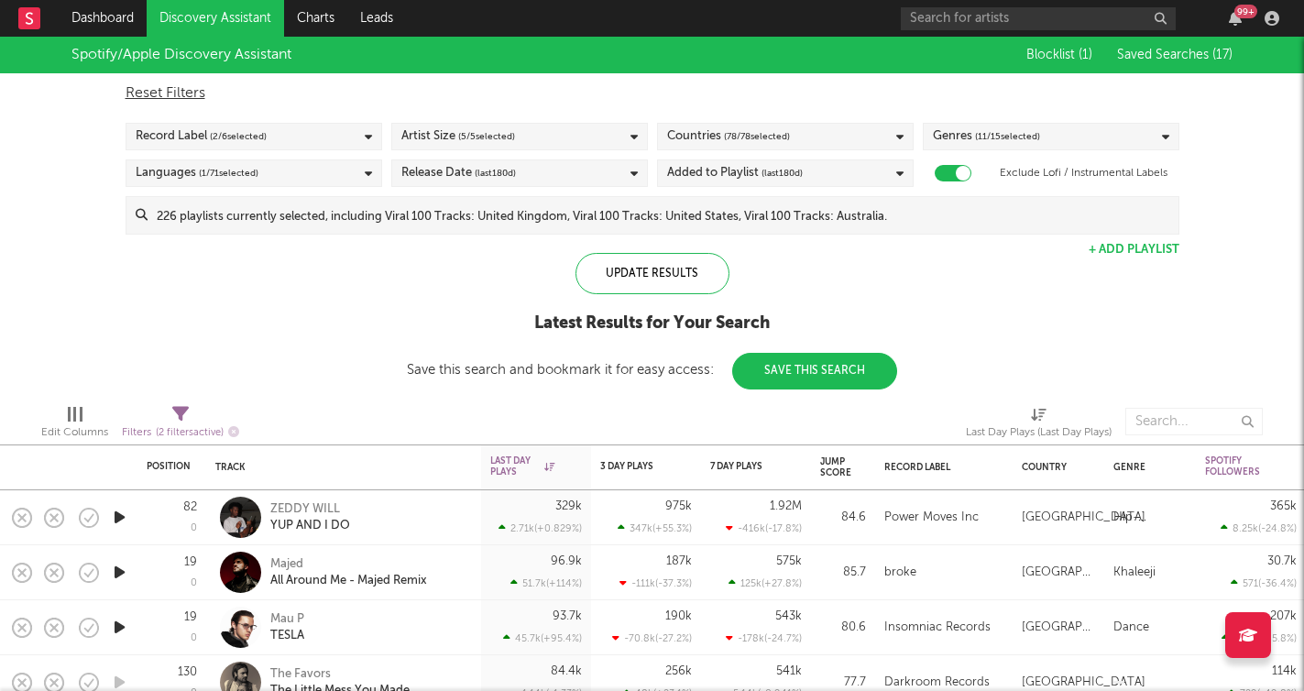
click at [847, 218] on input at bounding box center [663, 215] width 1031 height 37
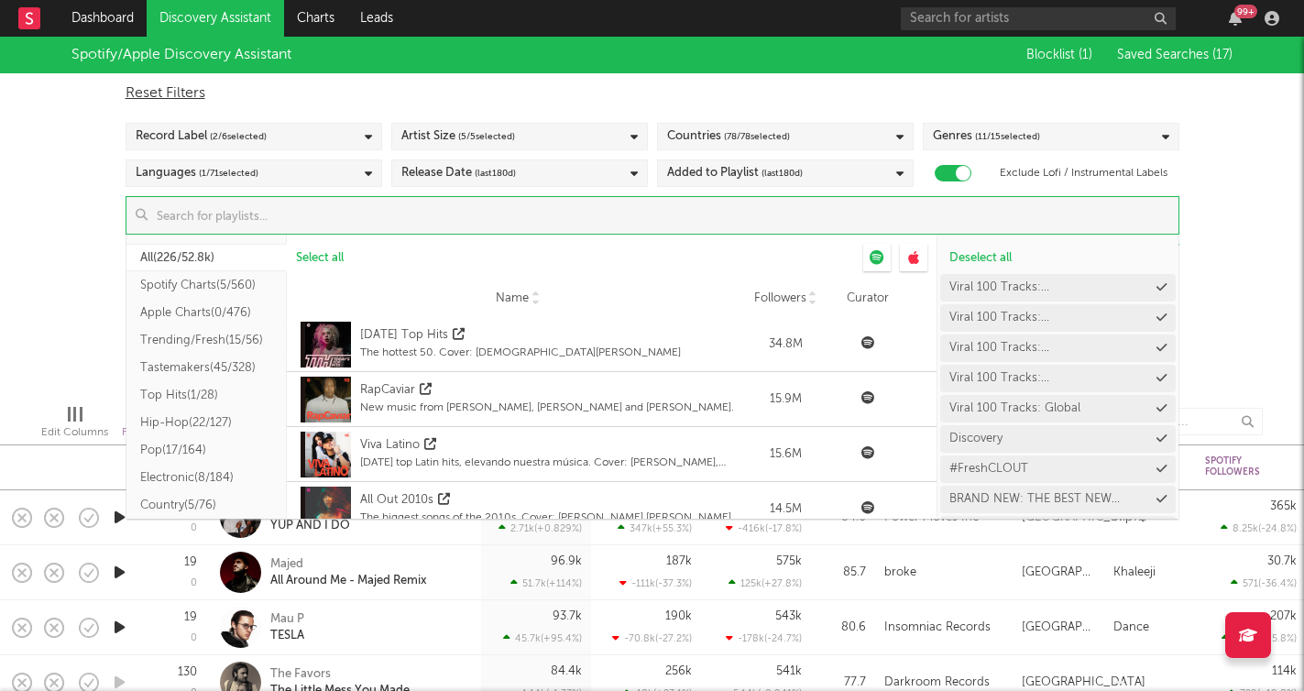
click at [254, 261] on button "All ( 226/52.8k )" at bounding box center [206, 257] width 160 height 27
click at [255, 259] on button "All ( 226/52.8k )" at bounding box center [206, 257] width 160 height 27
click at [37, 247] on div "Spotify/Apple Discovery Assistant Blocklist ( 1 ) Saved Searches ( 17 ) Reset F…" at bounding box center [652, 213] width 1304 height 353
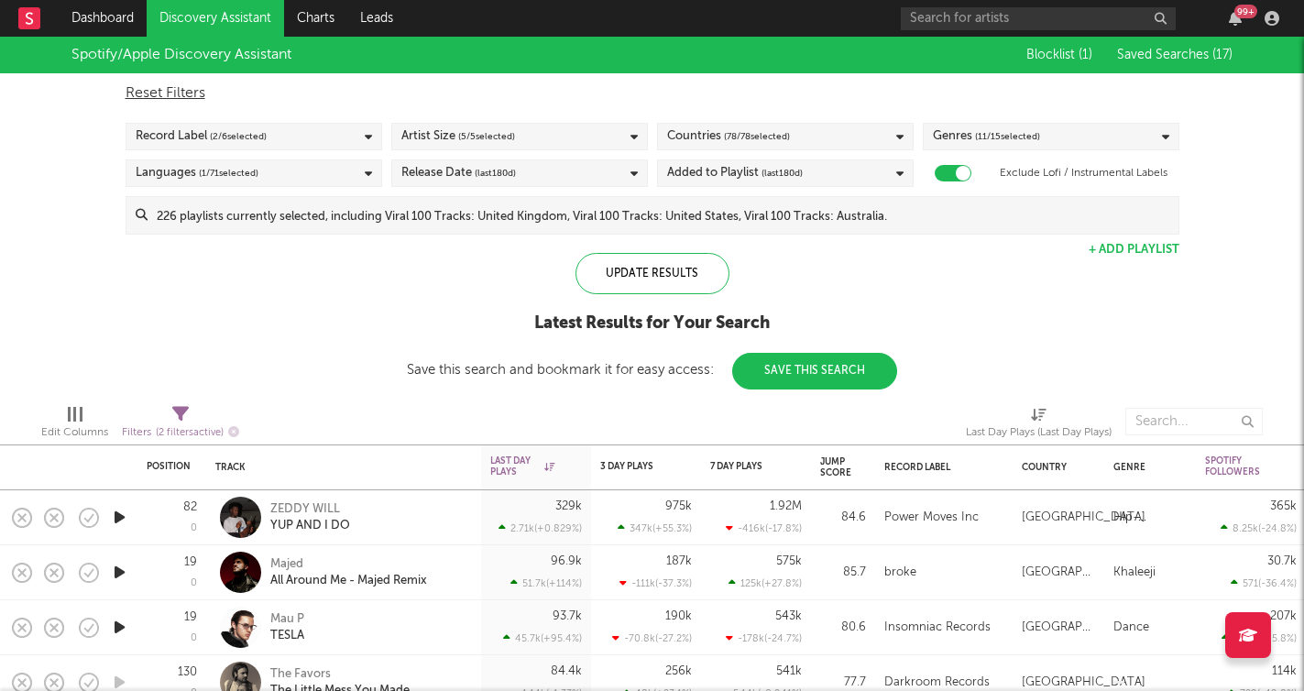
click at [793, 365] on button "Save This Search" at bounding box center [814, 371] width 165 height 37
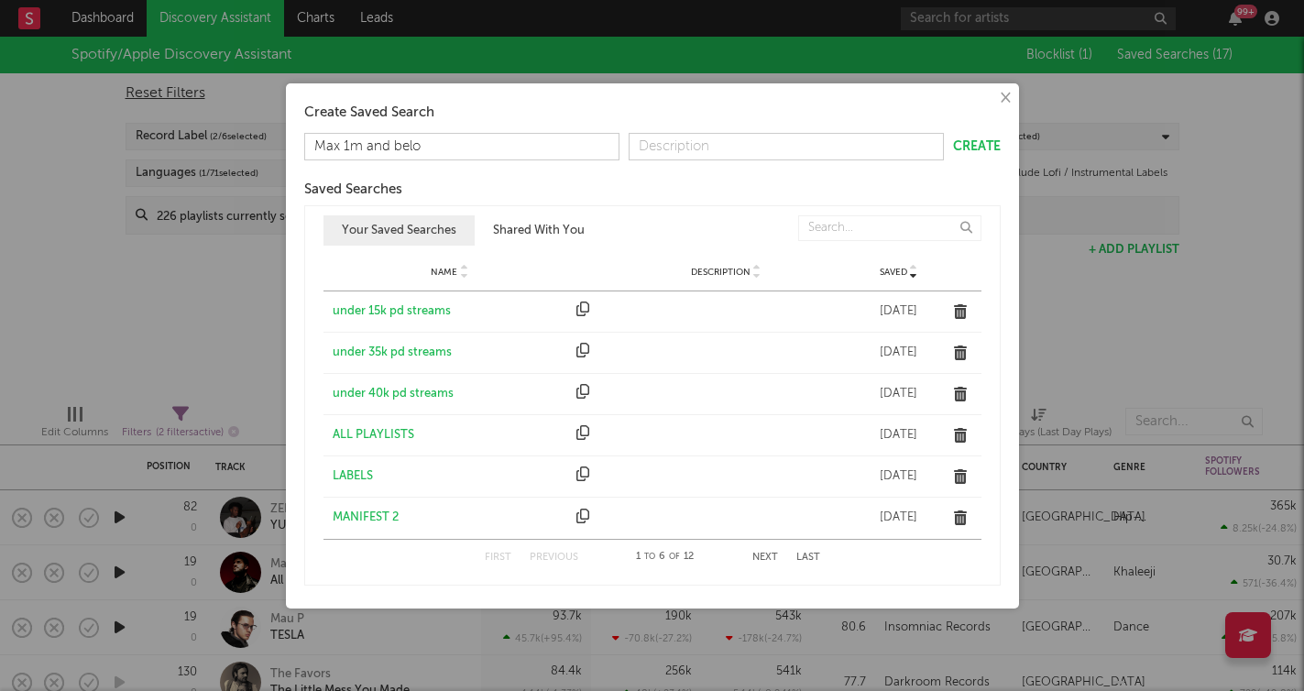
type input "Max 1m and below"
click at [763, 555] on button "Next" at bounding box center [765, 558] width 26 height 10
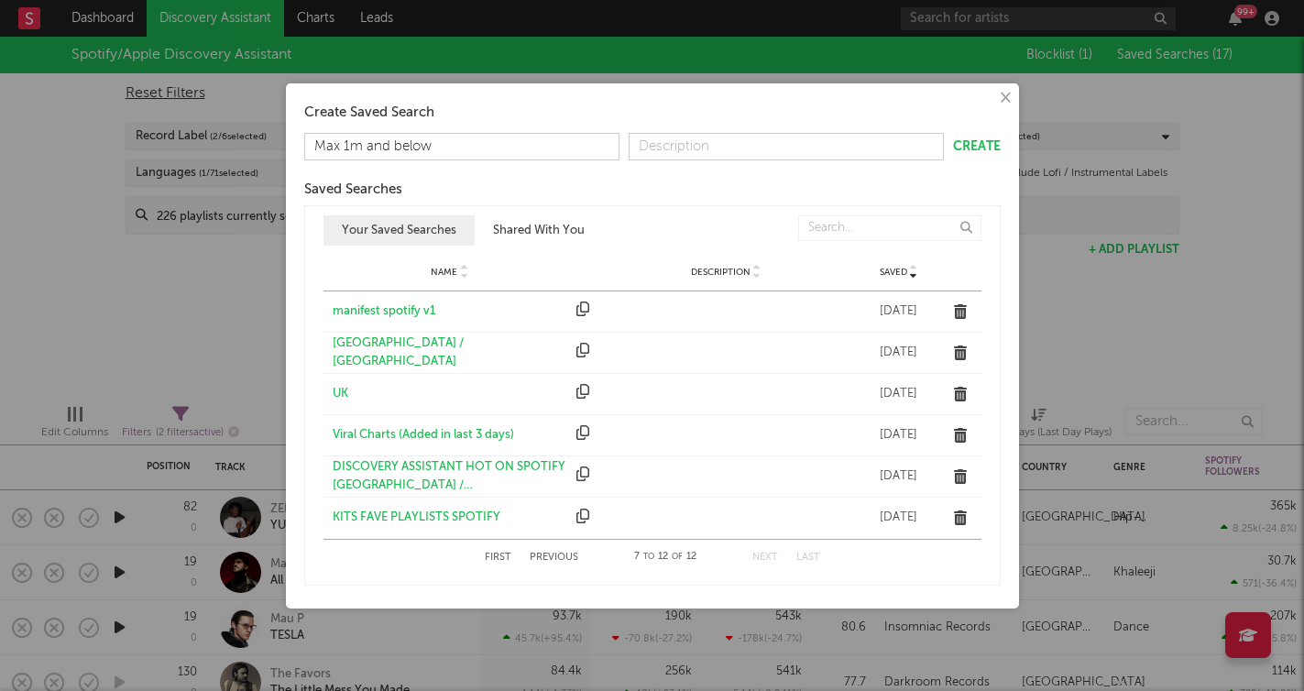
click at [979, 149] on button "Create" at bounding box center [977, 146] width 48 height 13
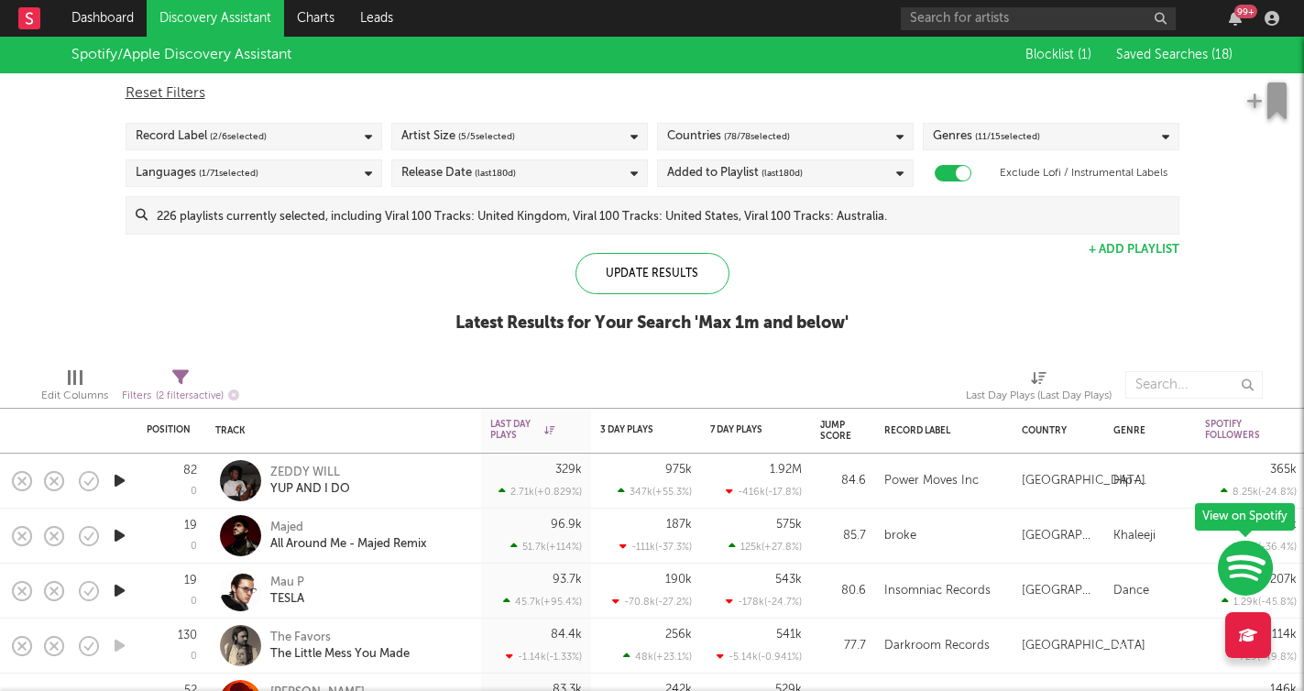
click at [125, 477] on icon "button" at bounding box center [119, 480] width 19 height 23
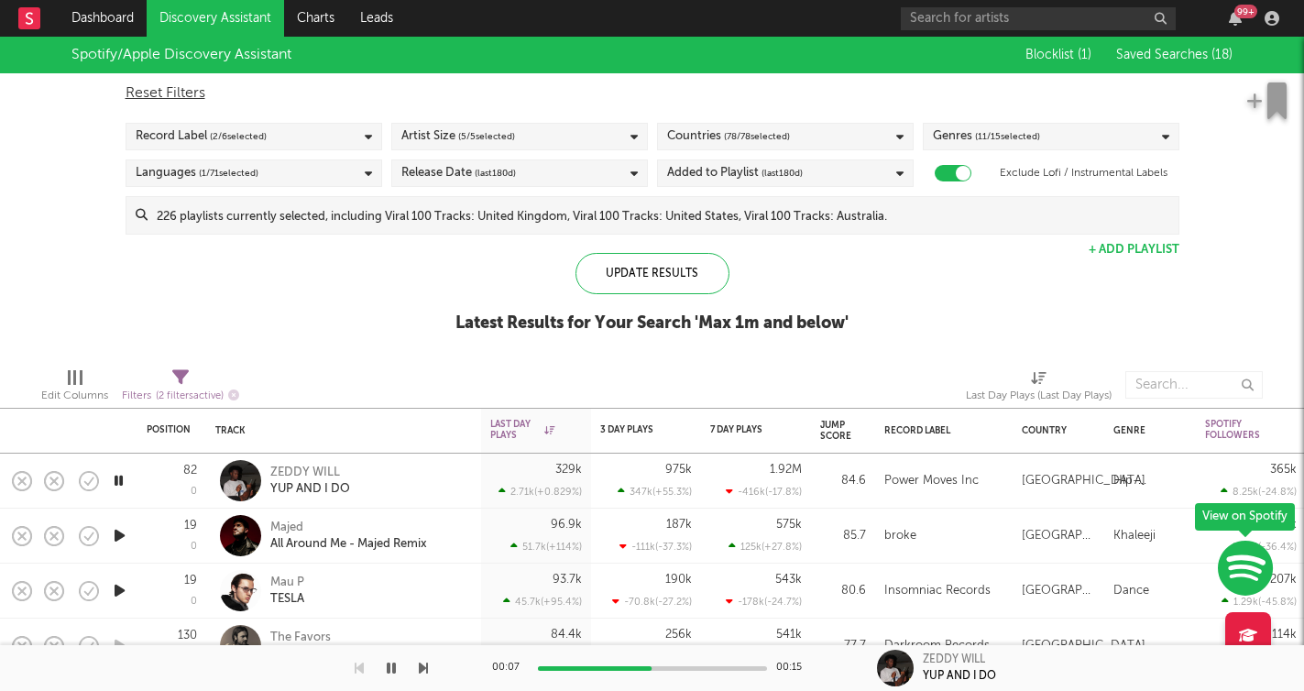
click at [423, 668] on icon "button" at bounding box center [423, 668] width 9 height 15
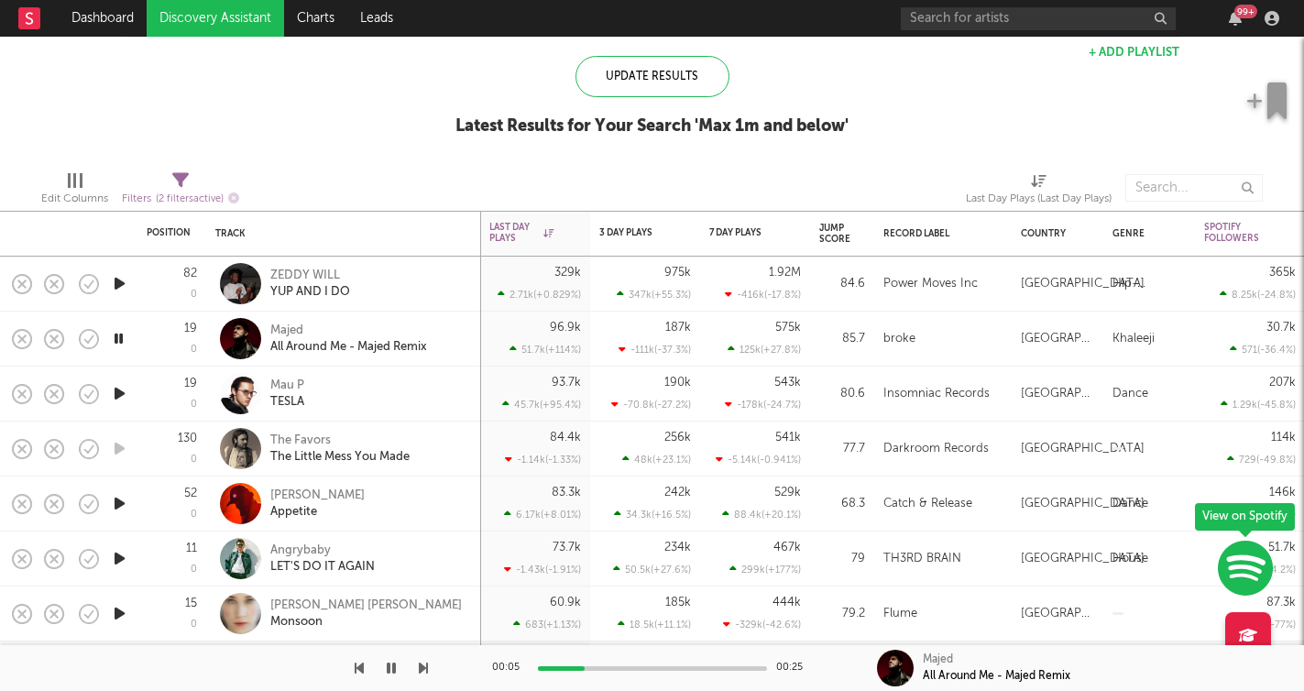
click at [426, 667] on icon "button" at bounding box center [423, 668] width 9 height 15
click at [426, 666] on icon "button" at bounding box center [423, 668] width 9 height 15
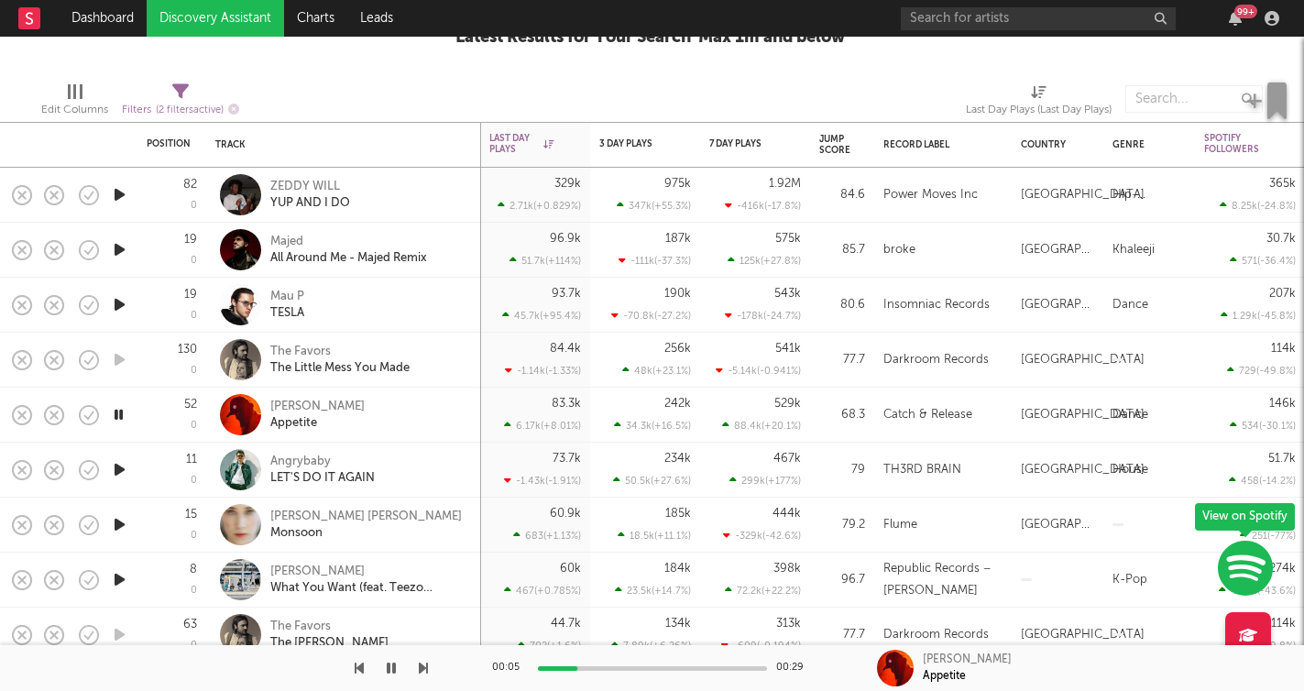
click at [422, 664] on icon "button" at bounding box center [423, 668] width 9 height 15
click at [423, 666] on icon "button" at bounding box center [423, 668] width 9 height 15
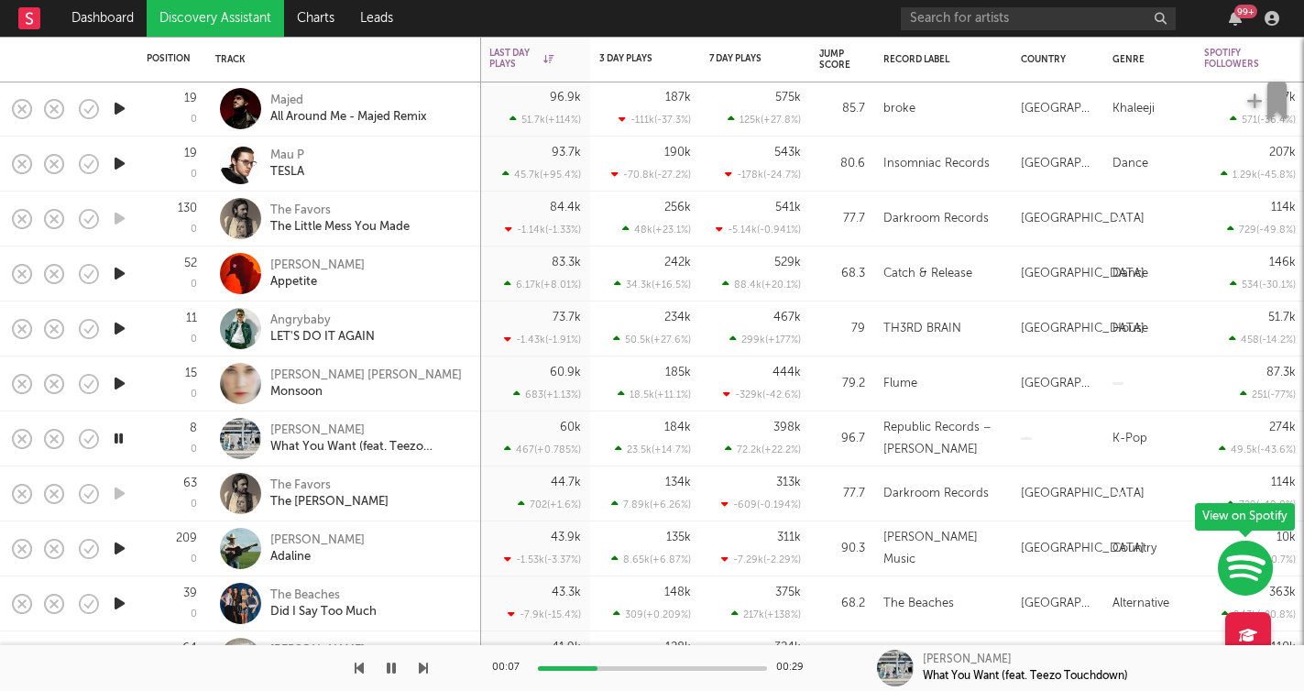
click at [425, 673] on icon "button" at bounding box center [423, 668] width 9 height 15
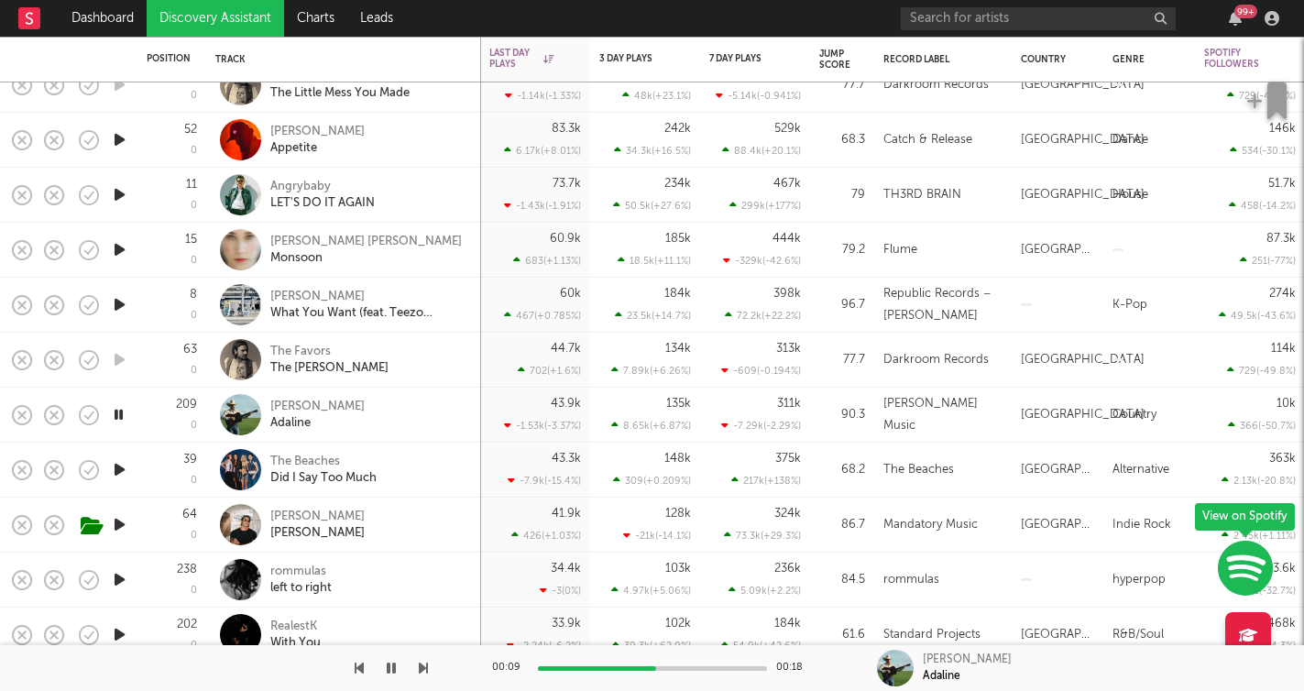
click at [424, 676] on button "button" at bounding box center [423, 668] width 9 height 46
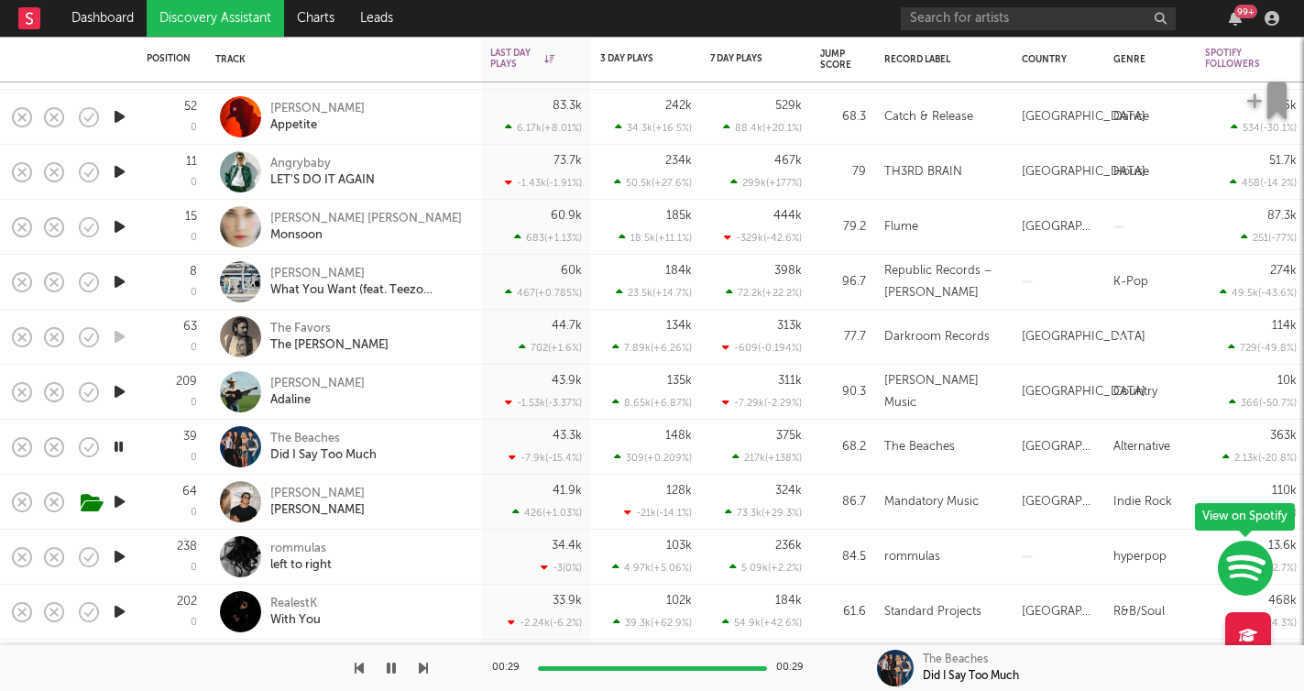
click at [421, 667] on icon "button" at bounding box center [423, 668] width 9 height 15
click at [422, 670] on icon "button" at bounding box center [423, 668] width 9 height 15
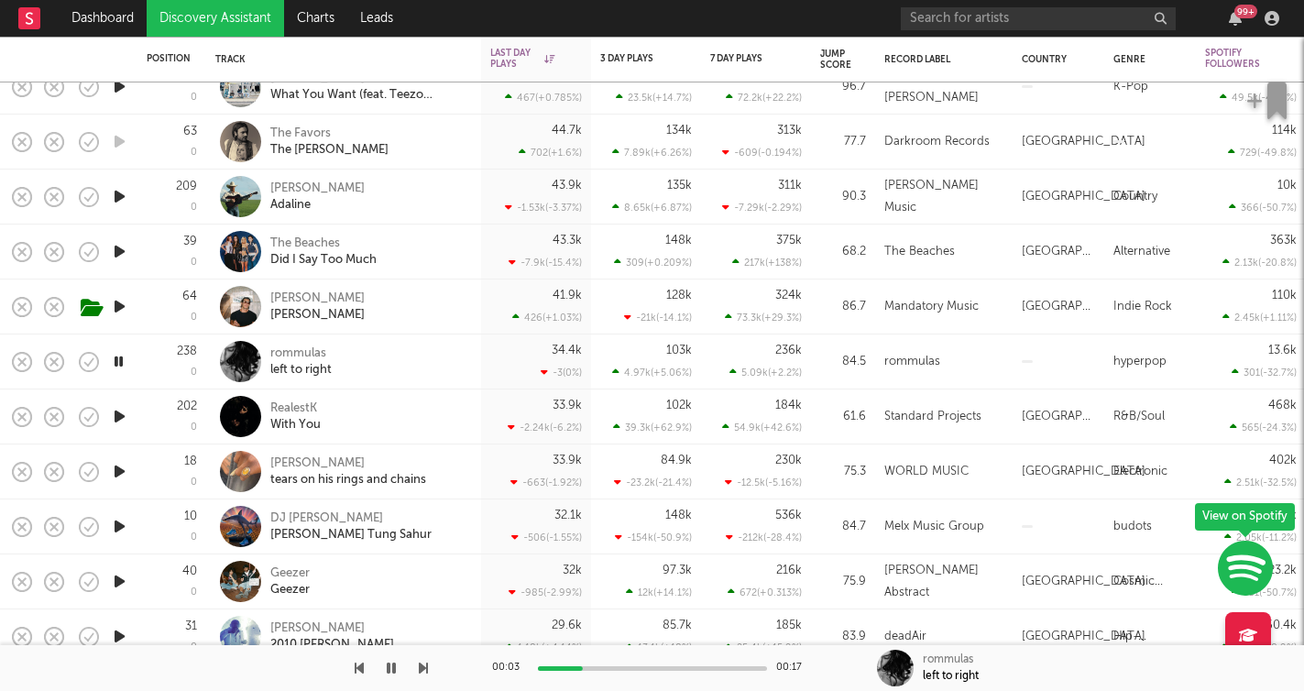
click at [423, 666] on icon "button" at bounding box center [423, 668] width 9 height 15
click at [422, 666] on icon "button" at bounding box center [423, 668] width 9 height 15
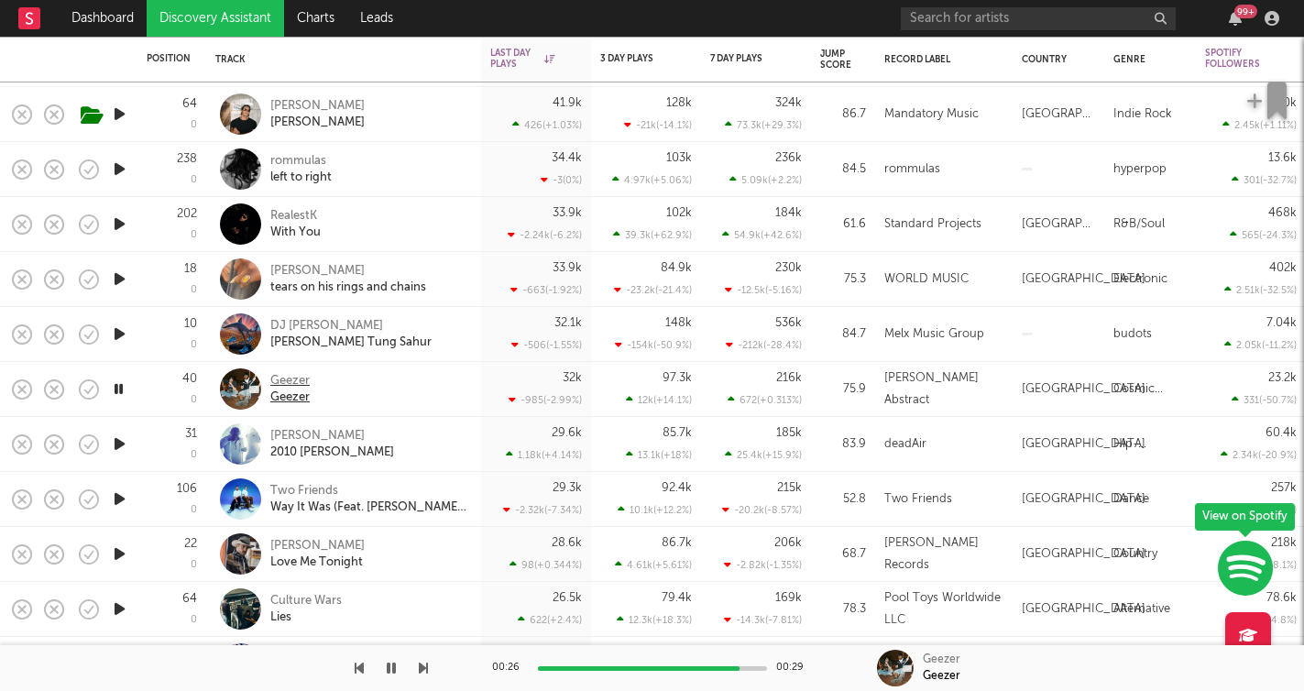
click at [283, 383] on div "Geezer" at bounding box center [289, 381] width 39 height 16
click at [126, 441] on icon "button" at bounding box center [119, 444] width 19 height 23
click at [903, 444] on div "deadAir" at bounding box center [905, 445] width 42 height 22
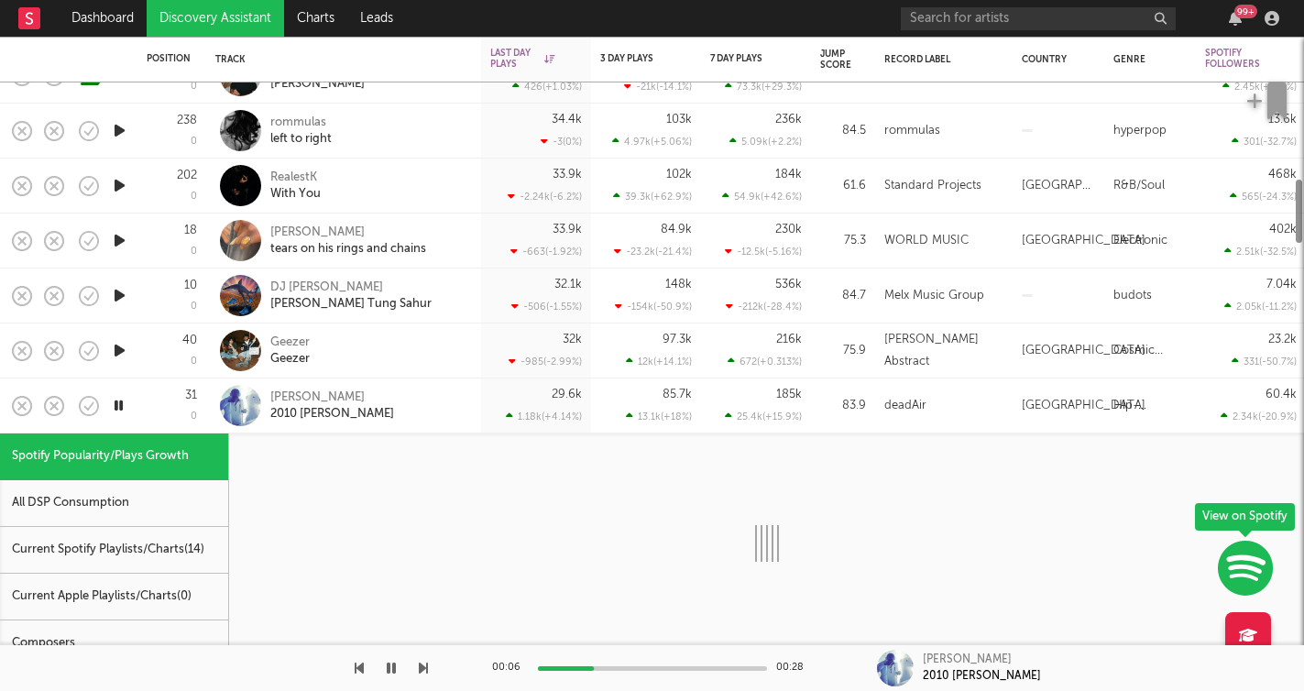
select select "1w"
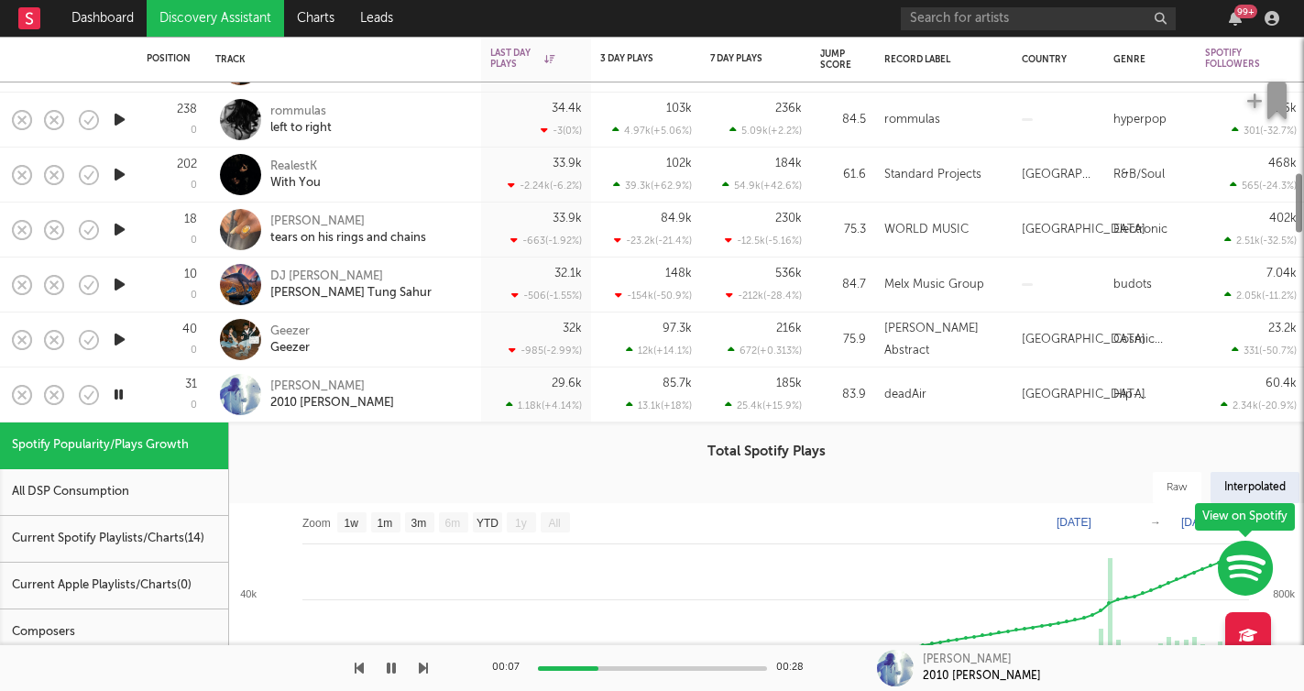
click at [952, 381] on div "deadAir" at bounding box center [943, 395] width 137 height 55
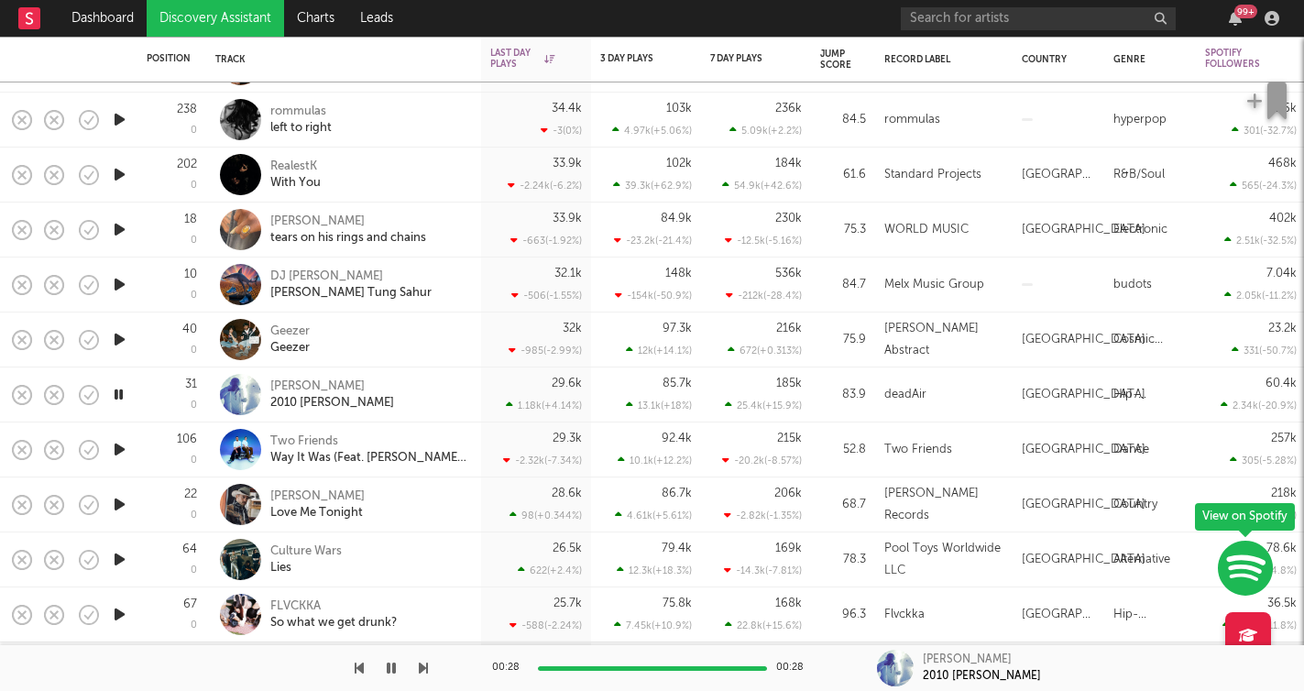
click at [390, 667] on icon "button" at bounding box center [391, 668] width 9 height 15
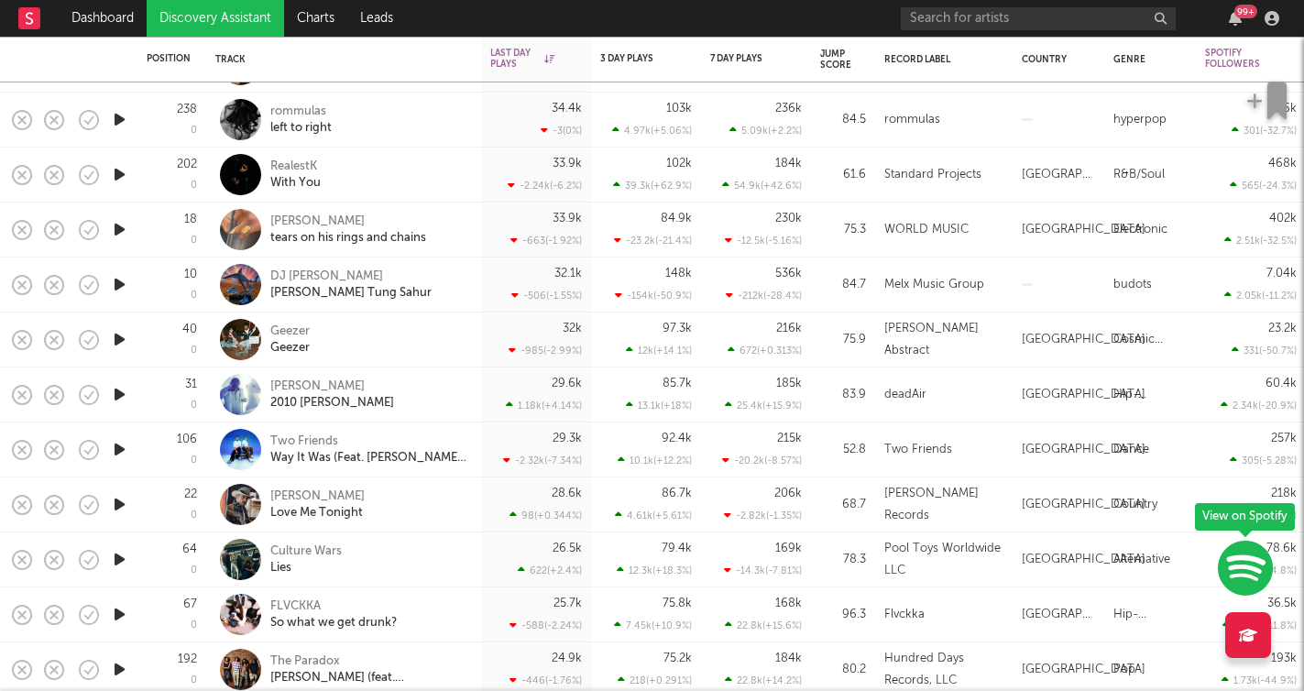
click at [131, 341] on div at bounding box center [119, 340] width 37 height 55
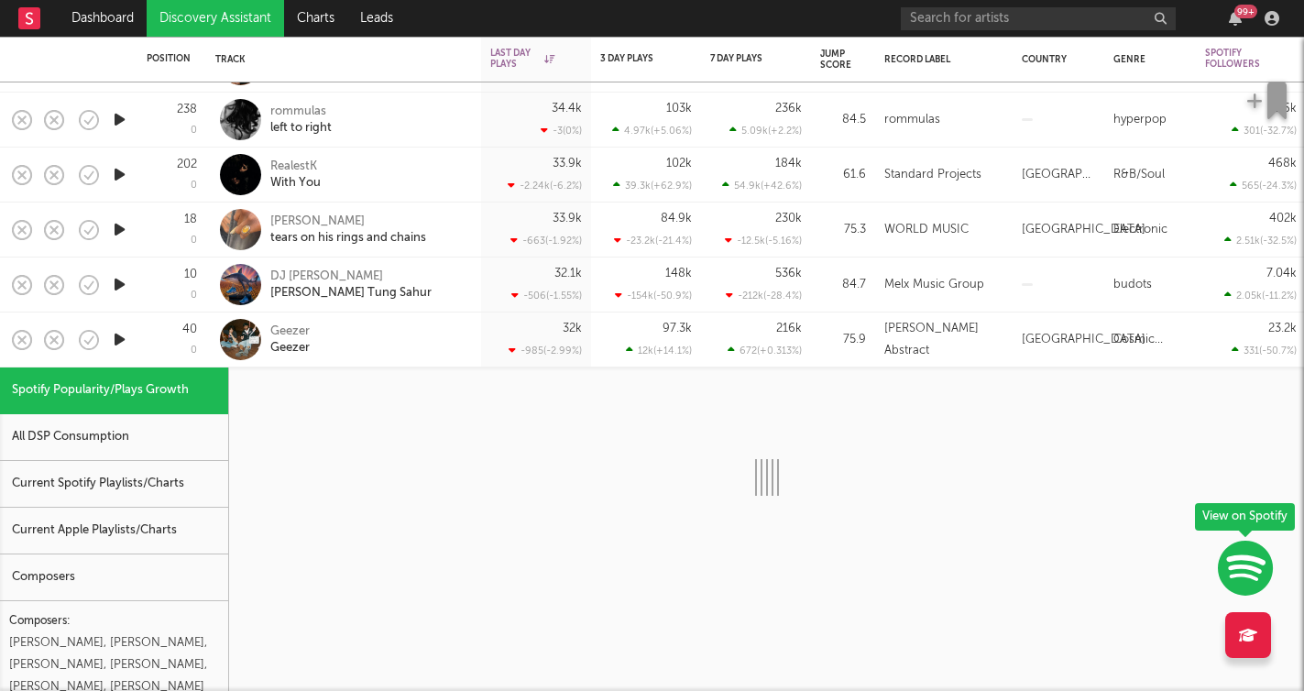
click at [120, 338] on icon "button" at bounding box center [119, 339] width 19 height 23
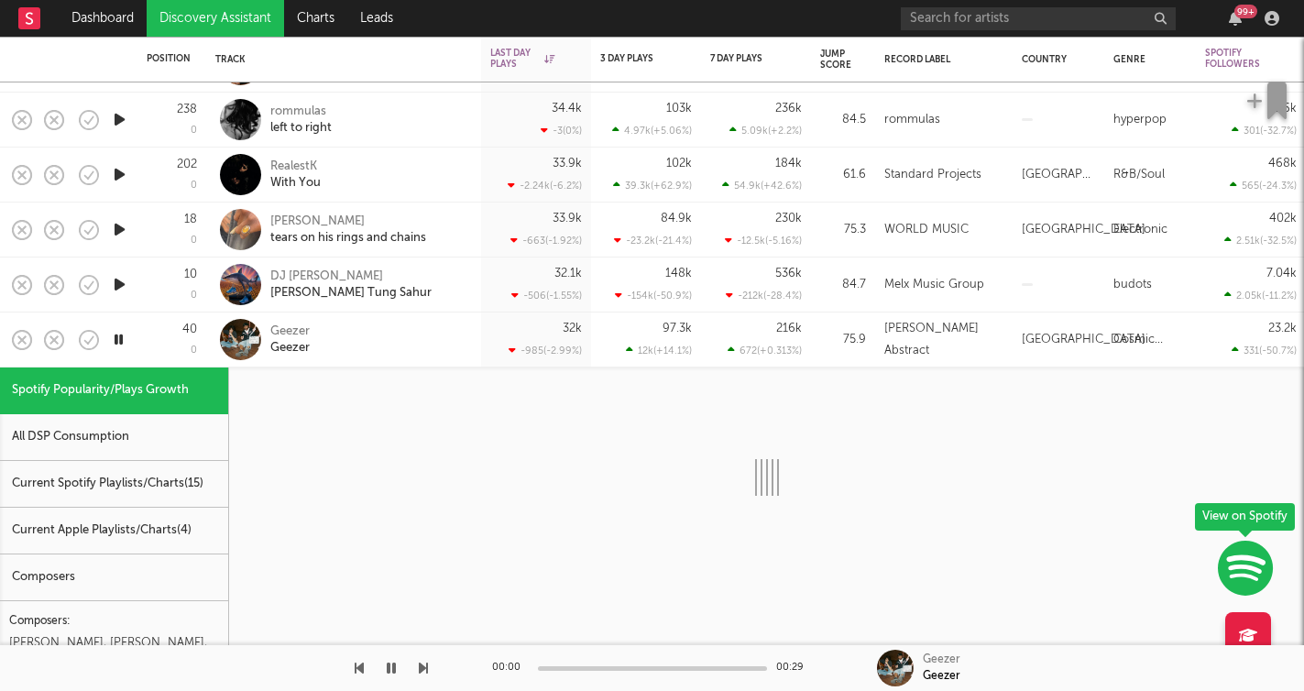
click at [170, 337] on div "40 0" at bounding box center [172, 340] width 50 height 54
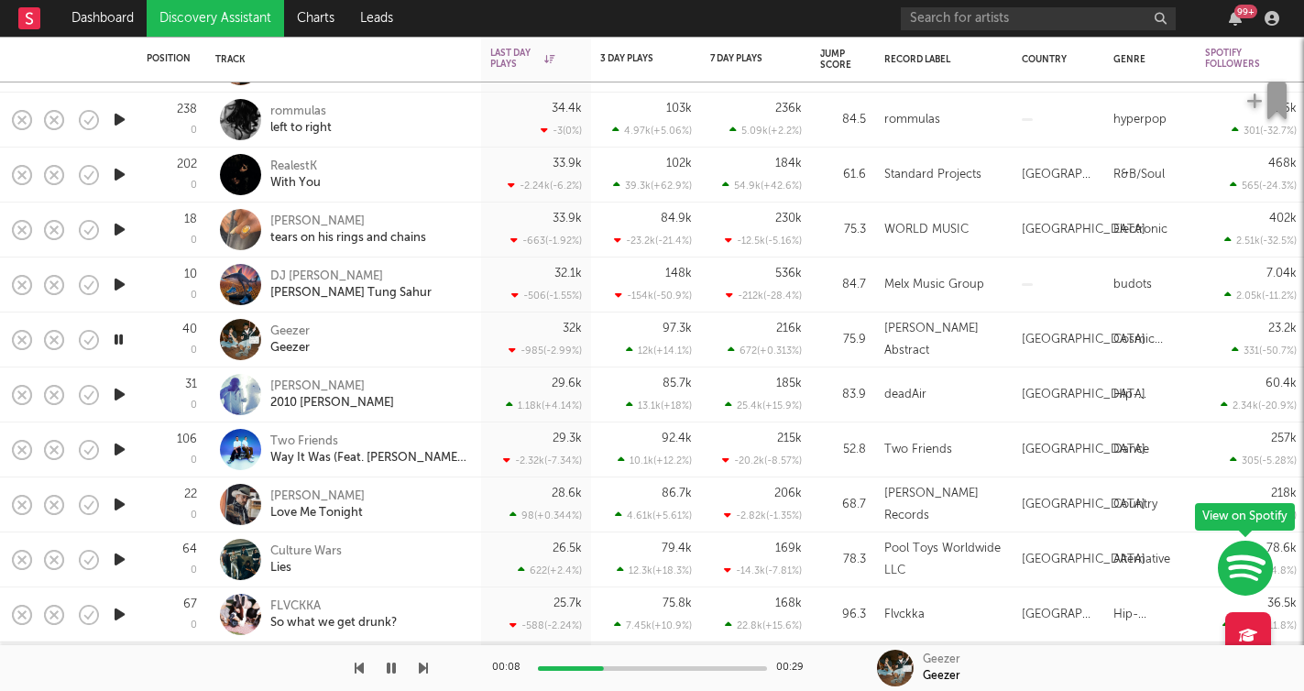
click at [118, 446] on icon "button" at bounding box center [119, 449] width 19 height 23
click at [421, 671] on icon "button" at bounding box center [423, 668] width 9 height 15
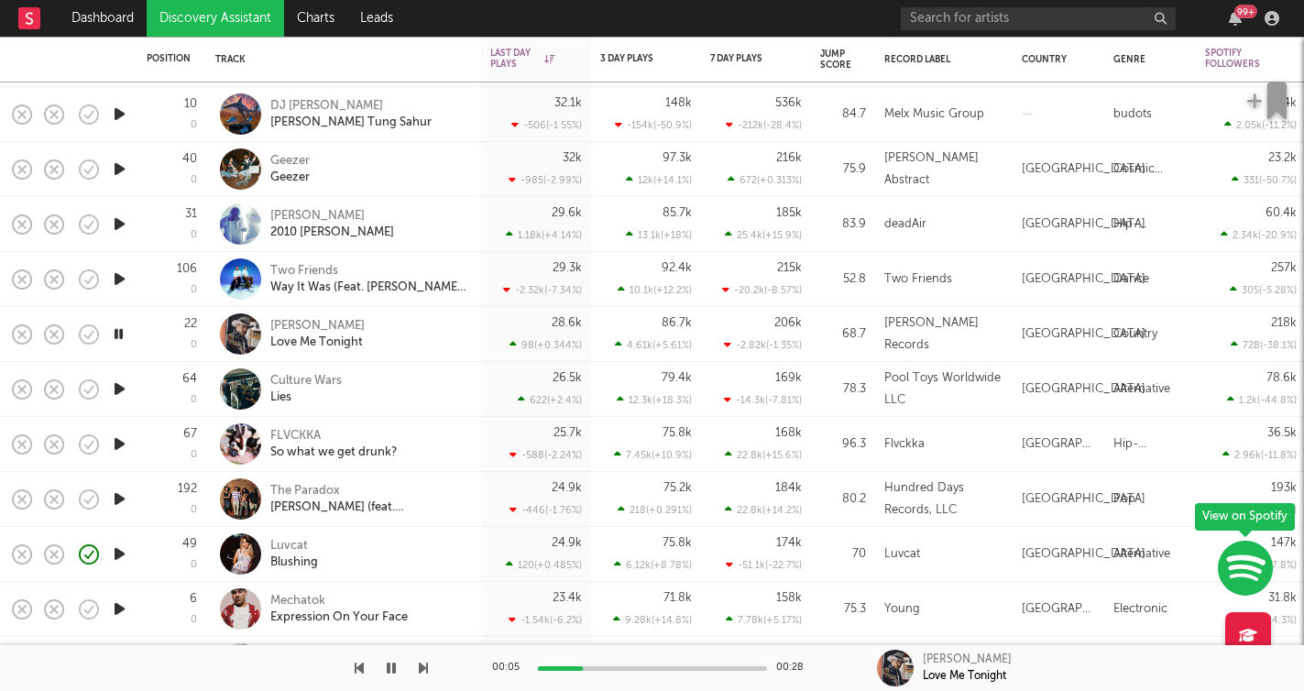
click at [424, 666] on icon "button" at bounding box center [423, 668] width 9 height 15
click at [423, 661] on icon "button" at bounding box center [423, 668] width 9 height 15
click at [423, 663] on icon "button" at bounding box center [423, 668] width 9 height 15
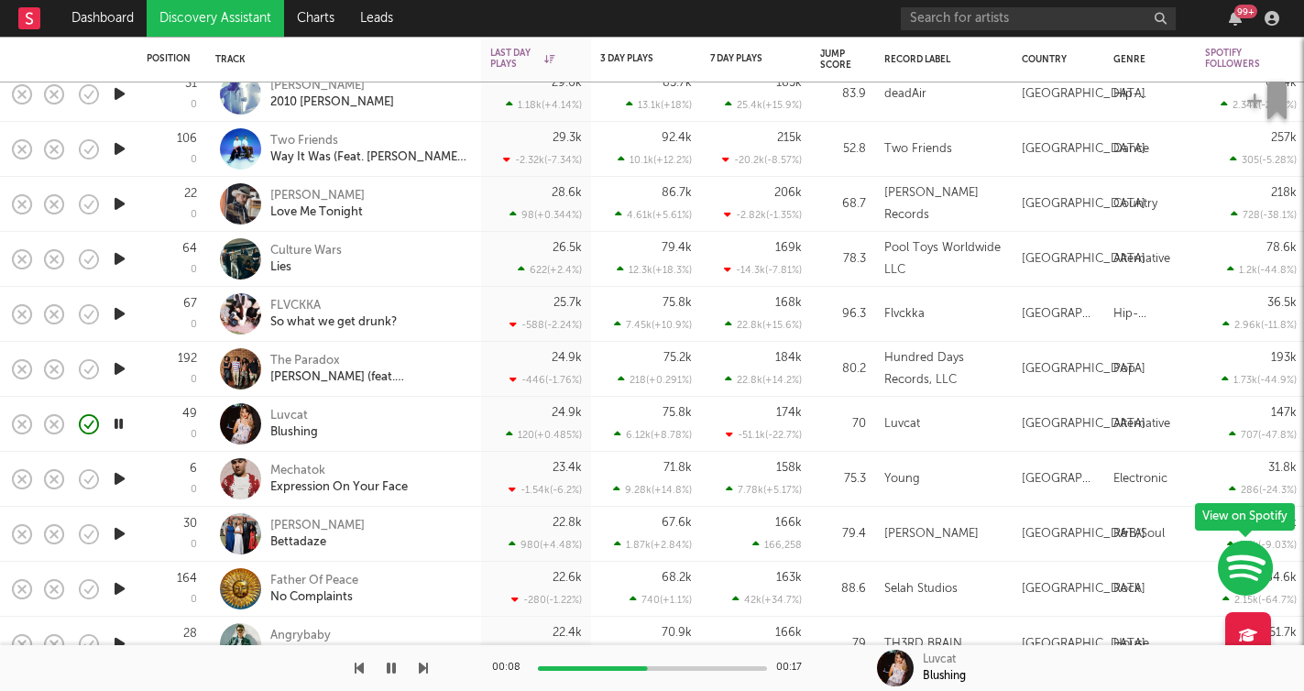
click at [394, 672] on icon "button" at bounding box center [391, 668] width 9 height 15
click at [388, 672] on icon "button" at bounding box center [391, 668] width 11 height 15
click at [423, 668] on icon "button" at bounding box center [423, 668] width 9 height 15
click at [420, 667] on icon "button" at bounding box center [423, 668] width 9 height 15
click at [399, 670] on button "button" at bounding box center [391, 668] width 18 height 46
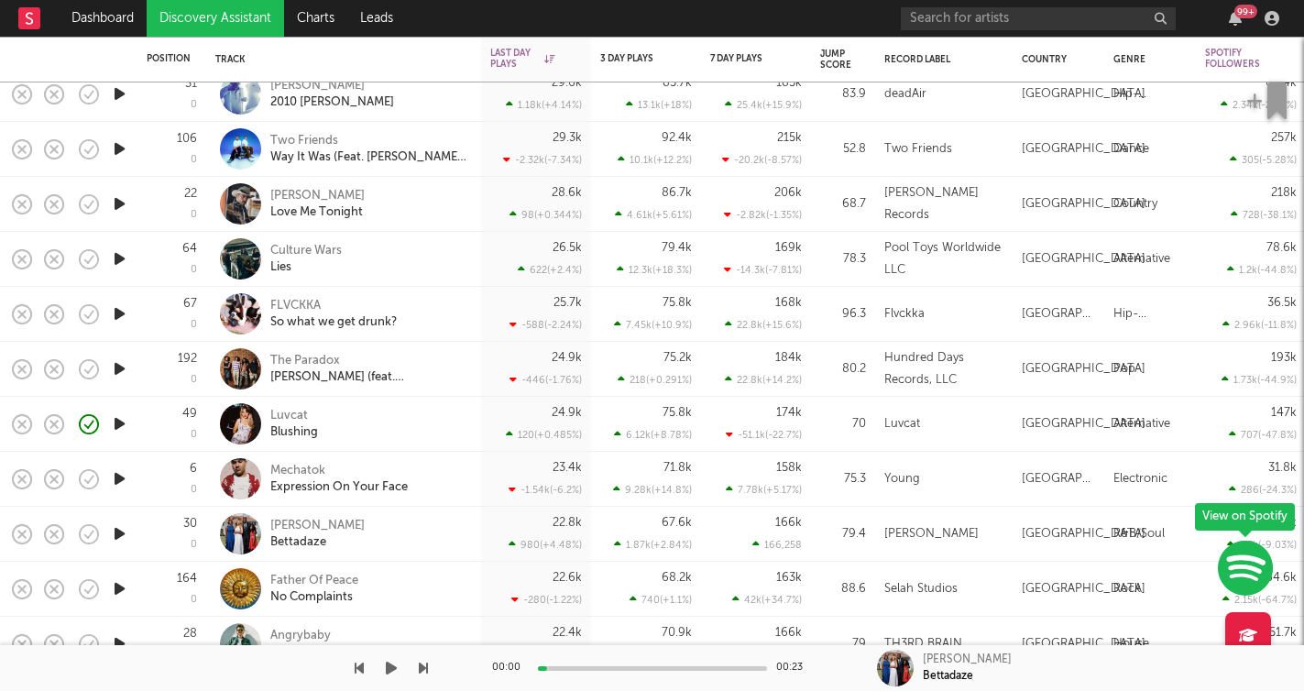
click at [392, 669] on icon "button" at bounding box center [391, 668] width 11 height 15
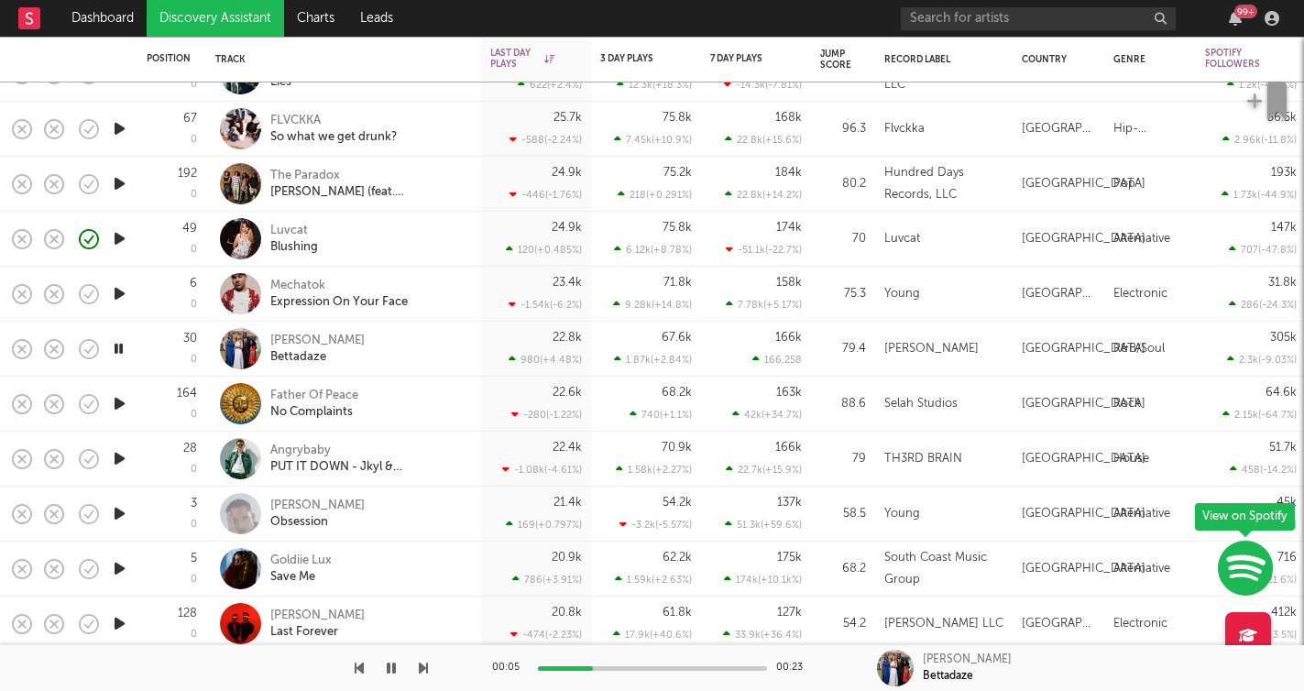
click at [423, 669] on icon "button" at bounding box center [423, 668] width 9 height 15
click at [421, 666] on icon "button" at bounding box center [423, 668] width 9 height 15
click at [426, 674] on icon "button" at bounding box center [423, 668] width 9 height 15
click at [427, 671] on icon "button" at bounding box center [423, 668] width 9 height 15
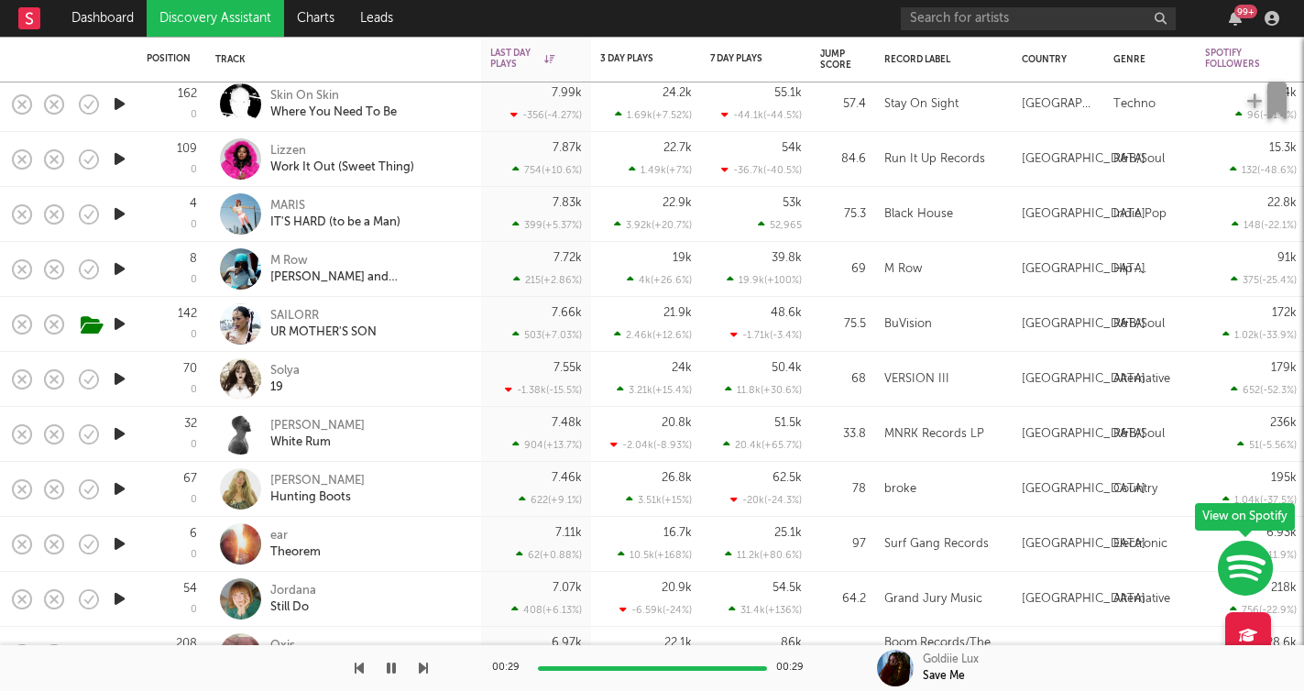
click at [430, 671] on div "00:29 00:29 Goldiie Lux Save Me" at bounding box center [652, 668] width 1304 height 46
click at [422, 669] on icon "button" at bounding box center [423, 668] width 9 height 15
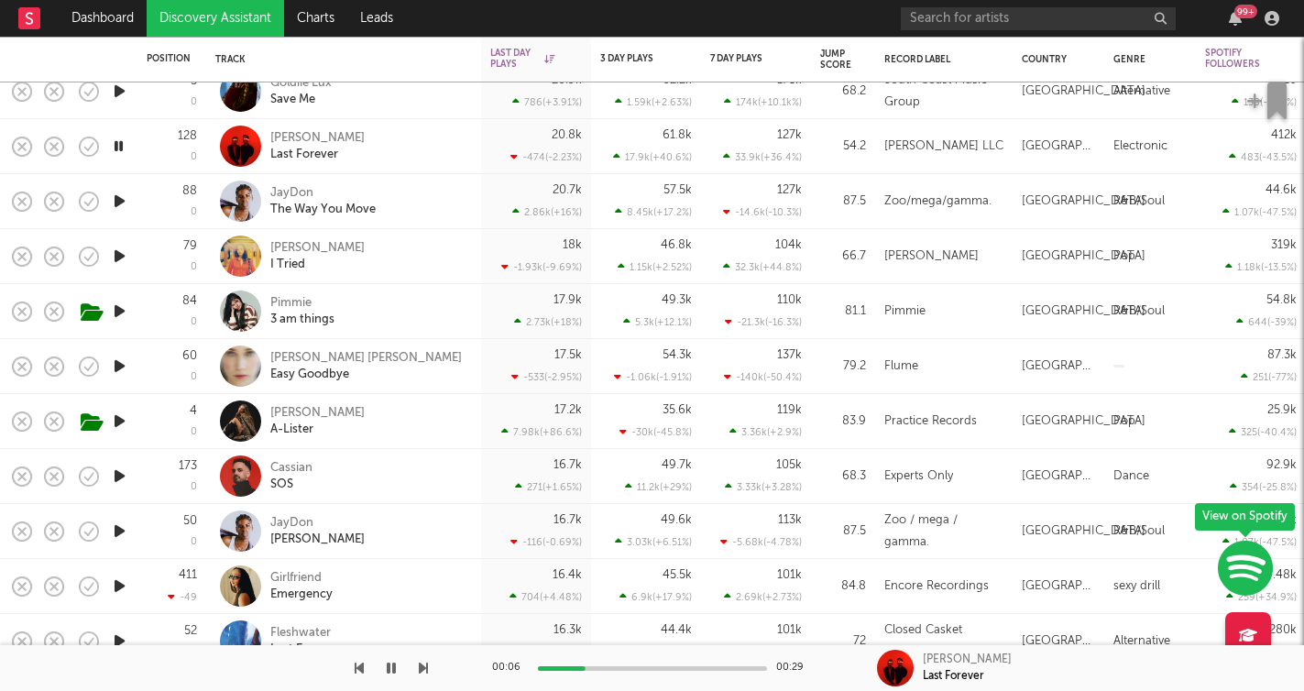
click at [426, 668] on icon "button" at bounding box center [423, 668] width 9 height 15
click at [395, 668] on icon "button" at bounding box center [391, 668] width 9 height 15
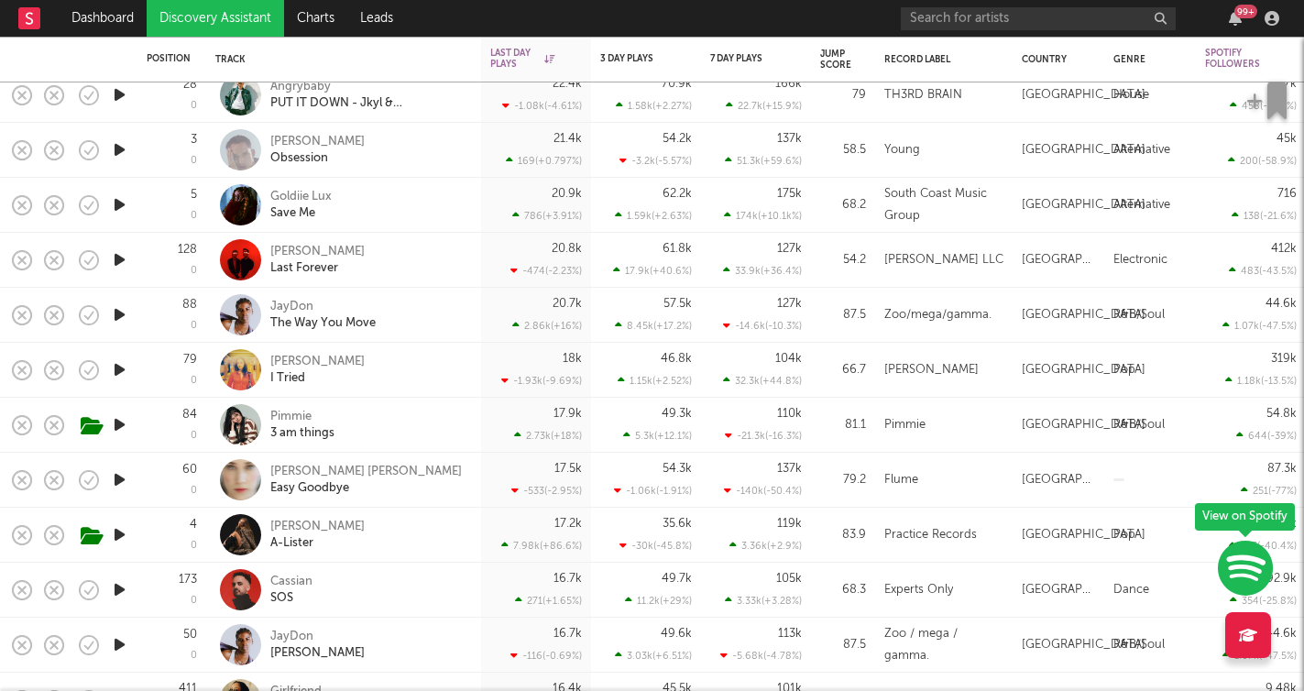
click at [121, 368] on icon "button" at bounding box center [119, 369] width 19 height 23
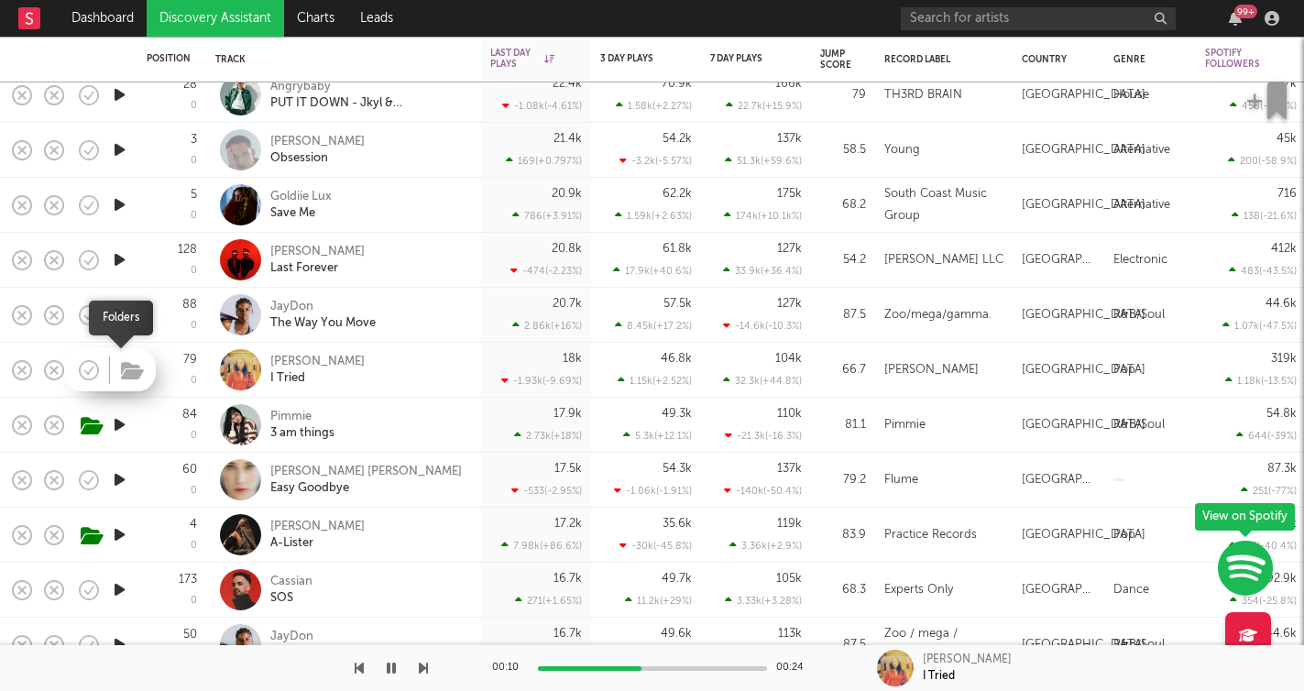
click at [119, 370] on button "button" at bounding box center [132, 371] width 28 height 27
click at [118, 369] on icon "button" at bounding box center [118, 369] width 17 height 23
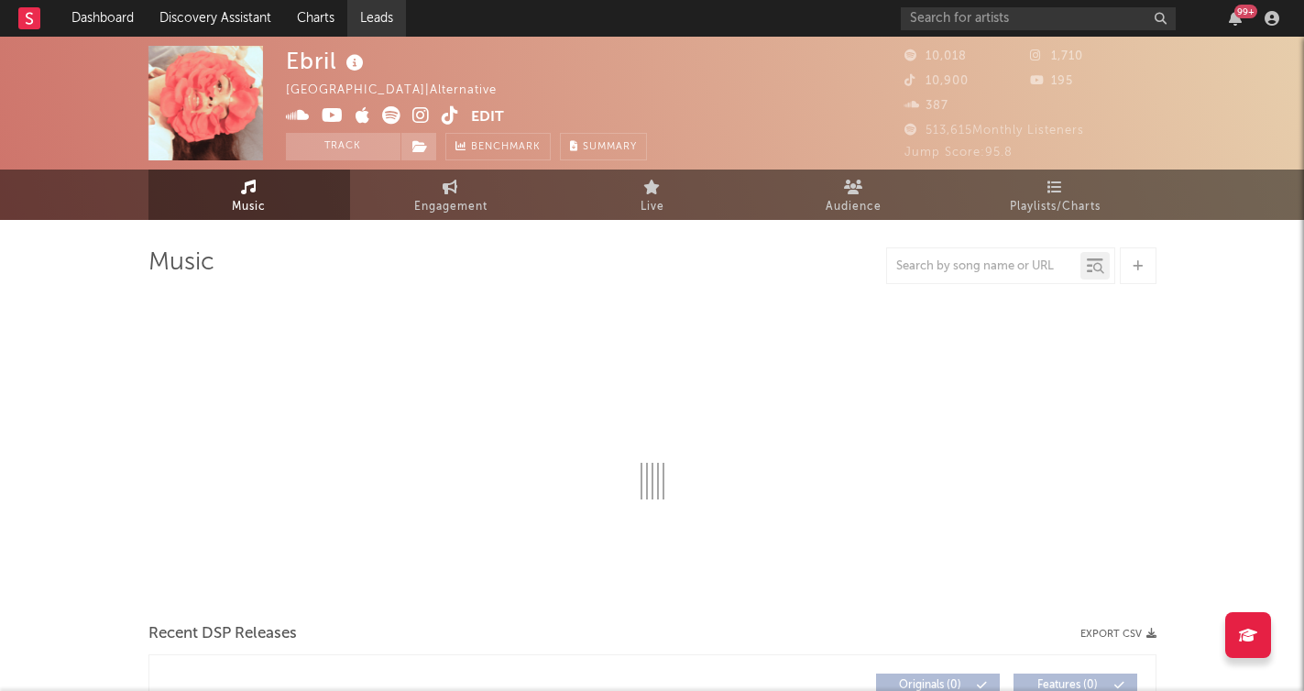
select select "1w"
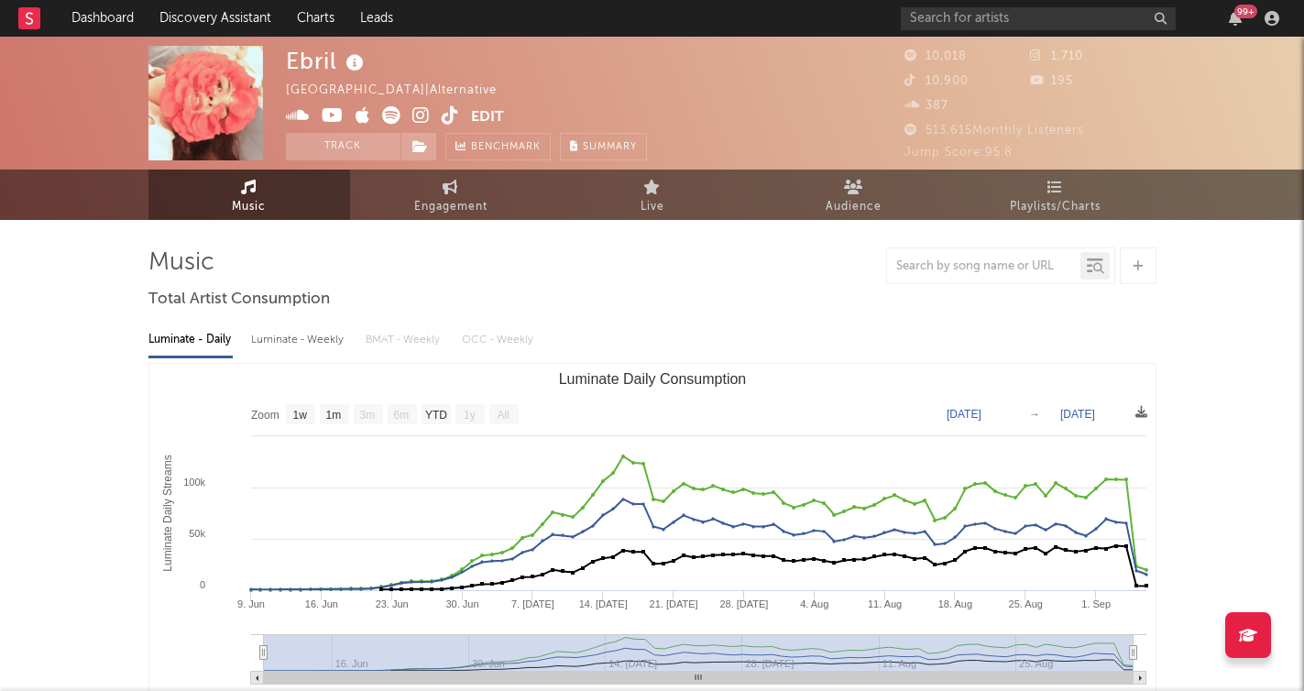
click at [423, 115] on icon at bounding box center [420, 115] width 17 height 18
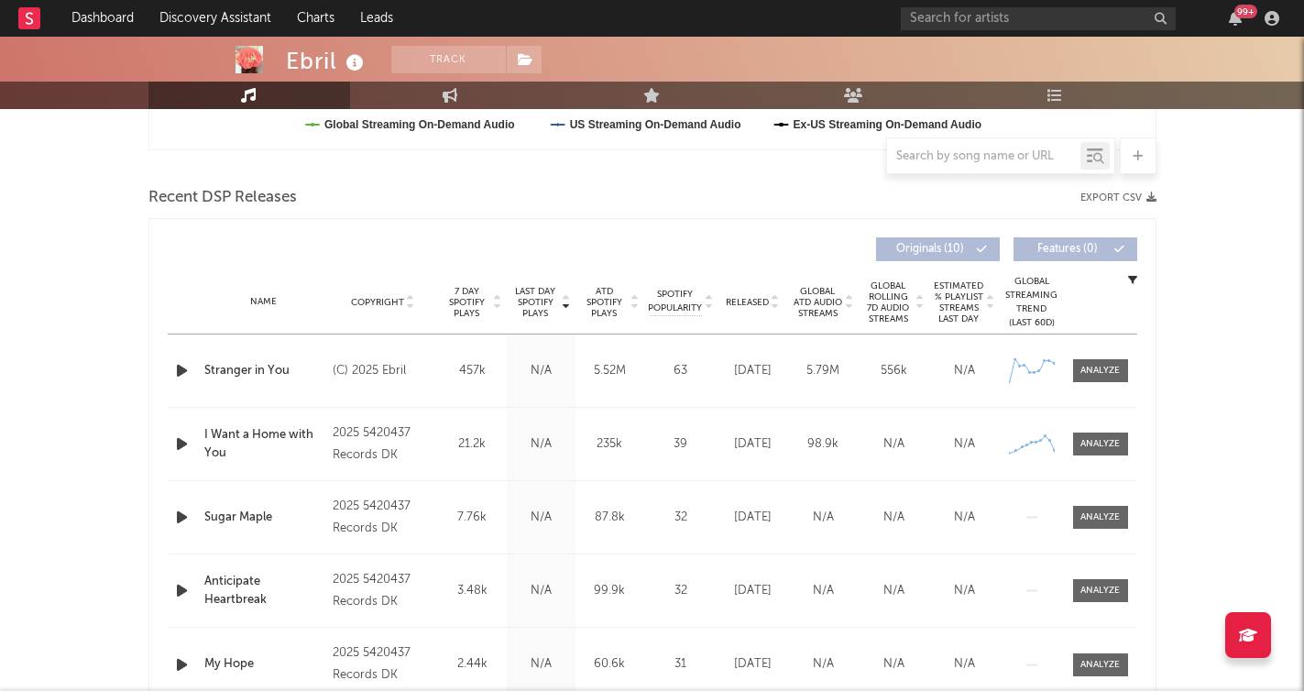
scroll to position [584, 0]
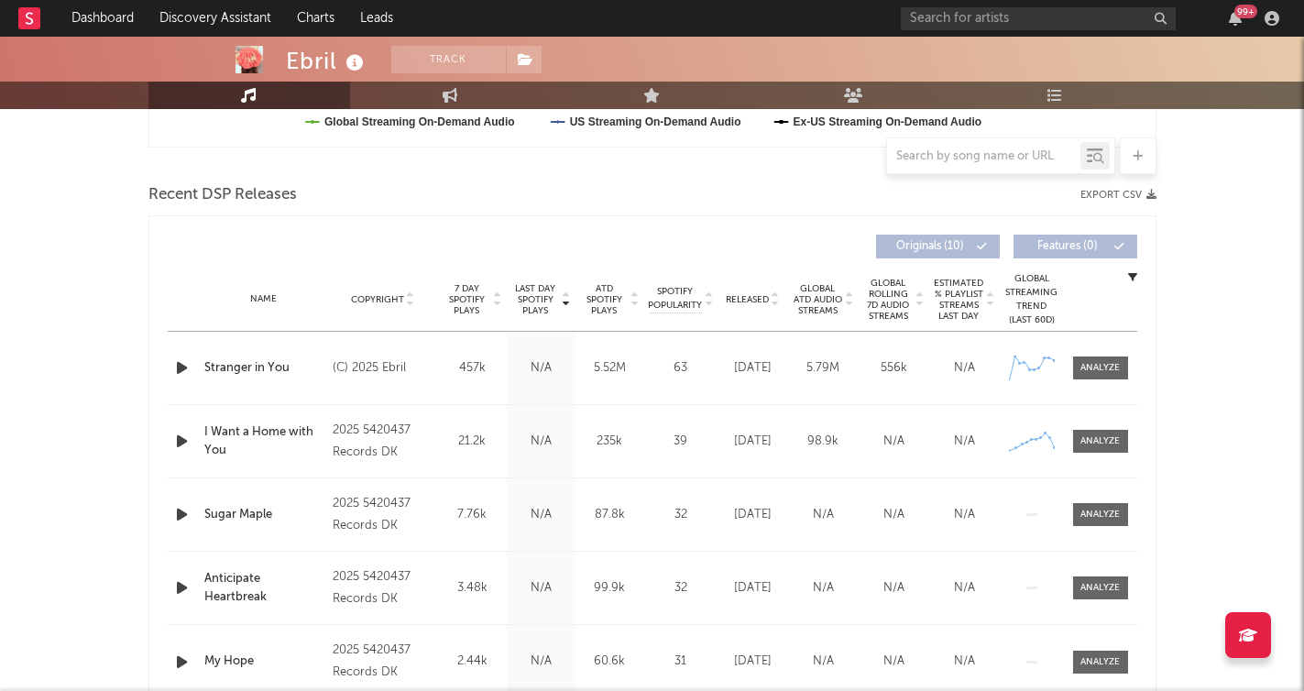
click at [178, 375] on icon "button" at bounding box center [181, 368] width 19 height 23
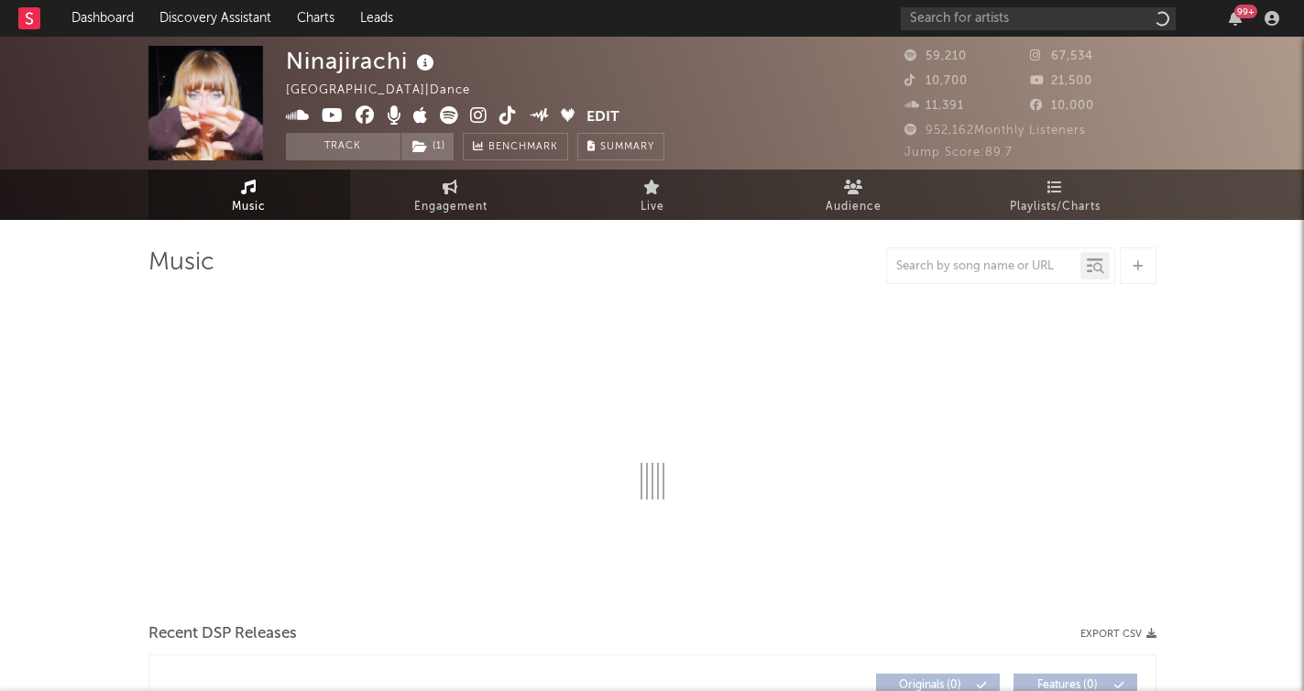
select select "6m"
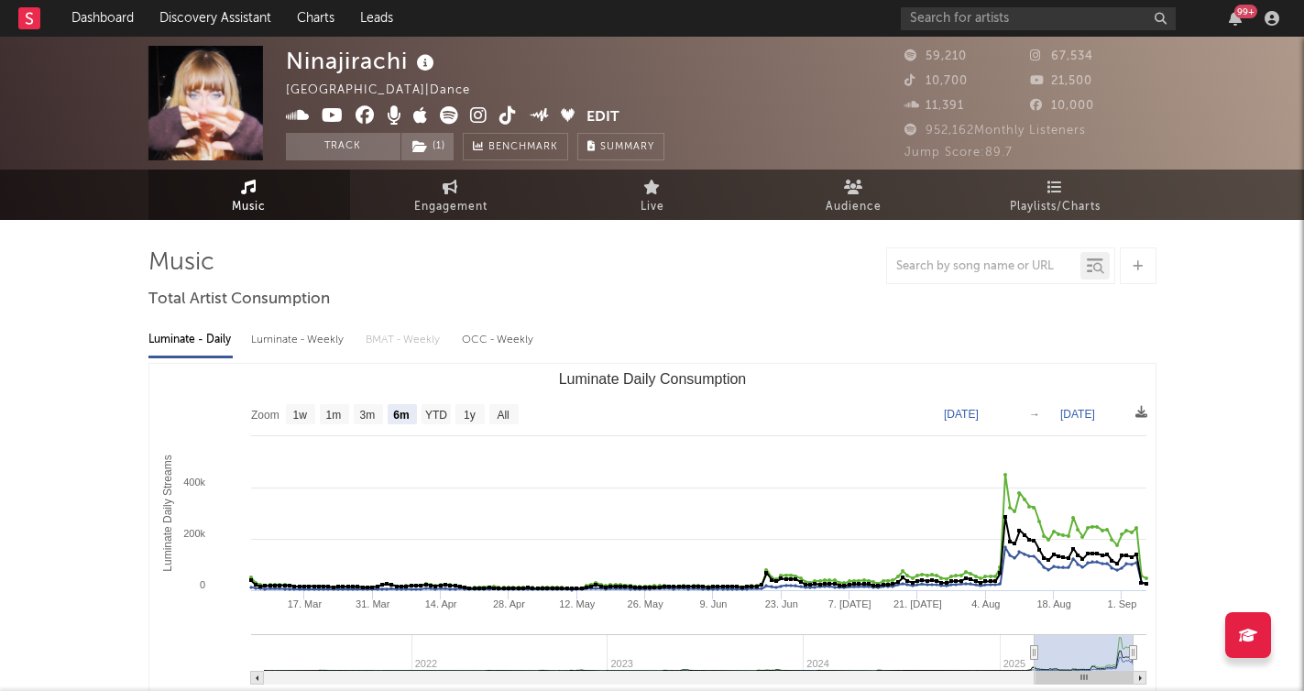
click at [475, 117] on icon at bounding box center [478, 115] width 17 height 18
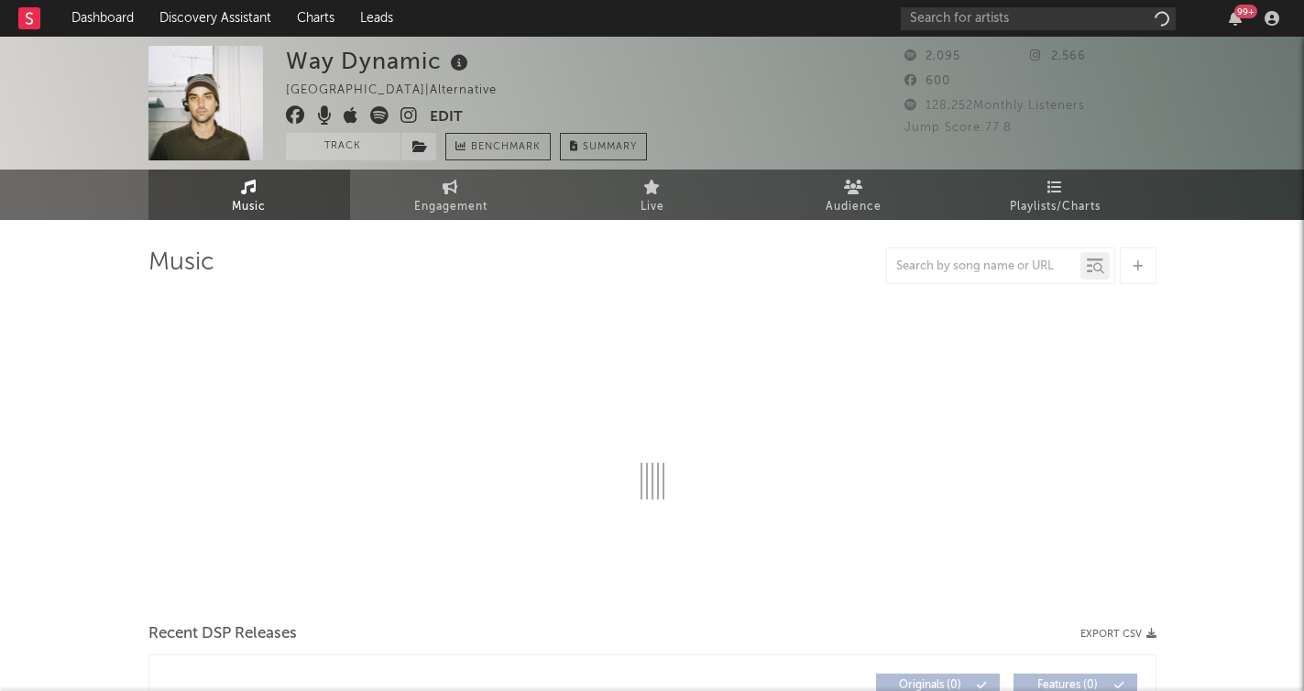
select select "6m"
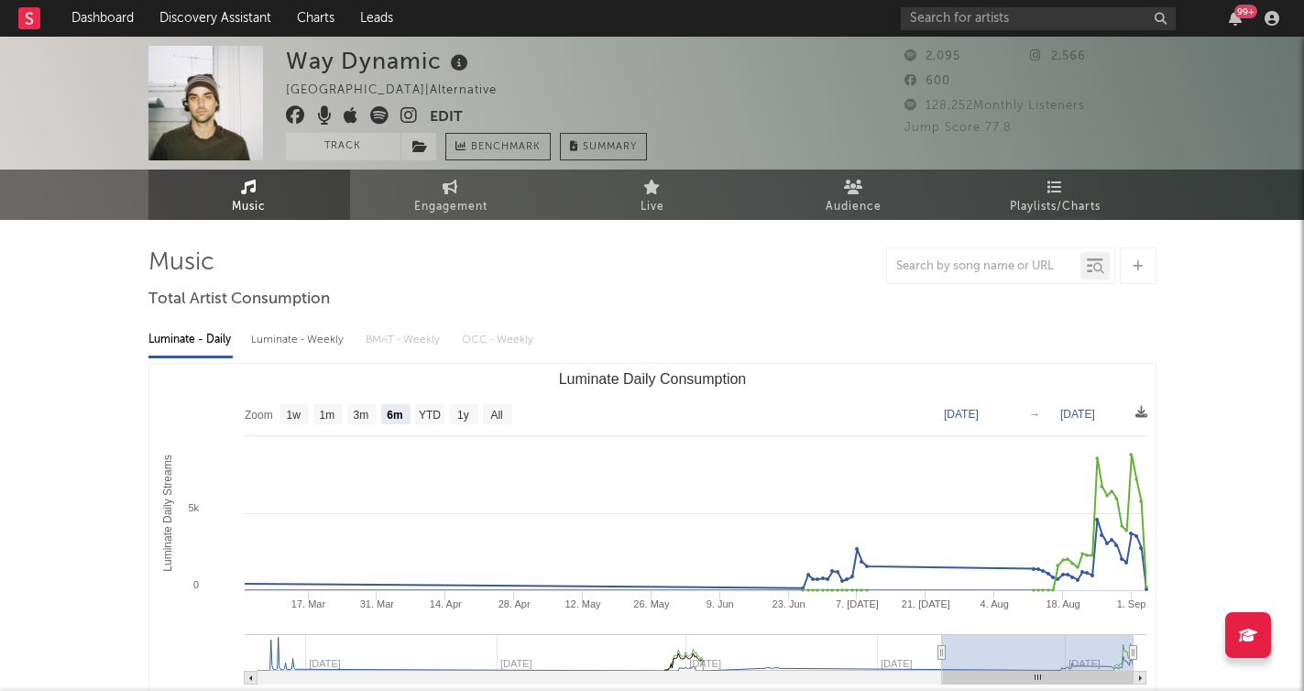
click at [405, 117] on icon at bounding box center [409, 115] width 17 height 18
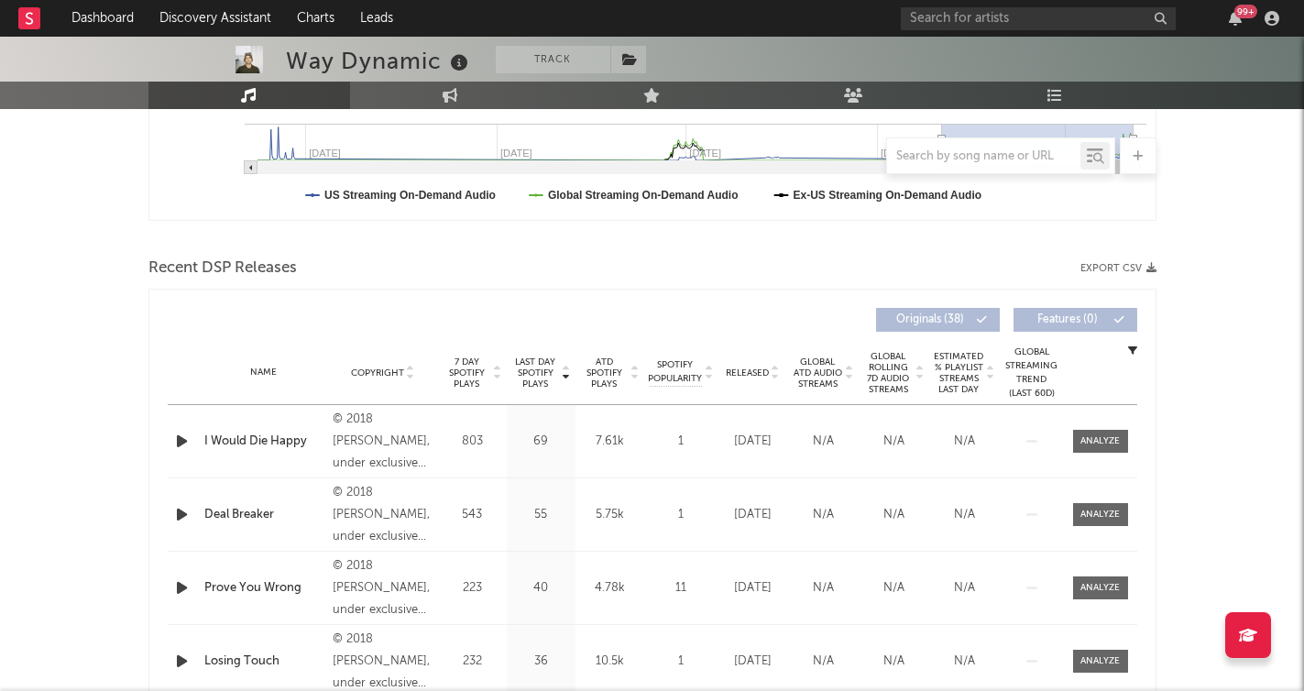
scroll to position [512, 0]
click at [183, 448] on icon "button" at bounding box center [181, 439] width 19 height 23
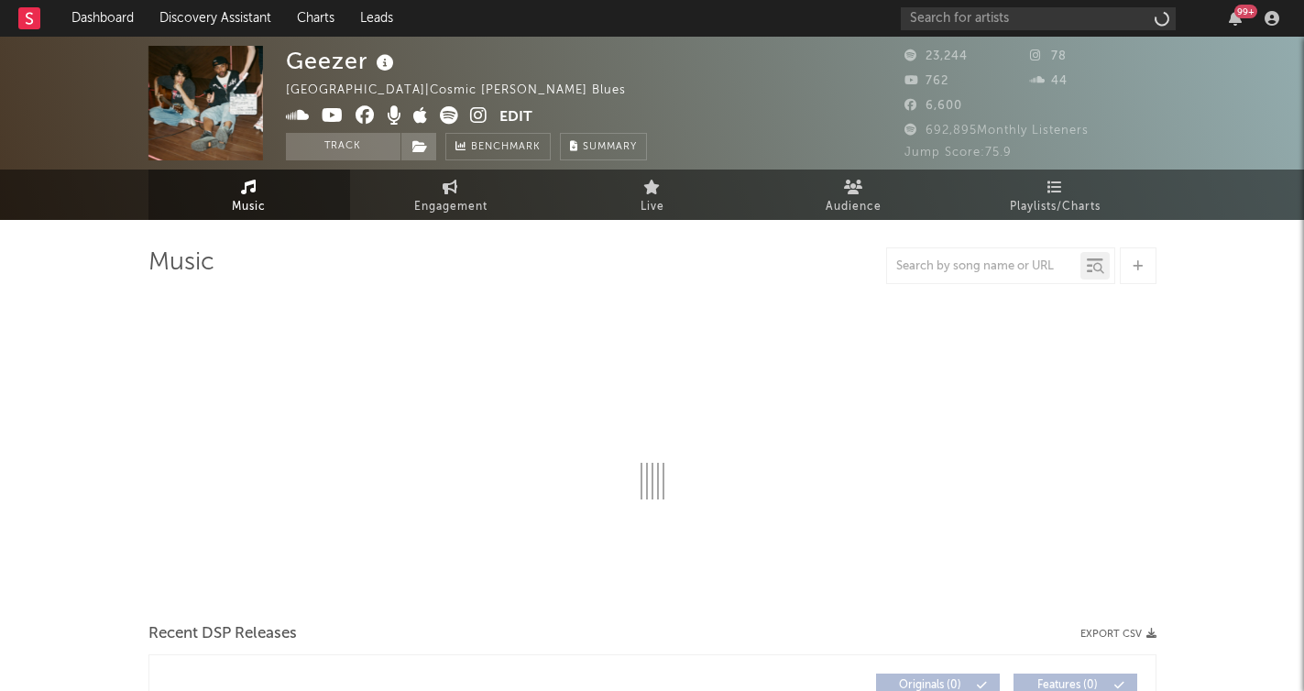
select select "1w"
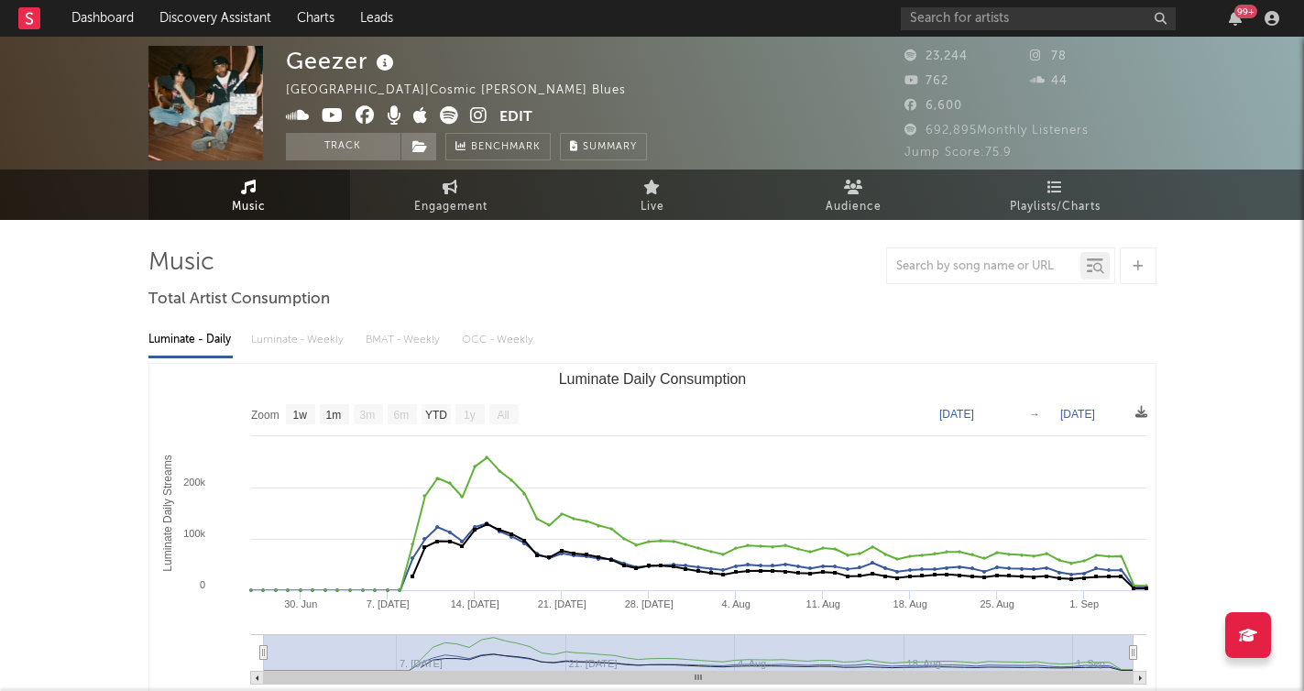
click at [474, 113] on icon at bounding box center [478, 115] width 17 height 18
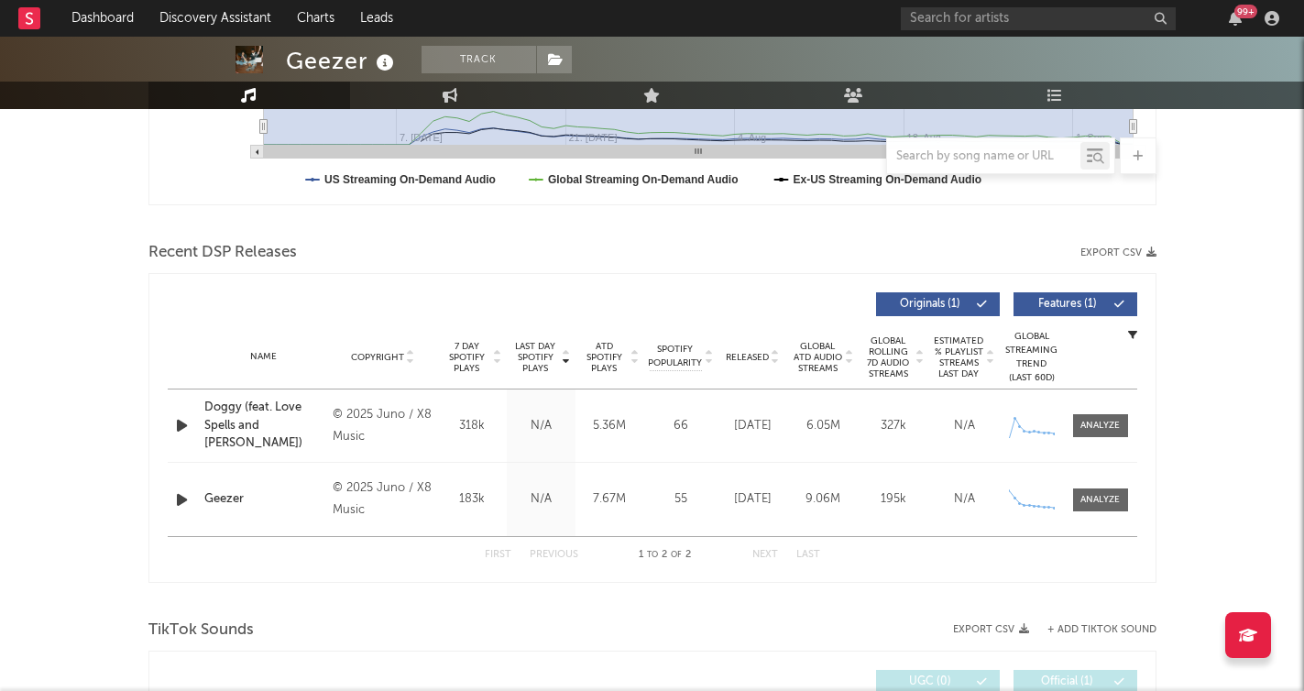
scroll to position [527, 0]
click at [184, 427] on icon "button" at bounding box center [181, 424] width 19 height 23
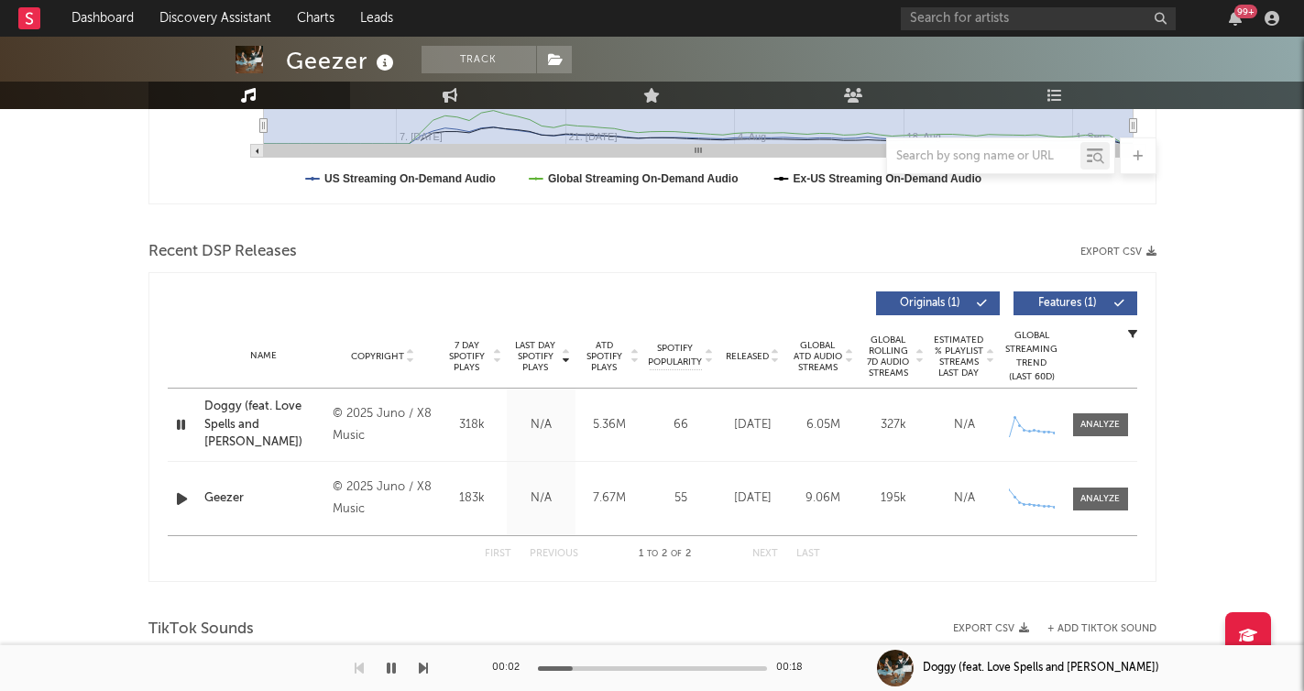
click at [184, 498] on icon "button" at bounding box center [181, 499] width 19 height 23
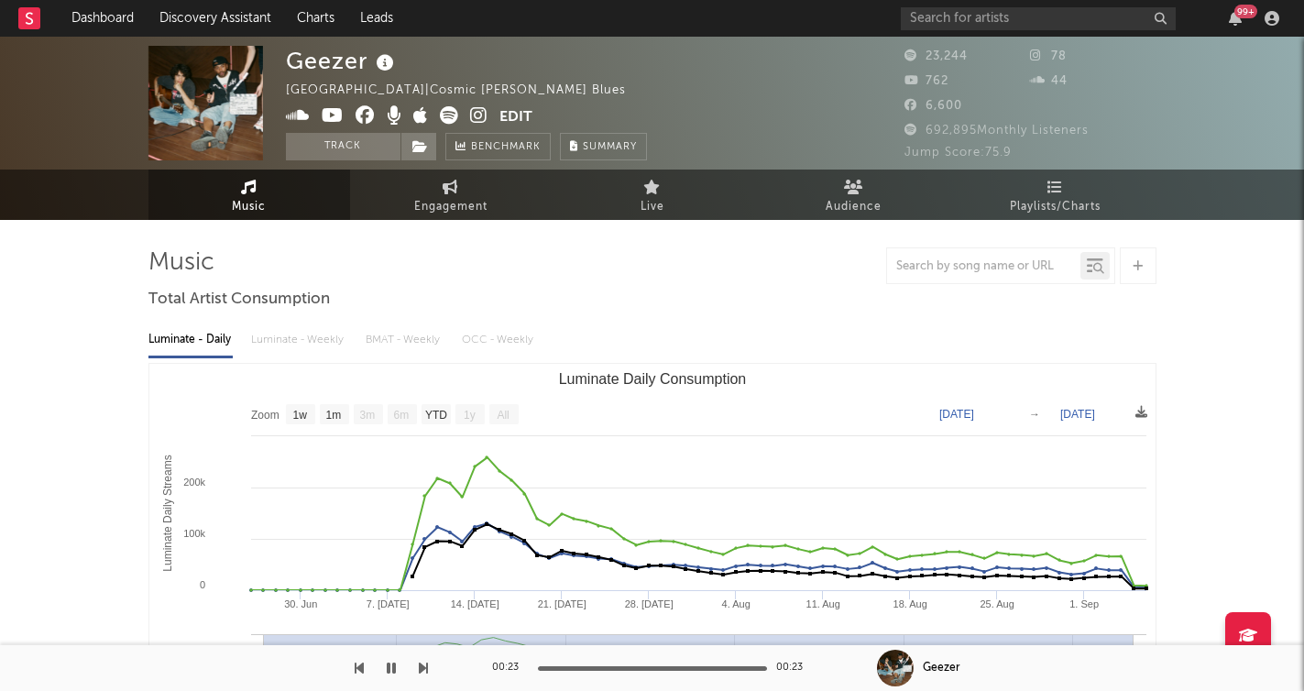
scroll to position [0, 0]
